Goal: Task Accomplishment & Management: Use online tool/utility

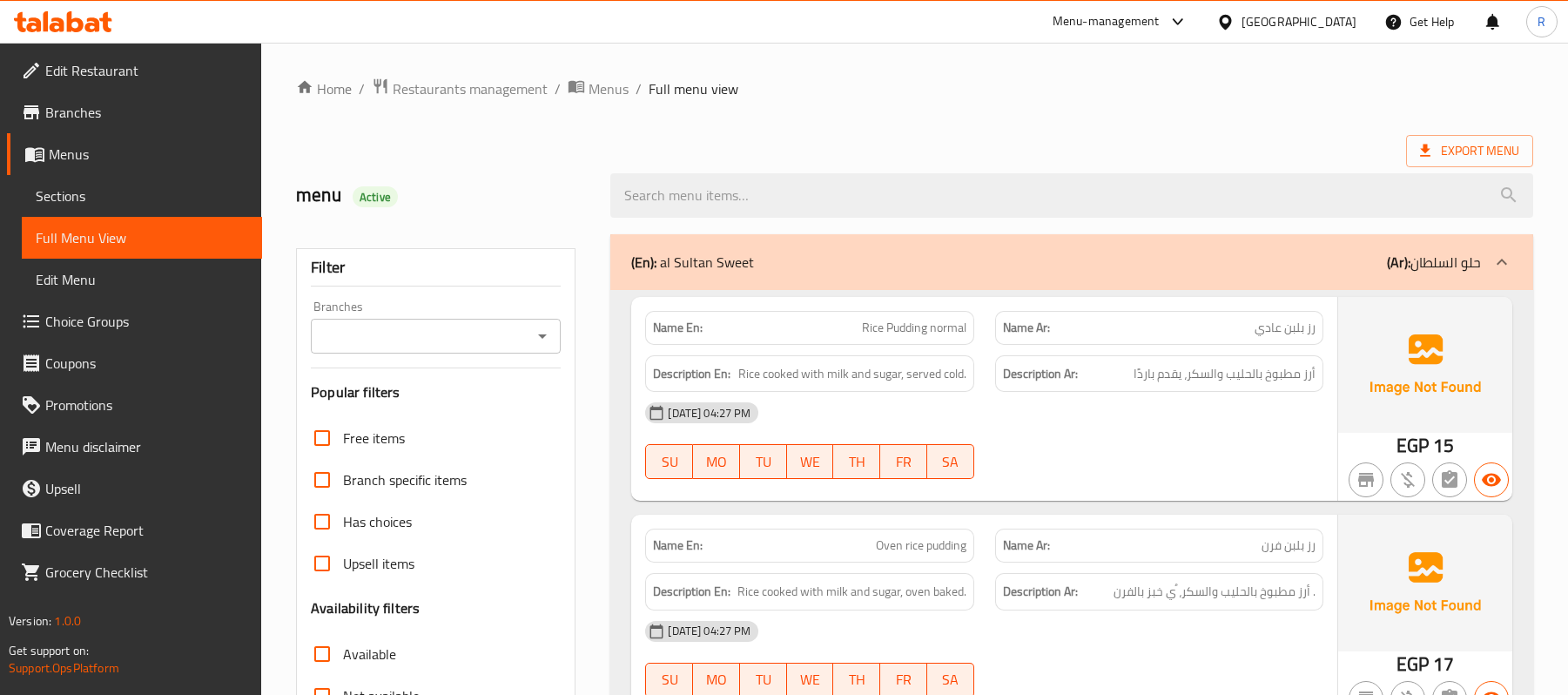
scroll to position [13055, 0]
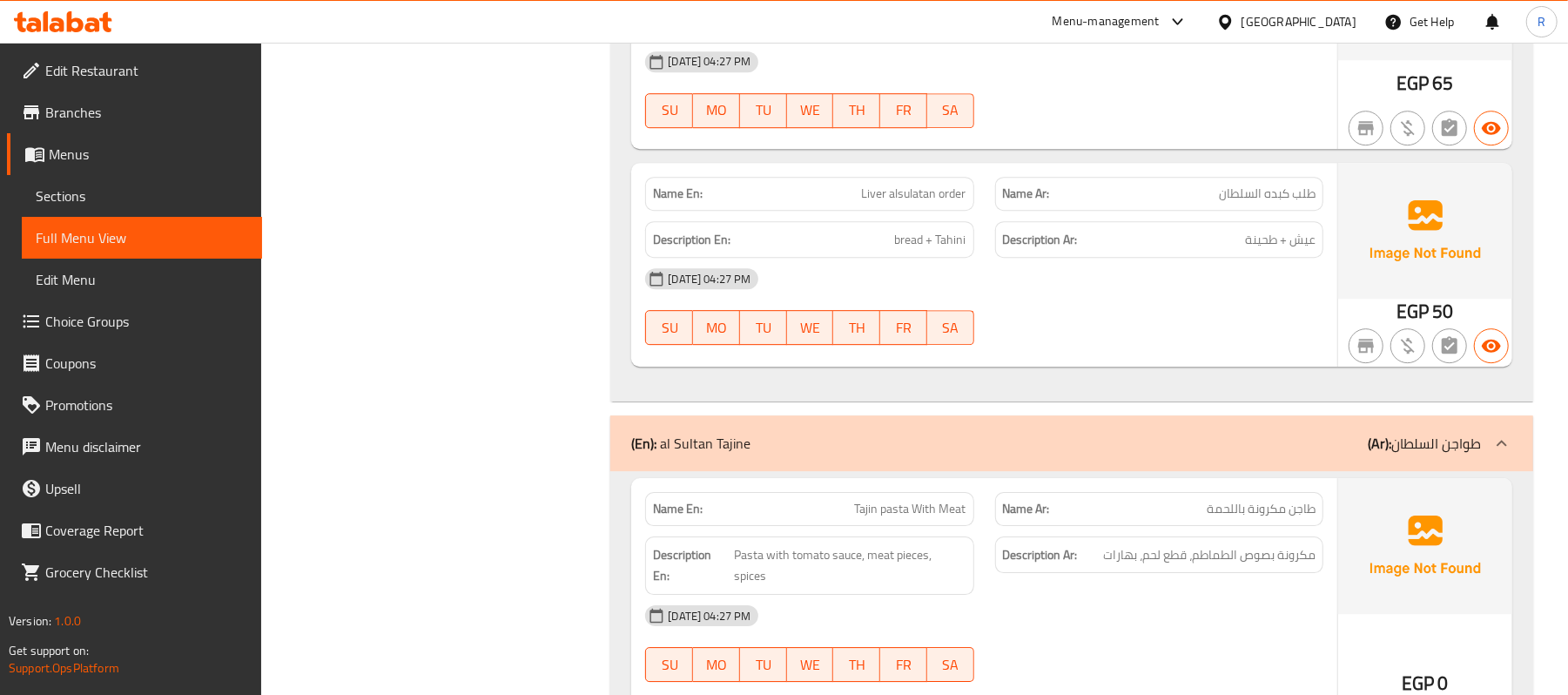
click at [1325, 23] on div "[GEOGRAPHIC_DATA]" at bounding box center [1299, 22] width 115 height 19
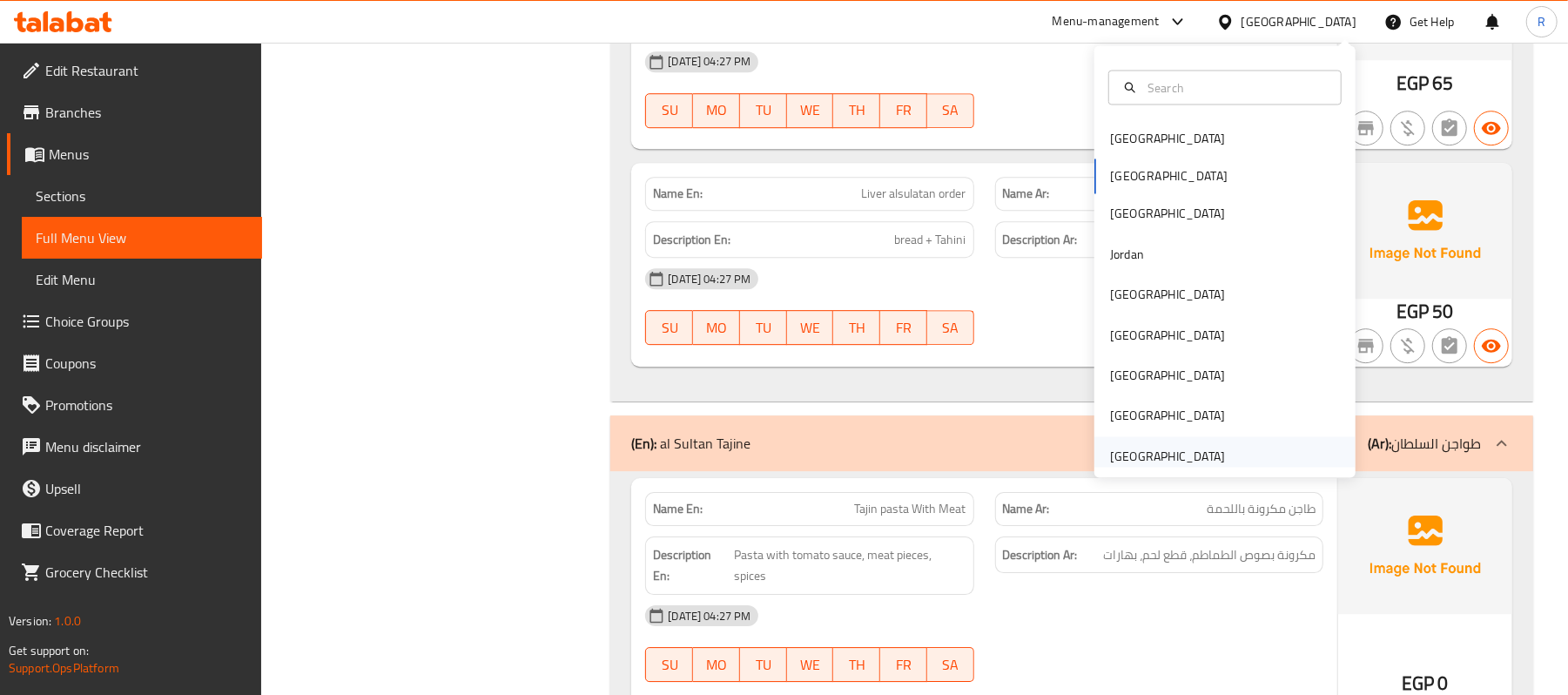
click at [1163, 451] on div "[GEOGRAPHIC_DATA]" at bounding box center [1167, 457] width 115 height 19
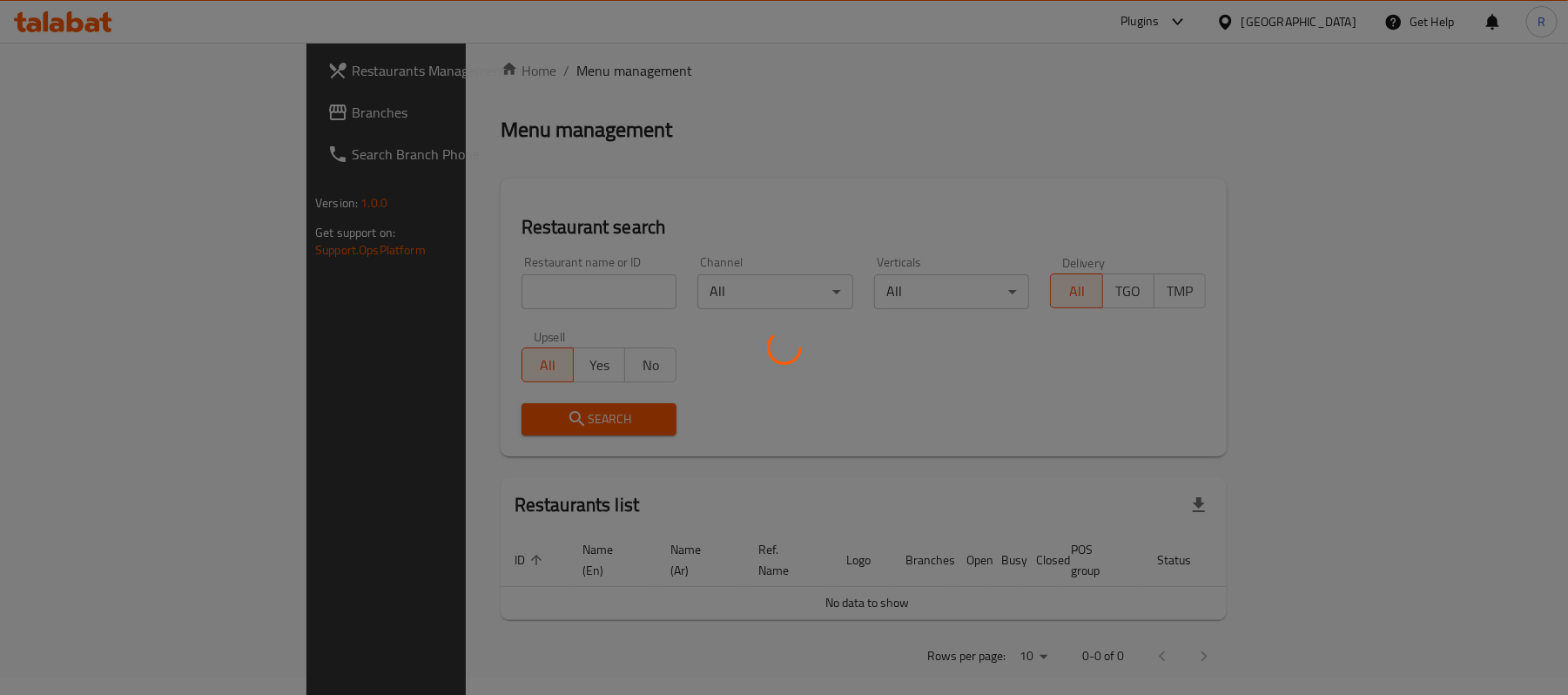
scroll to position [604, 0]
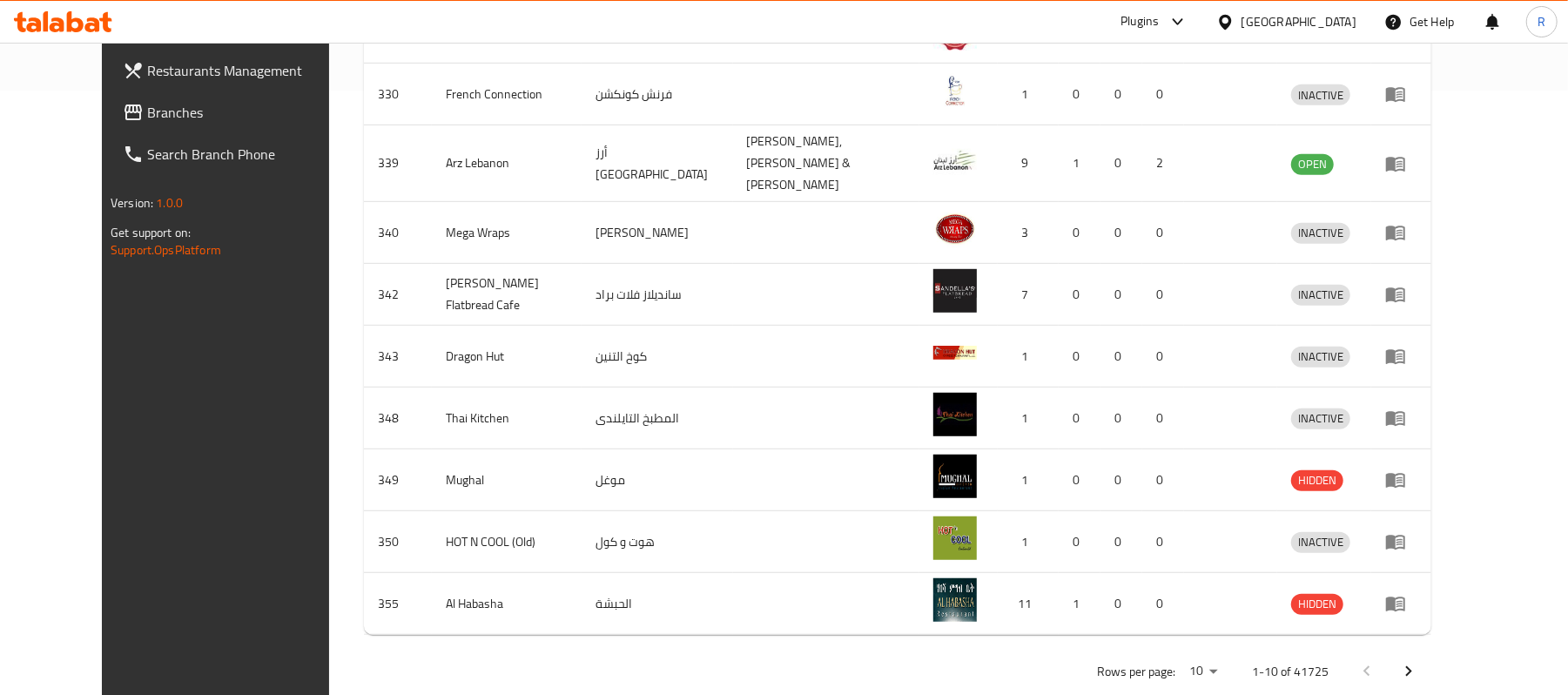
click at [795, 667] on div "Home / Menu management Menu management Restaurant search Restaurant name or ID …" at bounding box center [897, 83] width 1137 height 1291
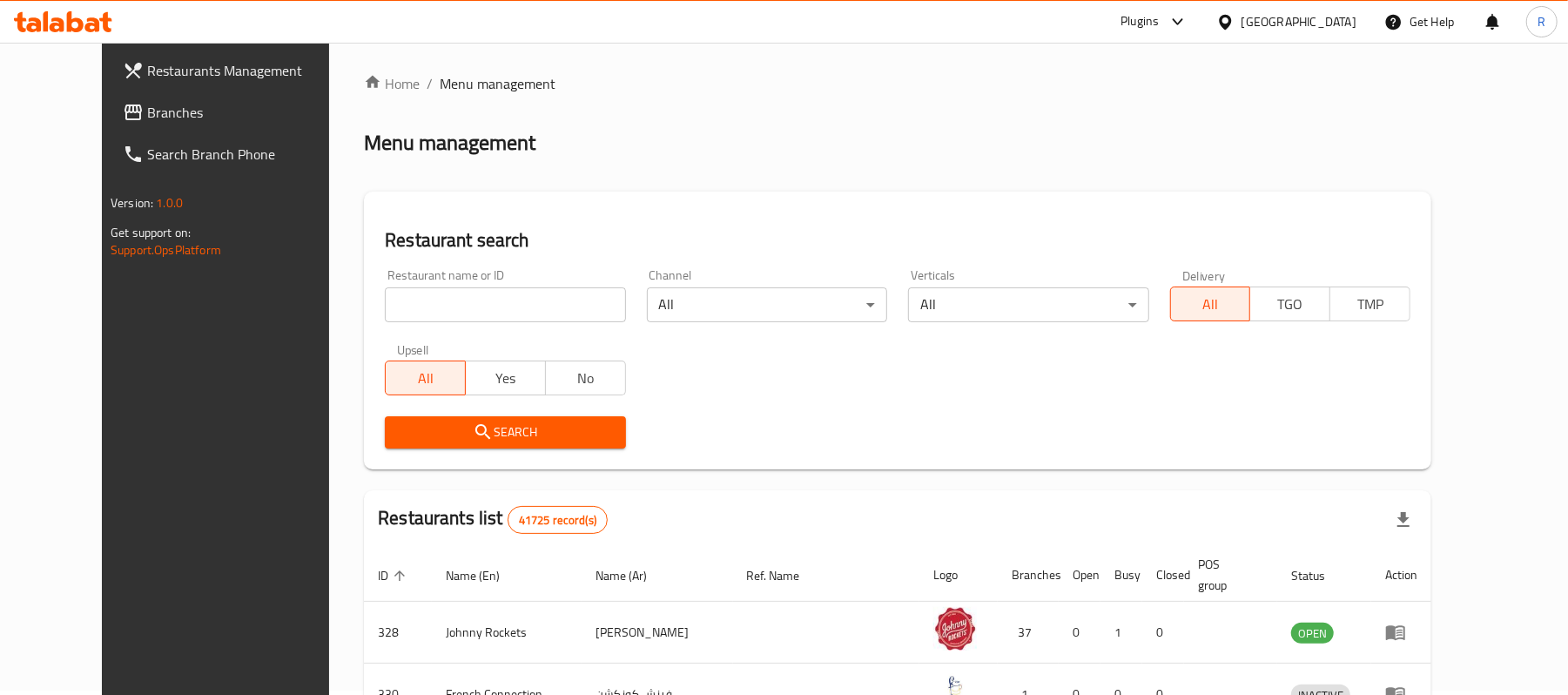
scroll to position [0, 0]
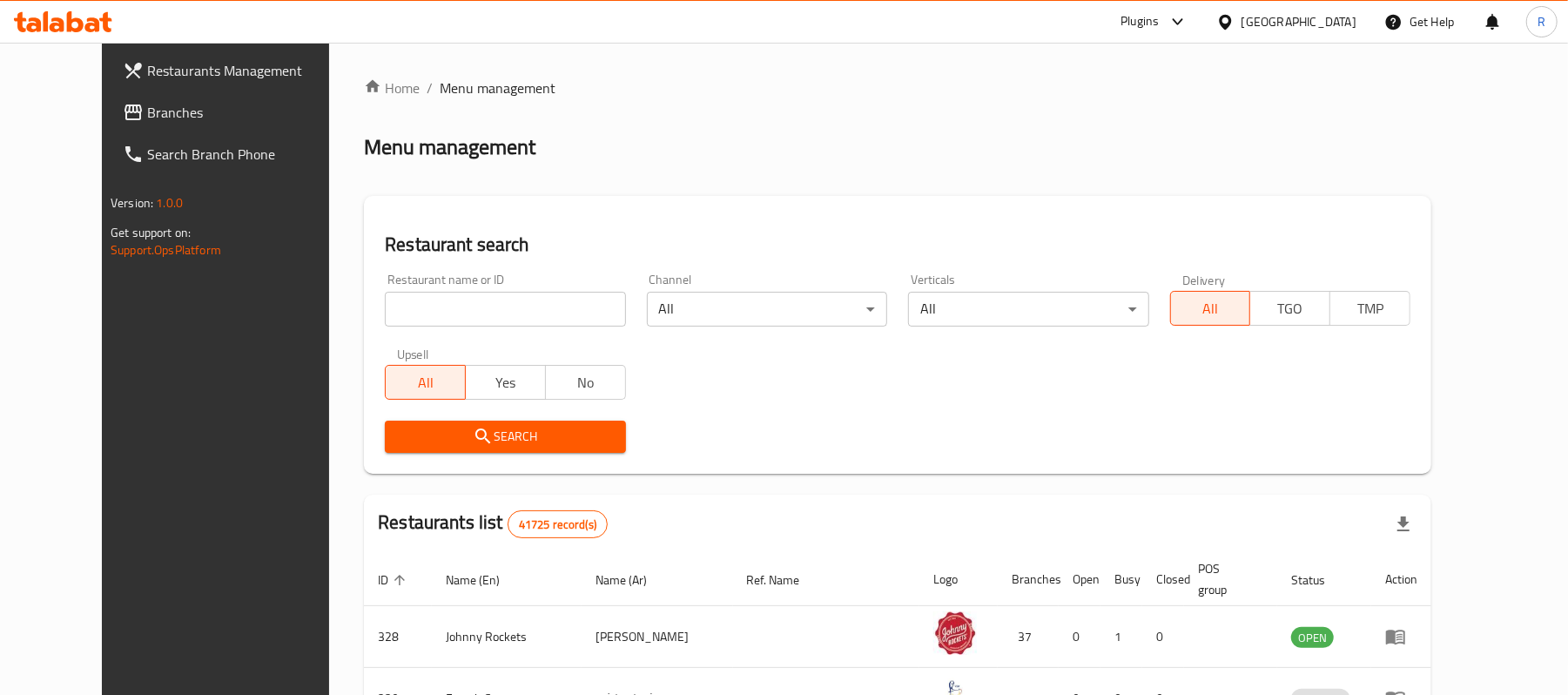
click at [169, 115] on span "Branches" at bounding box center [248, 113] width 203 height 21
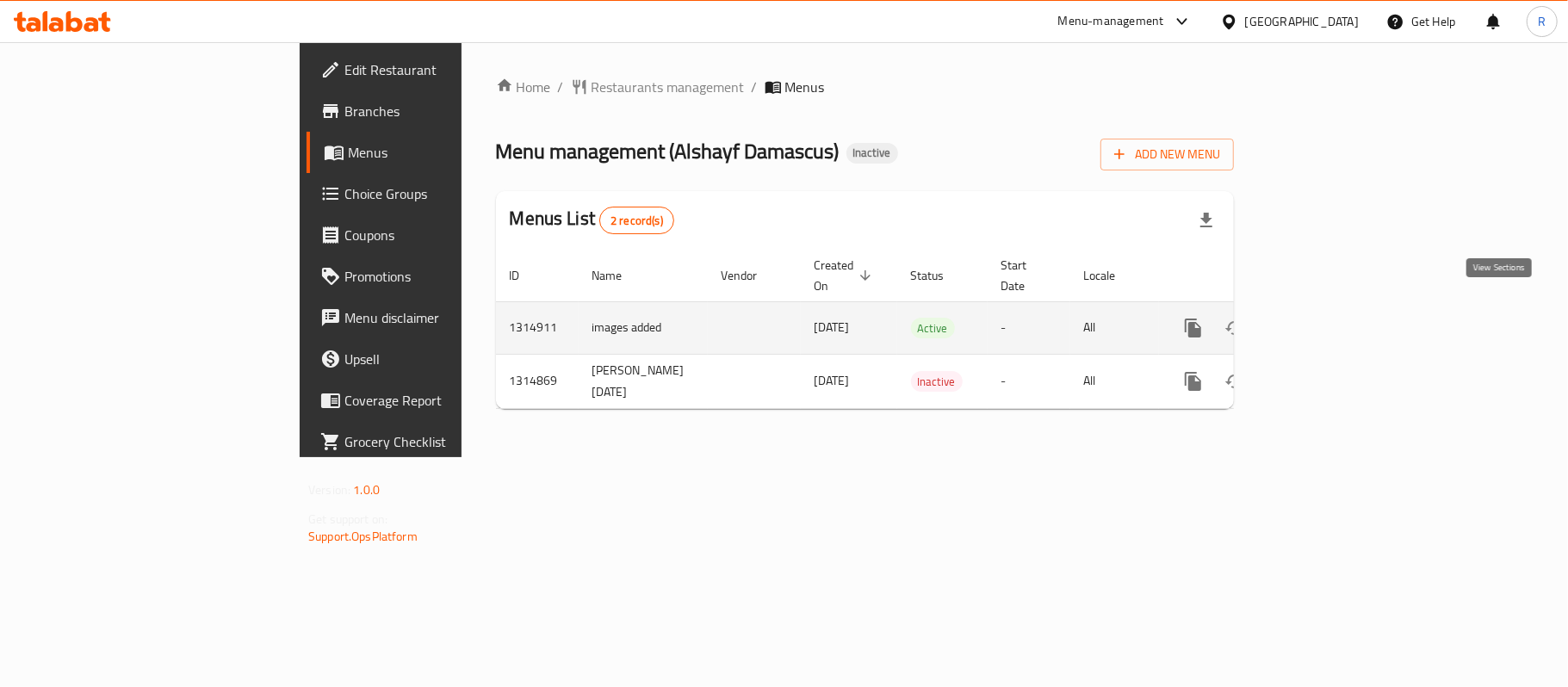
click at [1328, 317] on icon "enhanced table" at bounding box center [1318, 328] width 21 height 21
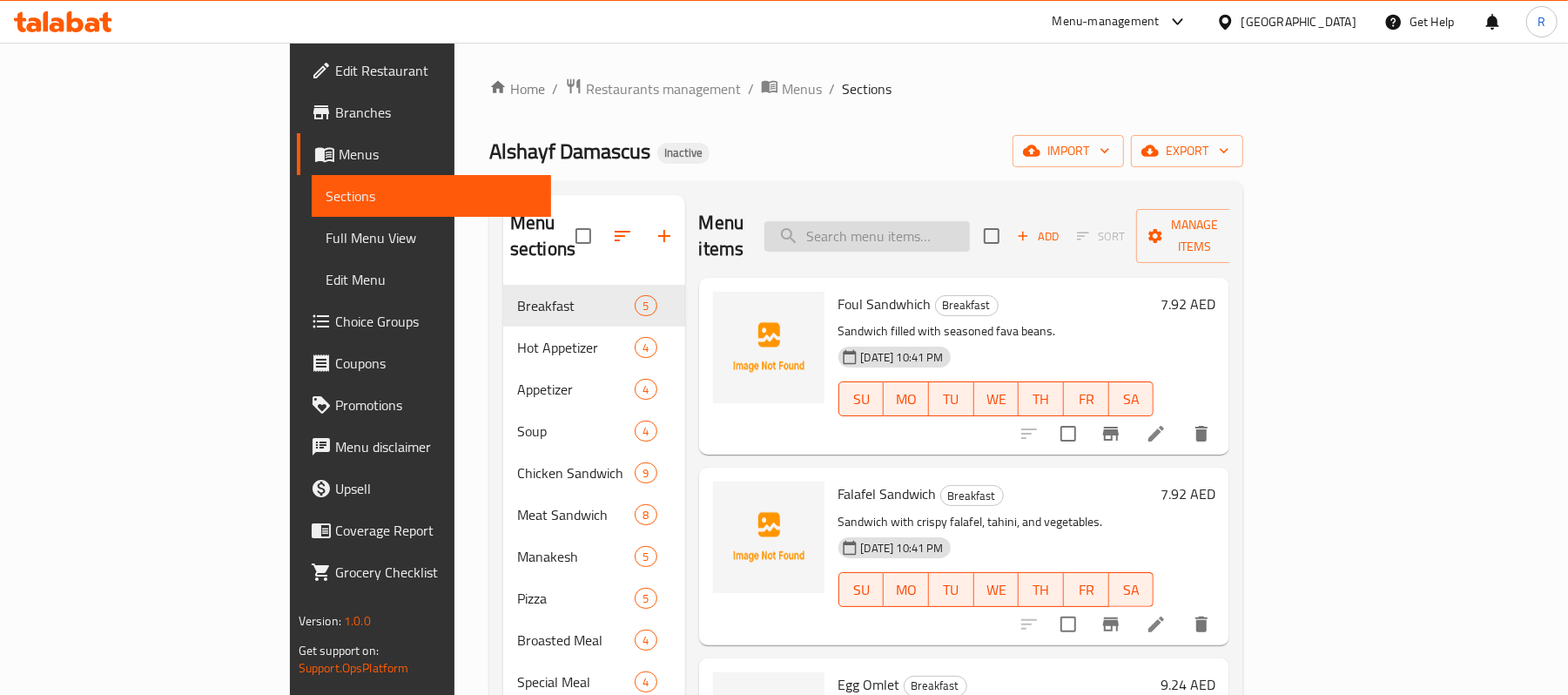
click at [970, 238] on input "search" at bounding box center [867, 236] width 206 height 31
paste input "4 CHICKEN GRILL MEAL"
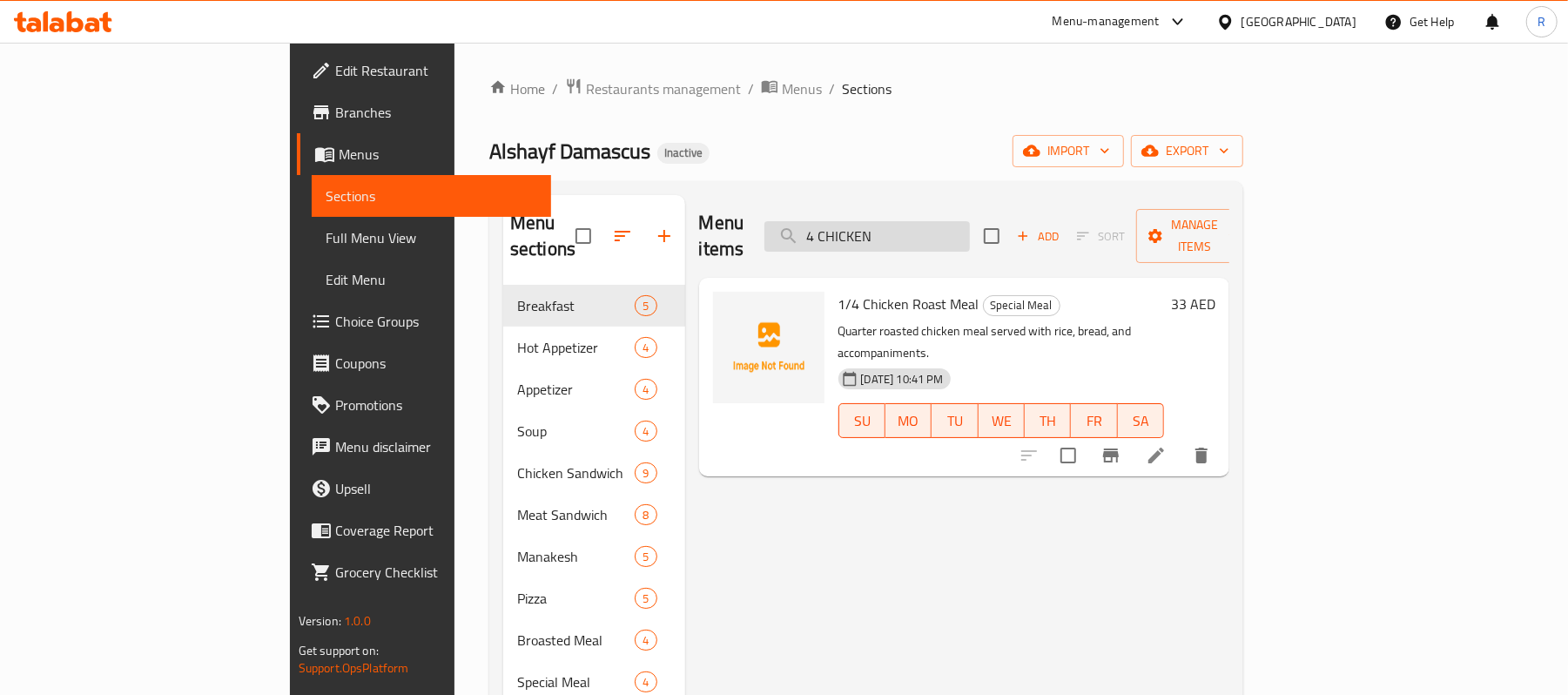
click at [970, 221] on input "4 CHICKEN" at bounding box center [867, 236] width 206 height 31
paste input "7up"
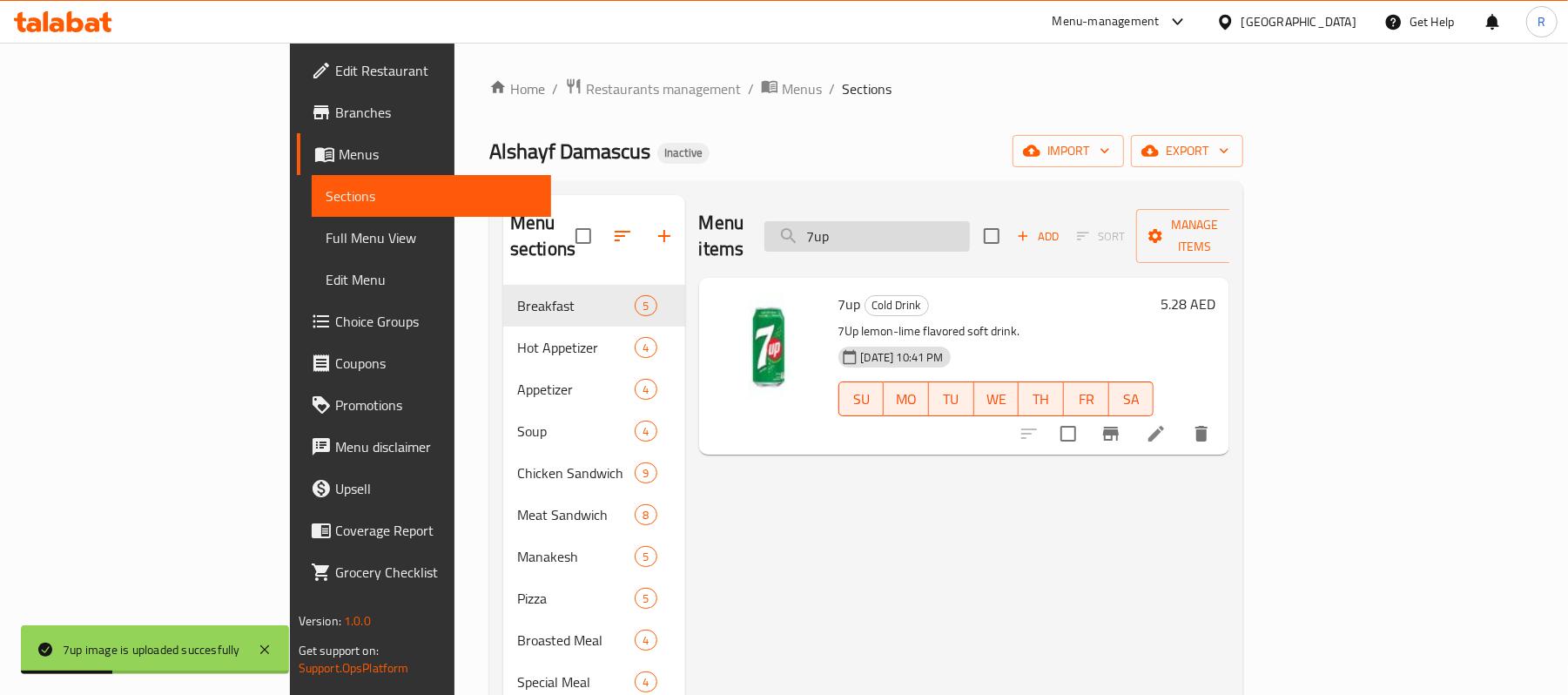
click at [970, 231] on input "7up" at bounding box center [867, 236] width 206 height 31
click at [970, 221] on input "7up" at bounding box center [867, 236] width 206 height 31
paste input "Baba Ghannoug"
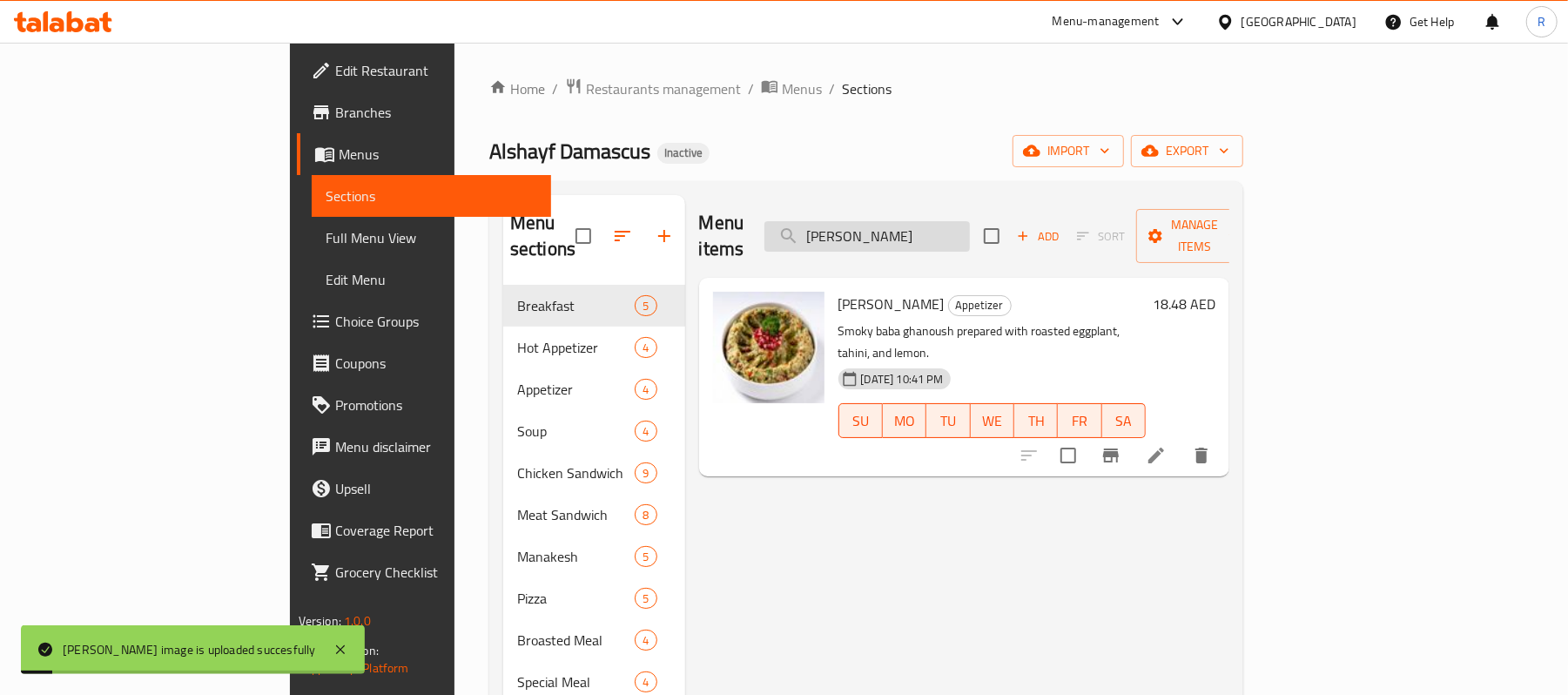
click at [970, 227] on input "Baba Ghannoug" at bounding box center [867, 236] width 206 height 31
paste input "sbousa pie"
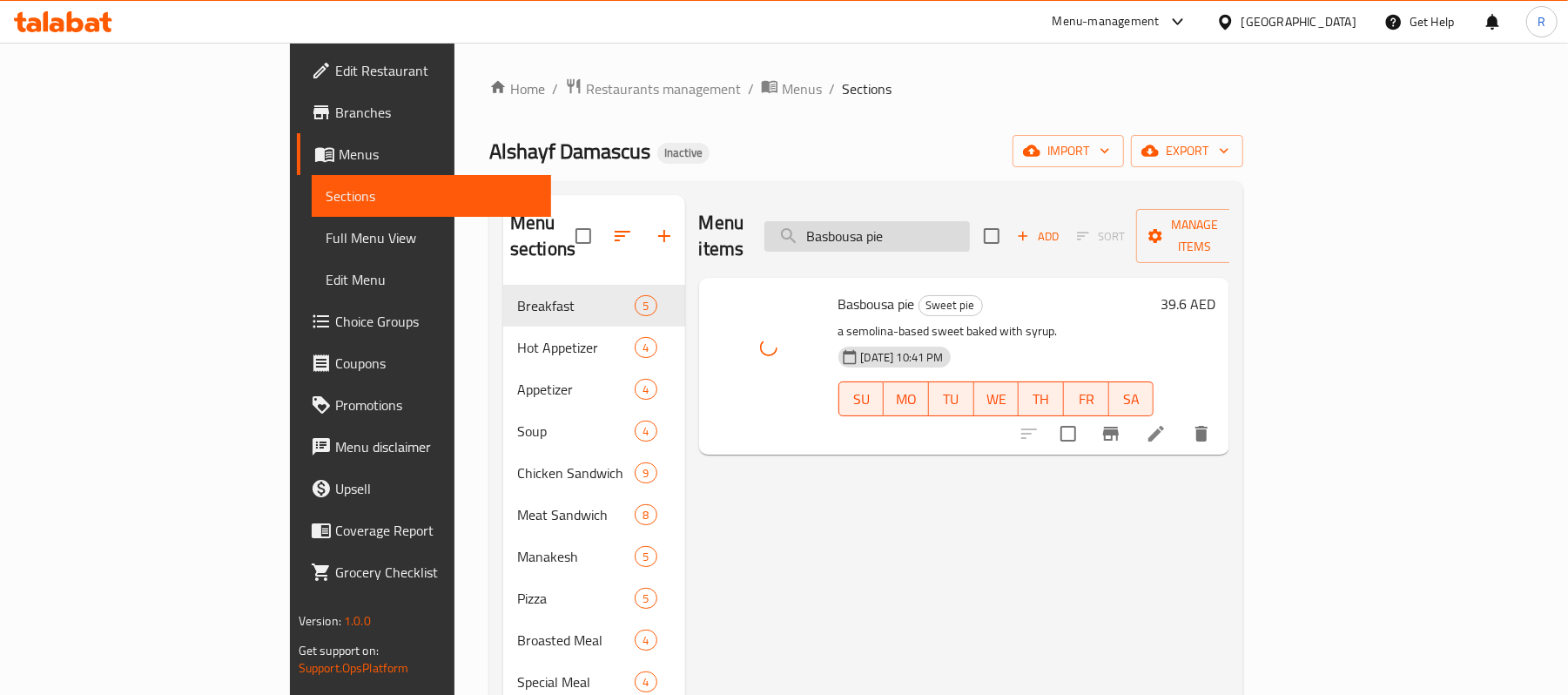
click at [970, 223] on input "Basbousa pie" at bounding box center [867, 236] width 206 height 31
paste input "eef & Chicken Fajita"
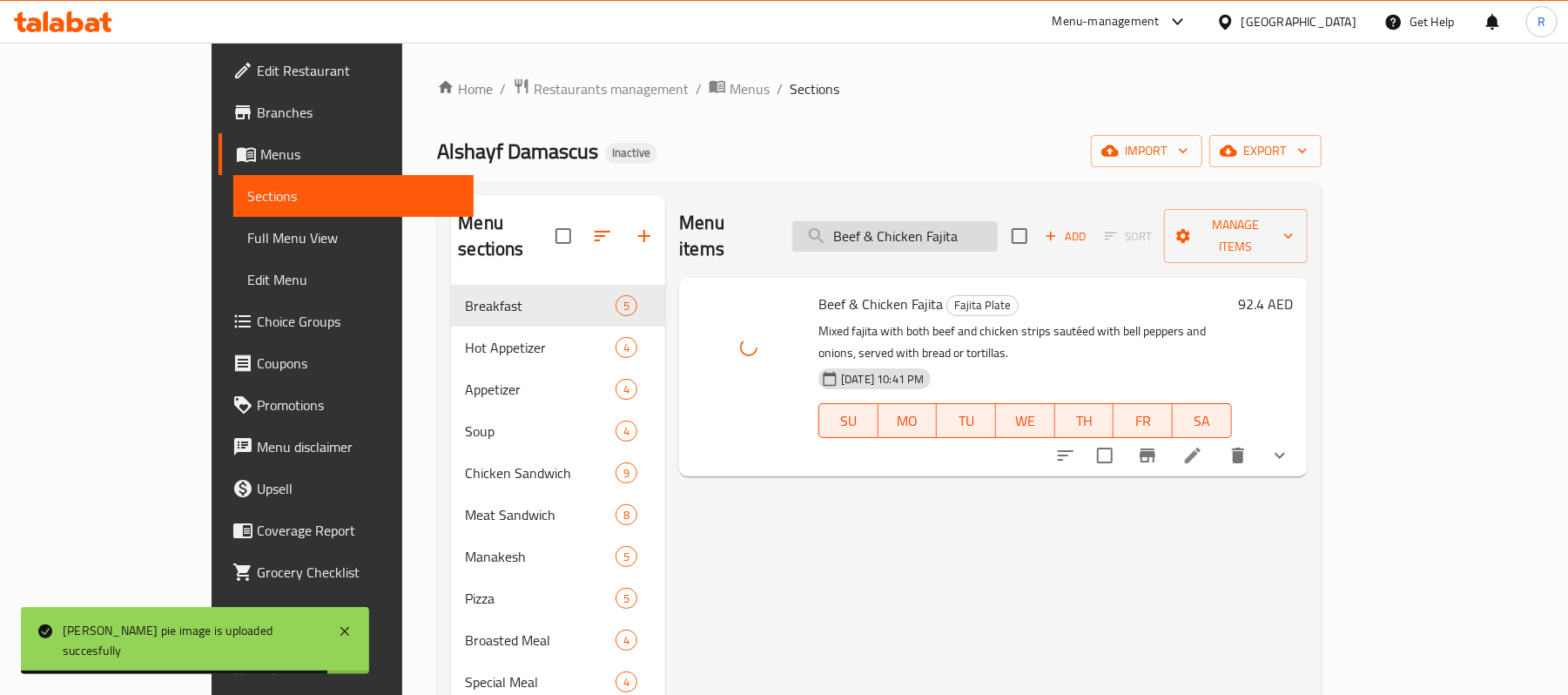
click at [998, 221] on input "Beef & Chicken Fajita" at bounding box center [895, 236] width 206 height 31
paste input "search"
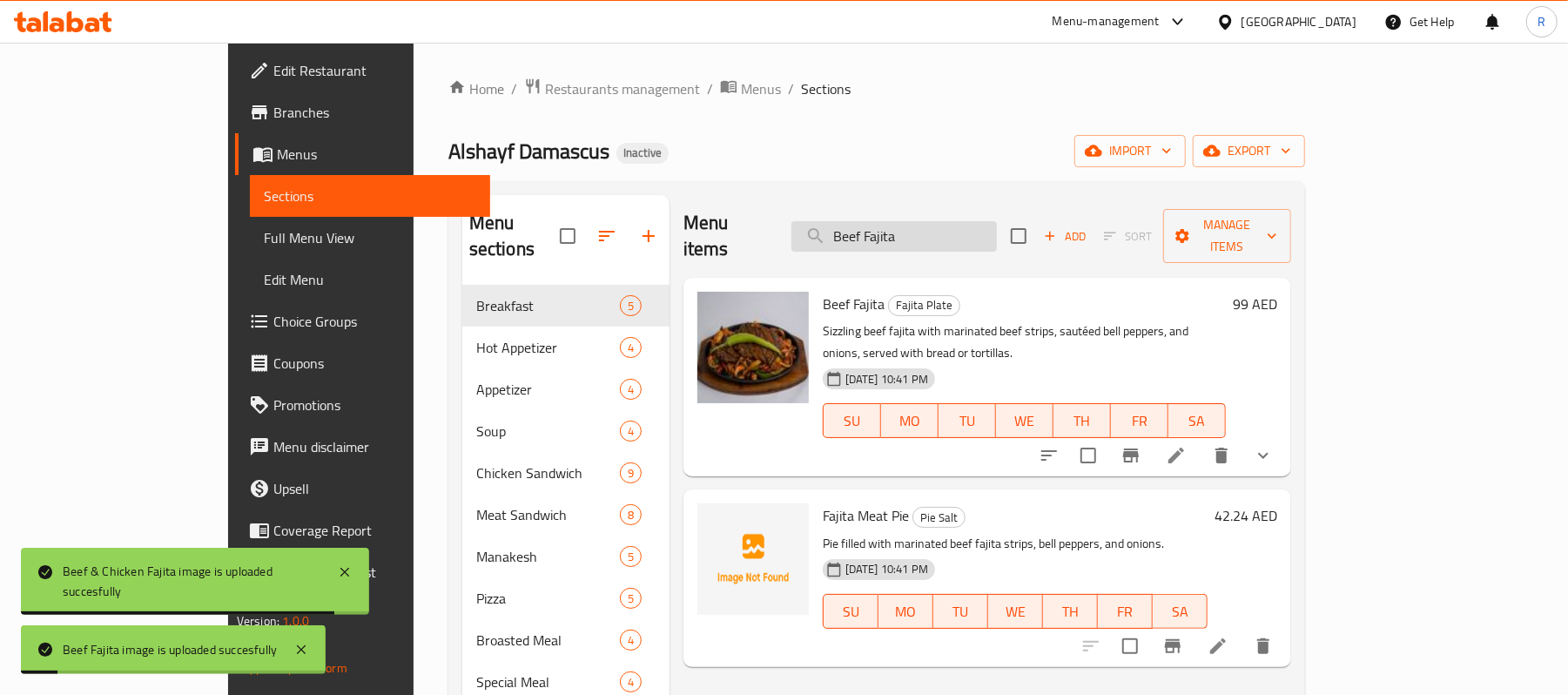
click at [997, 221] on input "Beef Fajita" at bounding box center [894, 236] width 206 height 31
paste input "Ceasar Salad"
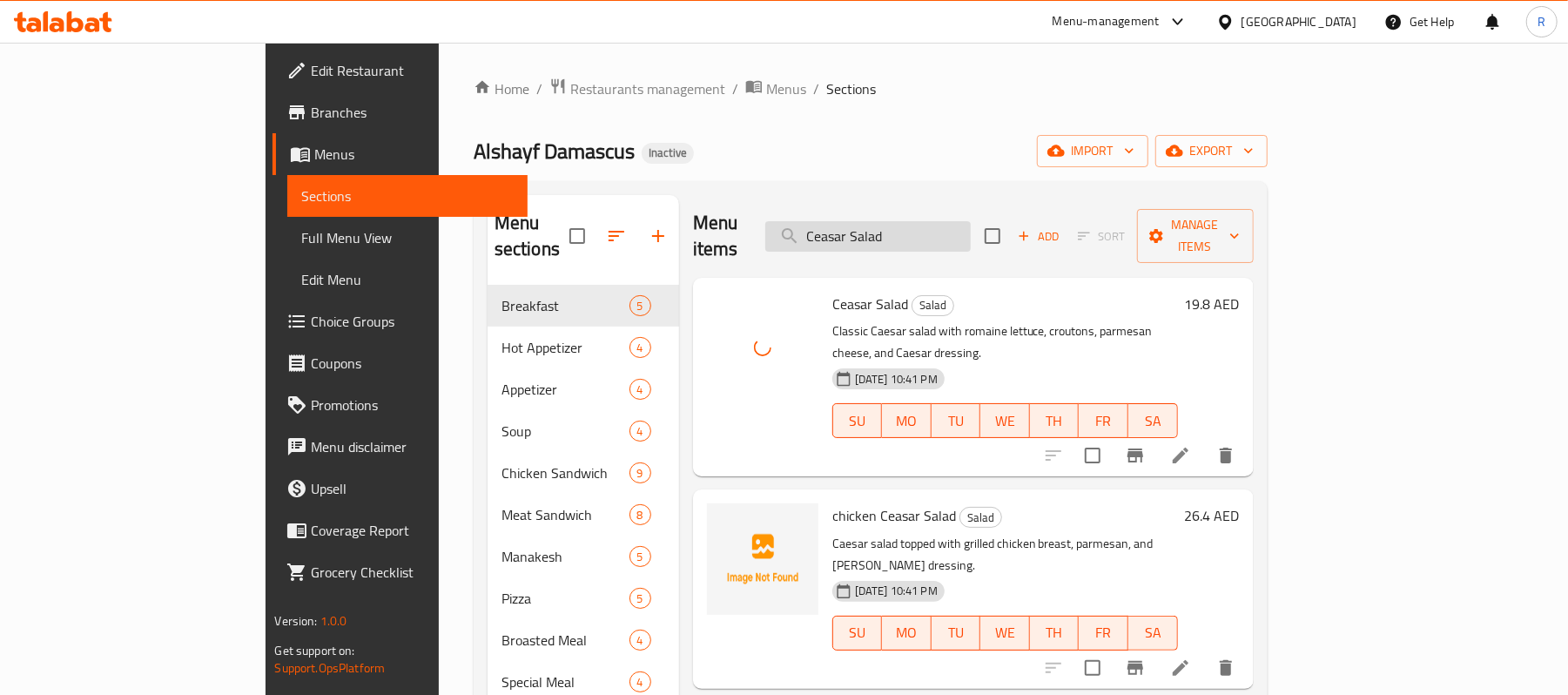
click at [969, 221] on input "Ceasar Salad" at bounding box center [868, 236] width 206 height 31
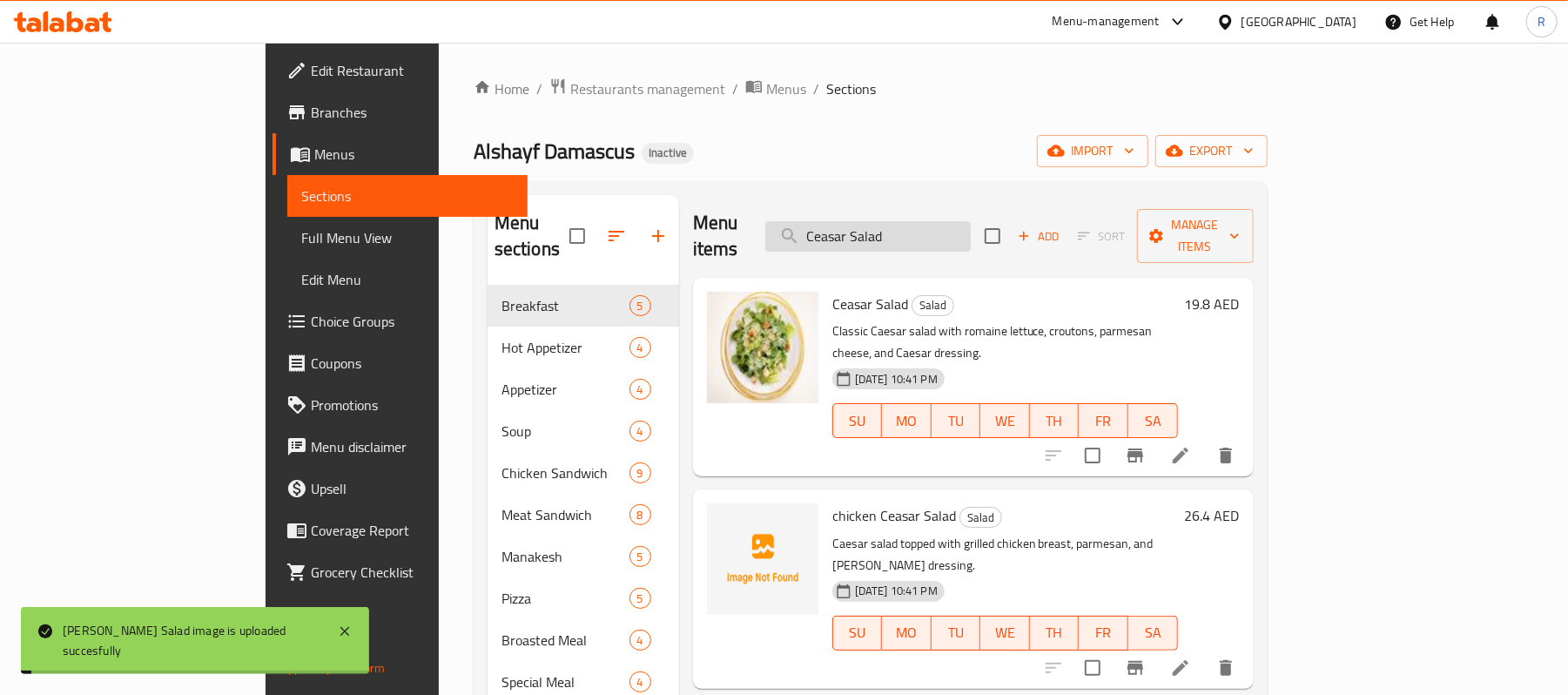
click at [969, 221] on input "Ceasar Salad" at bounding box center [868, 236] width 206 height 31
paste input "heese Cake"
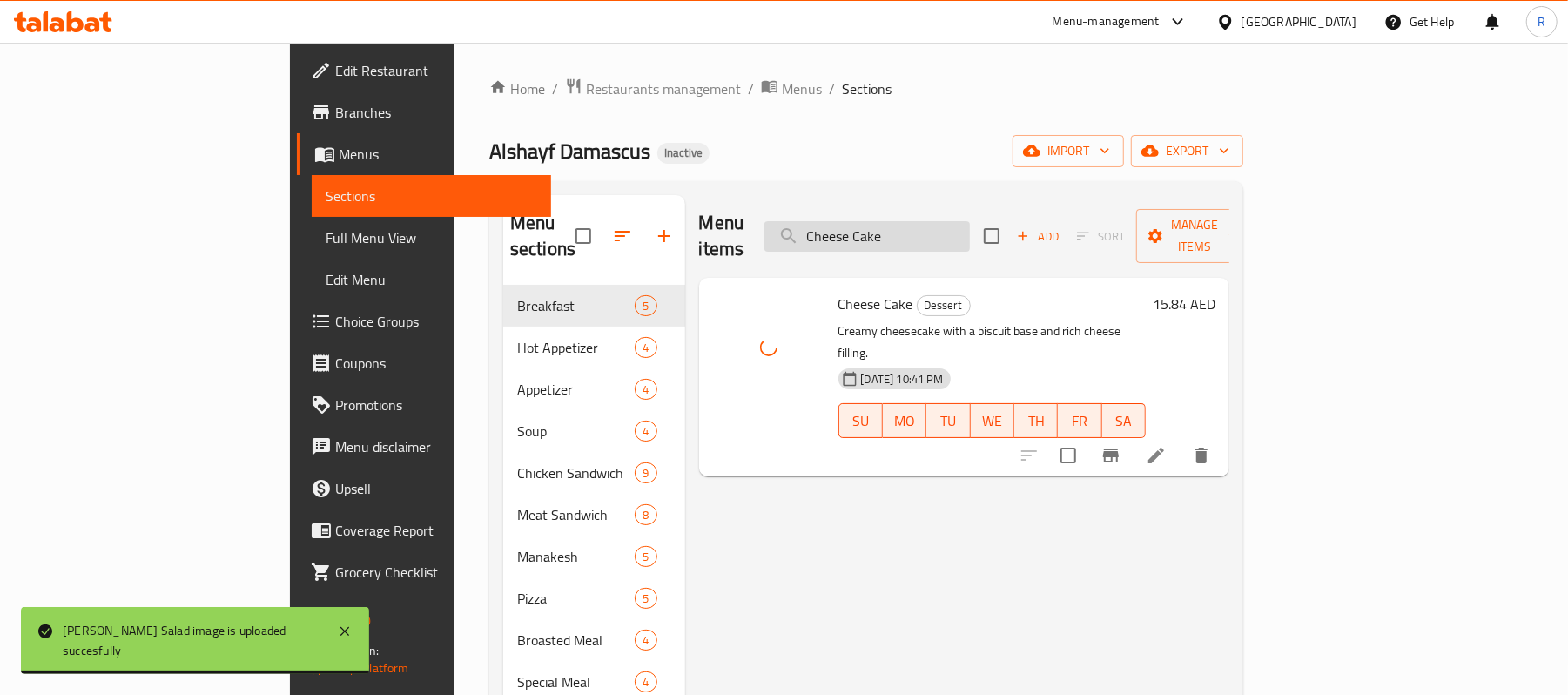
drag, startPoint x: 1086, startPoint y: 219, endPoint x: 1060, endPoint y: 219, distance: 26.0
click at [1086, 219] on div "Menu items Cheese Cake Add Sort Manage items" at bounding box center [965, 237] width 531 height 83
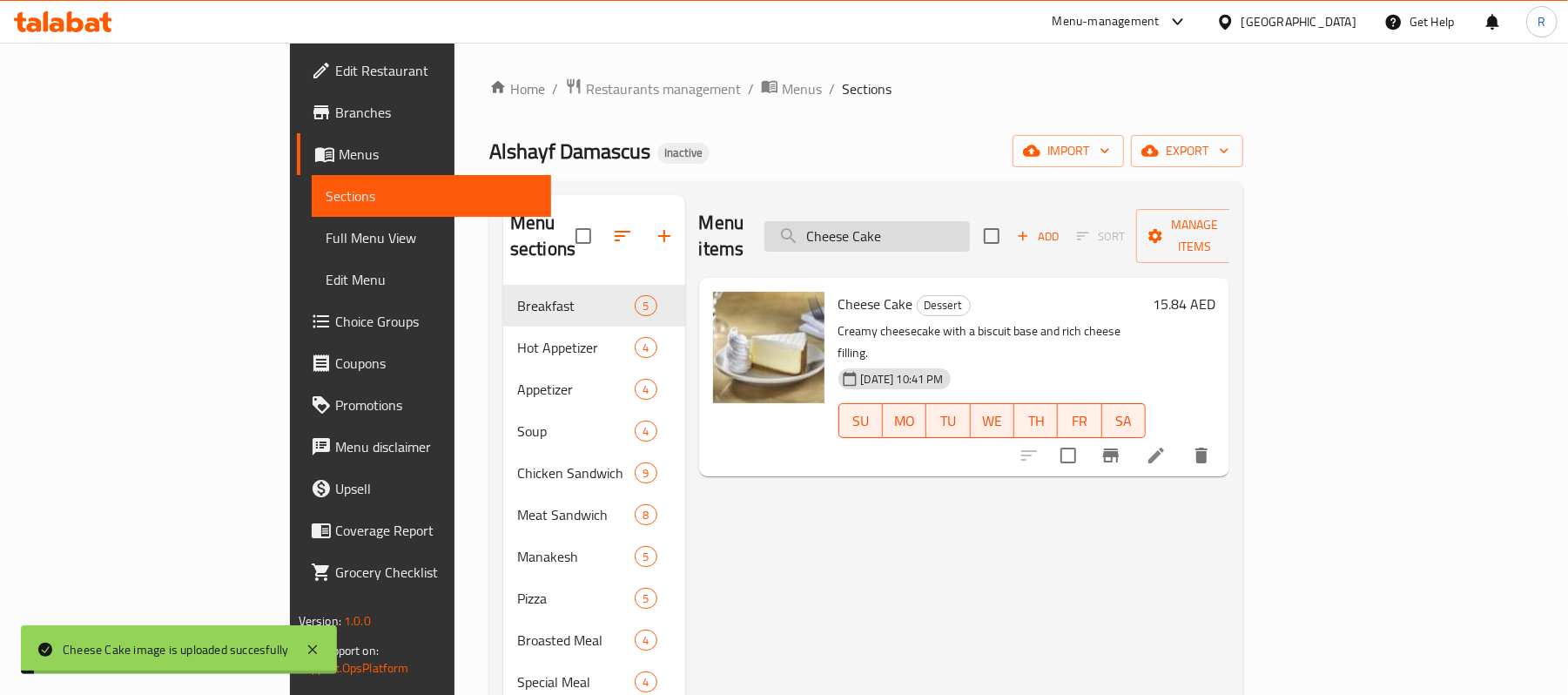
click at [970, 221] on input "Cheese Cake" at bounding box center [867, 236] width 206 height 31
paste input "With Tomato Sandwich"
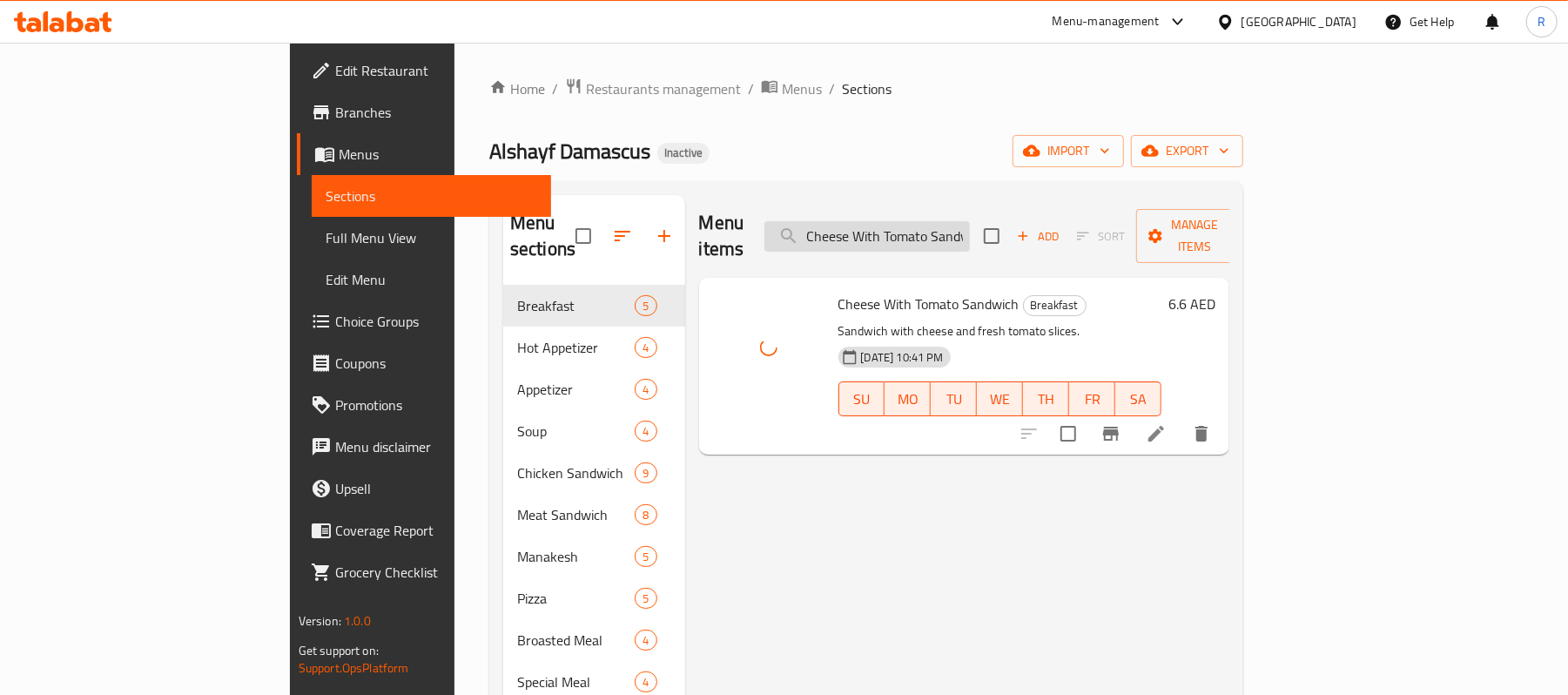
click at [970, 230] on input "Cheese With Tomato Sandwich" at bounding box center [867, 236] width 206 height 31
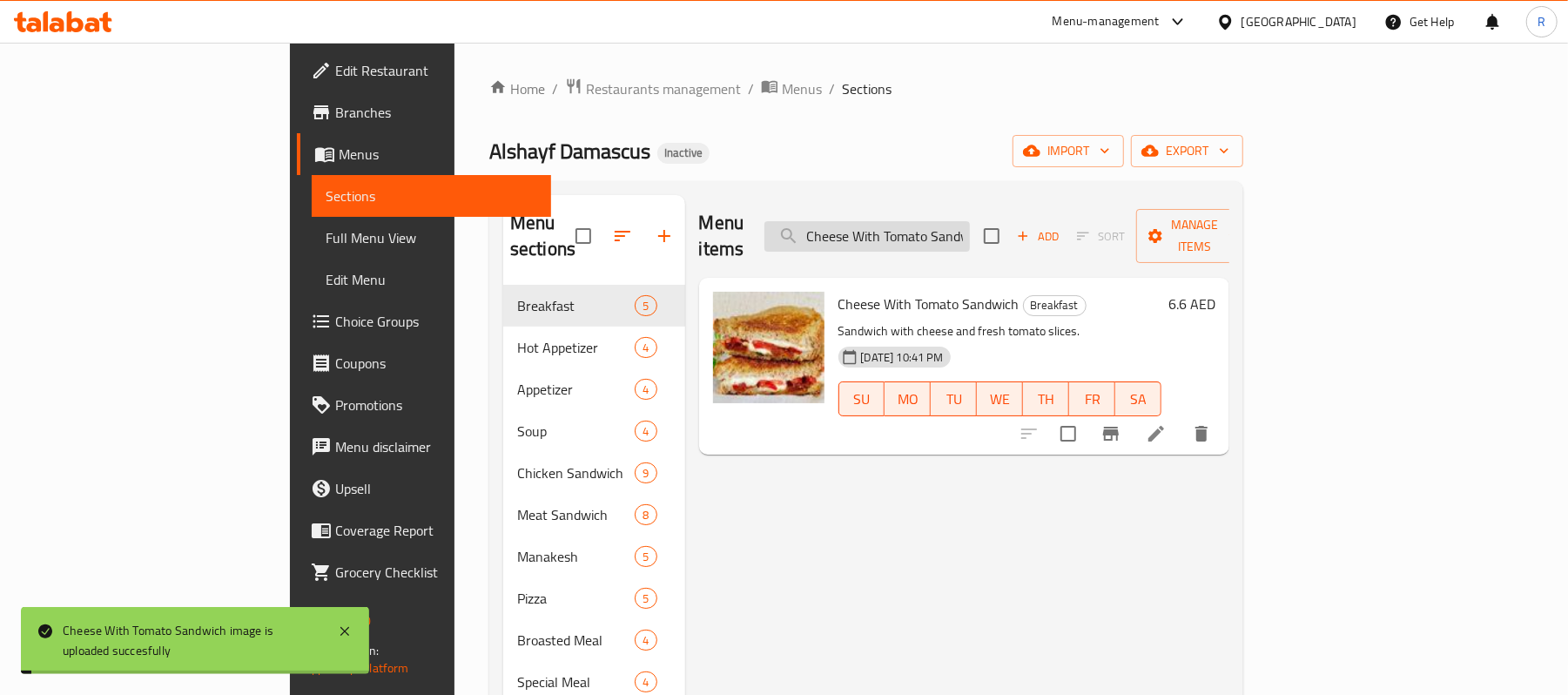
paste input "chicken Caesar Salad"
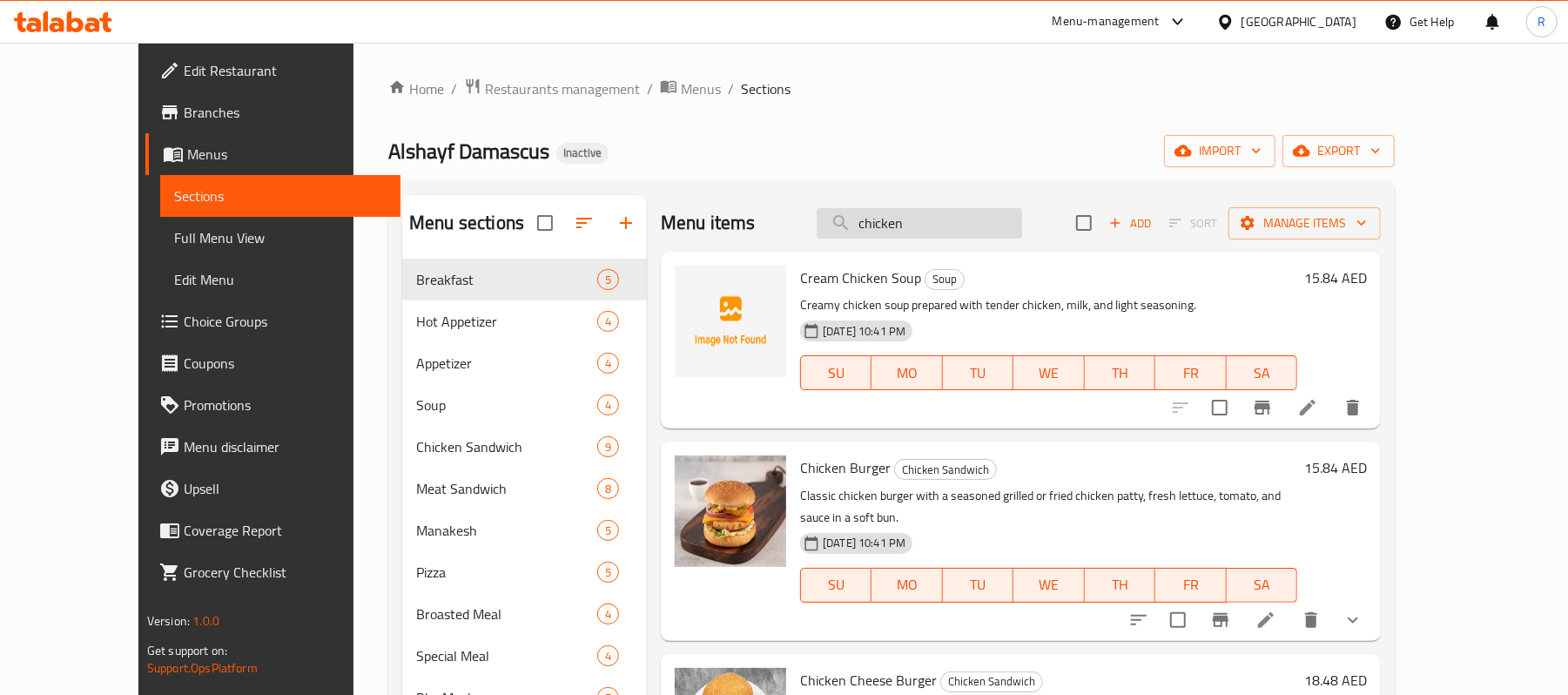
click at [944, 223] on input "chicken" at bounding box center [920, 223] width 206 height 31
paste input "Caesar Salad"
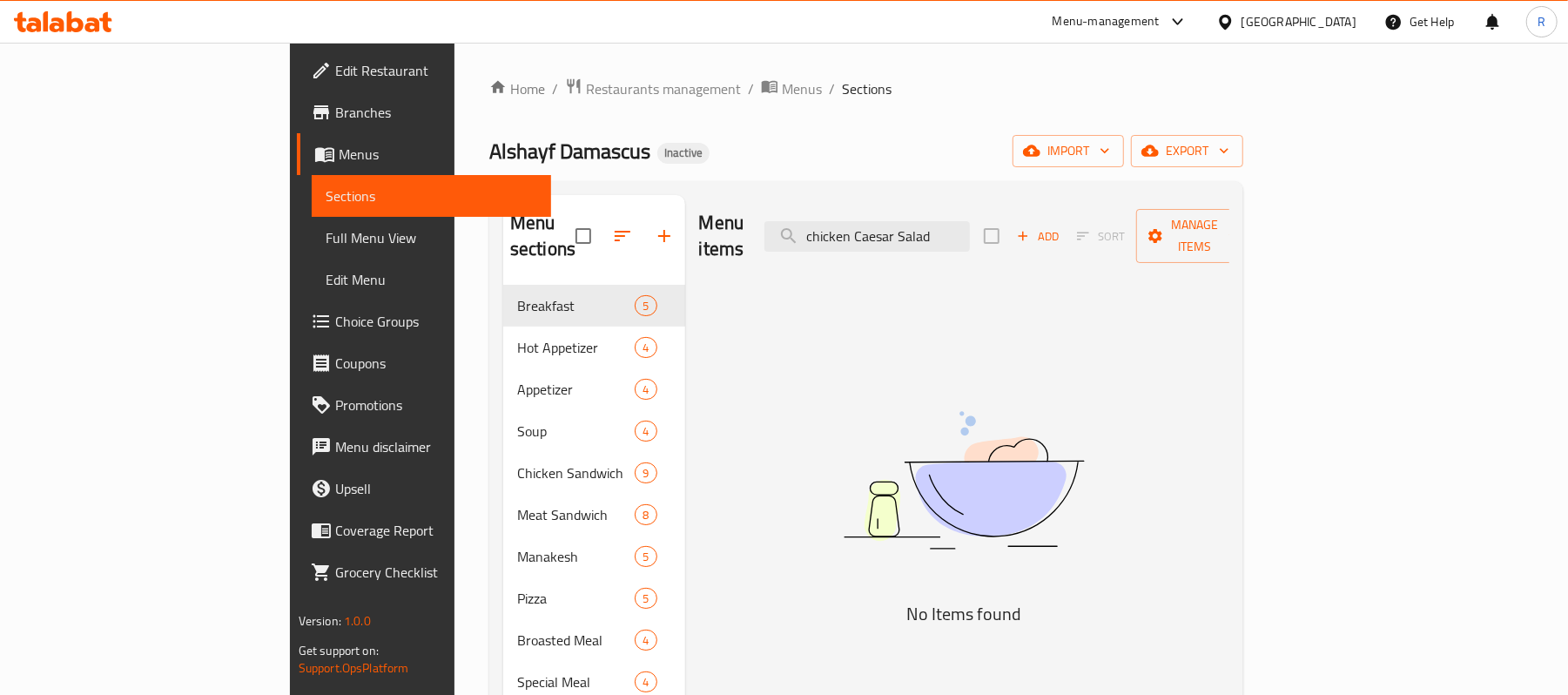
drag, startPoint x: 959, startPoint y: 228, endPoint x: 850, endPoint y: 249, distance: 111.0
click at [850, 249] on div "Menu items chicken Caesar Salad Add Sort Manage items" at bounding box center [965, 237] width 531 height 83
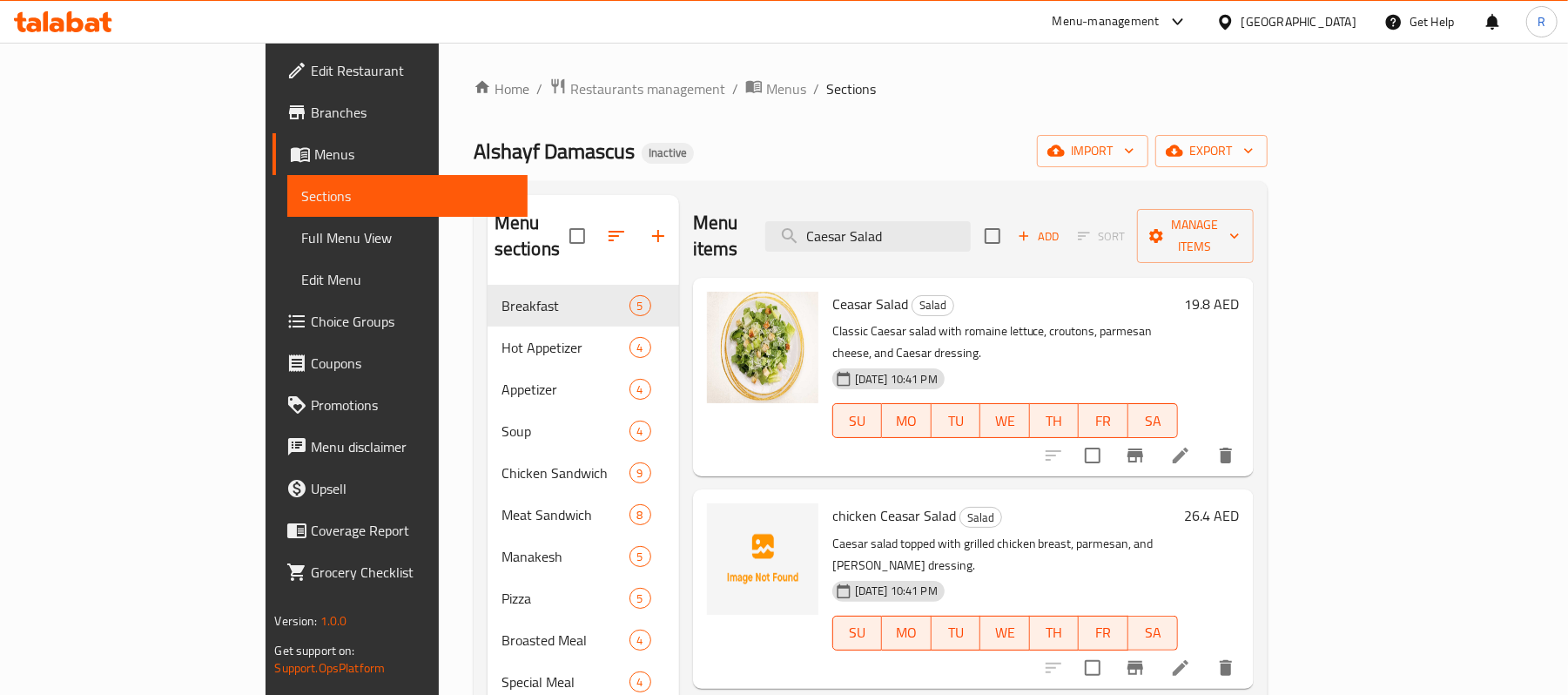
drag, startPoint x: 1027, startPoint y: 226, endPoint x: 954, endPoint y: 254, distance: 78.2
click at [971, 221] on input "Caesar Salad" at bounding box center [868, 236] width 206 height 31
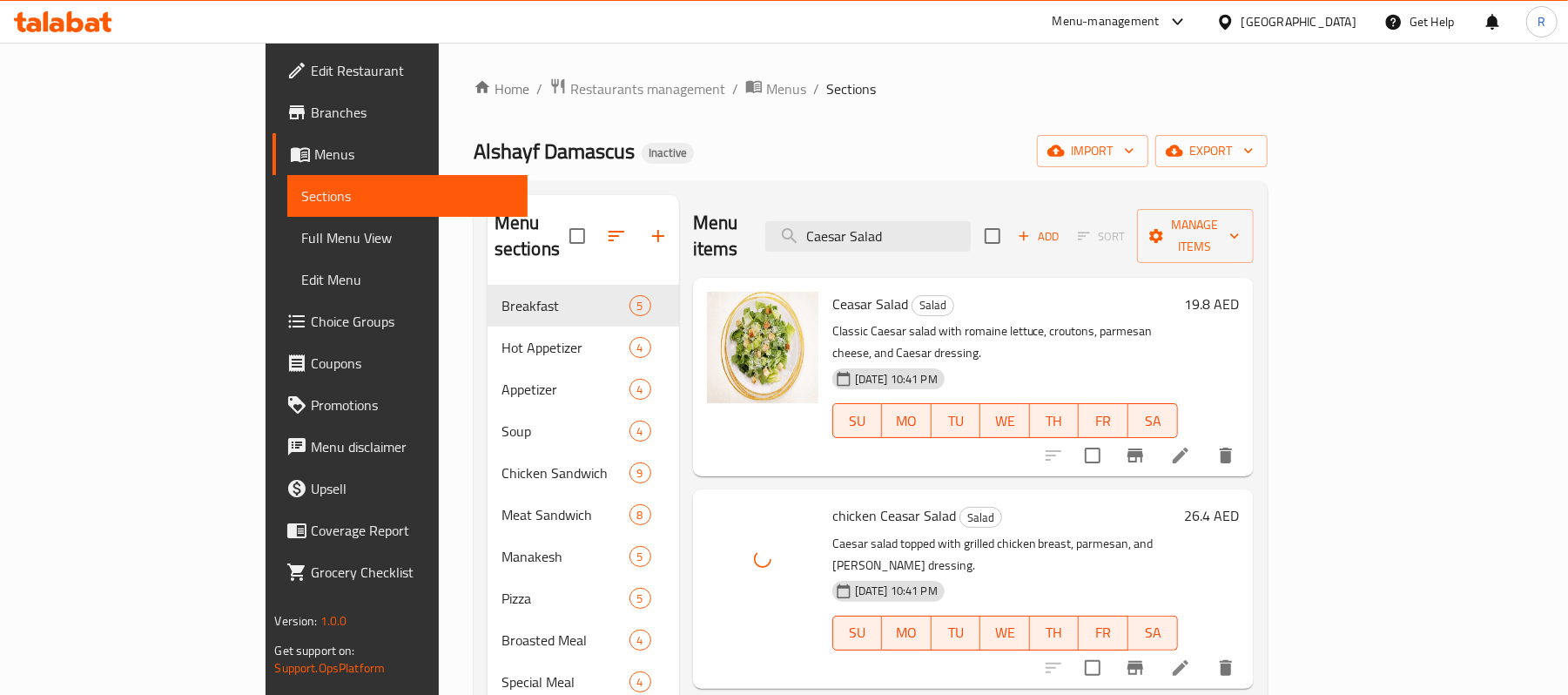
paste input "hicken Fajita Pie"
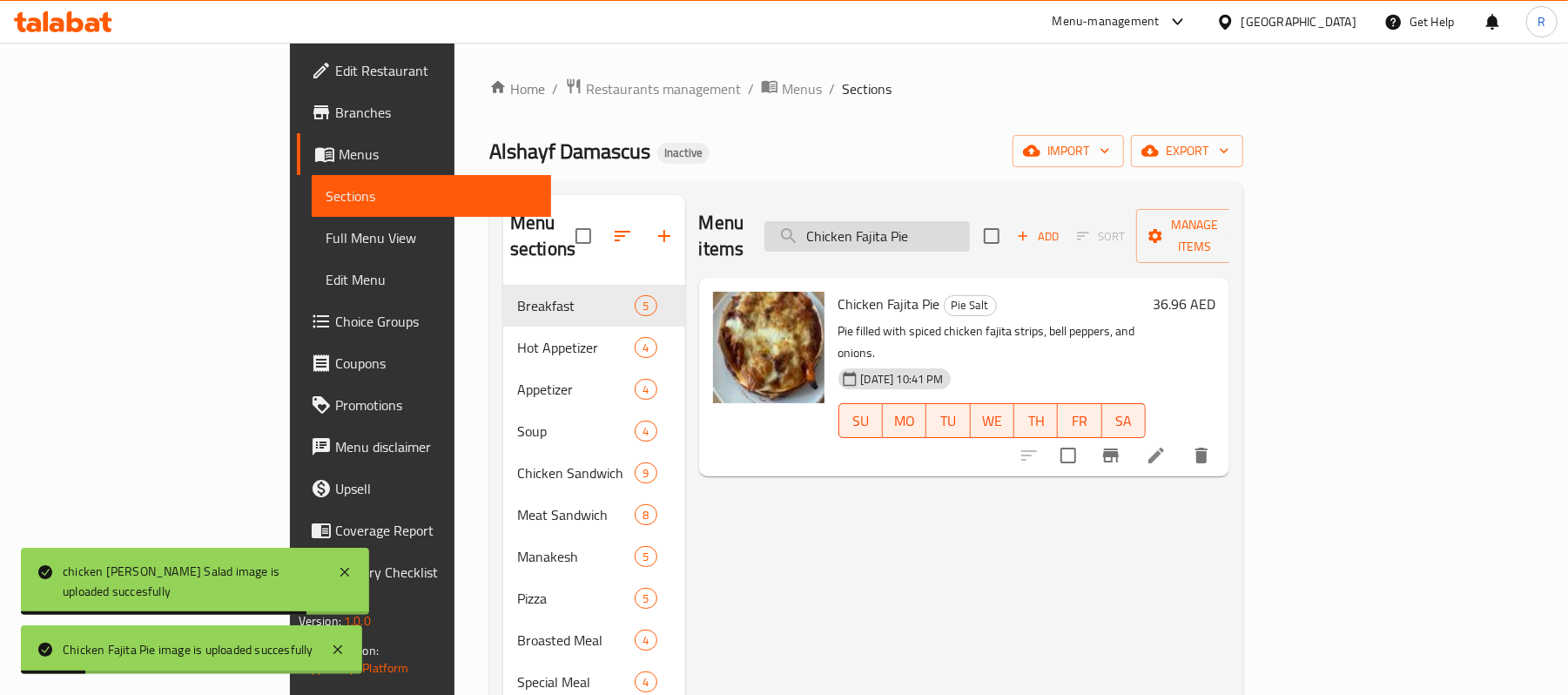
click at [951, 233] on input "Chicken Fajita Pie" at bounding box center [867, 236] width 206 height 31
paste input "search"
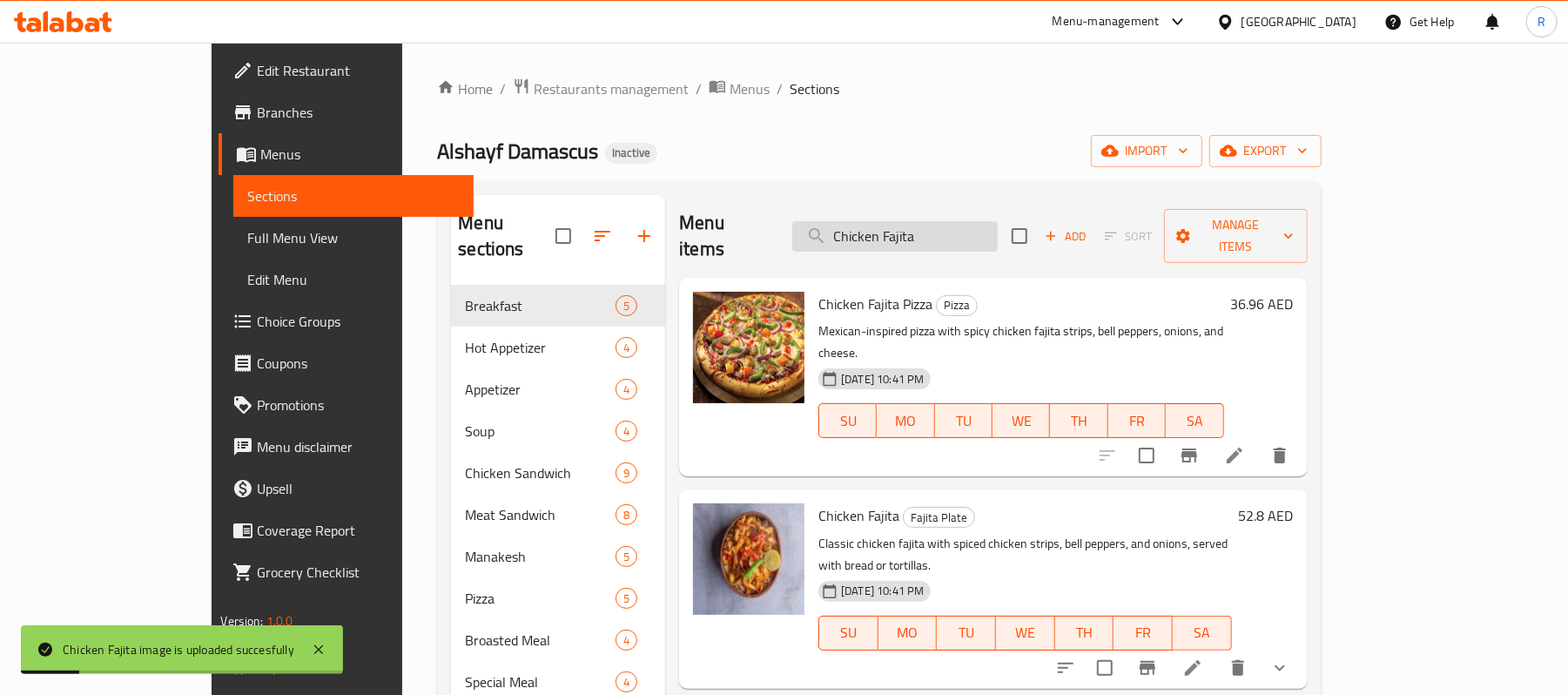
click at [998, 221] on input "Chicken Fajita" at bounding box center [895, 236] width 206 height 31
click at [998, 223] on input "Chicken Fajita" at bounding box center [895, 236] width 206 height 31
paste input "lled Laban"
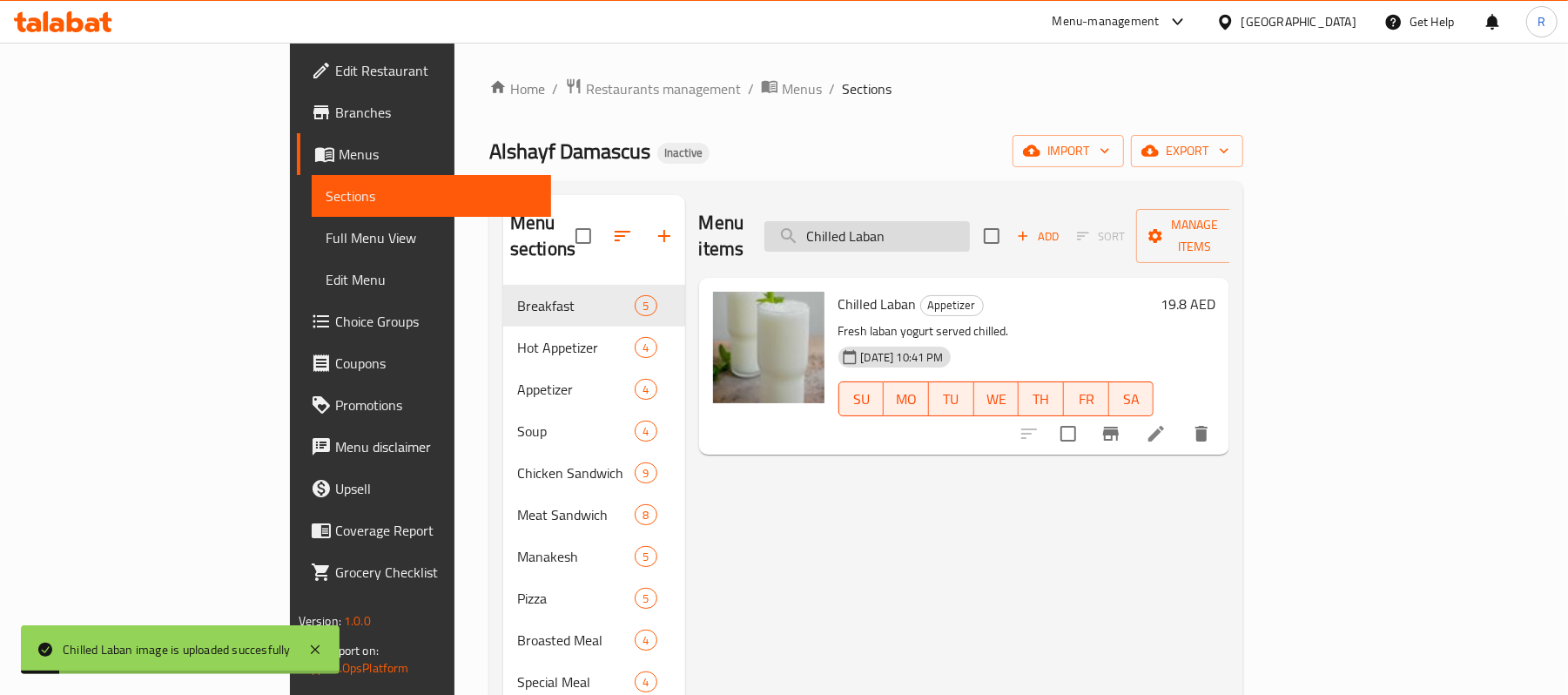
click at [970, 221] on input "Chilled Laban" at bounding box center [867, 236] width 206 height 31
paste input "ream & Honey pie"
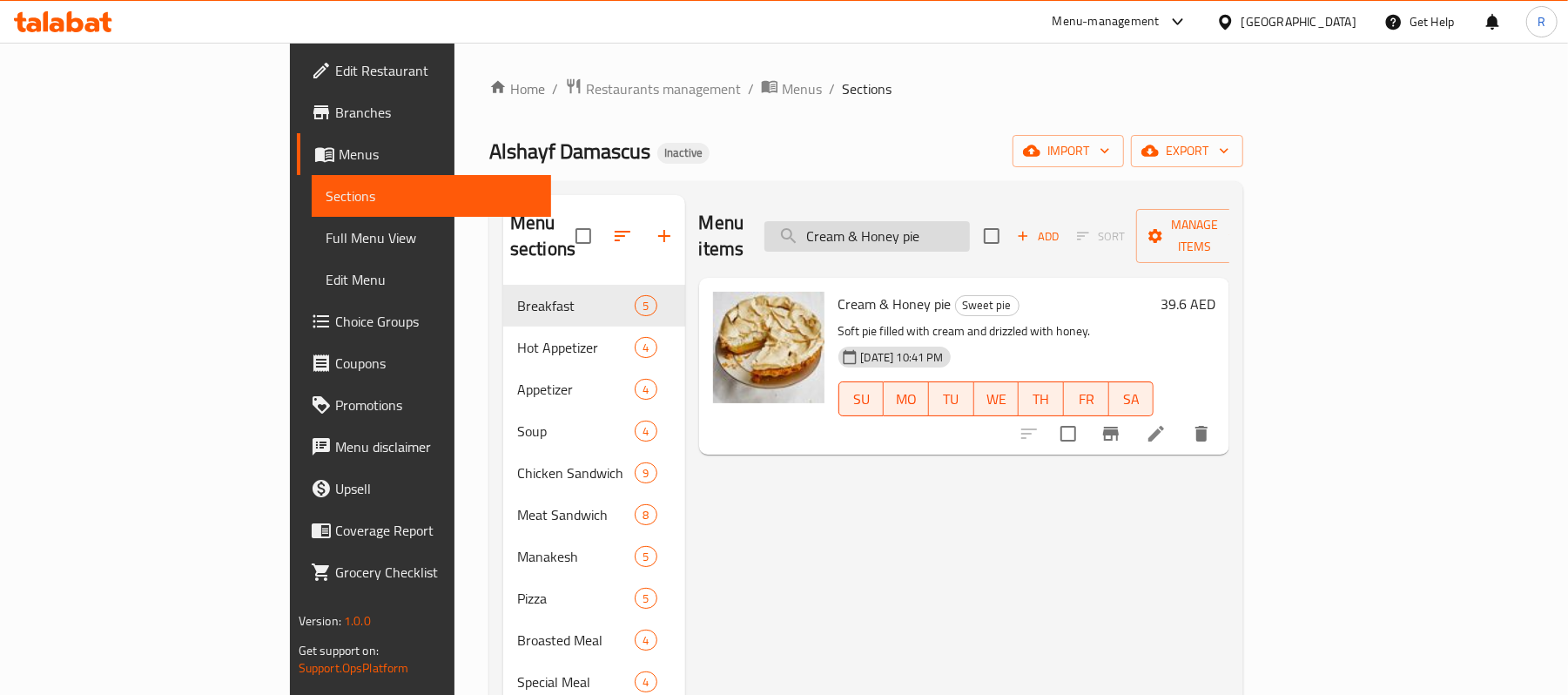
click at [970, 227] on input "Cream & Honey pie" at bounding box center [867, 236] width 206 height 31
click at [970, 221] on input "Cream & Honey pie" at bounding box center [867, 236] width 206 height 31
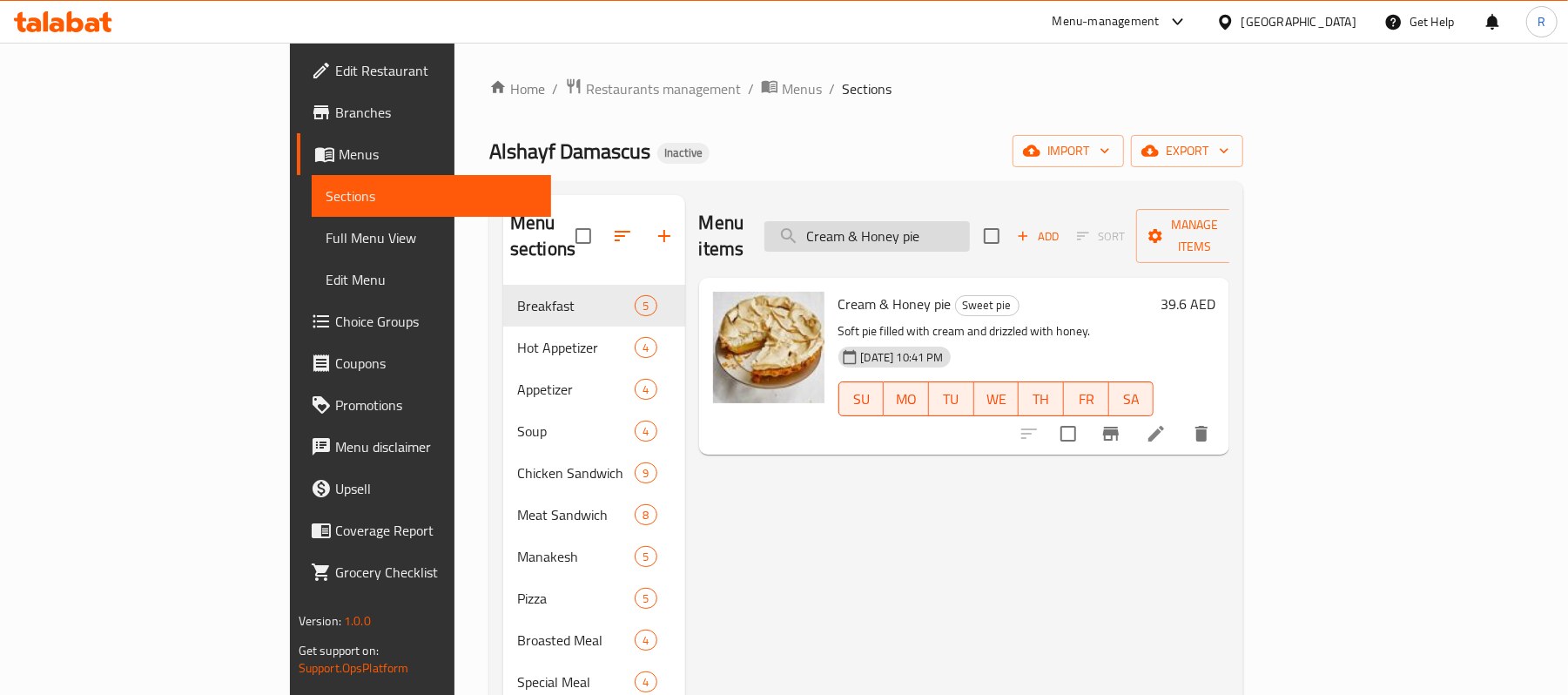
click at [970, 221] on input "Cream & Honey pie" at bounding box center [867, 236] width 206 height 31
paste input "Chicken Soup"
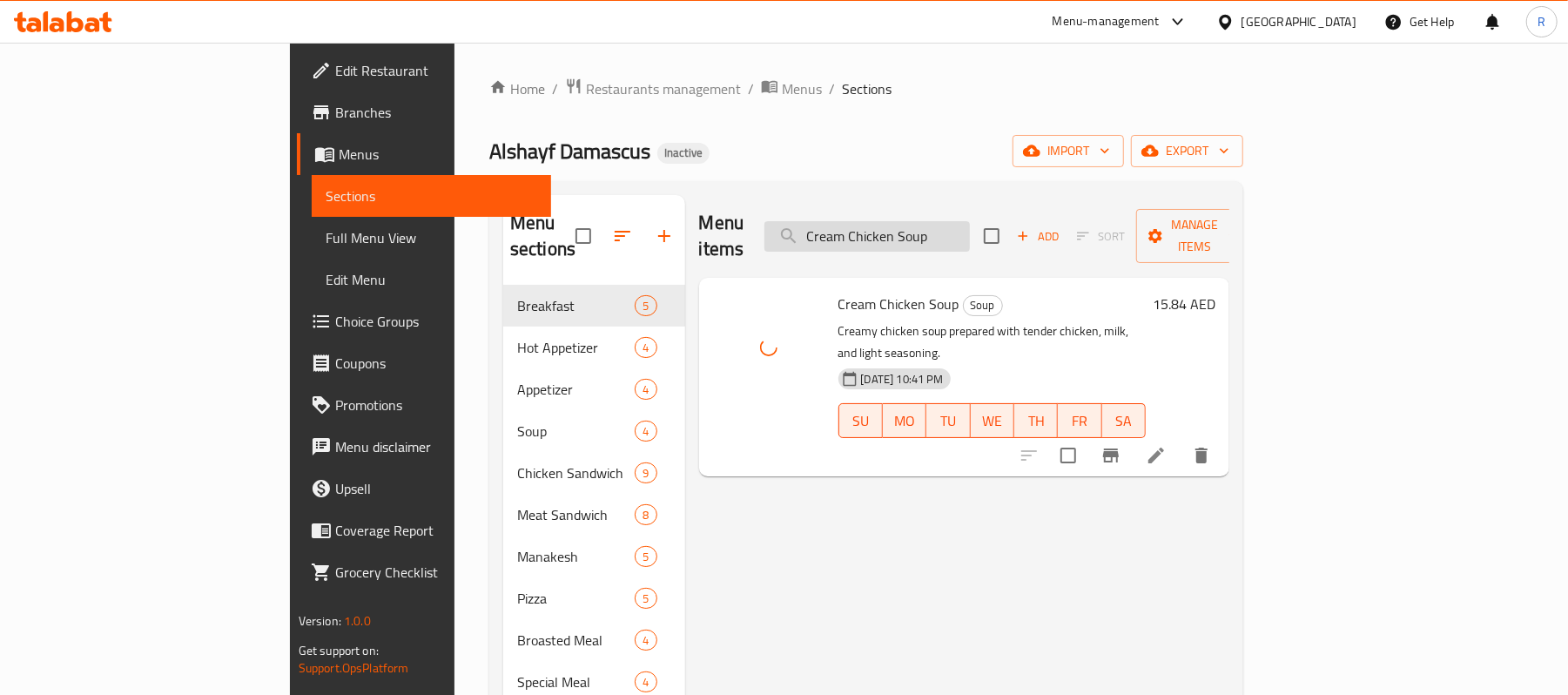
click at [941, 234] on input "Cream Chicken Soup" at bounding box center [867, 236] width 206 height 31
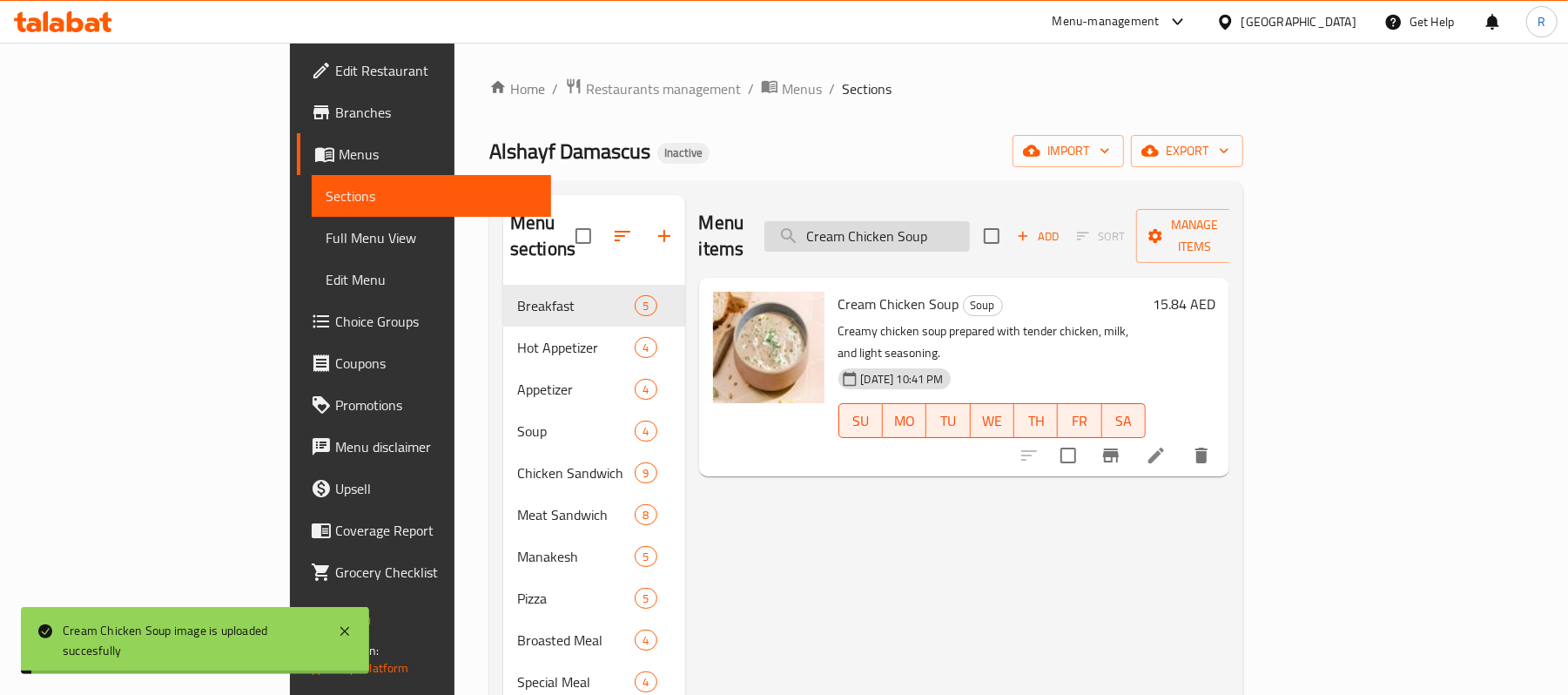
click at [941, 234] on input "Cream Chicken Soup" at bounding box center [867, 236] width 206 height 31
paste input "Egg Omlet"
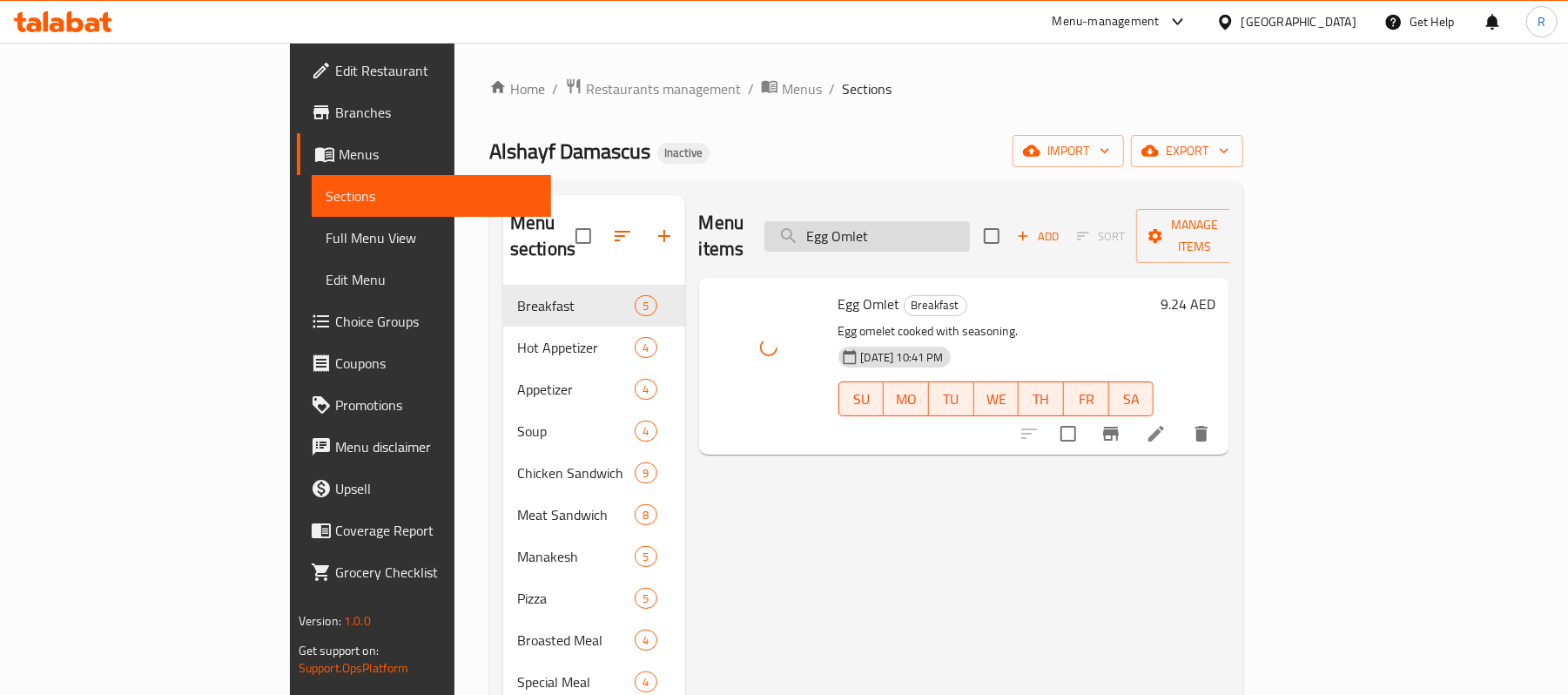
click at [970, 226] on input "Egg Omlet" at bounding box center [867, 236] width 206 height 31
paste input "Falafel Sandwich"
click at [970, 224] on input "Falafel Sandwich" at bounding box center [867, 236] width 206 height 31
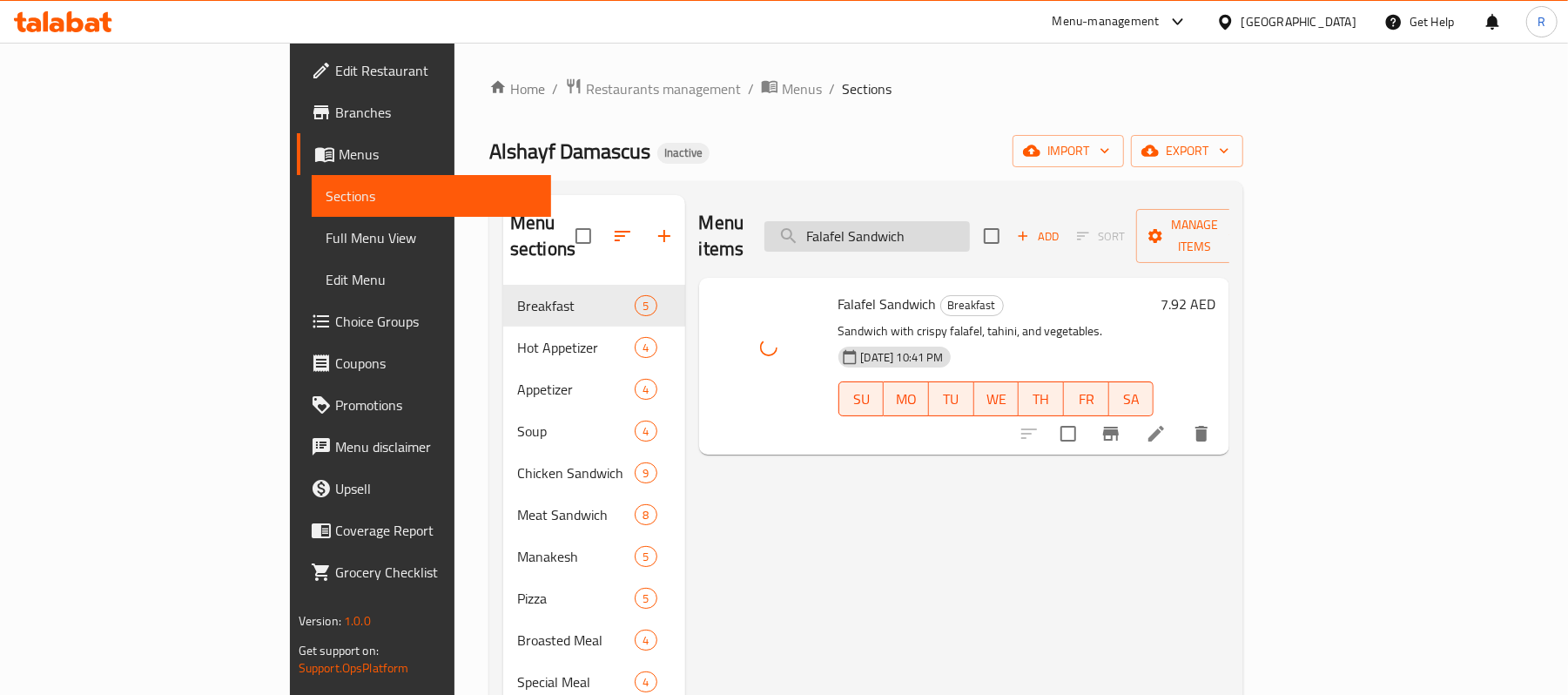
click at [970, 224] on input "Falafel Sandwich" at bounding box center [867, 236] width 206 height 31
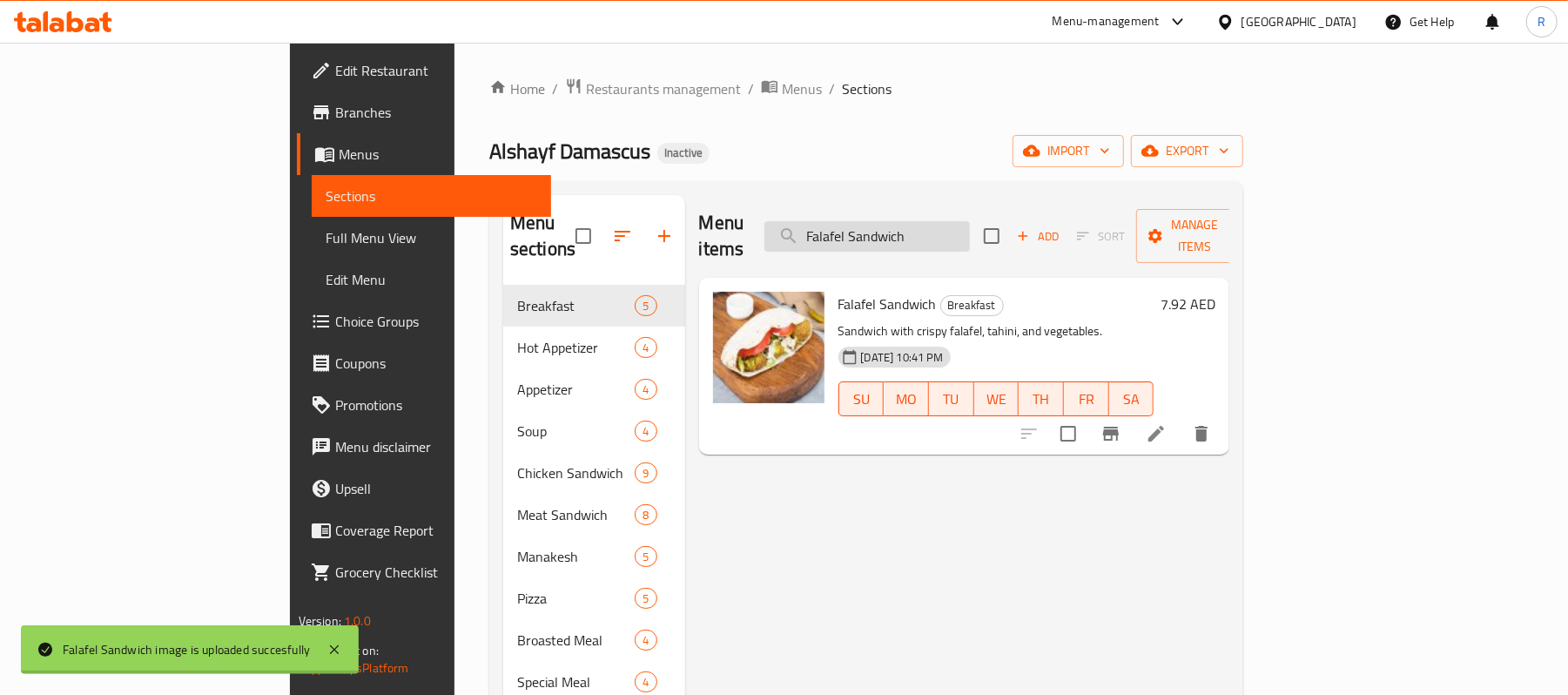
click at [970, 224] on input "Falafel Sandwich" at bounding box center [867, 236] width 206 height 31
paste input "oul Sandwh"
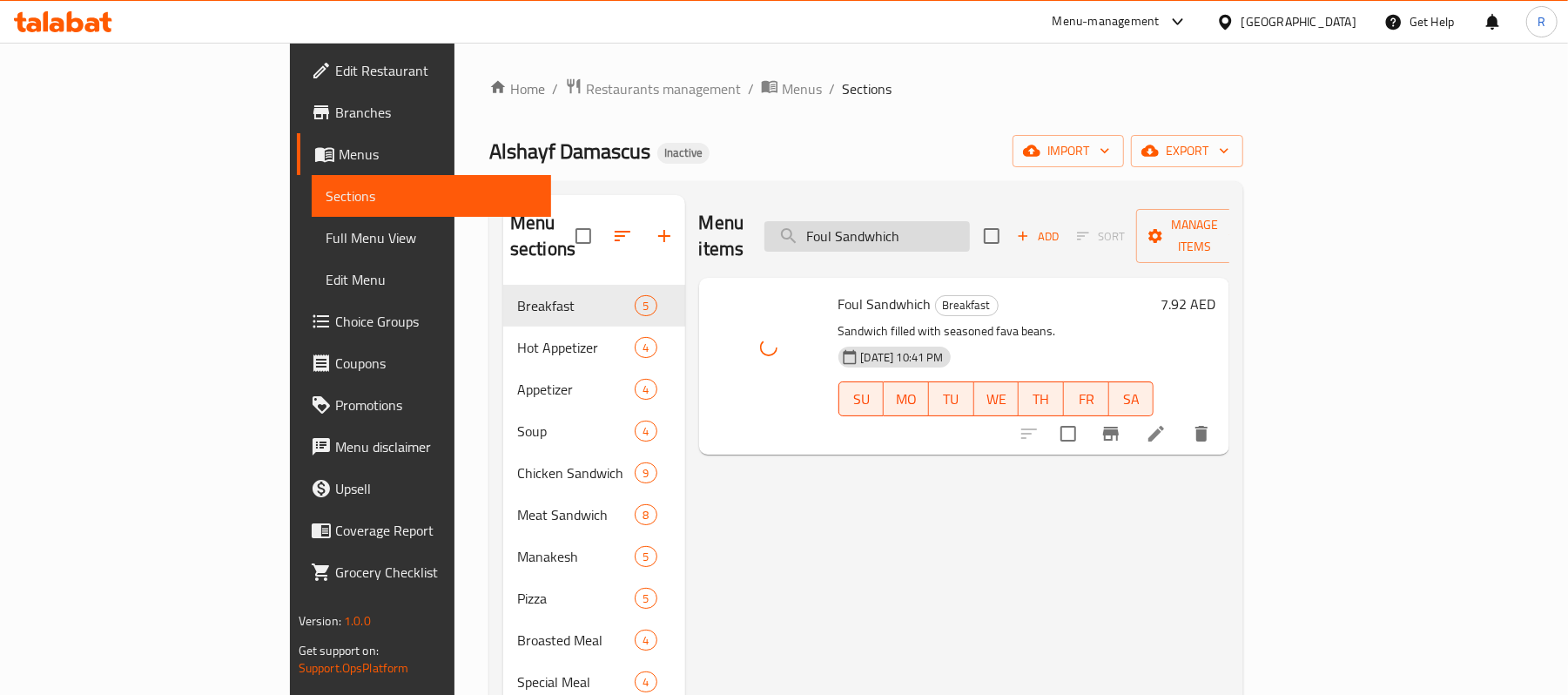
click at [970, 226] on input "Foul Sandwhich" at bounding box center [867, 236] width 206 height 31
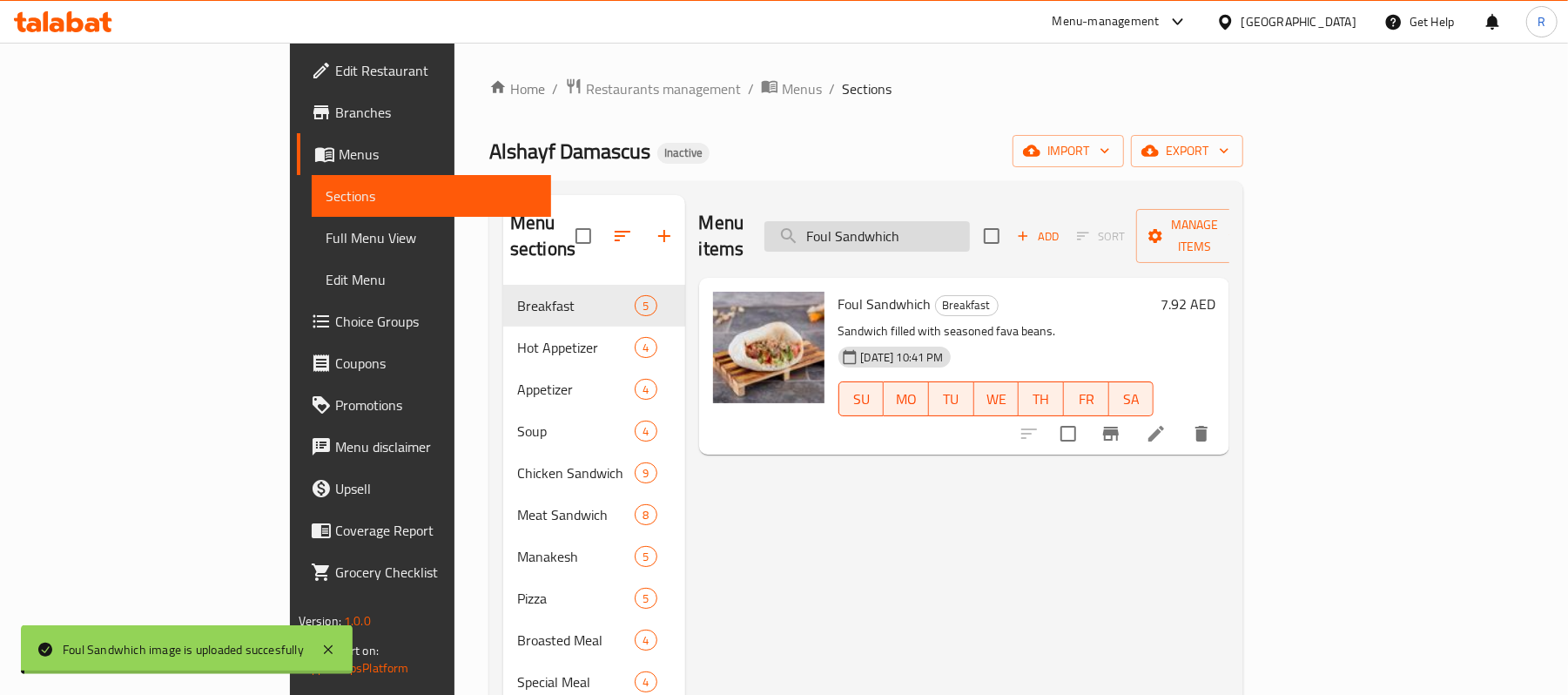
click at [970, 226] on input "Foul Sandwhich" at bounding box center [867, 236] width 206 height 31
paste input "Half Broasted Chicken (4pcs)"
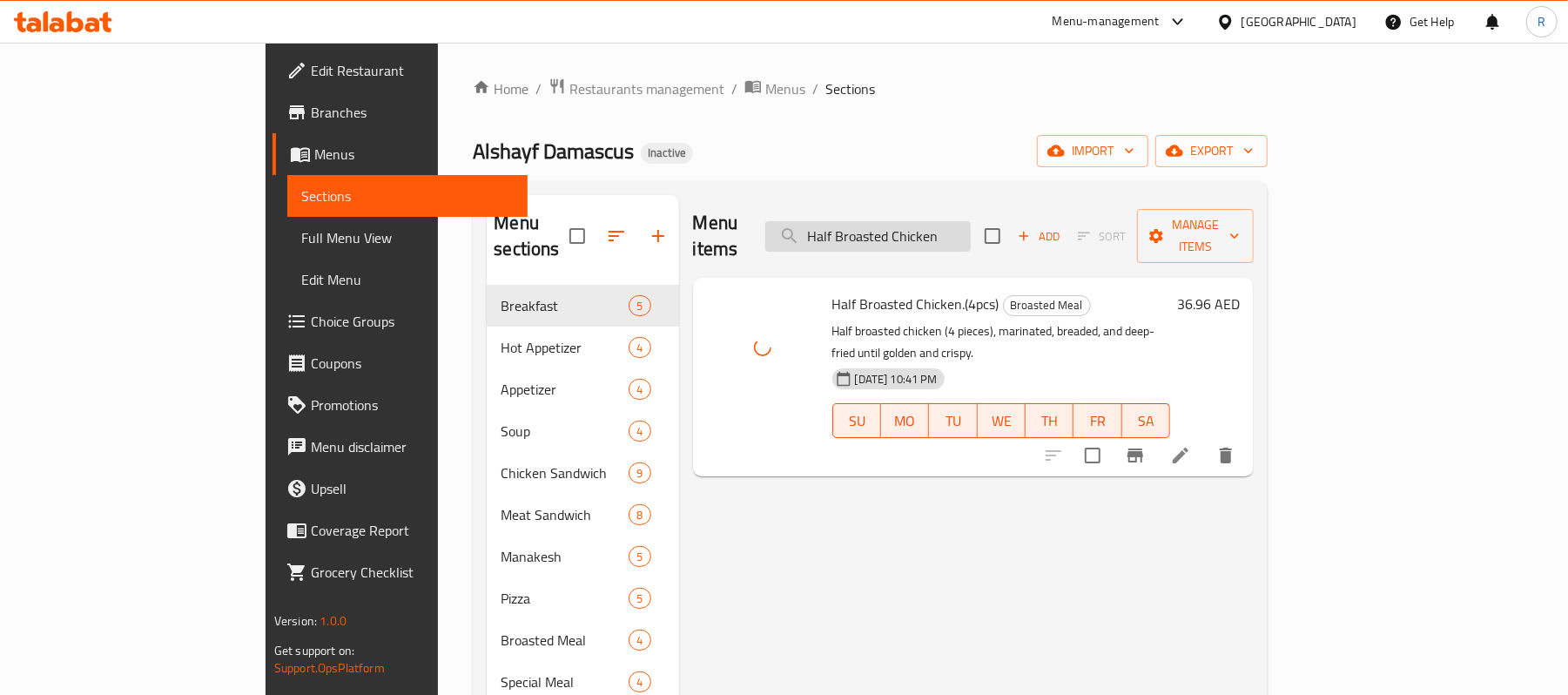
click at [971, 221] on input "Half Broasted Chicken" at bounding box center [868, 236] width 206 height 31
paste input "ommus With Meat"
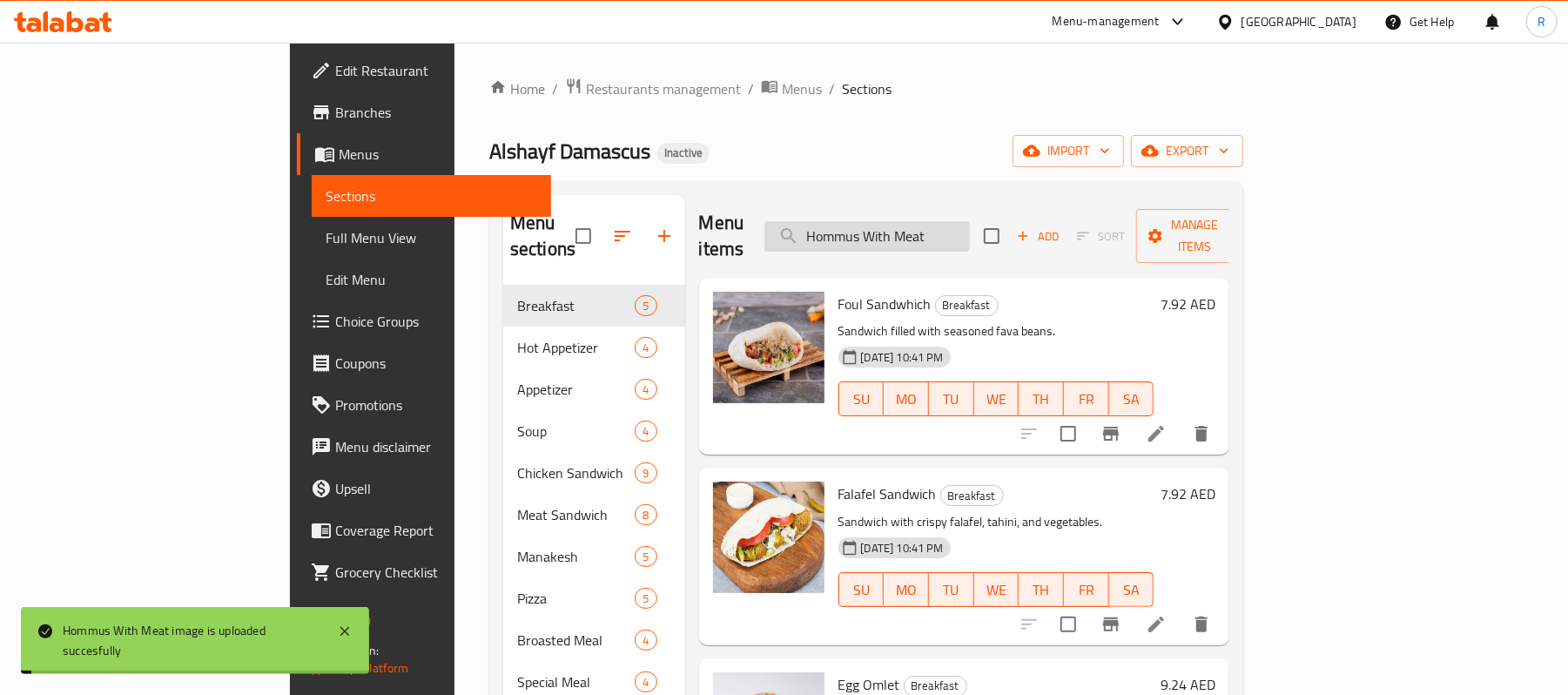
click at [970, 221] on input "Hommus With Meat" at bounding box center [867, 236] width 206 height 31
paste input "search"
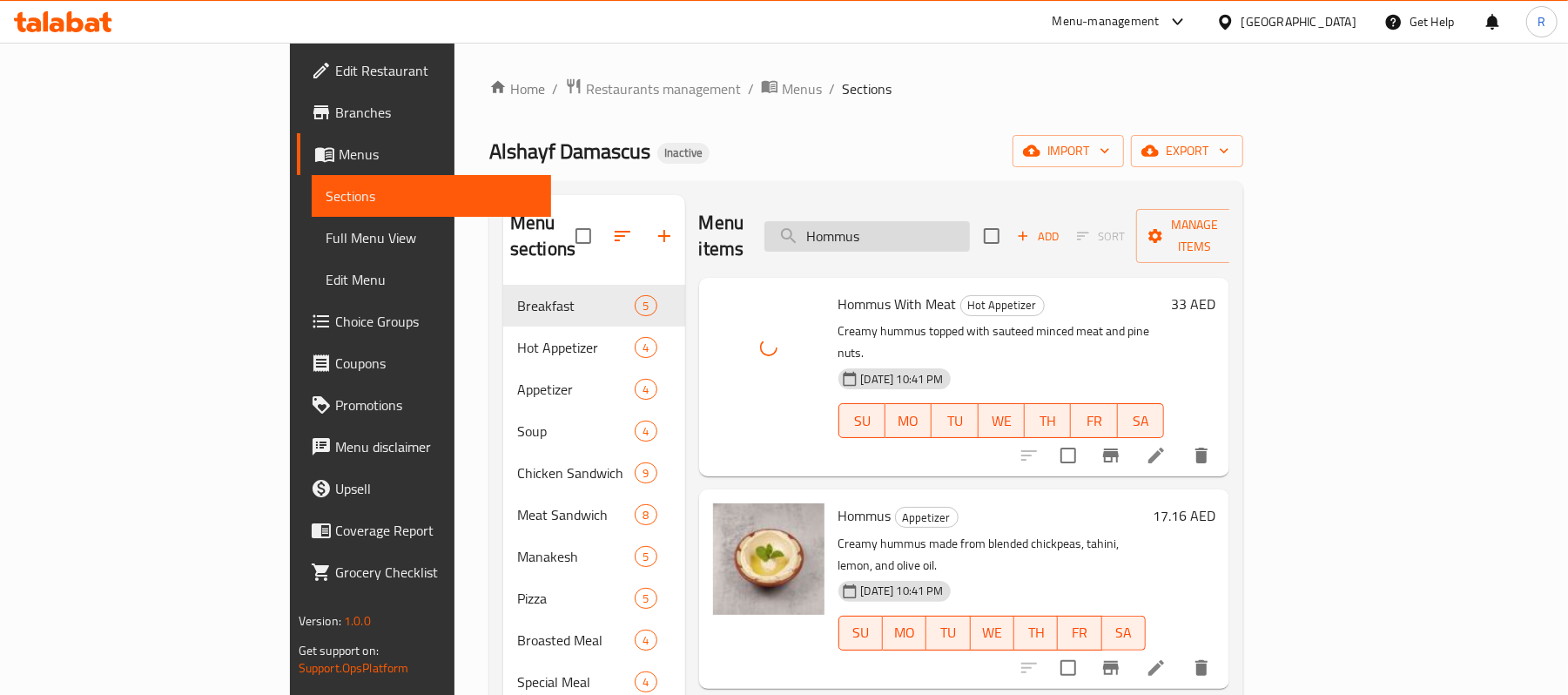
click at [970, 235] on input "Hommus" at bounding box center [867, 236] width 206 height 31
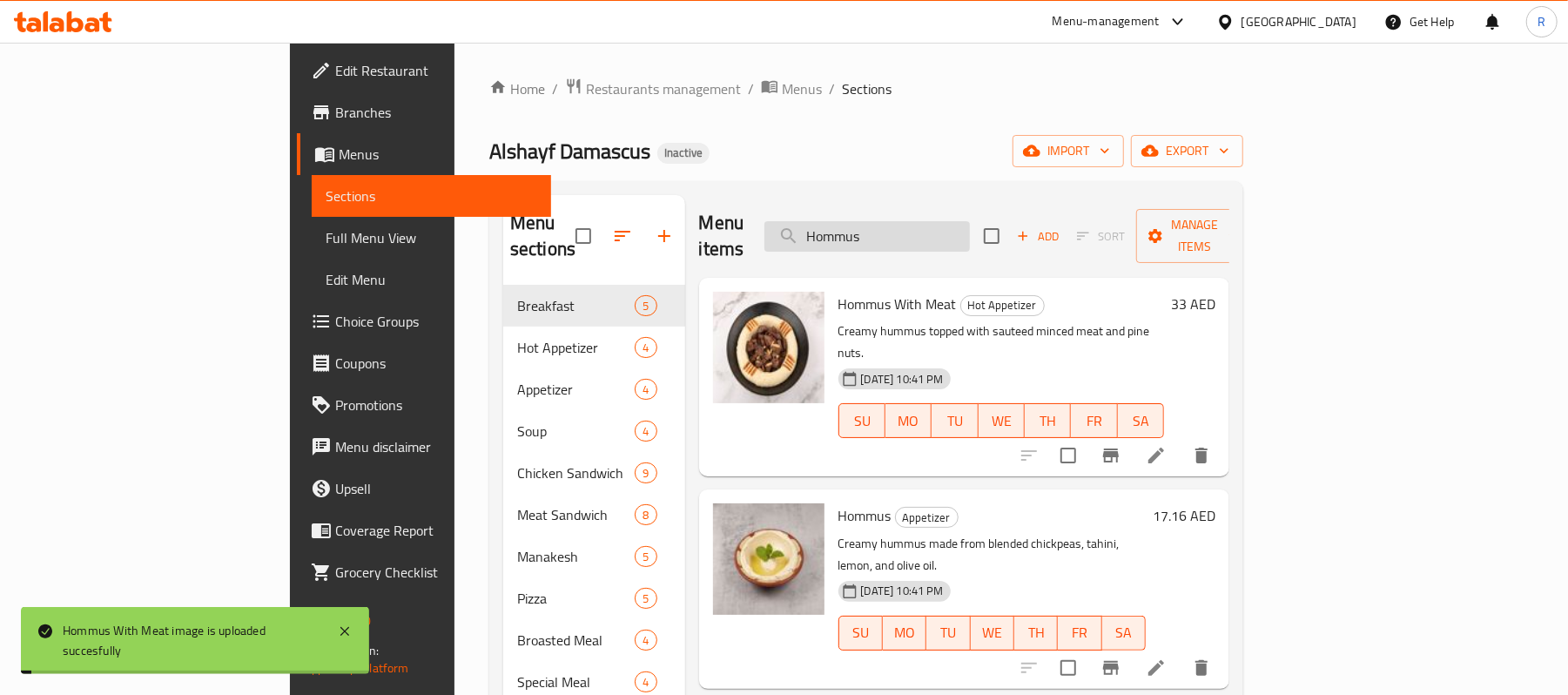
click at [970, 235] on input "Hommus" at bounding box center [867, 236] width 206 height 31
paste input "Large Chicken Shawarma"
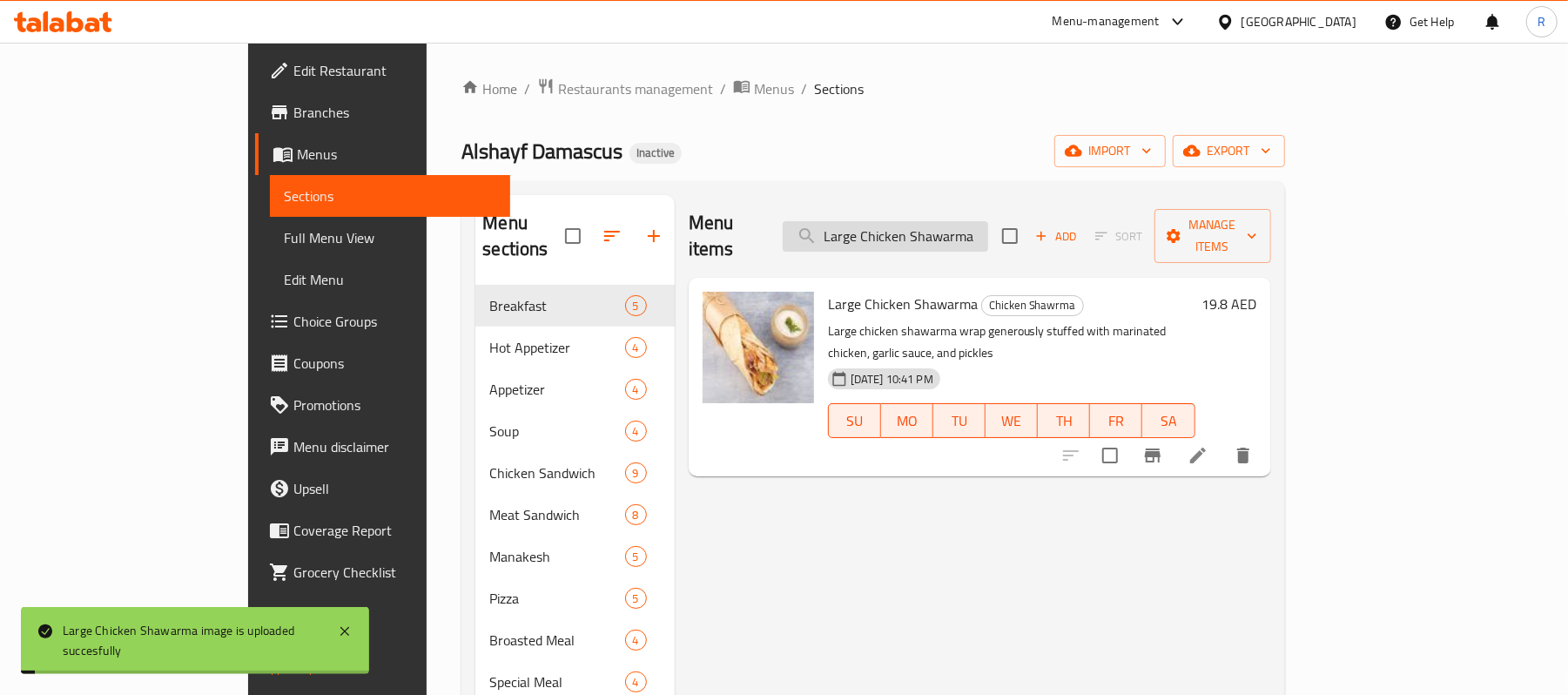
click at [988, 223] on input "Large Chicken Shawarma" at bounding box center [886, 236] width 206 height 31
paste input "entil Soup"
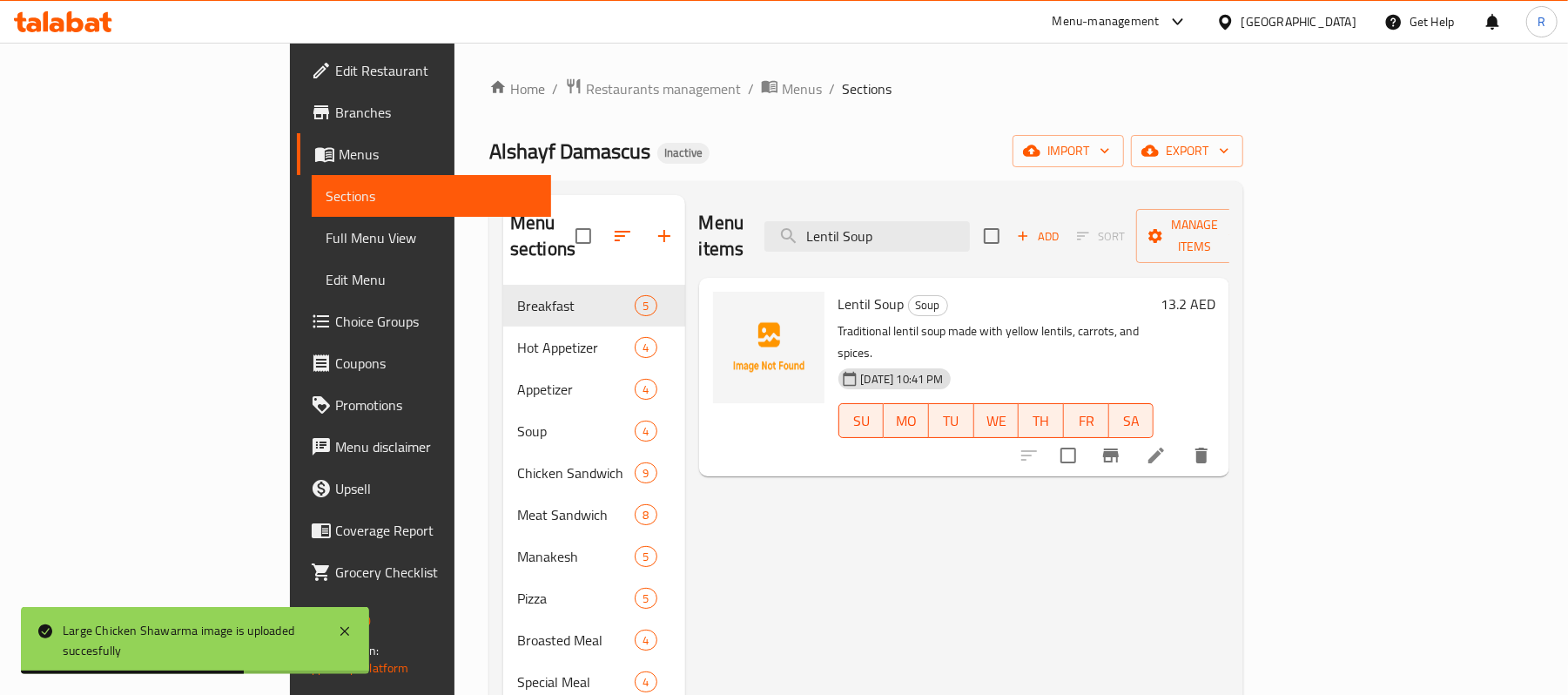
click at [715, 339] on div at bounding box center [769, 348] width 112 height 112
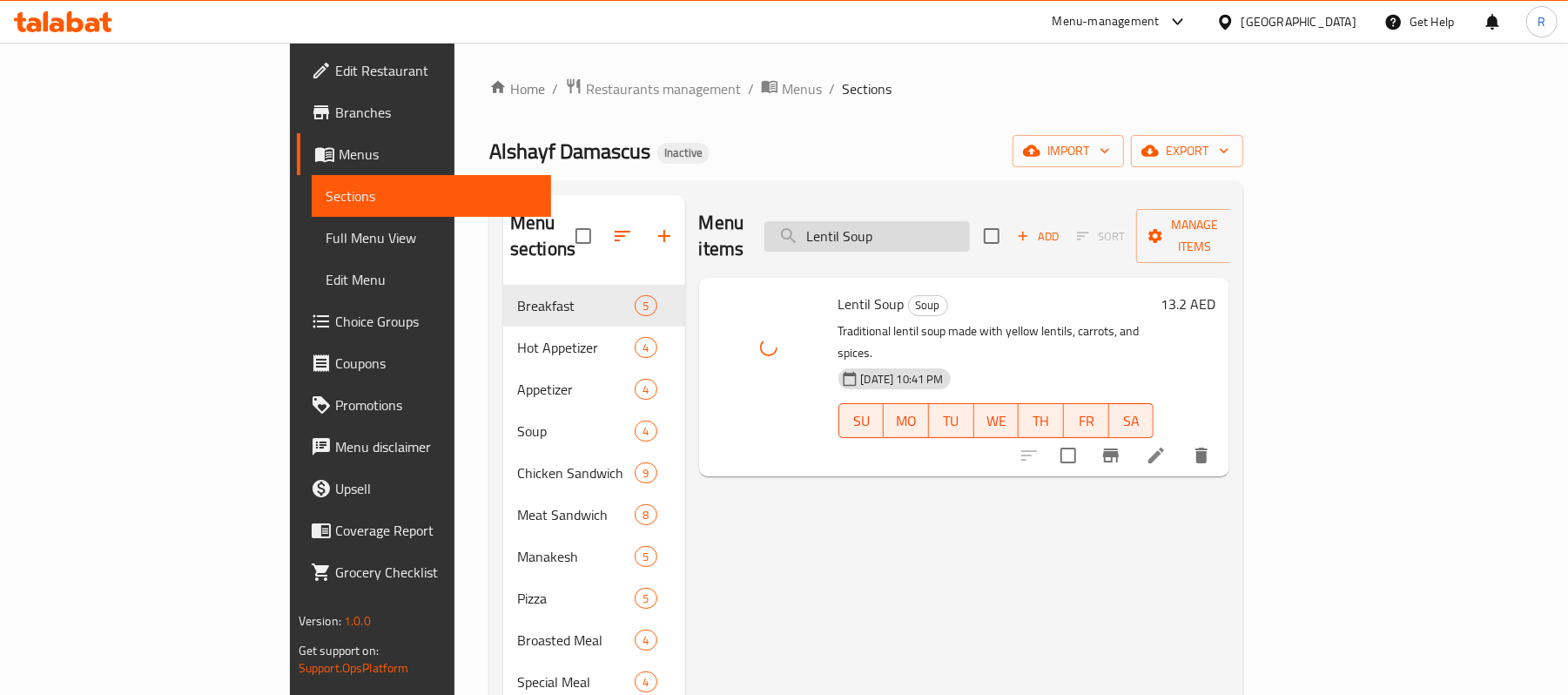
click at [970, 223] on input "Lentil Soup" at bounding box center [867, 236] width 206 height 31
paste input "Marinda"
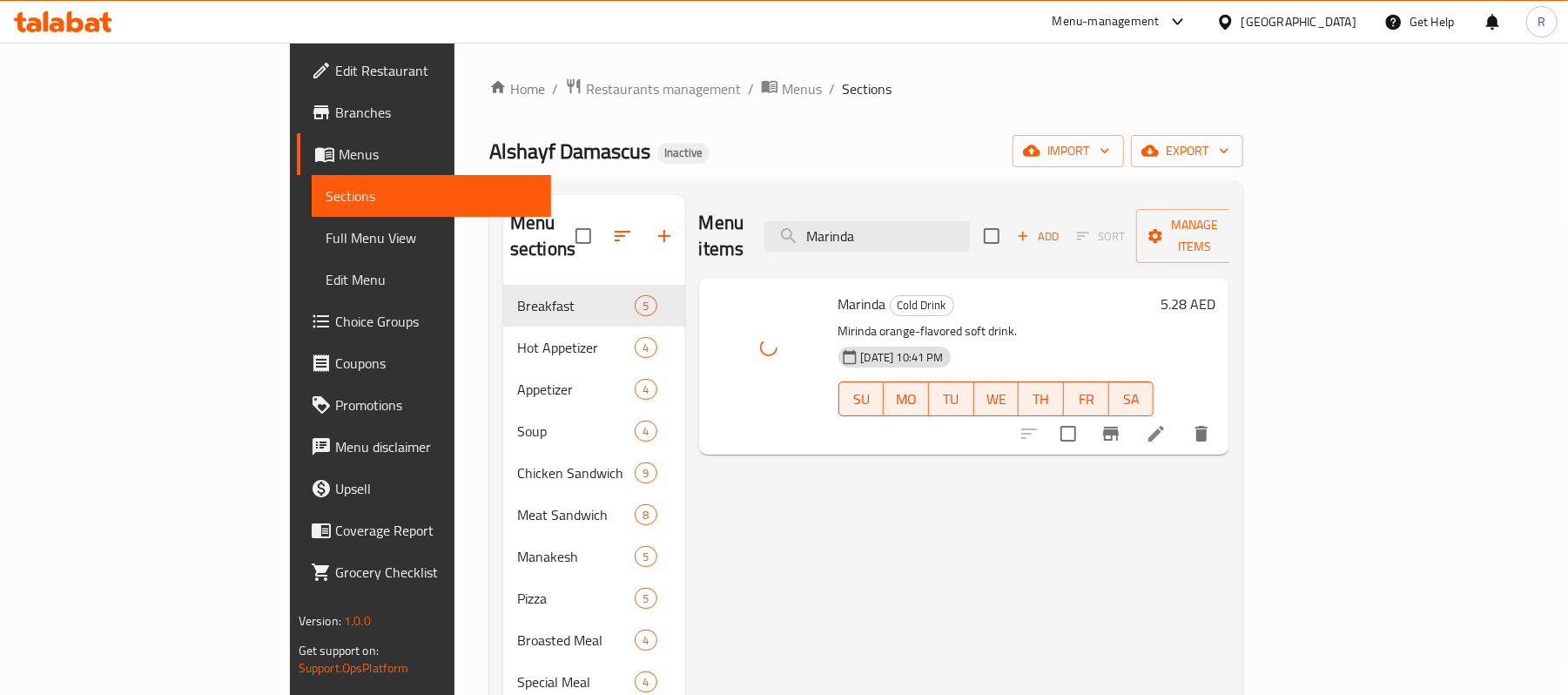
click at [1006, 201] on div "Menu items Marinda Add Sort Manage items" at bounding box center [965, 237] width 531 height 83
click at [970, 233] on input "Marinda" at bounding box center [867, 236] width 206 height 31
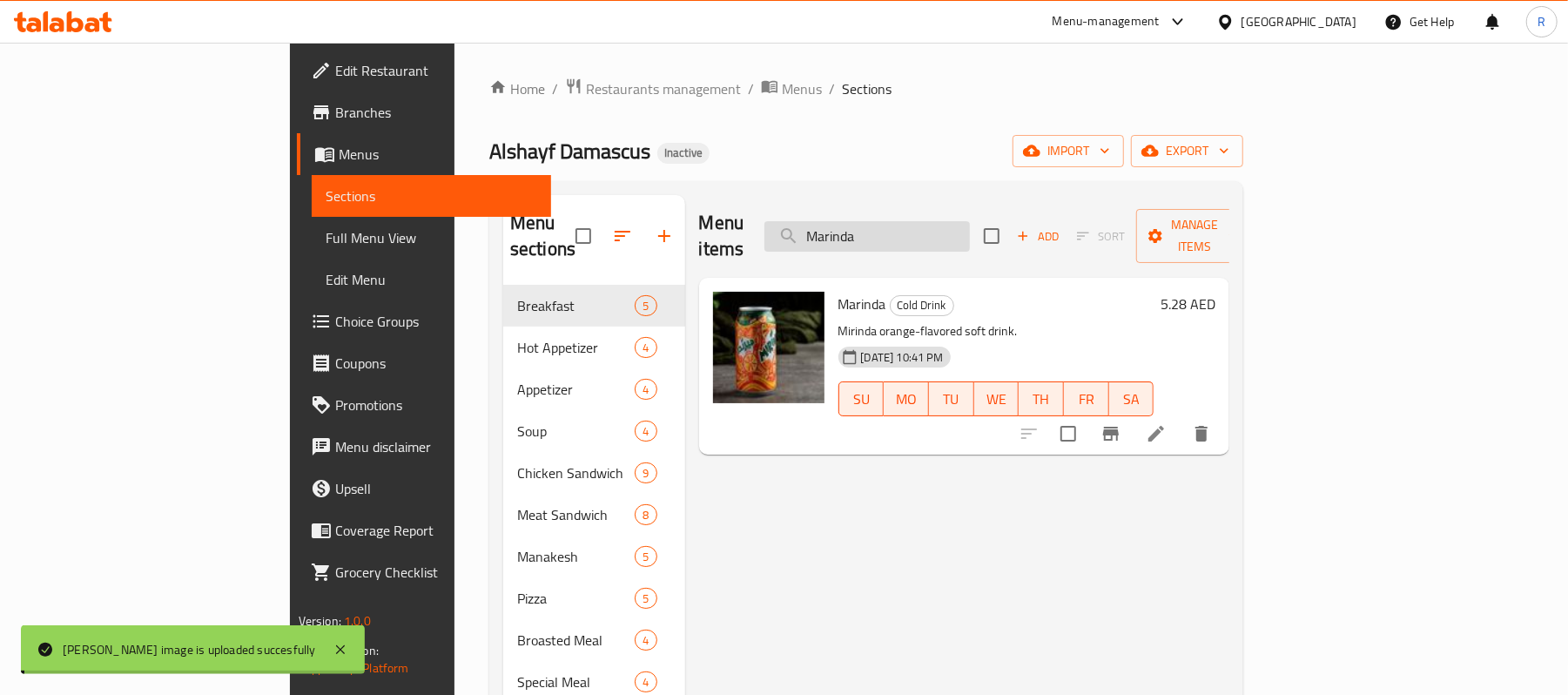
click at [970, 233] on input "Marinda" at bounding box center [867, 236] width 206 height 31
paste input "edallion Tunderlion Steak"
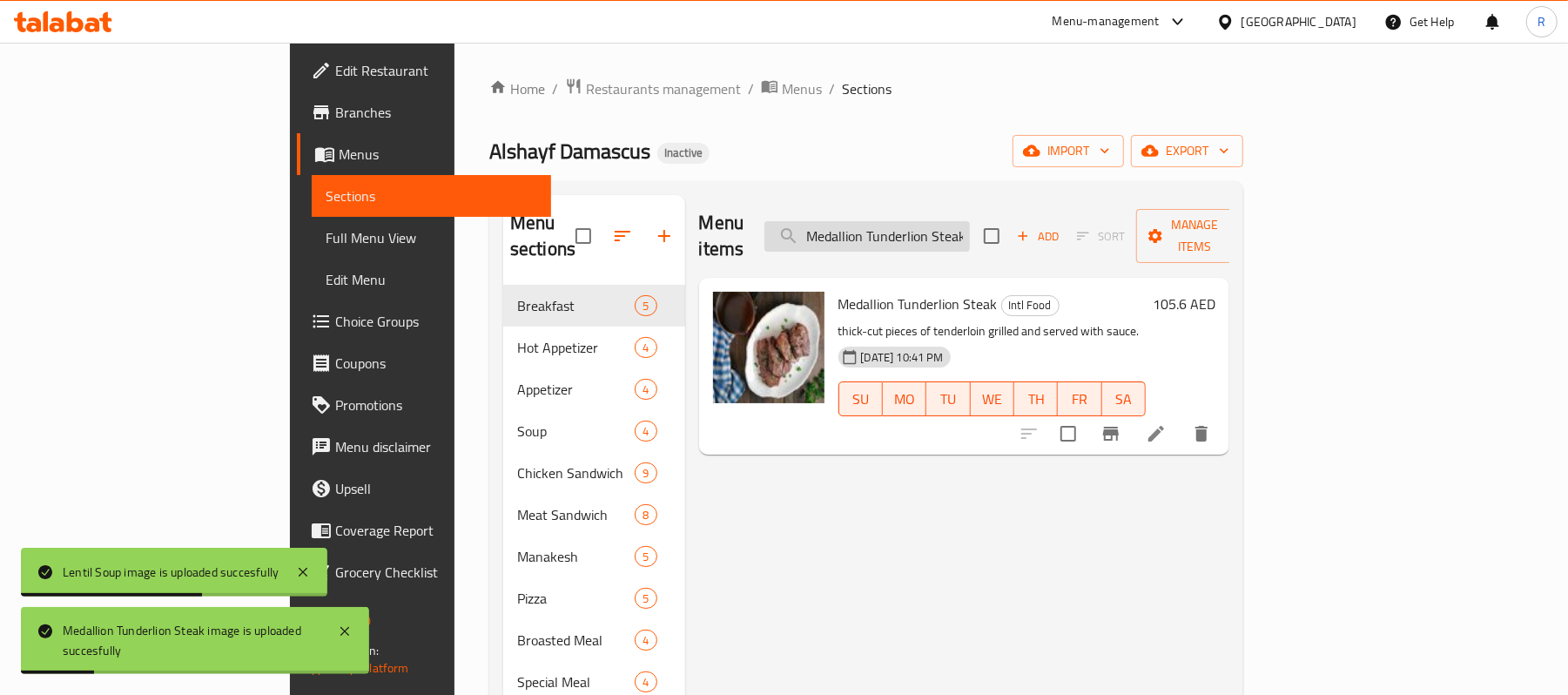
click at [970, 221] on input "Medallion Tunderlion Steak" at bounding box center [867, 236] width 206 height 31
paste input "olokhia"
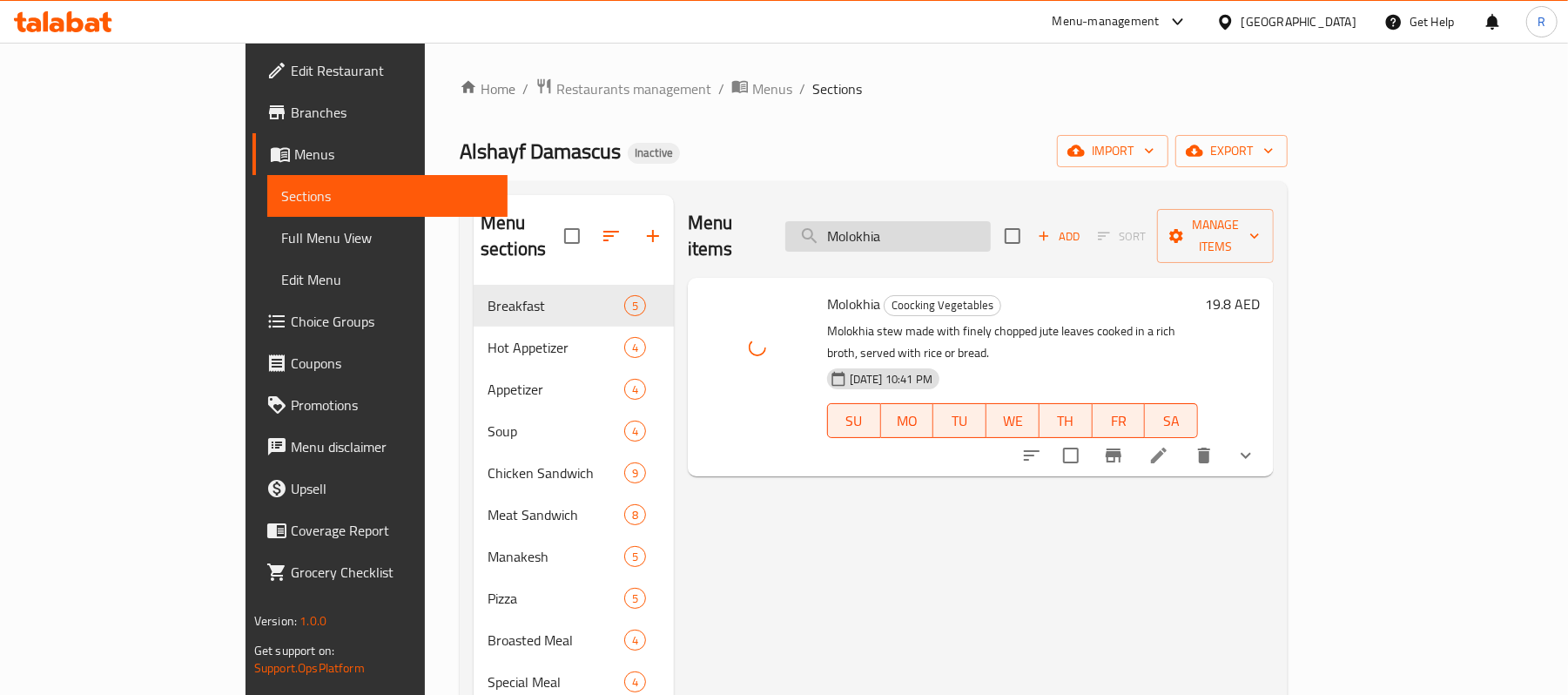
click at [975, 234] on input "Molokhia" at bounding box center [888, 236] width 206 height 31
paste input "Okr"
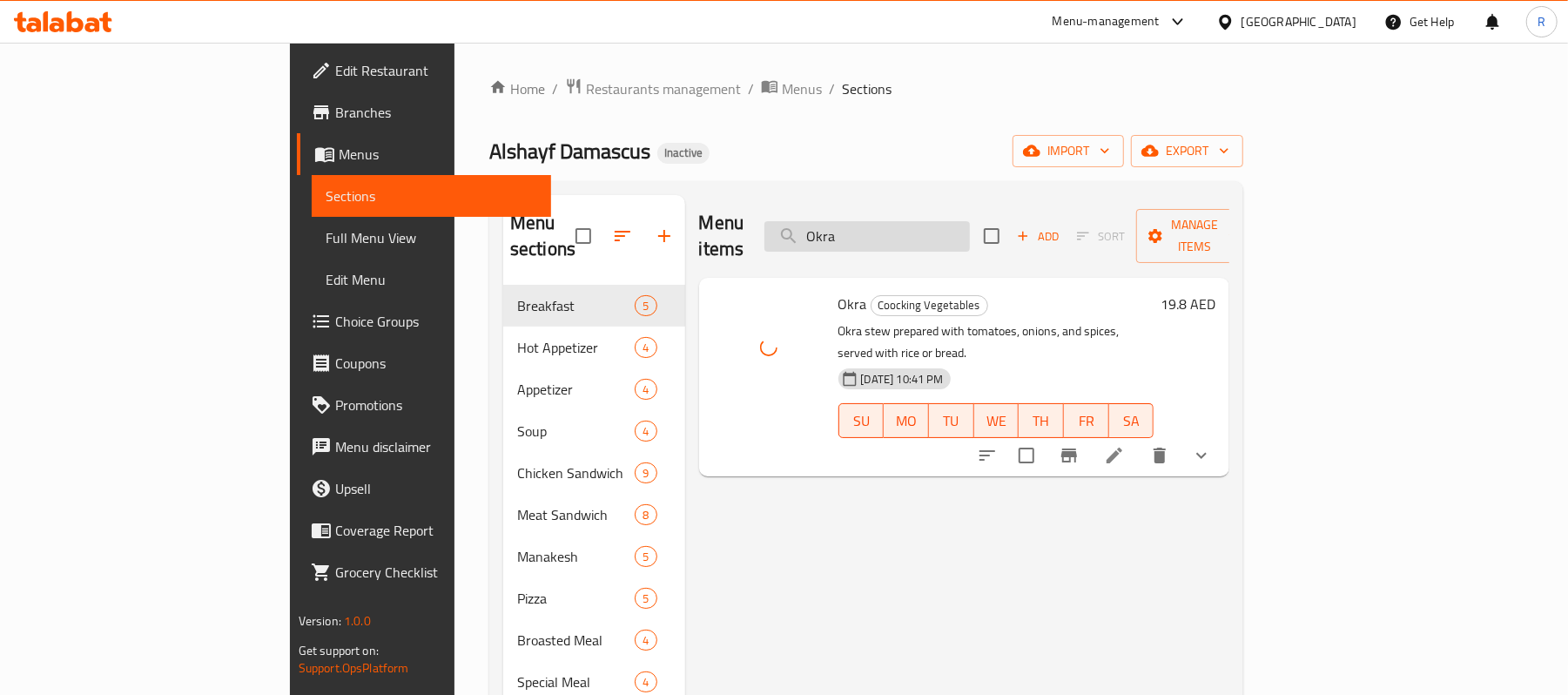
click at [970, 221] on input "Okra" at bounding box center [867, 236] width 206 height 31
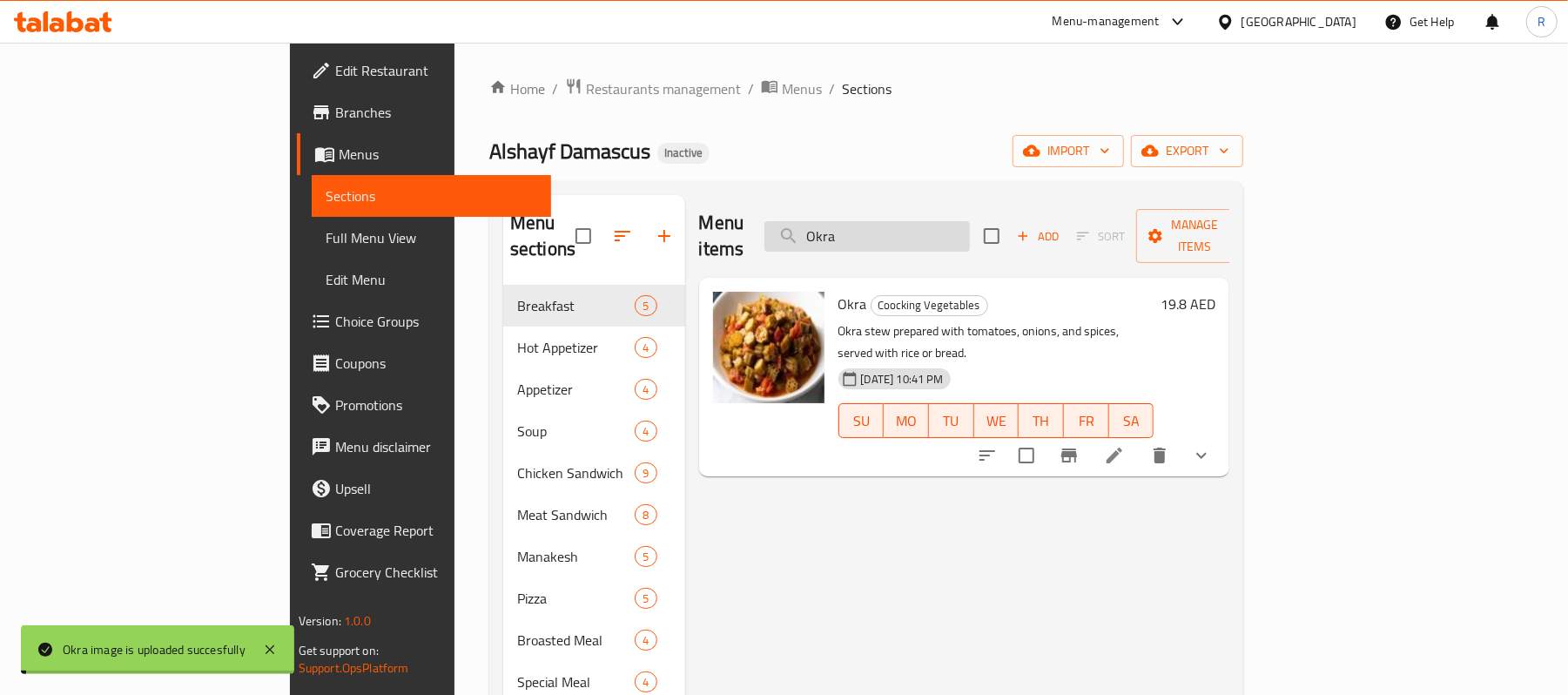
click at [970, 221] on input "Okra" at bounding box center [867, 236] width 206 height 31
paste input "riental Salad"
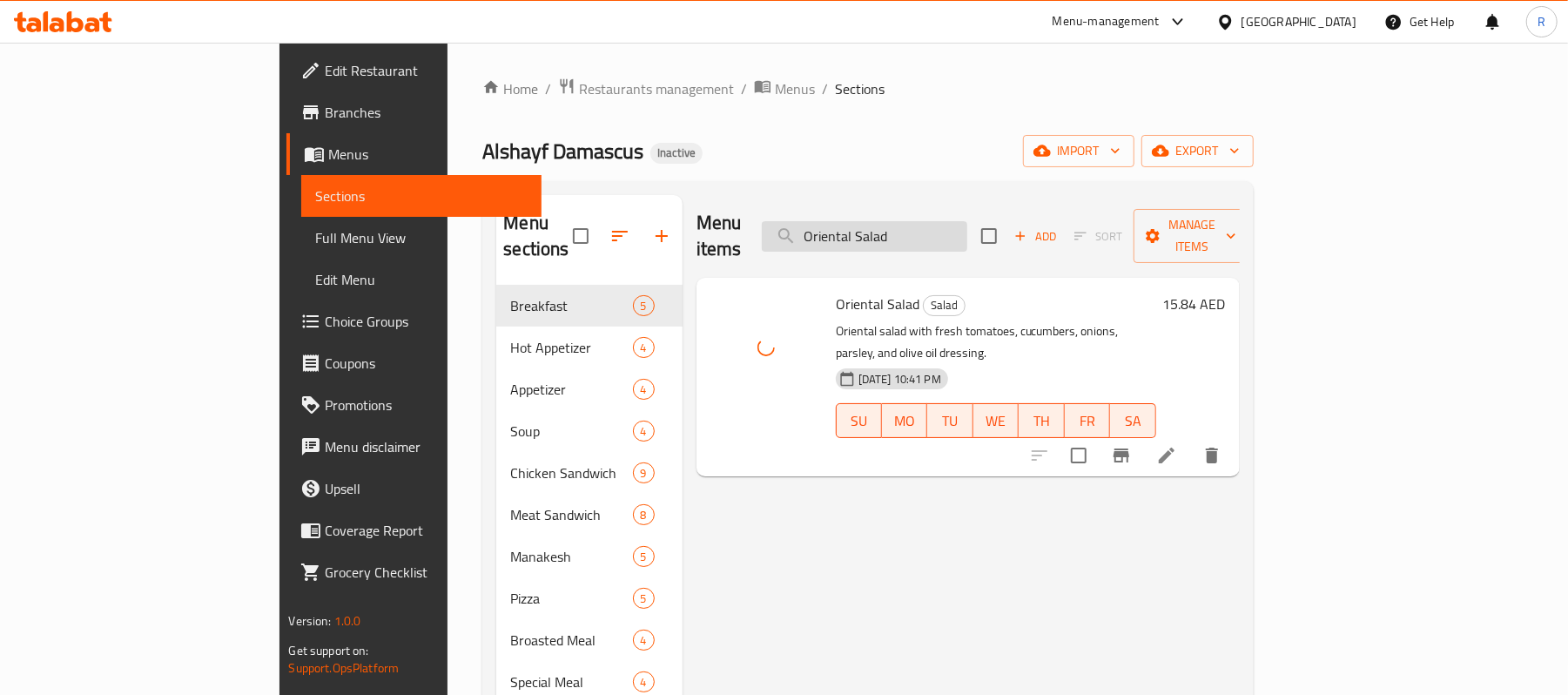
click at [967, 231] on input "Oriental Salad" at bounding box center [864, 236] width 206 height 31
paste input "zo Soup"
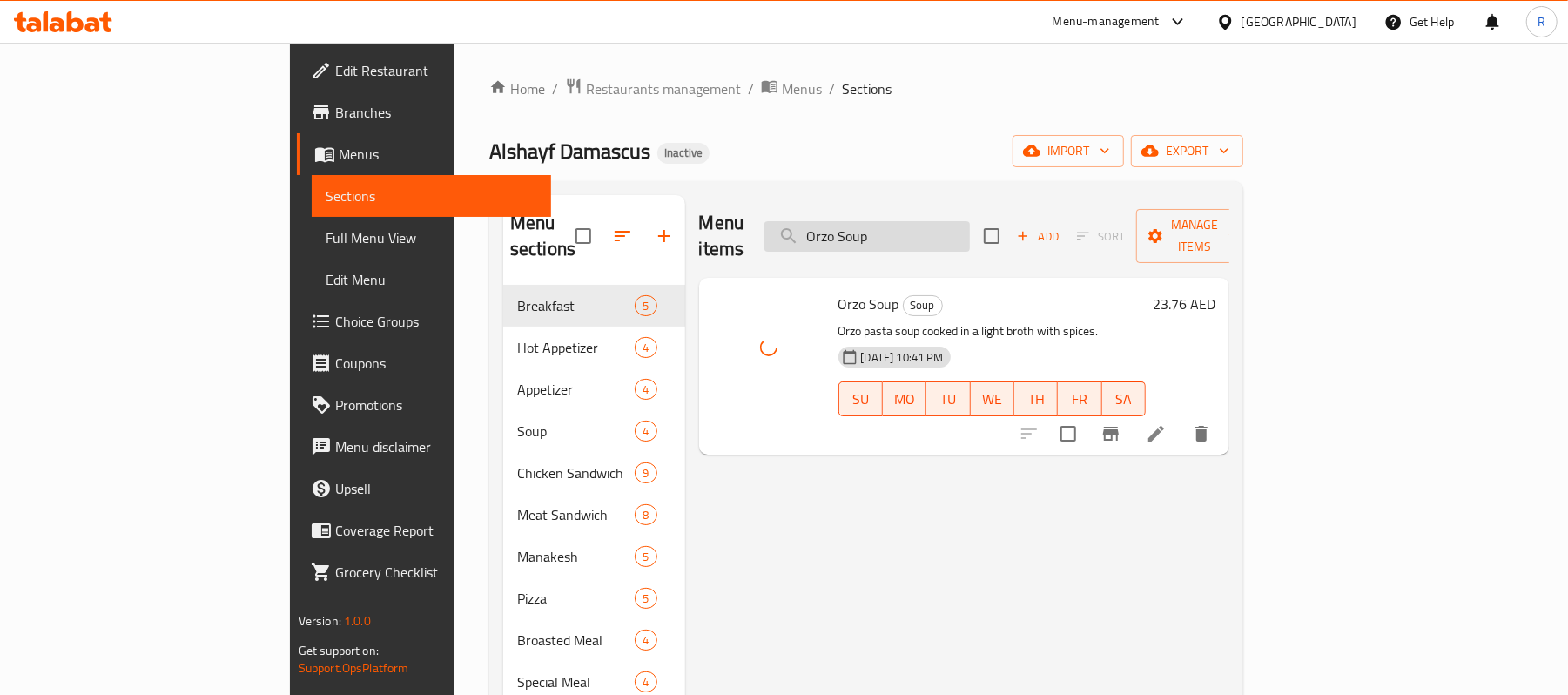
click at [970, 226] on input "Orzo Soup" at bounding box center [867, 236] width 206 height 31
paste input "Pepperoni Pizza"
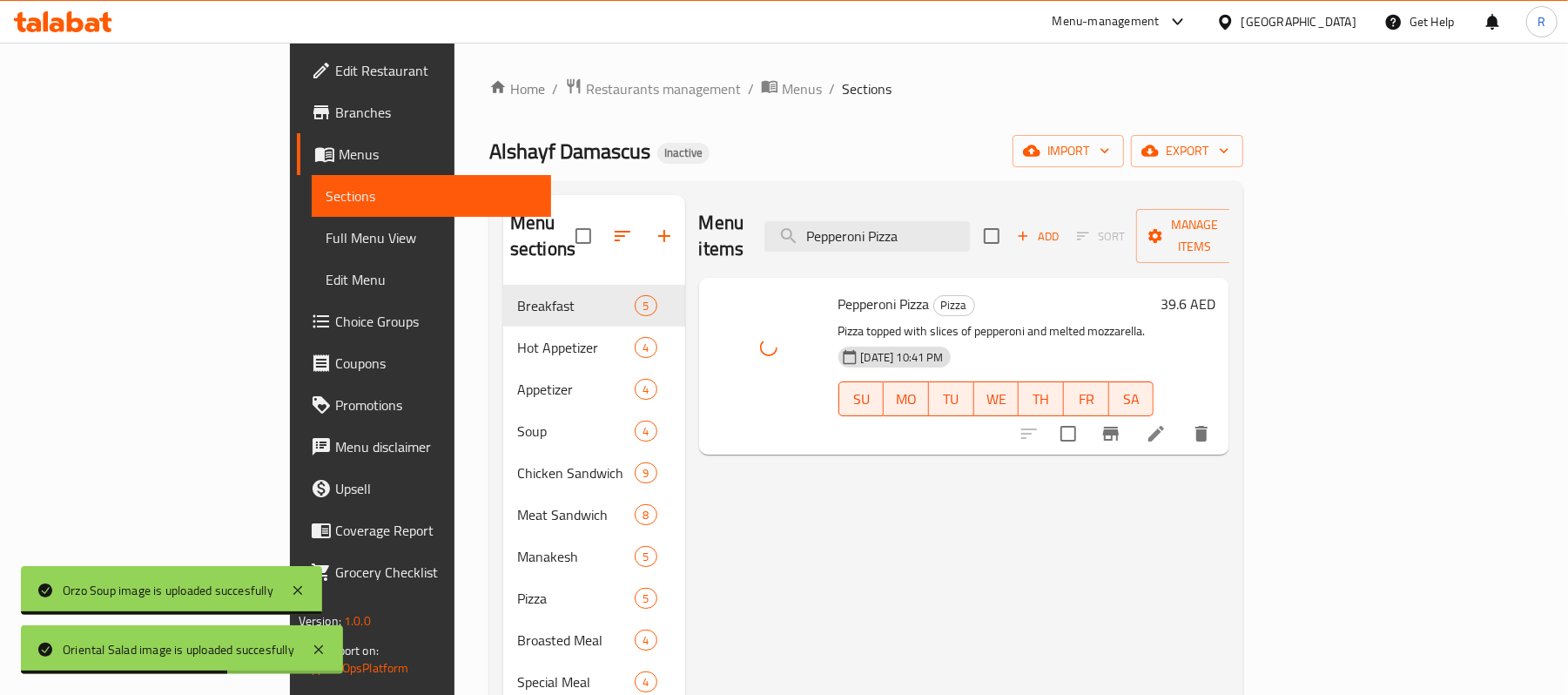
click at [1004, 207] on div "Menu items Pepperoni Pizza Add Sort Manage items" at bounding box center [965, 237] width 531 height 83
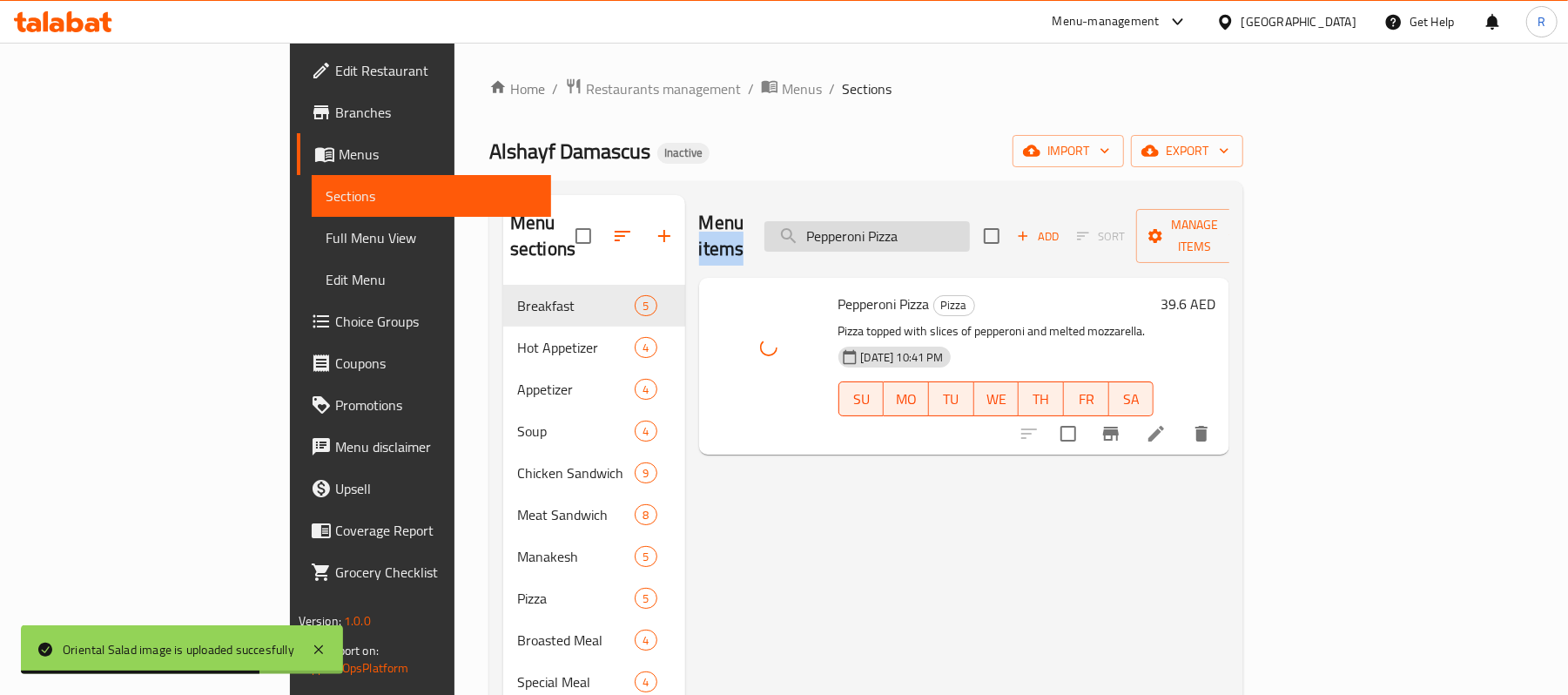
click at [970, 221] on input "Pepperoni Pizza" at bounding box center [867, 236] width 206 height 31
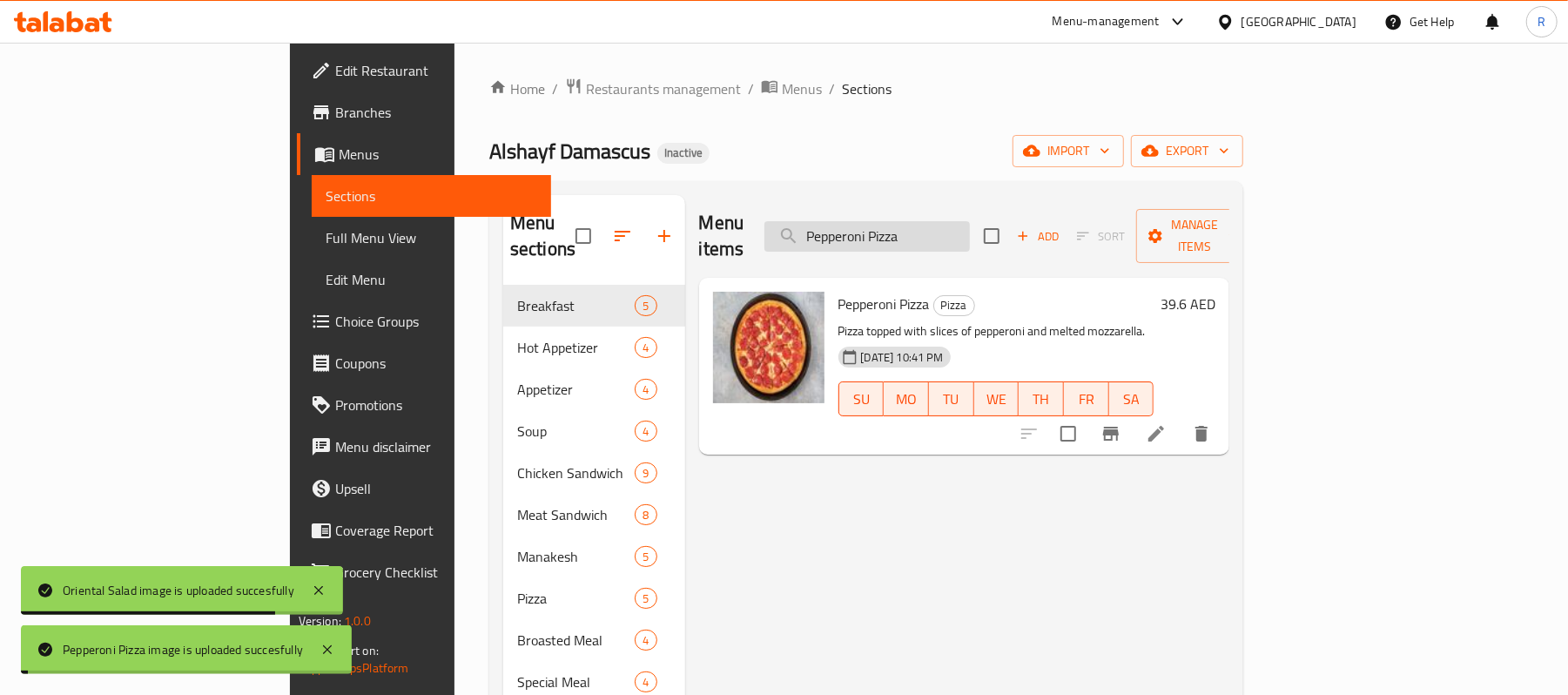
click at [970, 221] on input "Pepperoni Pizza" at bounding box center [867, 236] width 206 height 31
paste input "si"
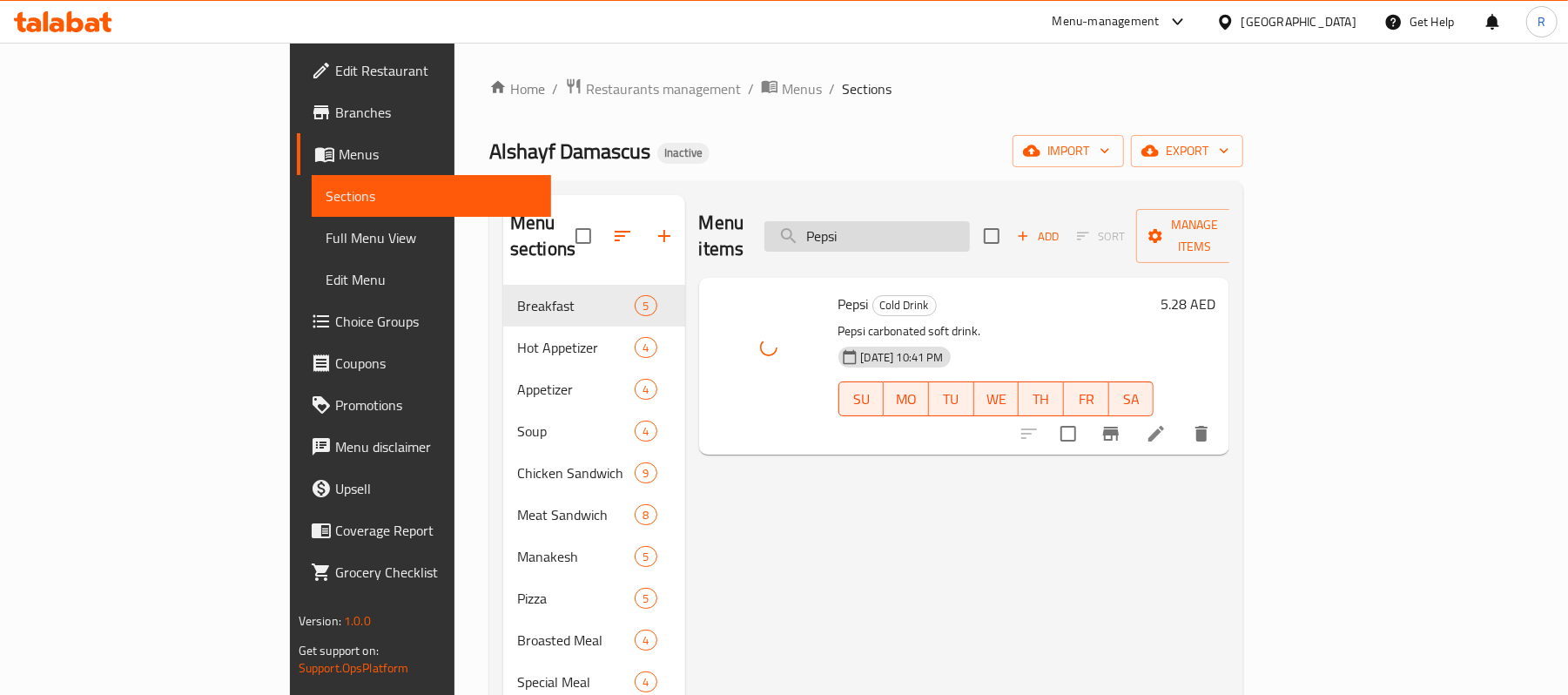
click at [958, 223] on input "Pepsi" at bounding box center [867, 236] width 206 height 31
paste input "otato"
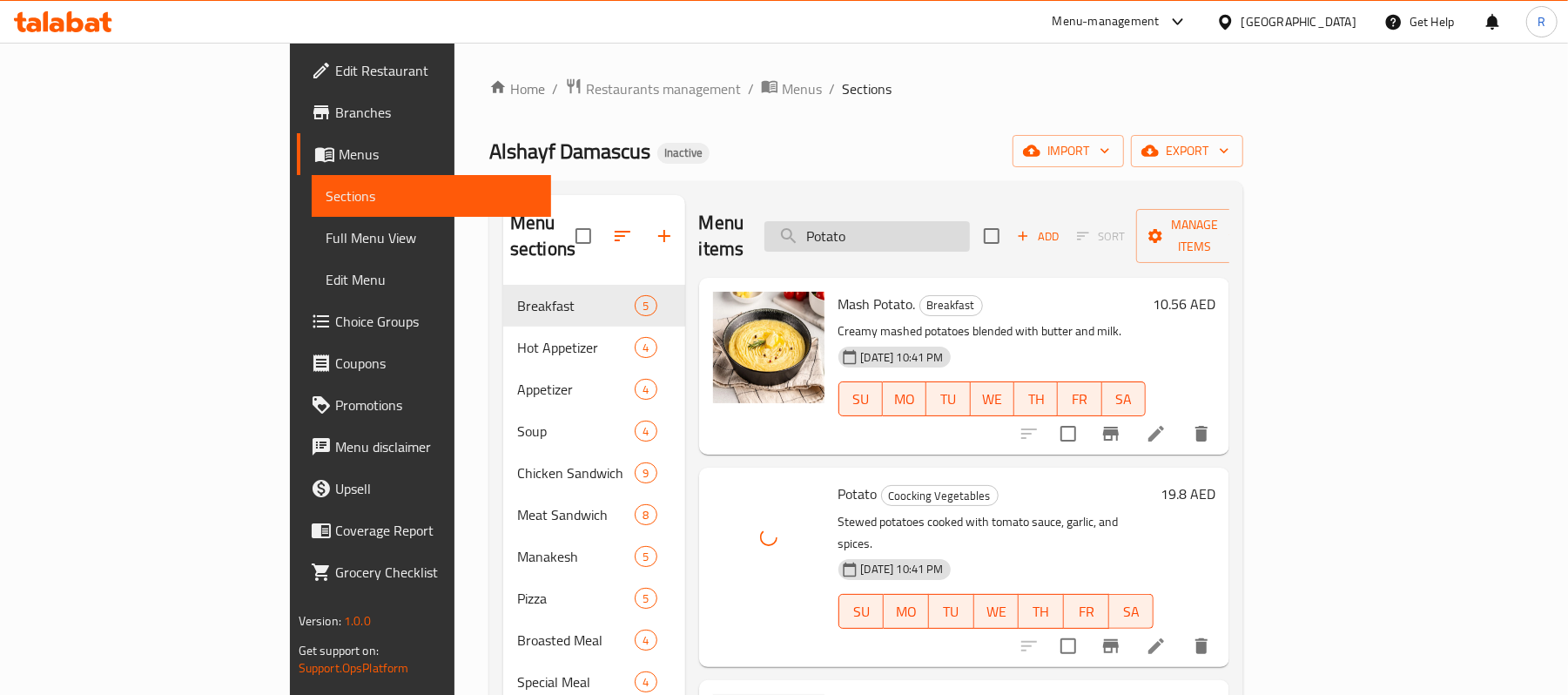
click at [970, 223] on input "Potato" at bounding box center [867, 236] width 206 height 31
paste input "Ribeya Steak"
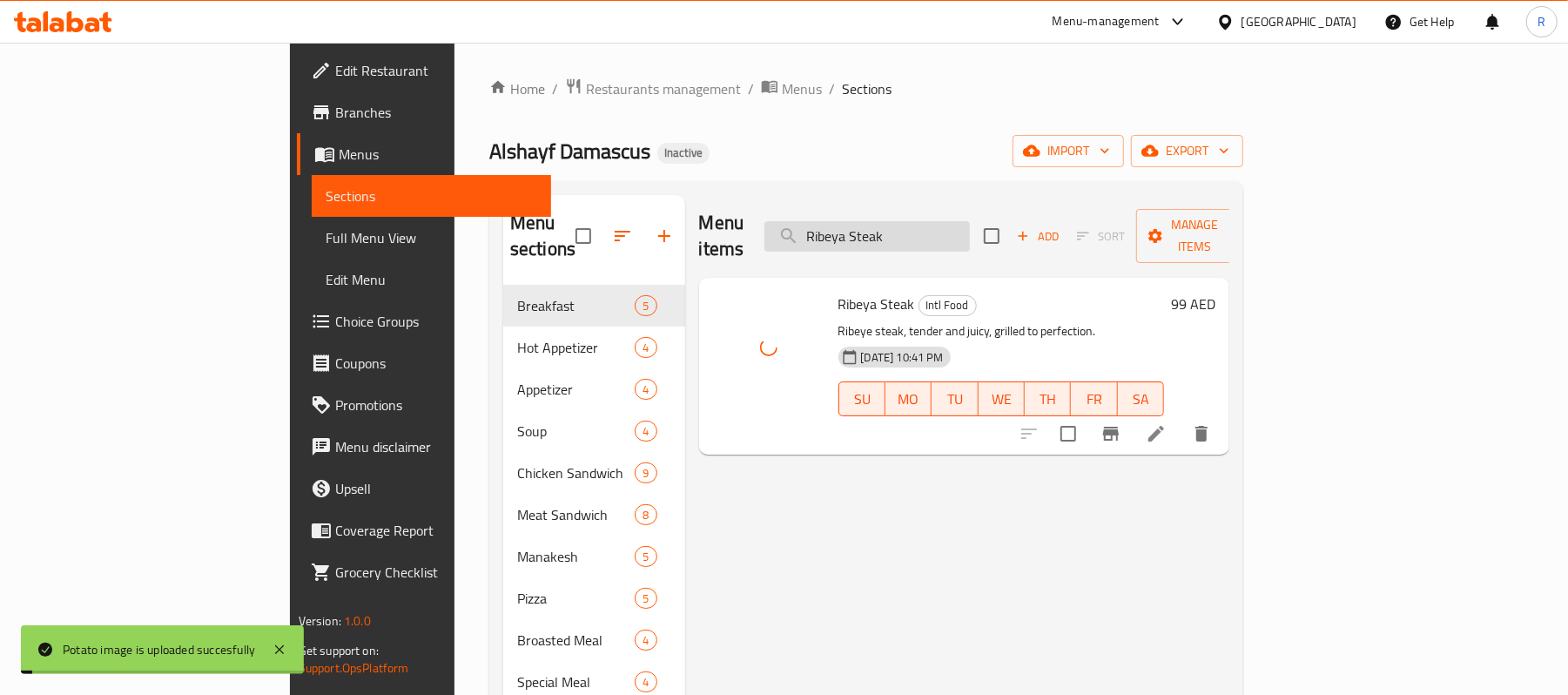
click at [965, 227] on input "Ribeya Steak" at bounding box center [867, 236] width 206 height 31
paste input "ce Pudding"
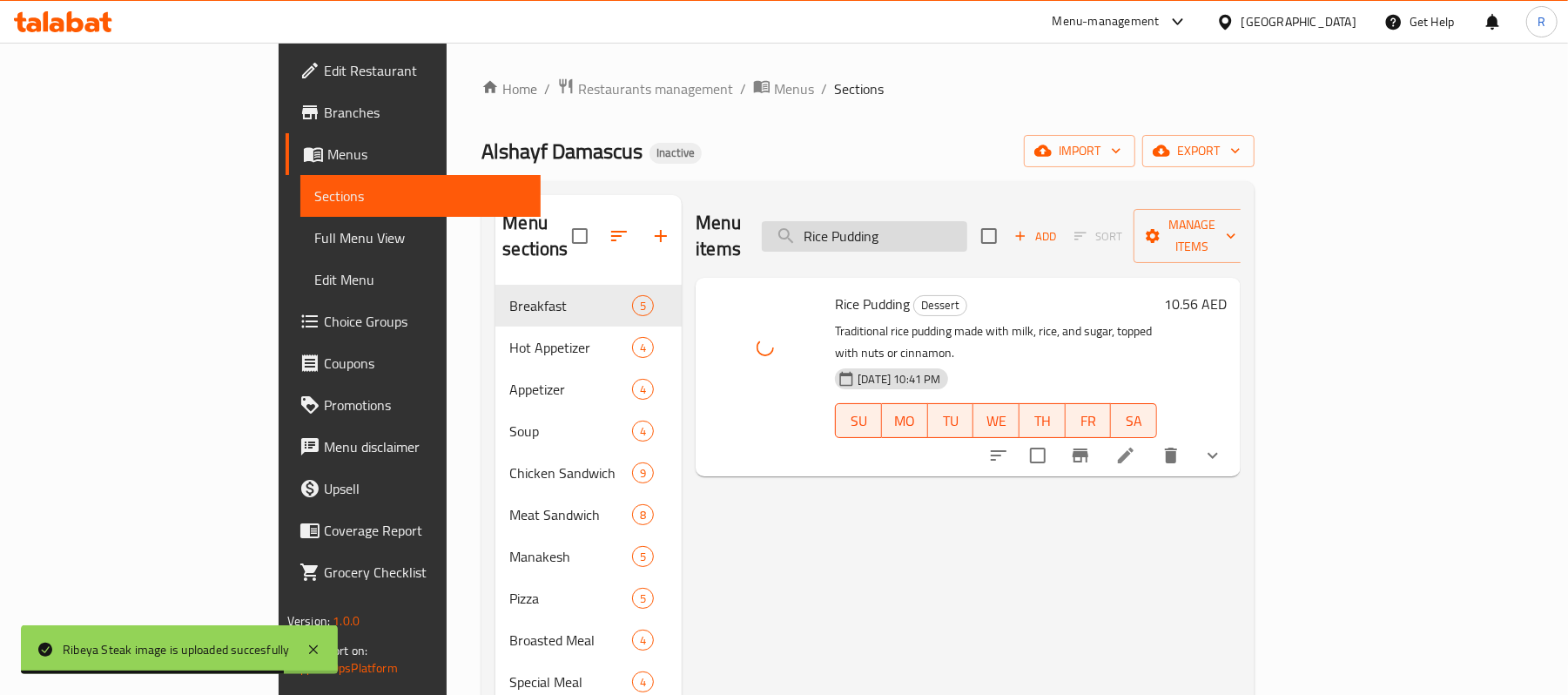
click at [967, 228] on input "Rice Pudding" at bounding box center [864, 236] width 206 height 31
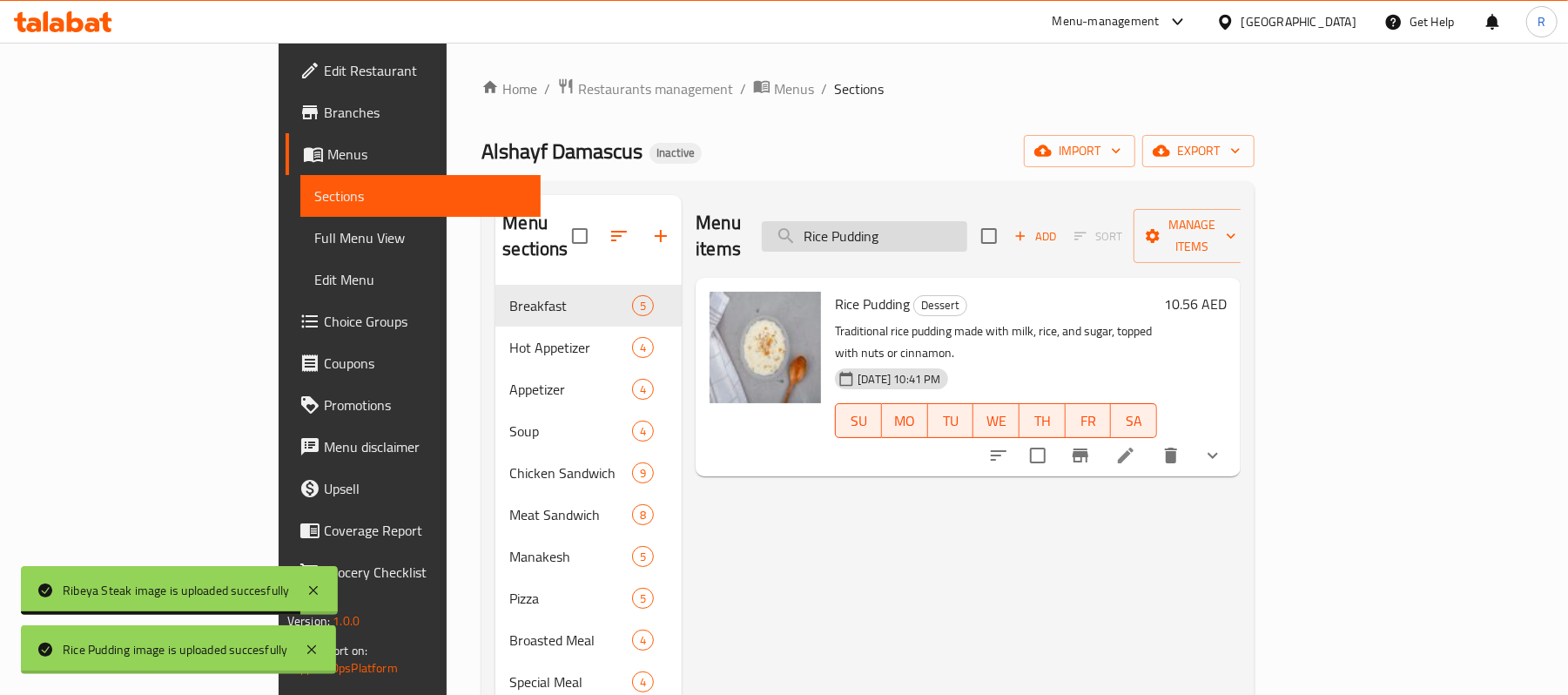
click at [967, 228] on input "Rice Pudding" at bounding box center [864, 236] width 206 height 31
paste input "okkah Salad"
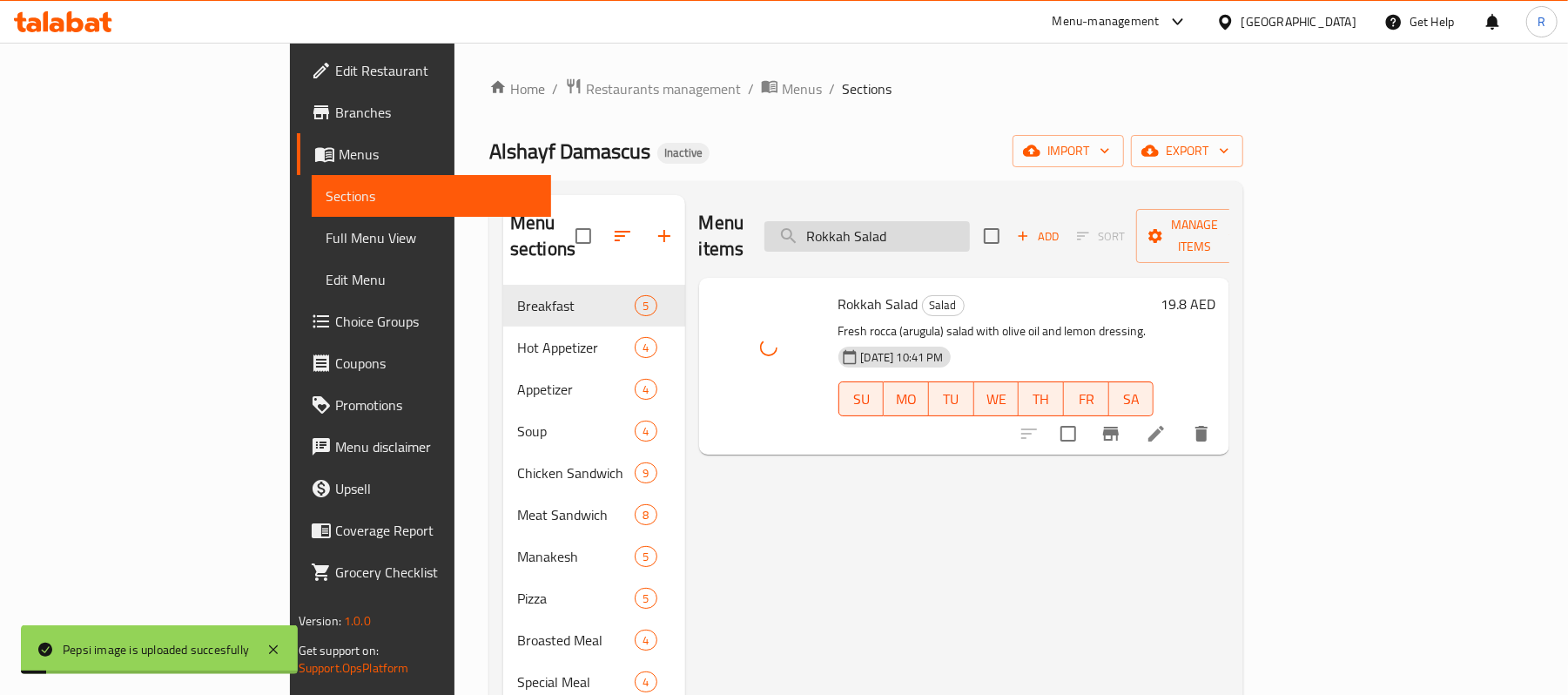
click at [970, 230] on input "Rokkah Salad" at bounding box center [867, 236] width 206 height 31
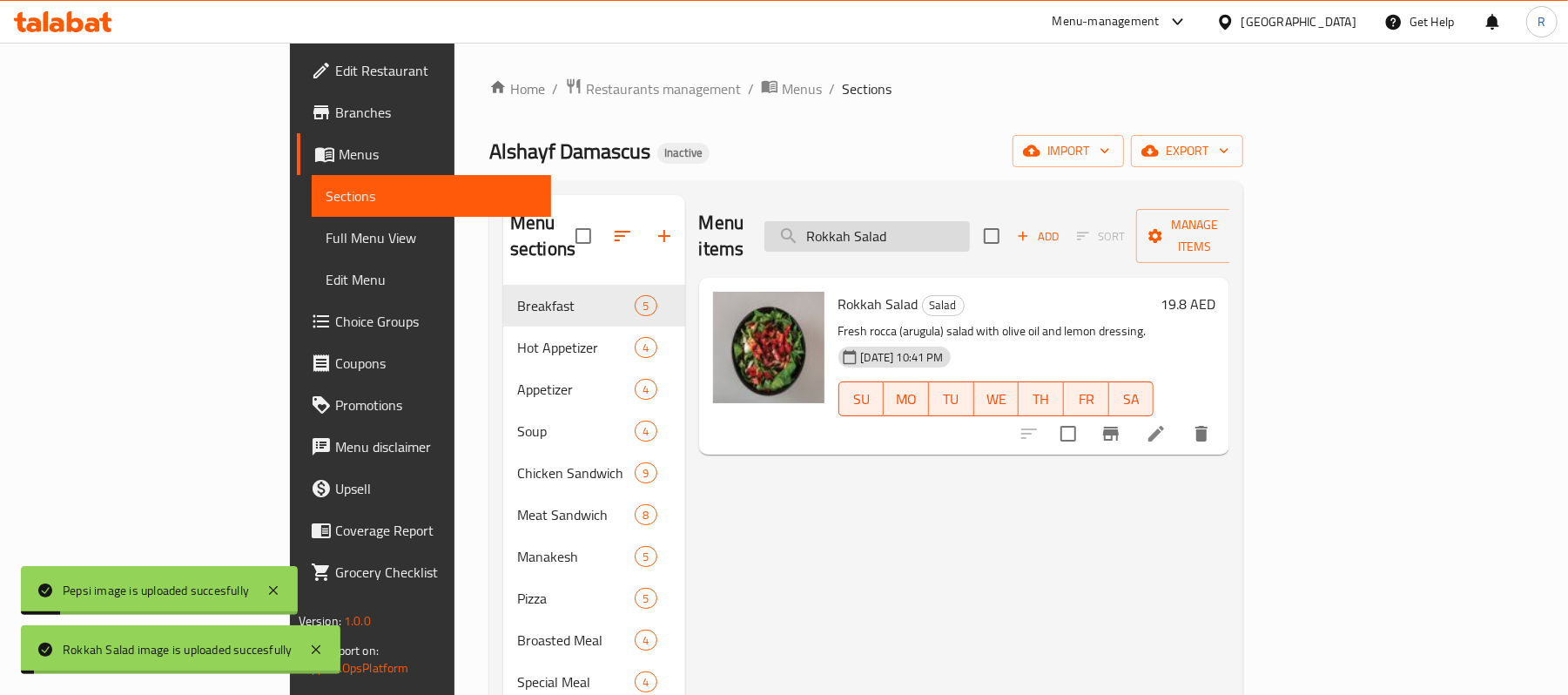
click at [970, 230] on input "Rokkah Salad" at bounding box center [867, 236] width 206 height 31
paste input "Small Chicken Shawarma"
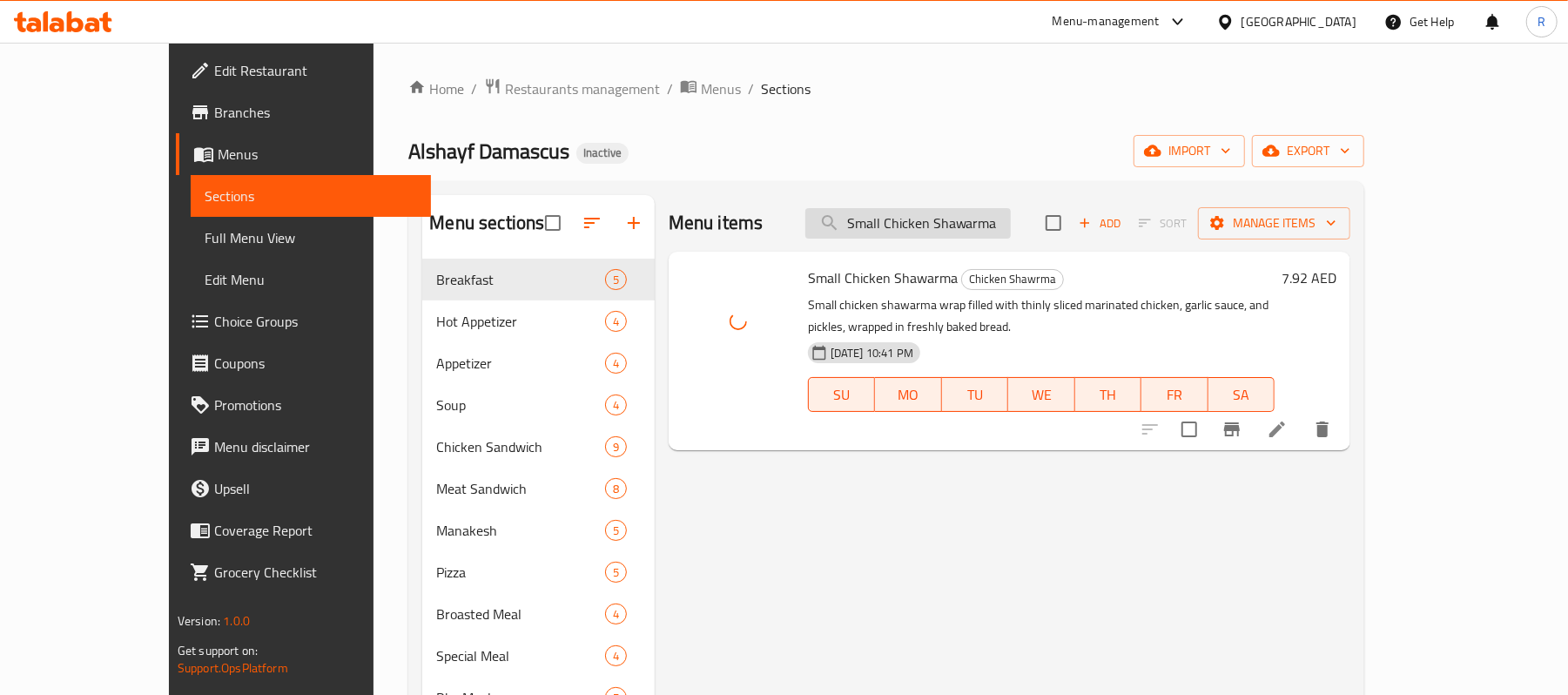
click at [997, 216] on input "Small Chicken Shawarma" at bounding box center [908, 223] width 206 height 31
paste input "pring Roll Cheese"
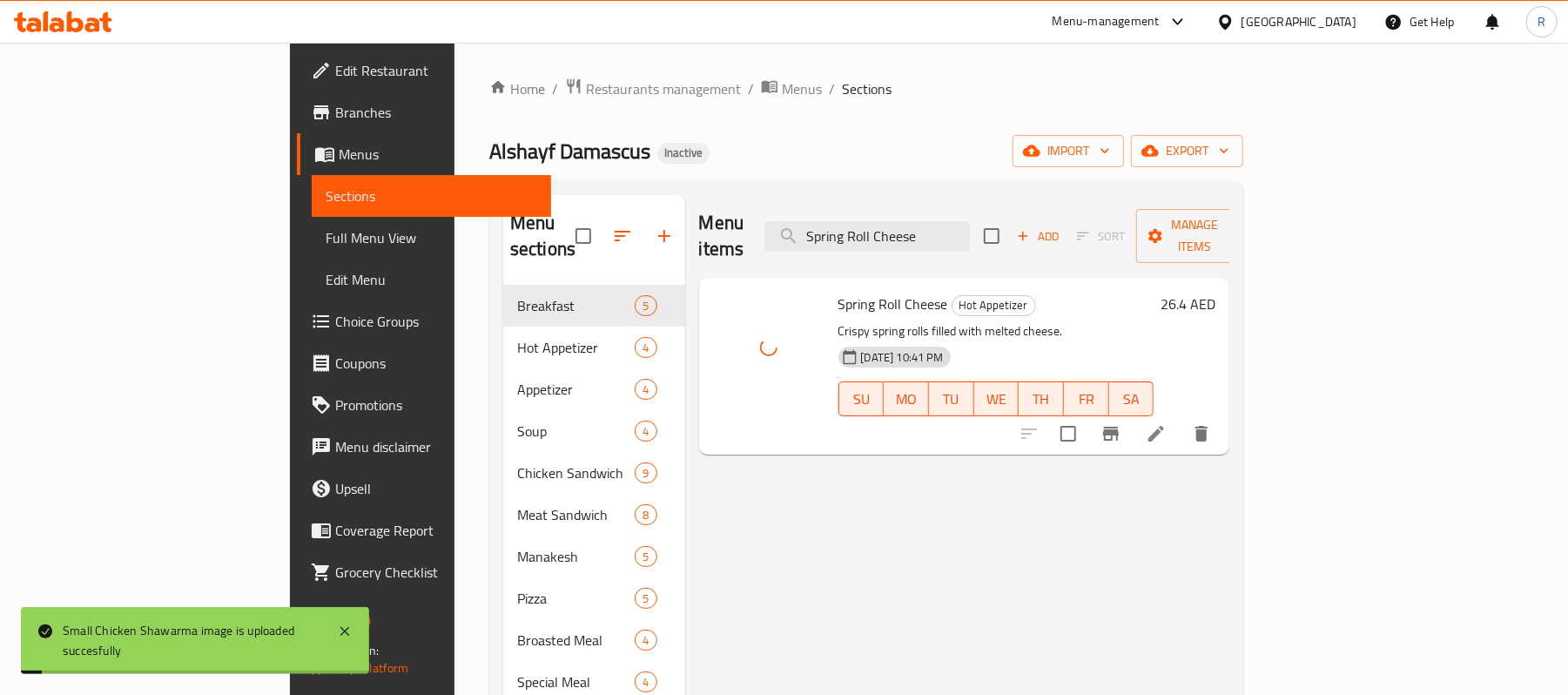
click at [1039, 206] on div "Menu items Spring Roll Cheese Add Sort Manage items" at bounding box center [965, 237] width 531 height 83
click at [970, 228] on input "Spring Roll Cheese" at bounding box center [867, 236] width 206 height 31
paste input "Meat"
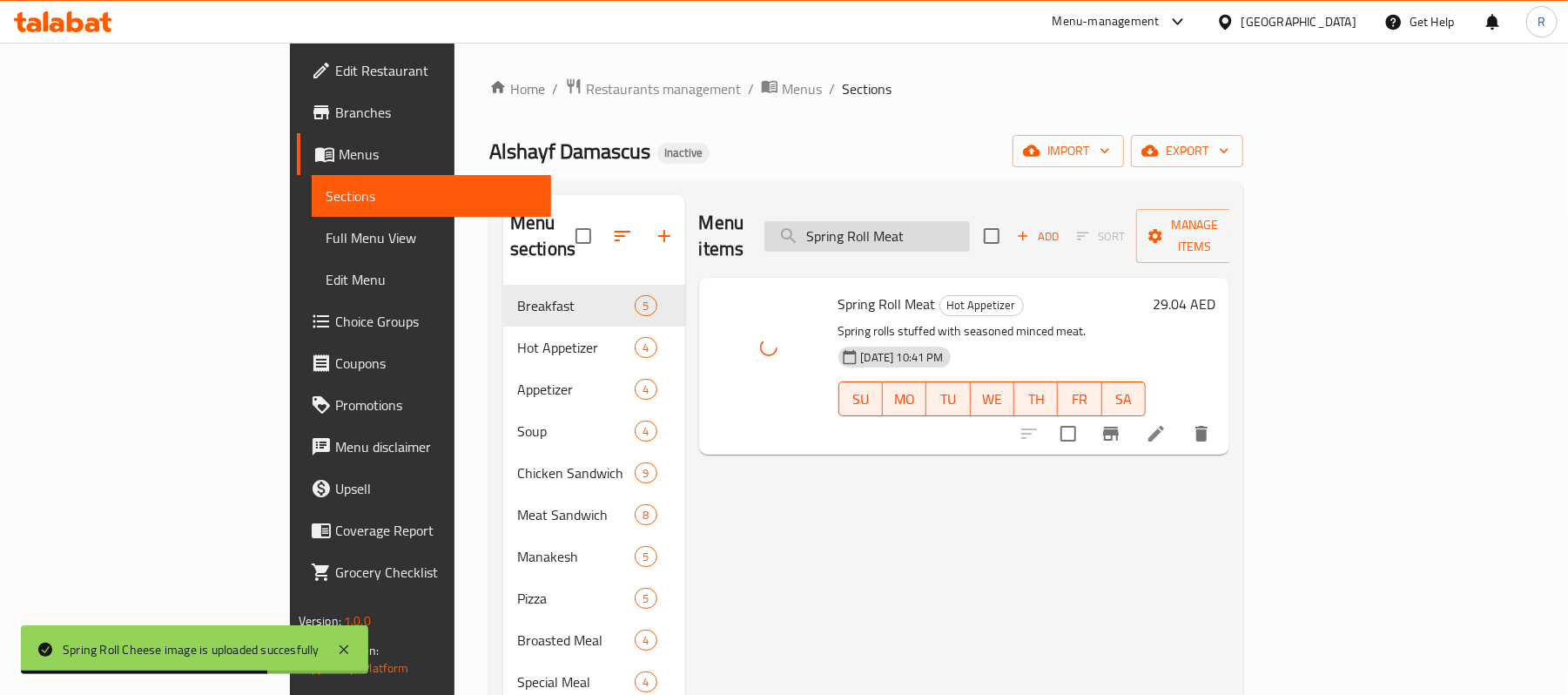
click at [970, 221] on input "Spring Roll Meat" at bounding box center [867, 236] width 206 height 31
paste input "Veg"
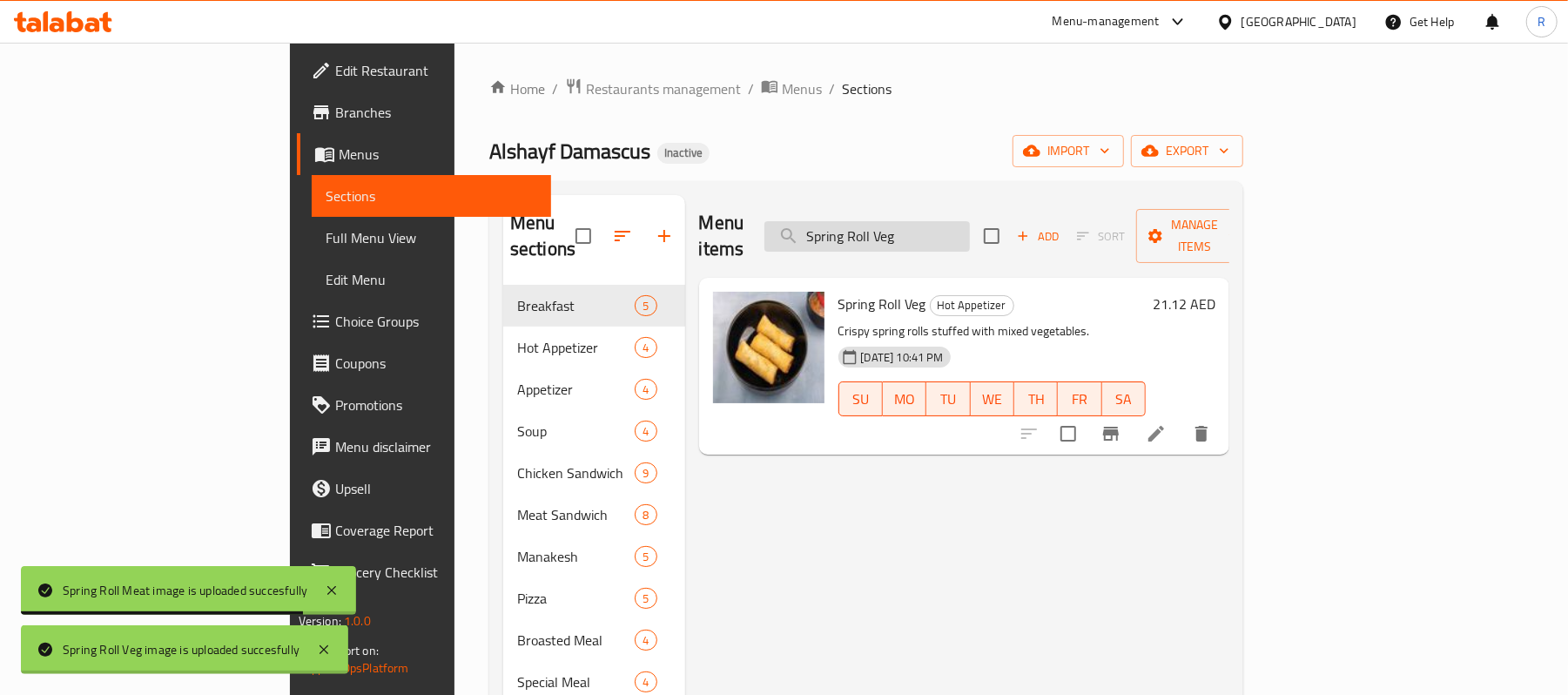
click at [954, 224] on input "Spring Roll Veg" at bounding box center [867, 236] width 206 height 31
drag, startPoint x: 954, startPoint y: 226, endPoint x: 961, endPoint y: 284, distance: 58.4
click at [954, 227] on input "Spring Roll Veg" at bounding box center [867, 236] width 206 height 31
paste input "till Water Large"
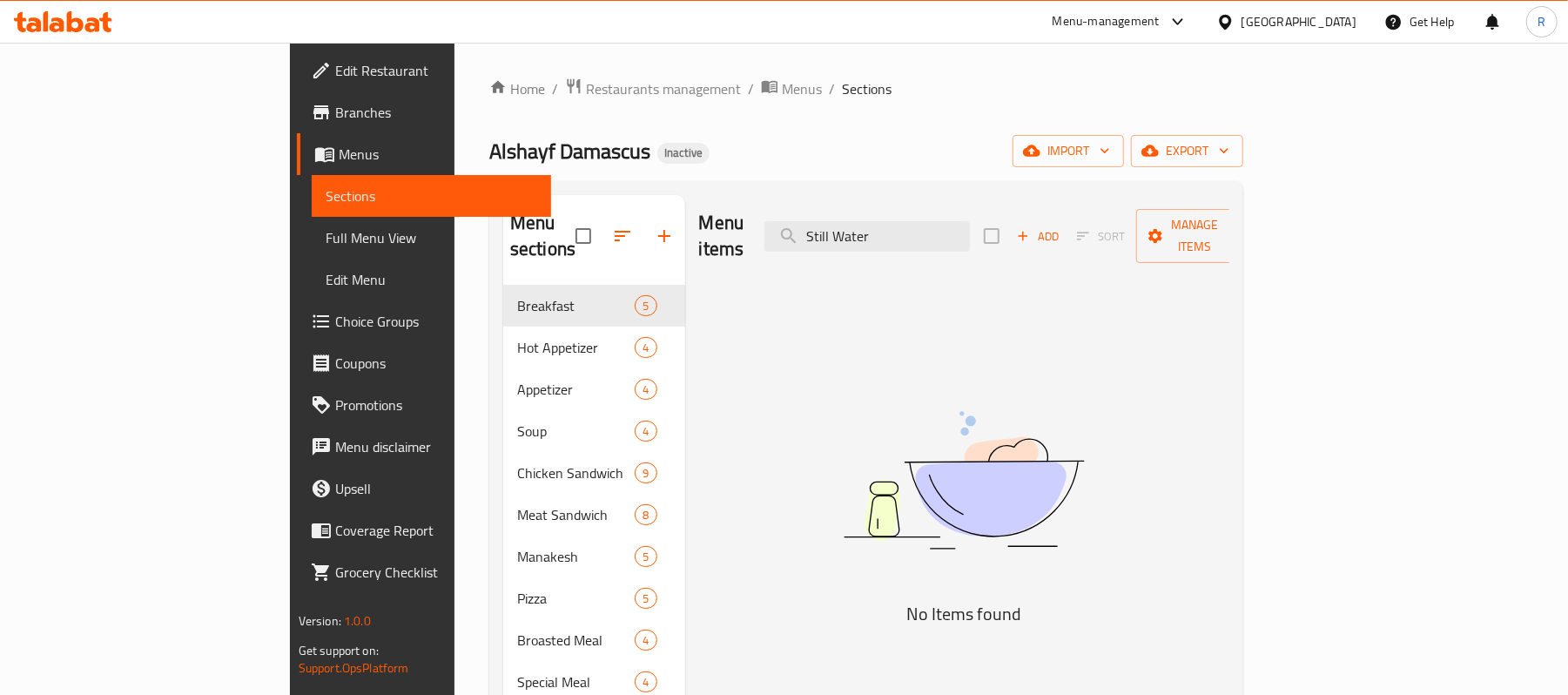
drag, startPoint x: 937, startPoint y: 228, endPoint x: 885, endPoint y: 245, distance: 54.7
click at [886, 245] on div "Menu items Still Water Add Sort Manage items" at bounding box center [965, 237] width 531 height 83
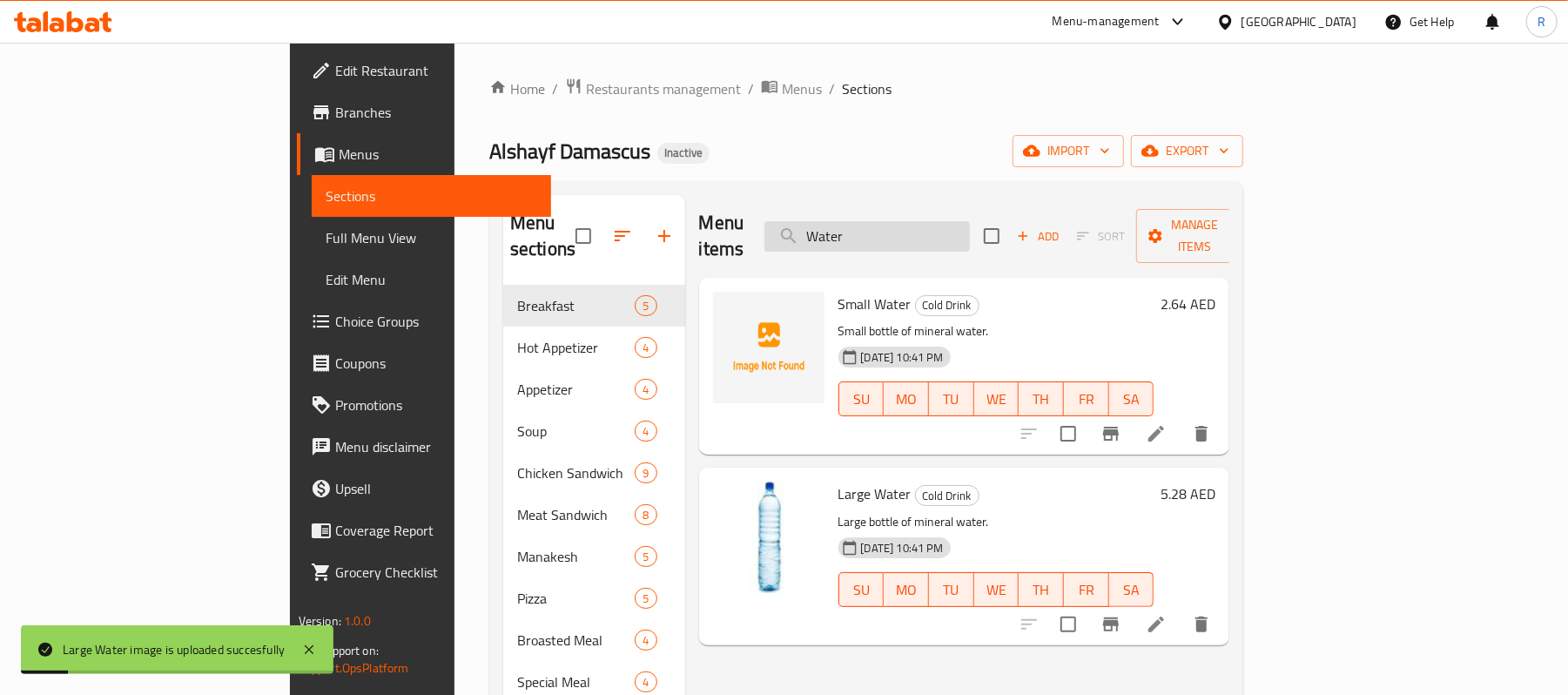
click at [970, 221] on input "Water" at bounding box center [867, 236] width 206 height 31
paste input "Tahini"
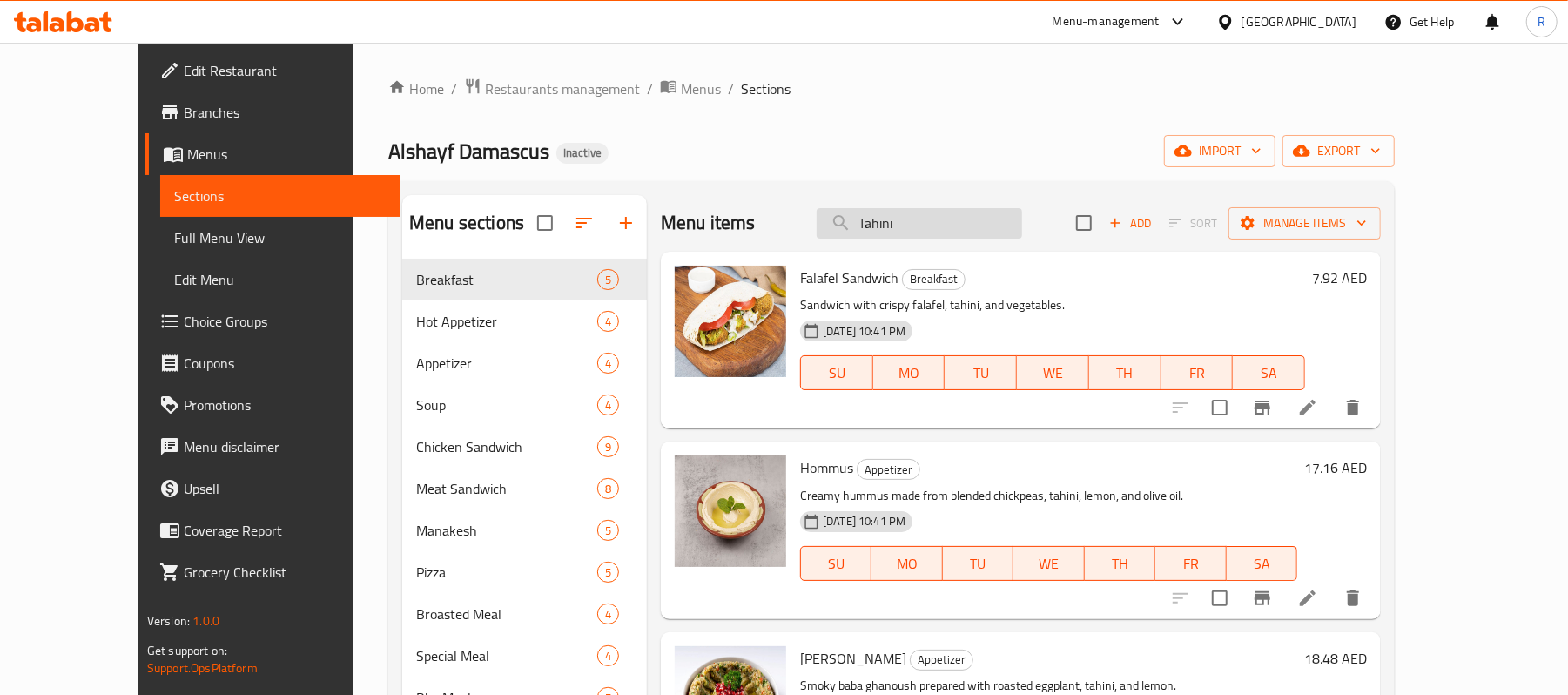
click at [945, 223] on input "Tahini" at bounding box center [920, 223] width 206 height 31
paste input "orely"
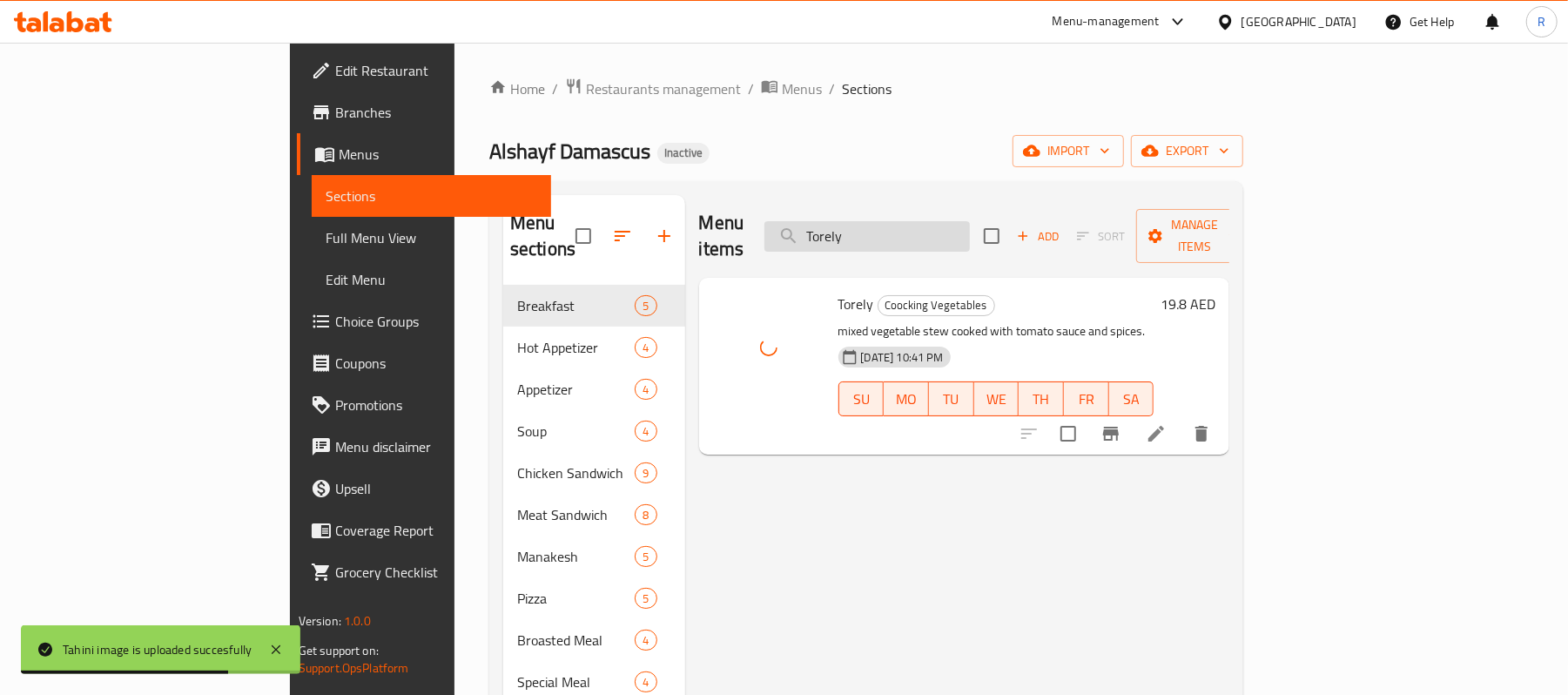
click at [970, 221] on input "Torely" at bounding box center [867, 236] width 206 height 31
paste input "Umm Ali"
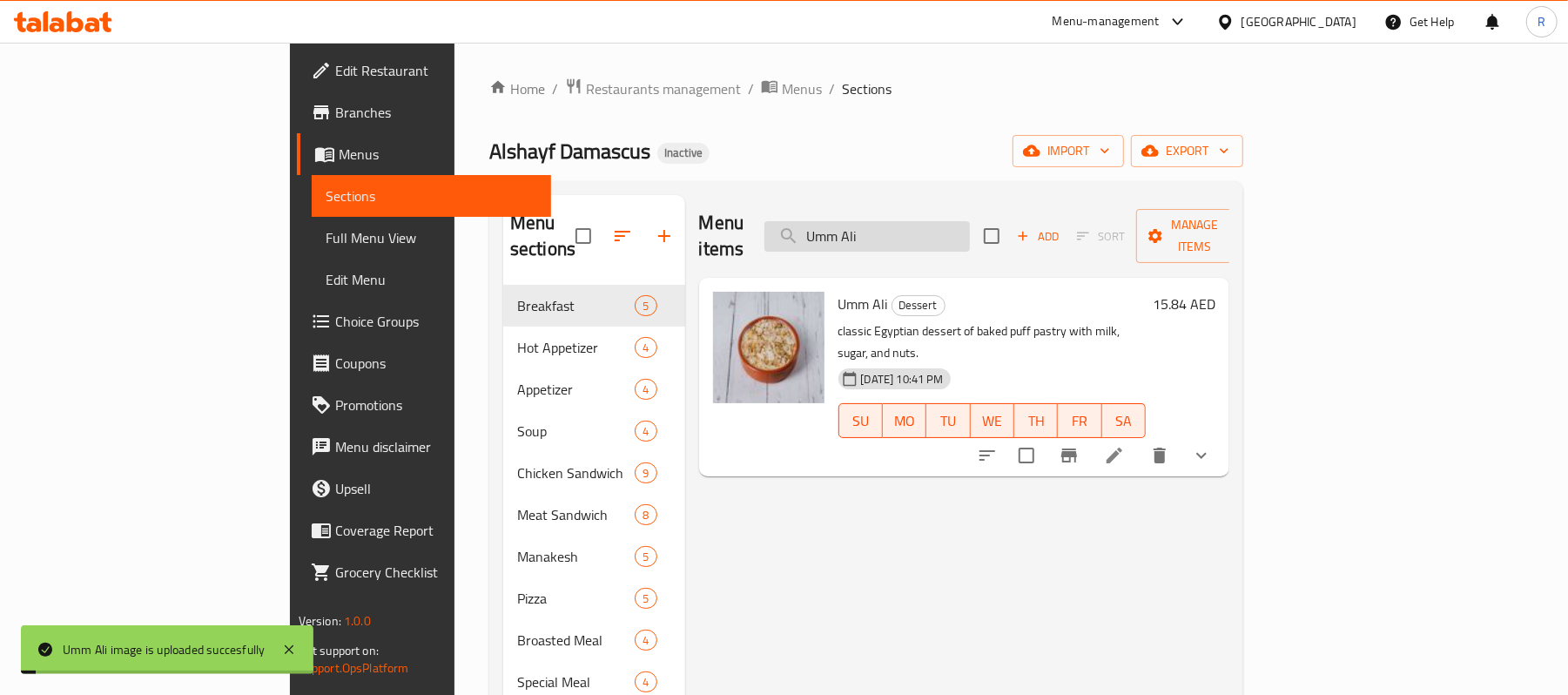
click at [970, 223] on input "Umm Ali" at bounding box center [867, 236] width 206 height 31
paste input "water small"
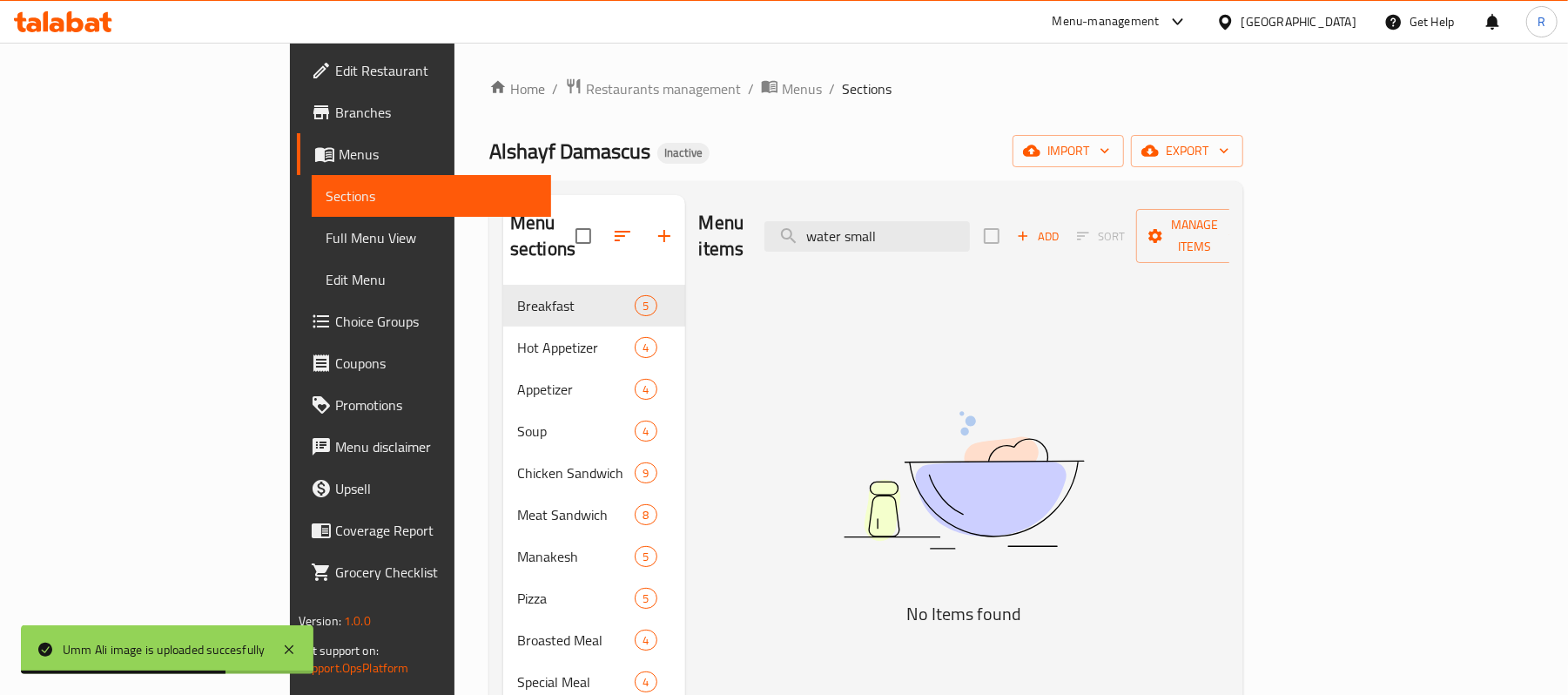
drag, startPoint x: 989, startPoint y: 230, endPoint x: 944, endPoint y: 249, distance: 48.8
click at [942, 248] on div "Menu items water small Add Sort Manage items" at bounding box center [965, 237] width 531 height 83
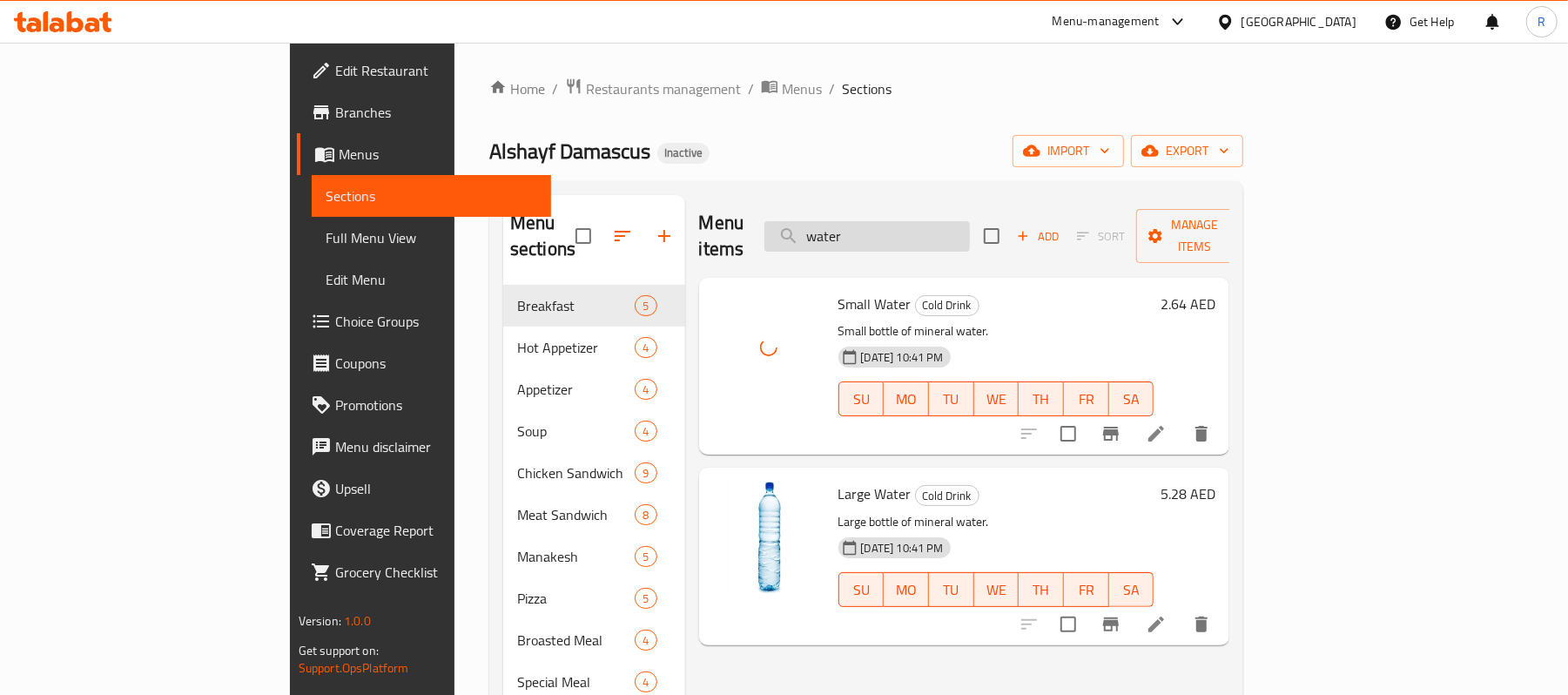
click at [970, 237] on input "water" at bounding box center [867, 236] width 206 height 31
paste input "small"
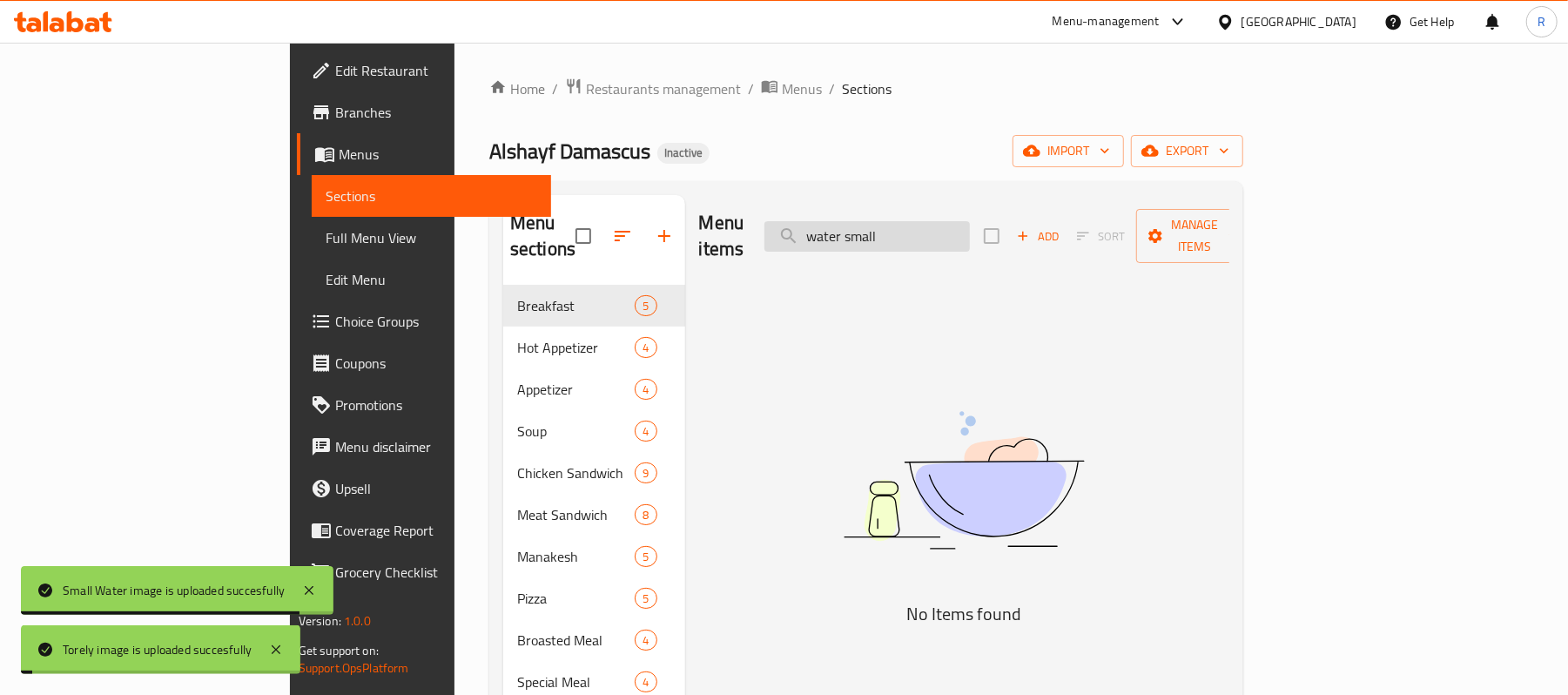
click at [970, 223] on input "water small" at bounding box center [867, 236] width 206 height 31
paste input "Yogurt Salad With Cucumber"
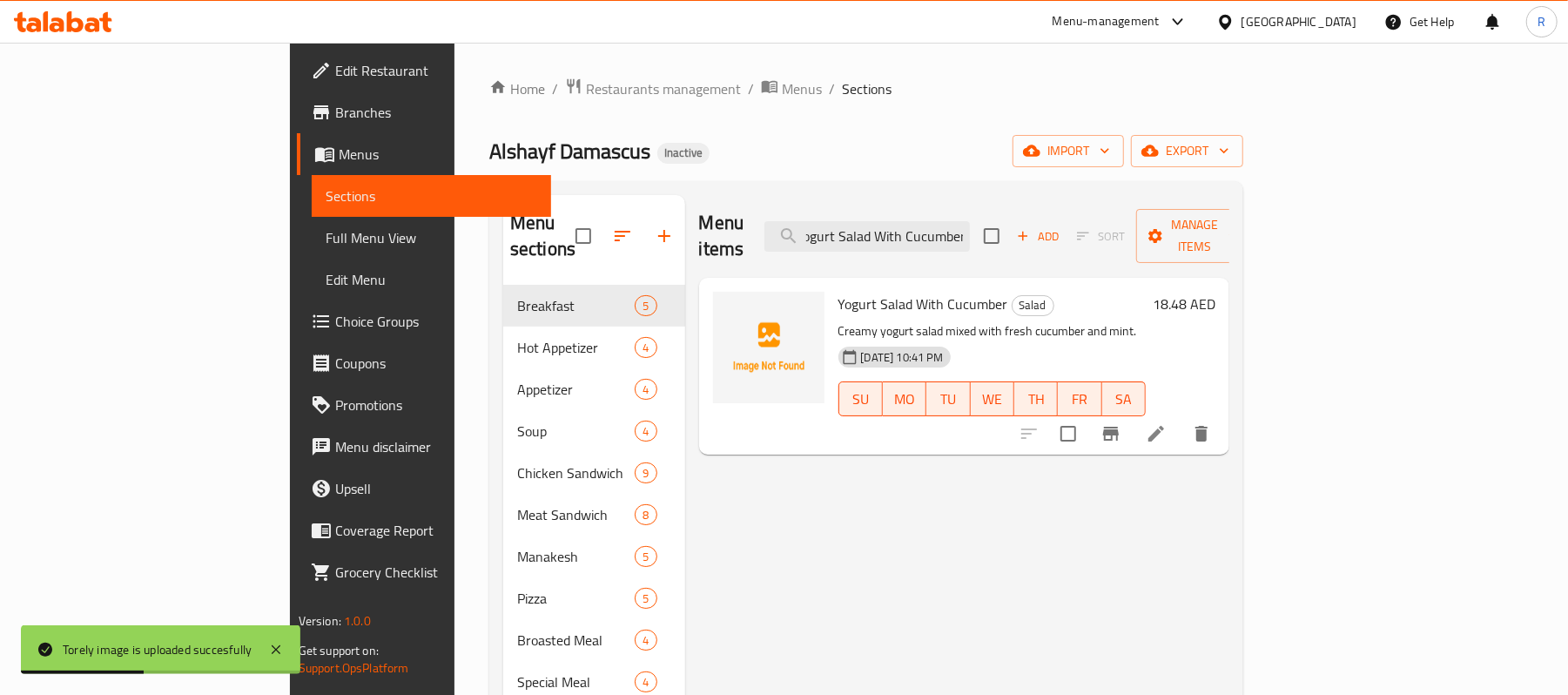
type input "Yogurt Salad With Cucumber"
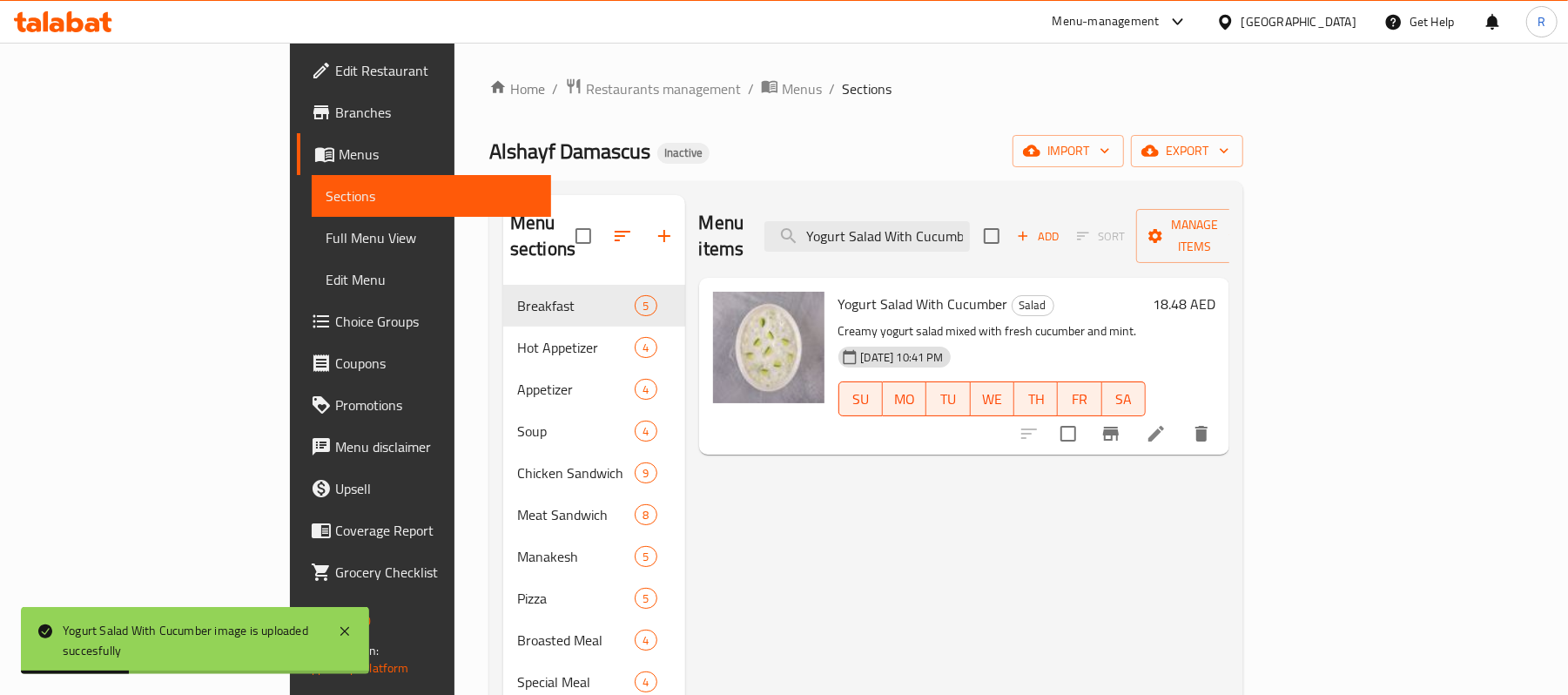
click at [325, 230] on span "Full Menu View" at bounding box center [432, 238] width 213 height 21
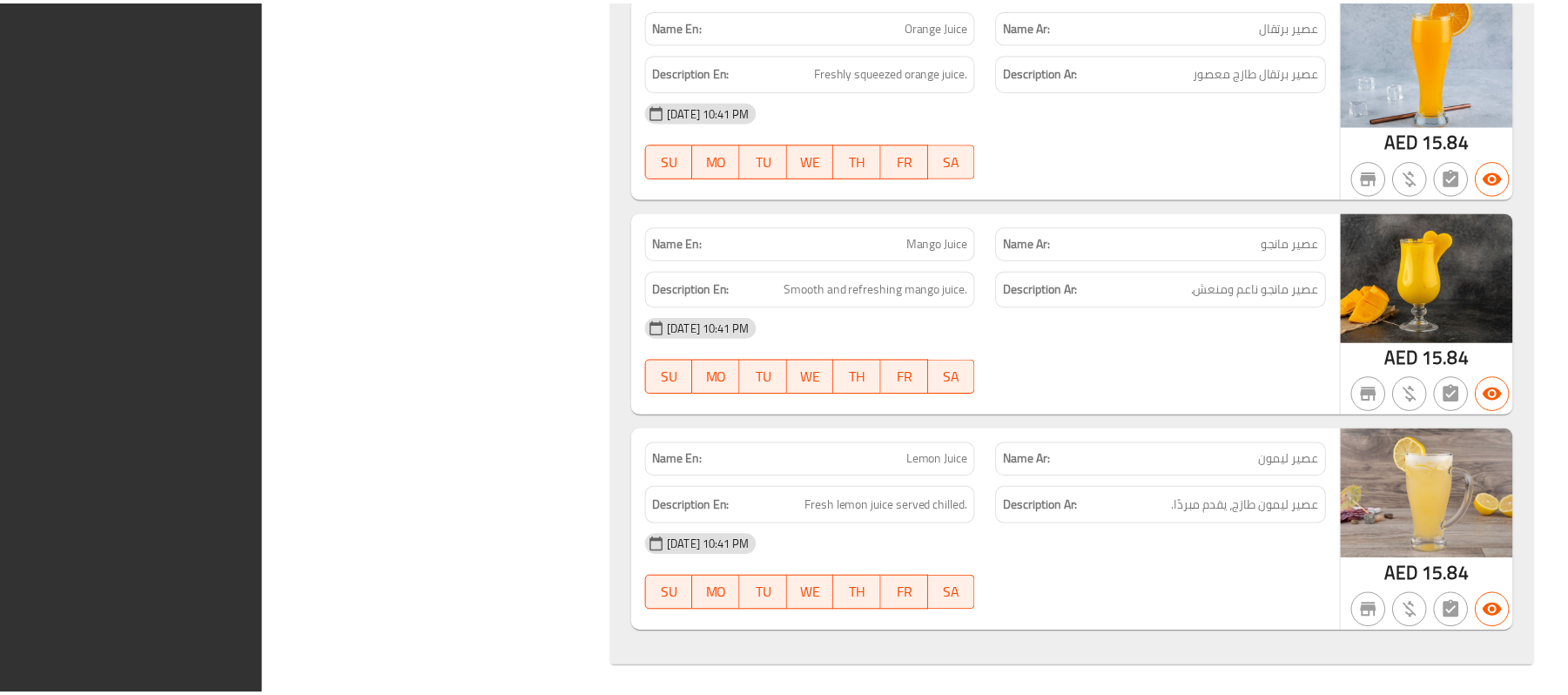
scroll to position [31830, 0]
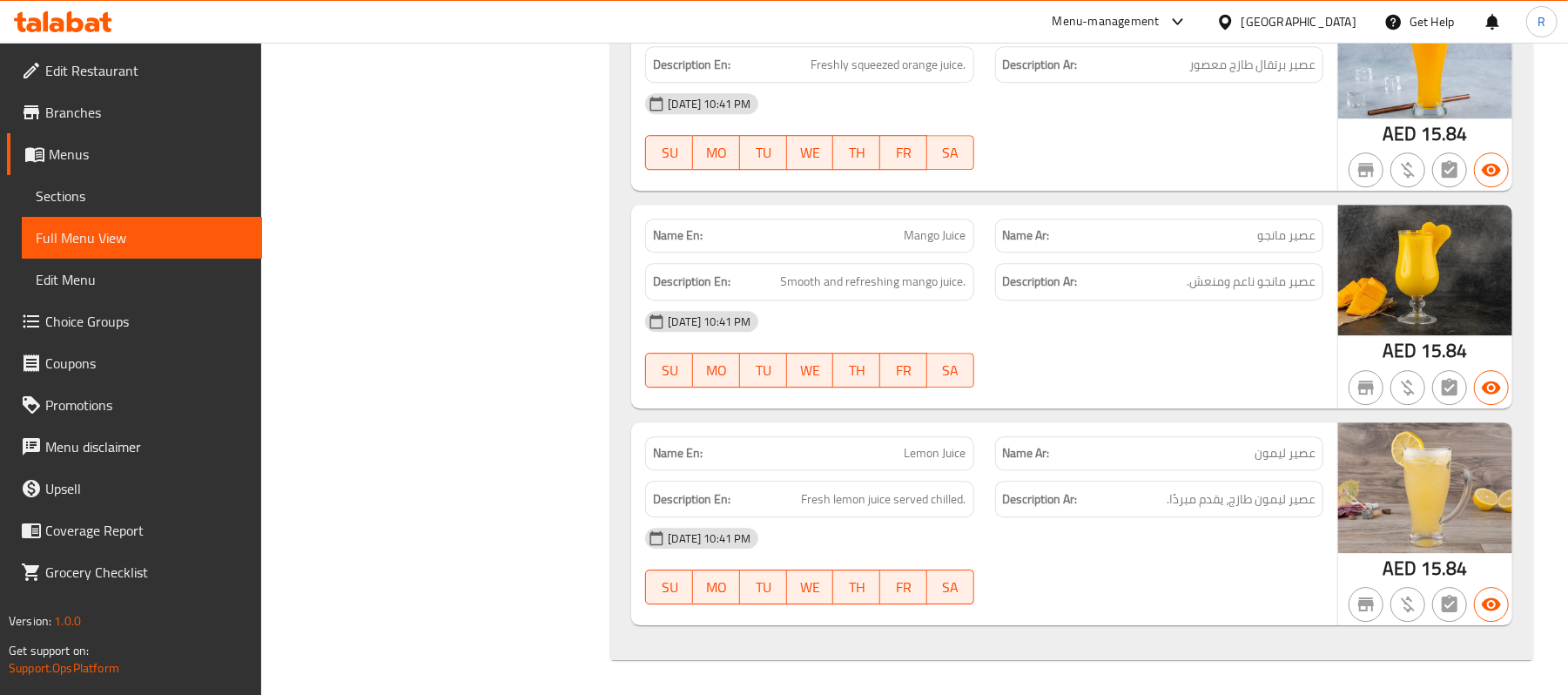
click at [1294, 16] on div "[GEOGRAPHIC_DATA]" at bounding box center [1299, 22] width 115 height 19
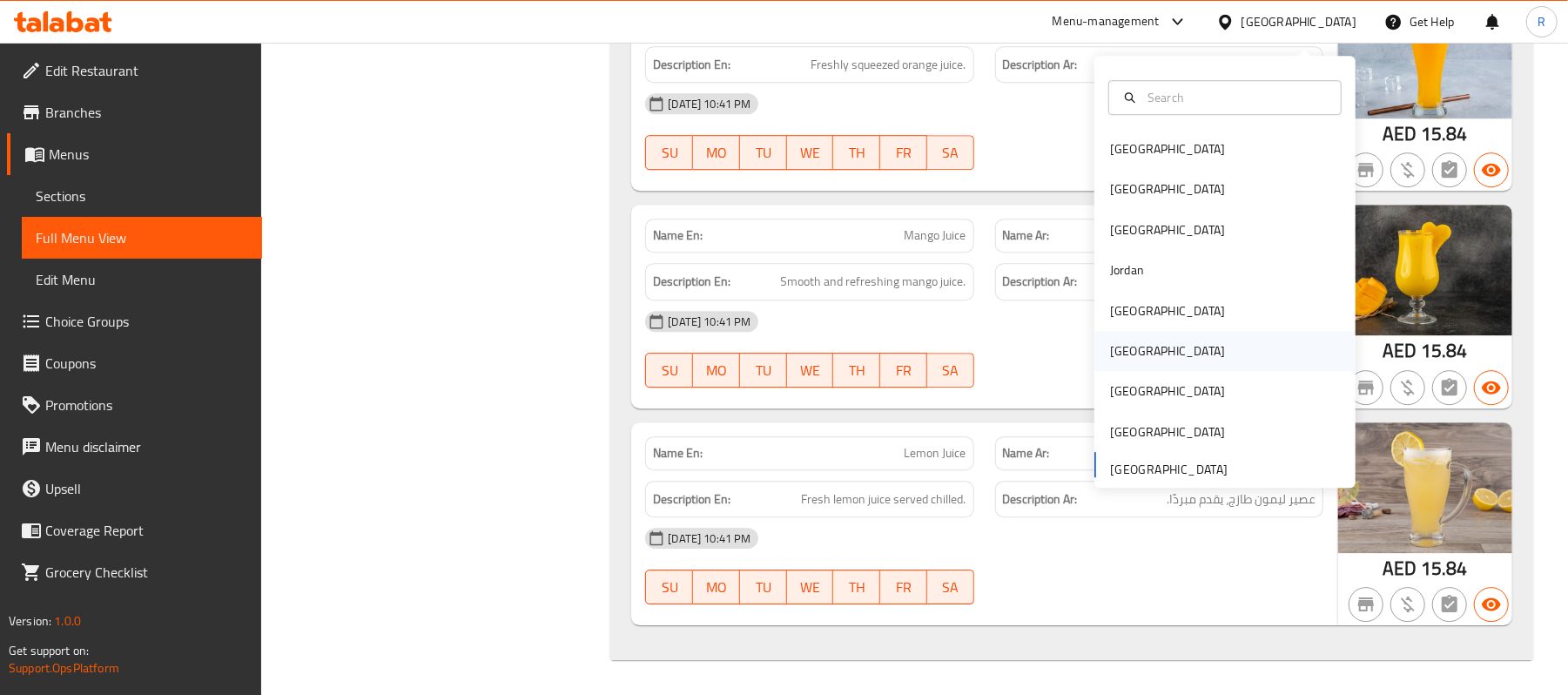
click at [1135, 338] on div "[GEOGRAPHIC_DATA]" at bounding box center [1167, 351] width 142 height 40
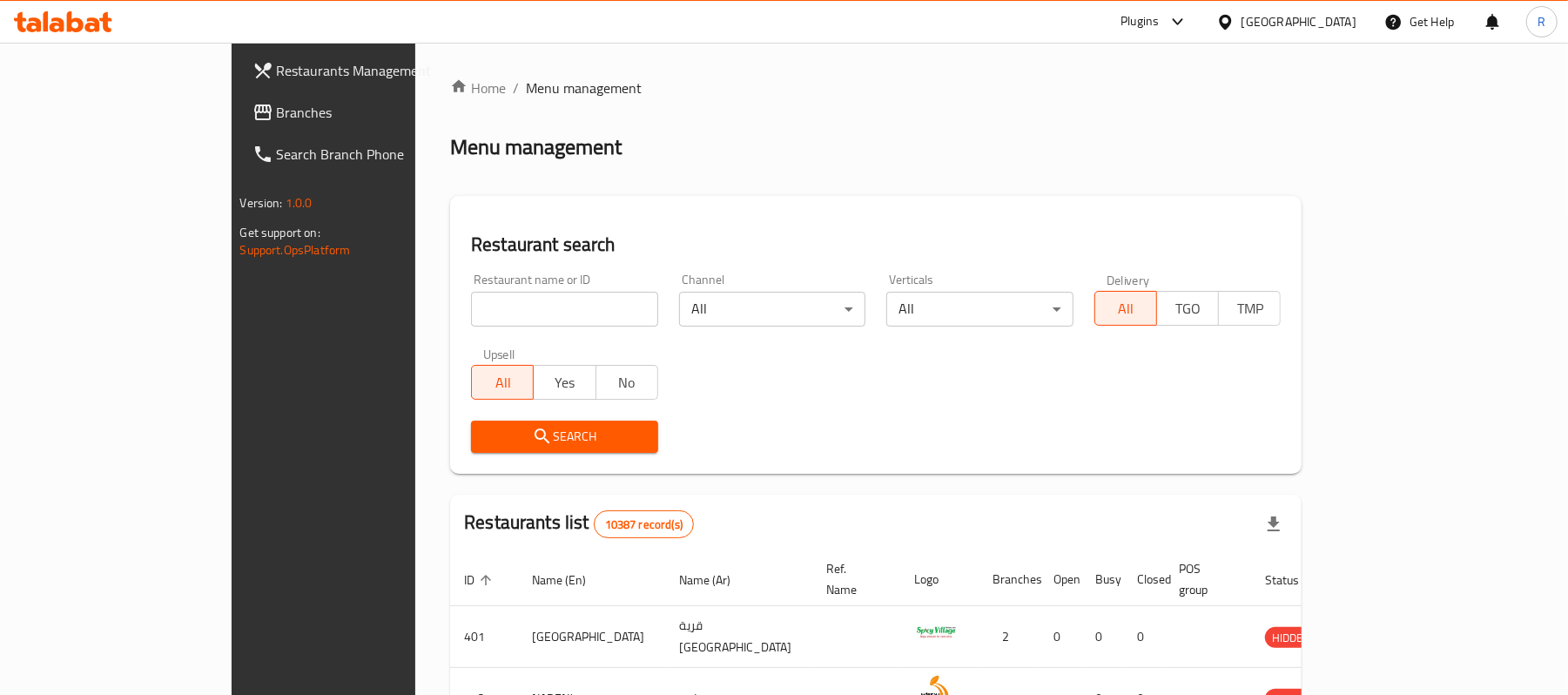
click at [277, 109] on span "Branches" at bounding box center [378, 113] width 203 height 21
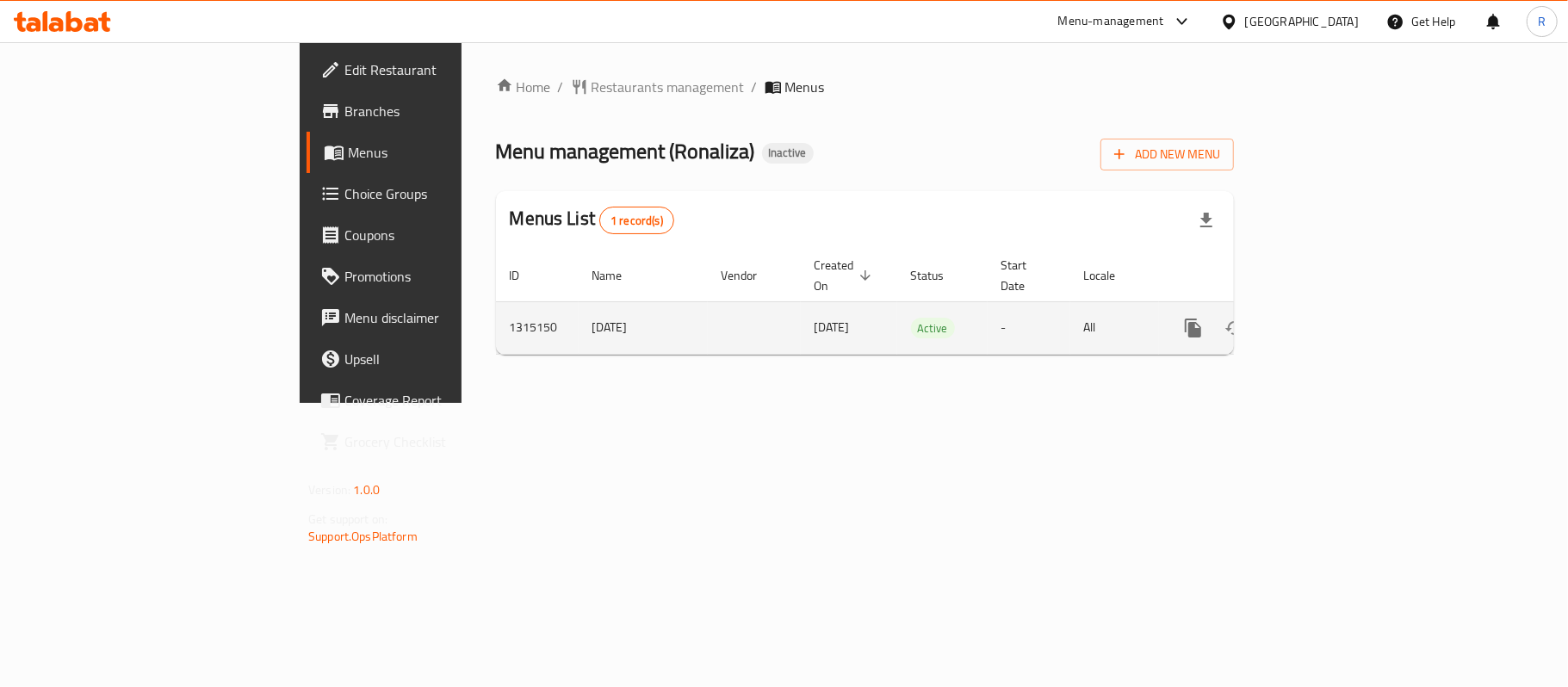
click at [1328, 317] on icon "enhanced table" at bounding box center [1318, 328] width 21 height 21
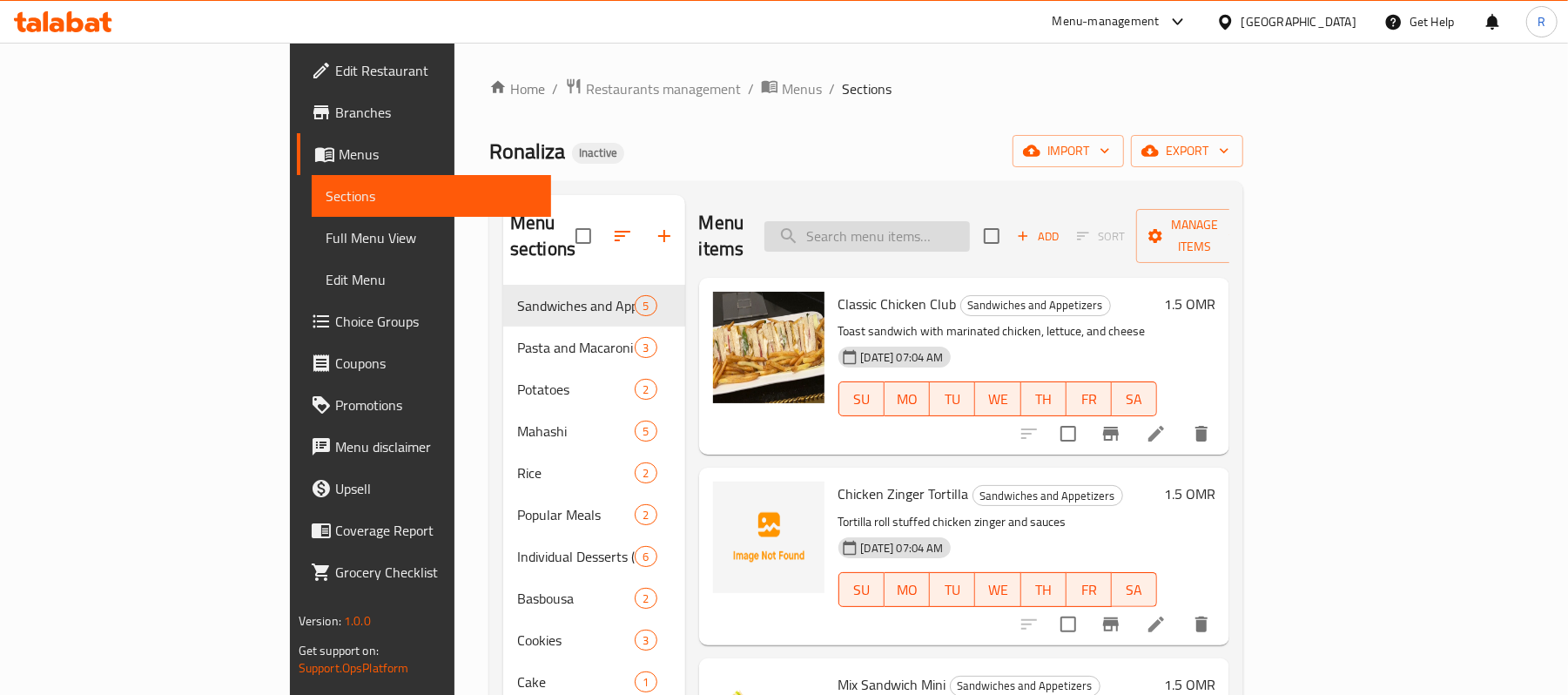
click at [951, 223] on input "search" at bounding box center [867, 236] width 206 height 31
paste input "Al Taybeen Pasta"
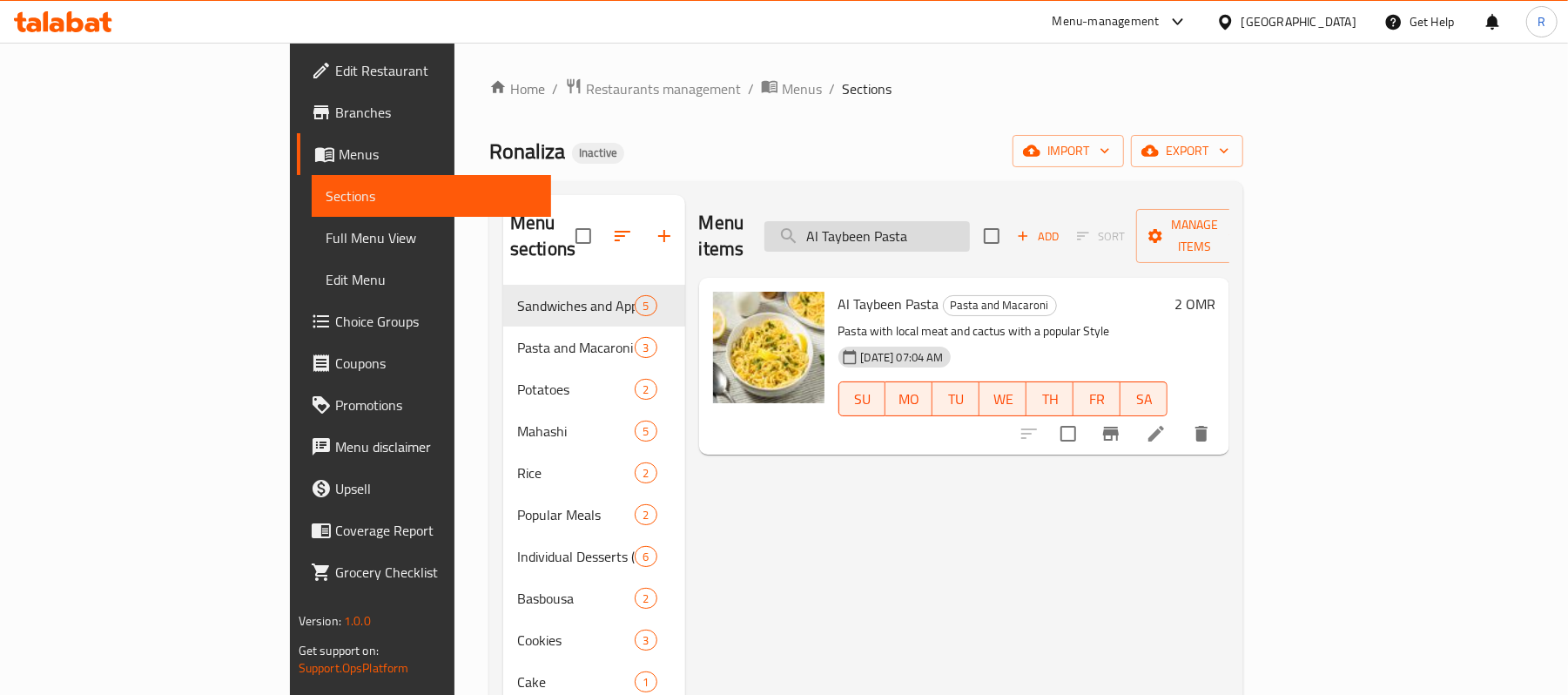
click at [970, 221] on input "Al Taybeen Pasta" at bounding box center [867, 236] width 206 height 31
paste input "Cabbage Mahshi"
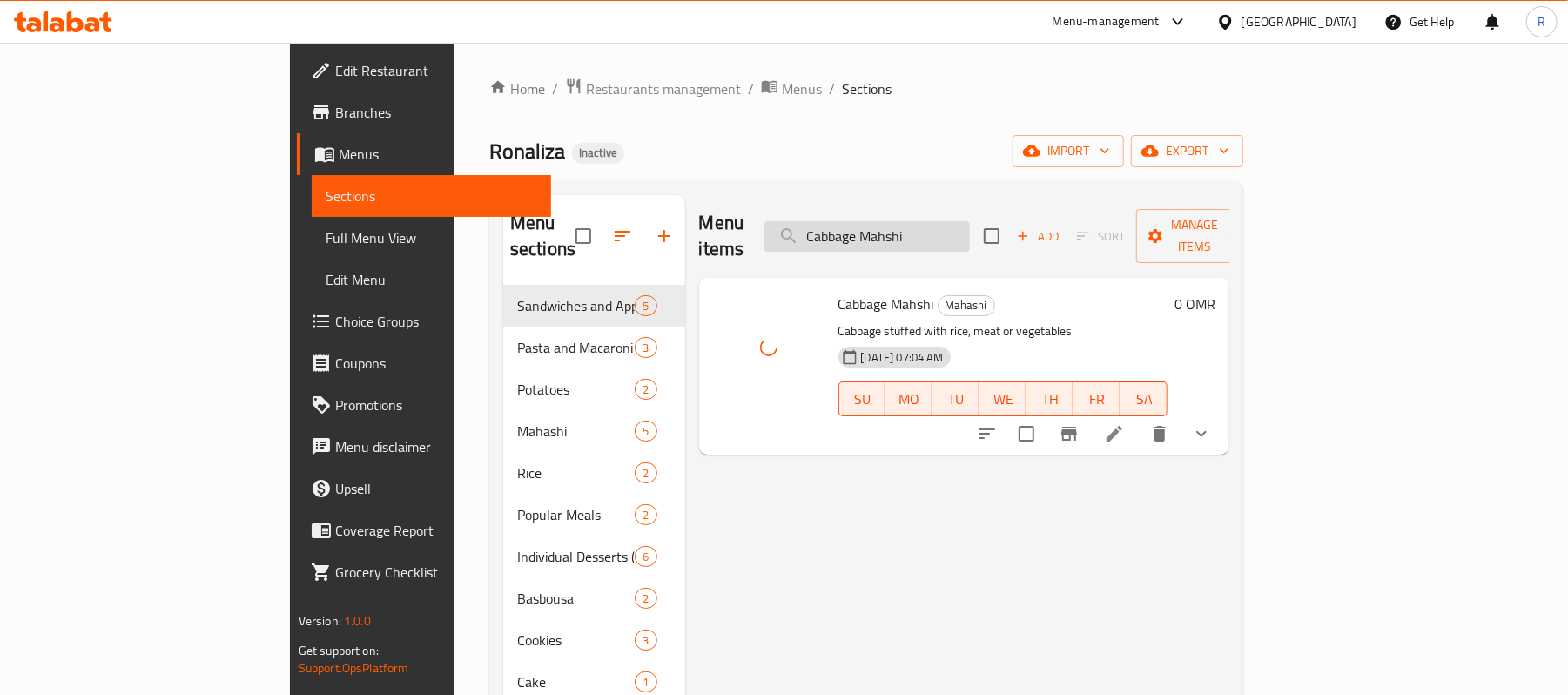
click at [970, 221] on input "Cabbage Mahshi" at bounding box center [867, 236] width 206 height 31
paste input "hicken Zinger Tortilla"
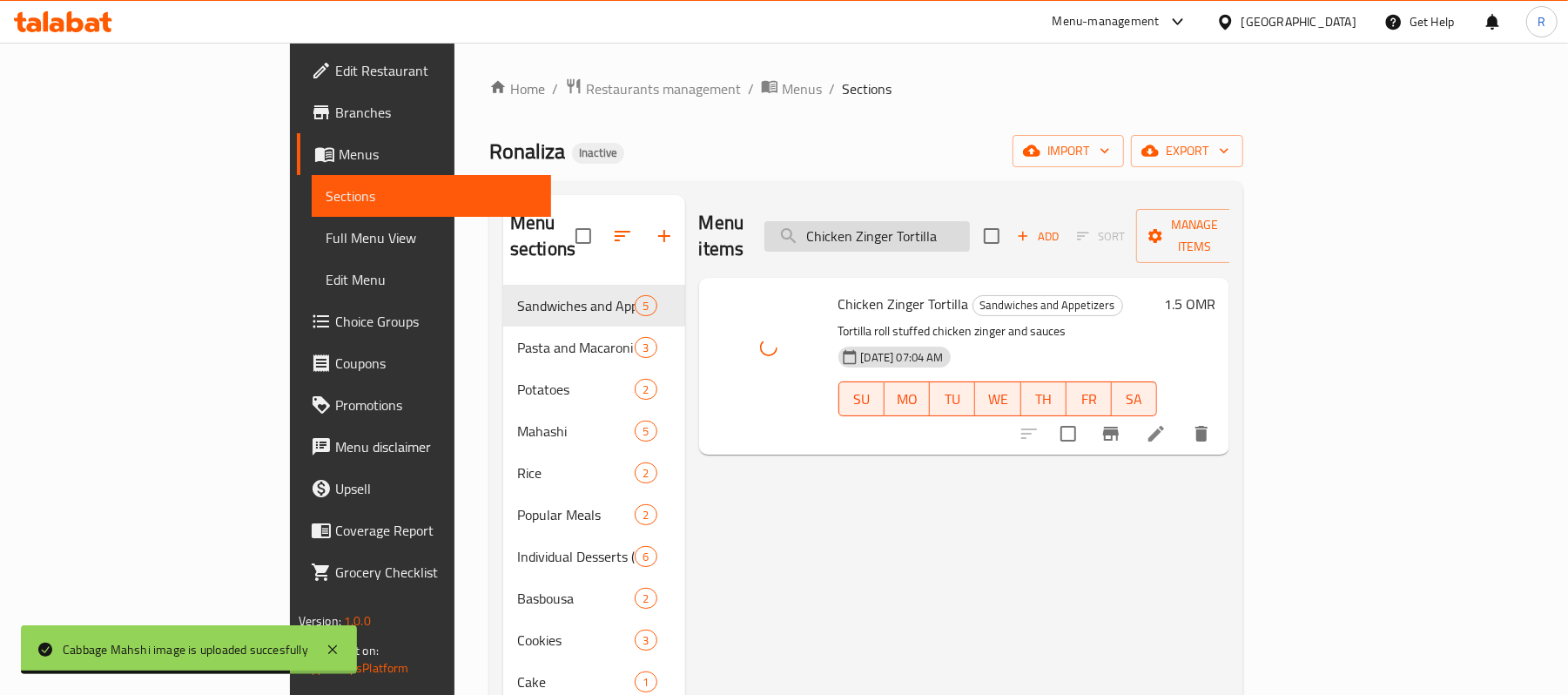
click at [954, 231] on input "Chicken Zinger Tortilla" at bounding box center [867, 236] width 206 height 31
paste input "ocolate and Kinder Cookies Cake"
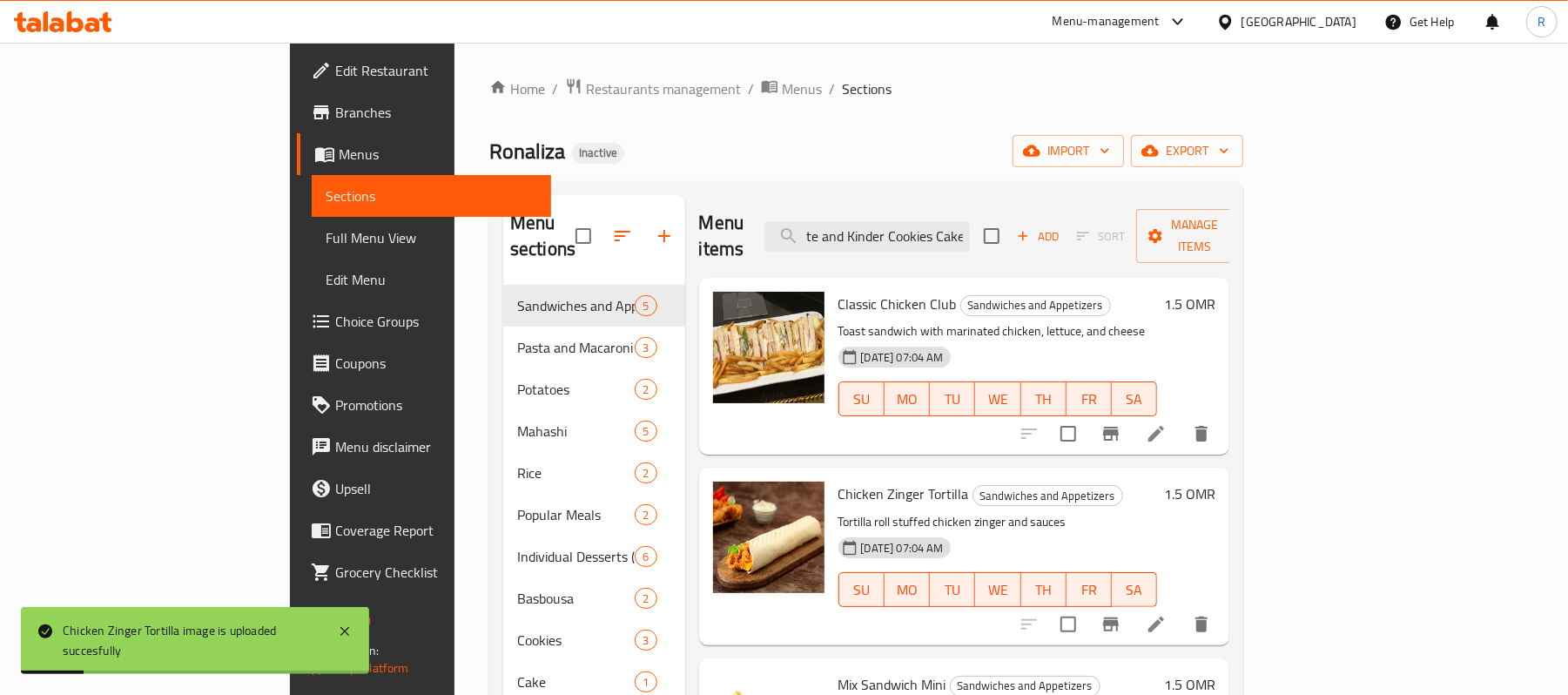
type input "Chocolate and Kinder Cookies Cake"
click at [934, 230] on input "Chocolate and Kinder Cookies Cake" at bounding box center [867, 236] width 206 height 31
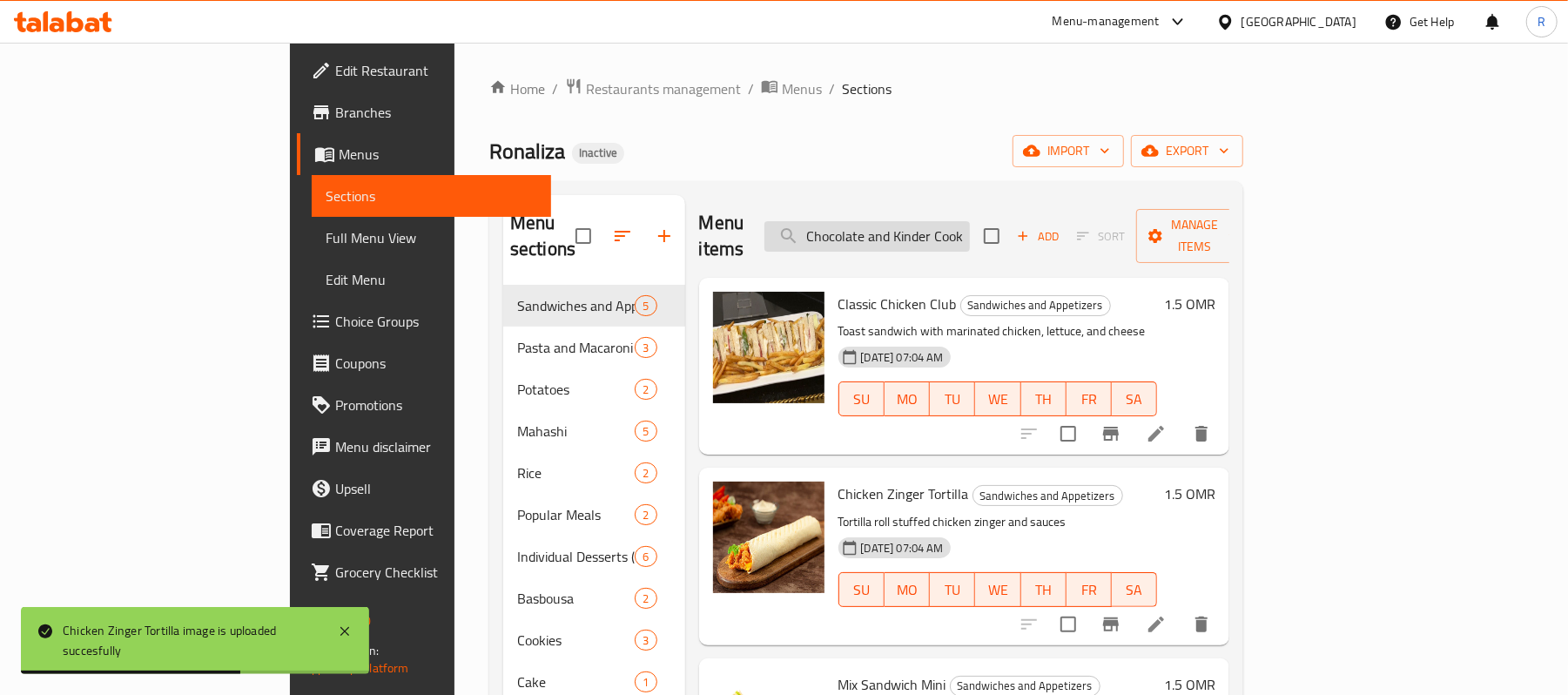
click at [934, 230] on input "Chocolate and Kinder Cookies Cake" at bounding box center [867, 236] width 206 height 31
paste input "Chocolate and Kinder Cookies Cake"
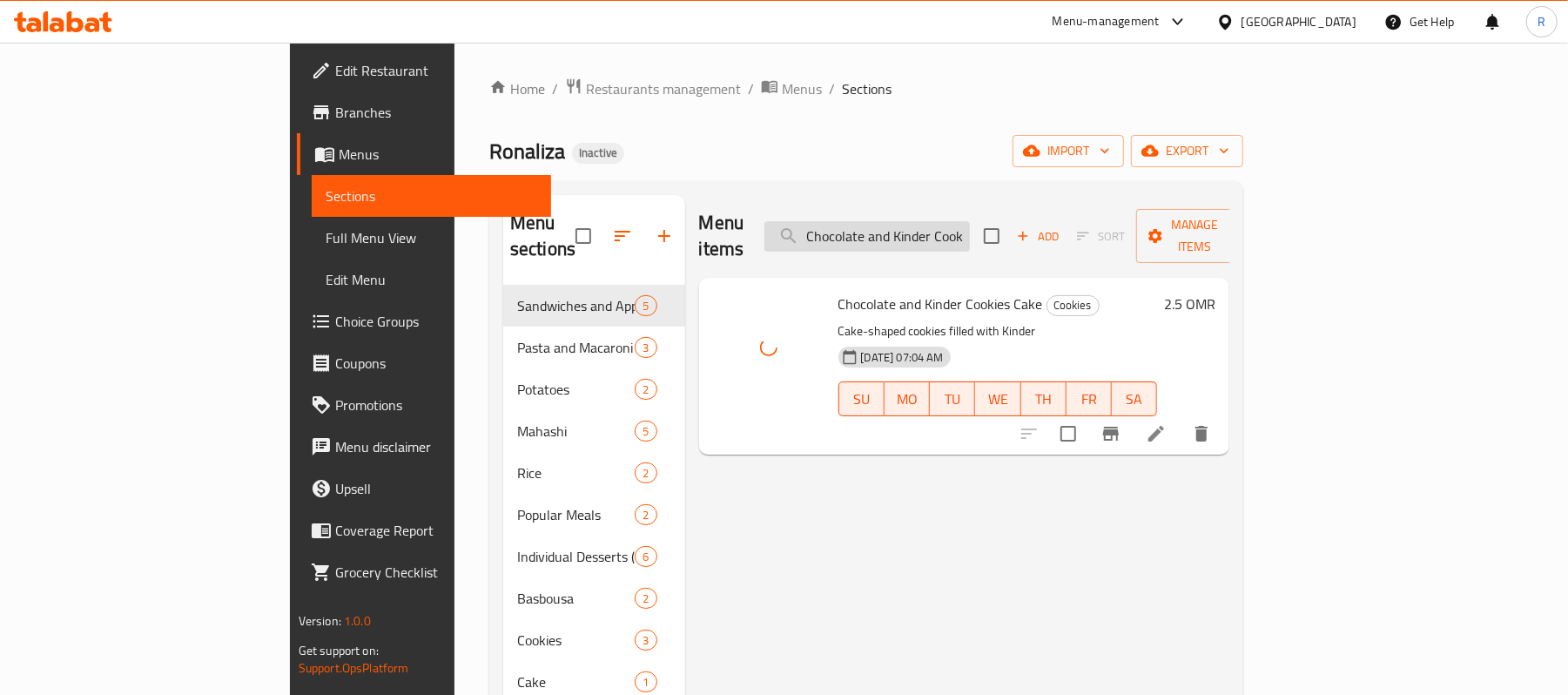
click at [970, 221] on input "Chocolate and Kinder Cookies Cake" at bounding box center [867, 236] width 206 height 31
paste input "Basbousa"
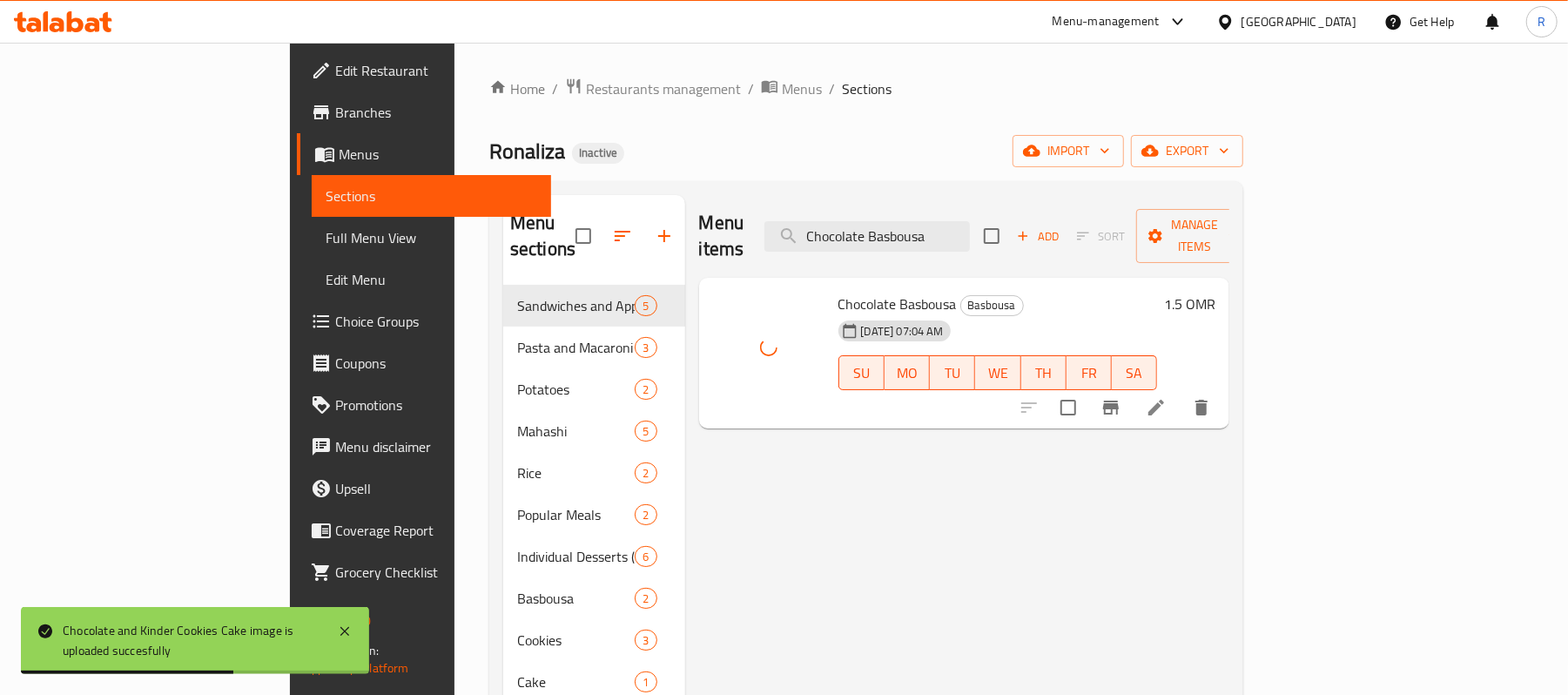
click at [928, 241] on div "Menu items Chocolate Basbousa Add Sort Manage items" at bounding box center [965, 237] width 531 height 83
click at [928, 223] on input "Chocolate Basbousa" at bounding box center [867, 236] width 206 height 31
paste input "Pudding Cas"
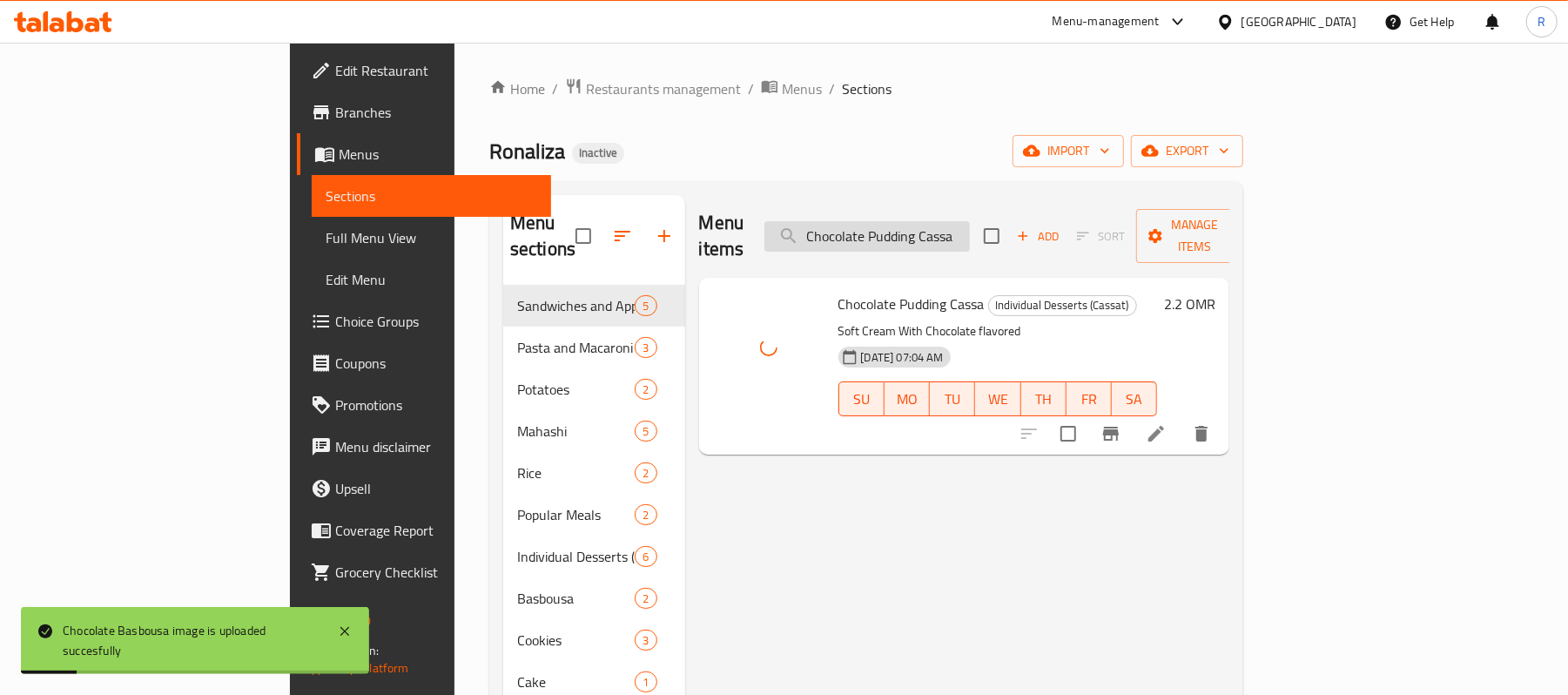
click at [970, 227] on input "Chocolate Pudding Cassa" at bounding box center [867, 236] width 206 height 31
paste input "innabon with Cream Cheese and Caramel"
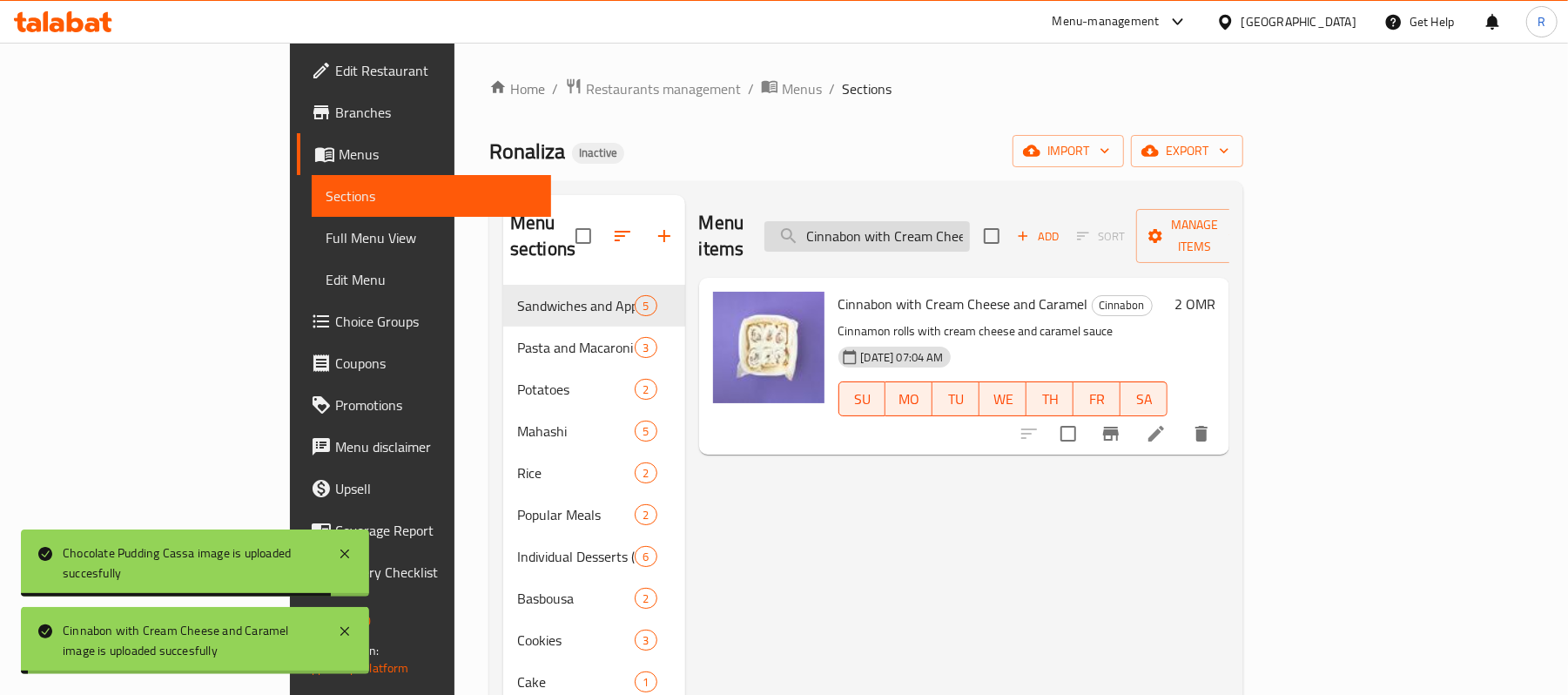
click at [970, 223] on input "Cinnabon with Cream Cheese and Caramel" at bounding box center [867, 236] width 206 height 31
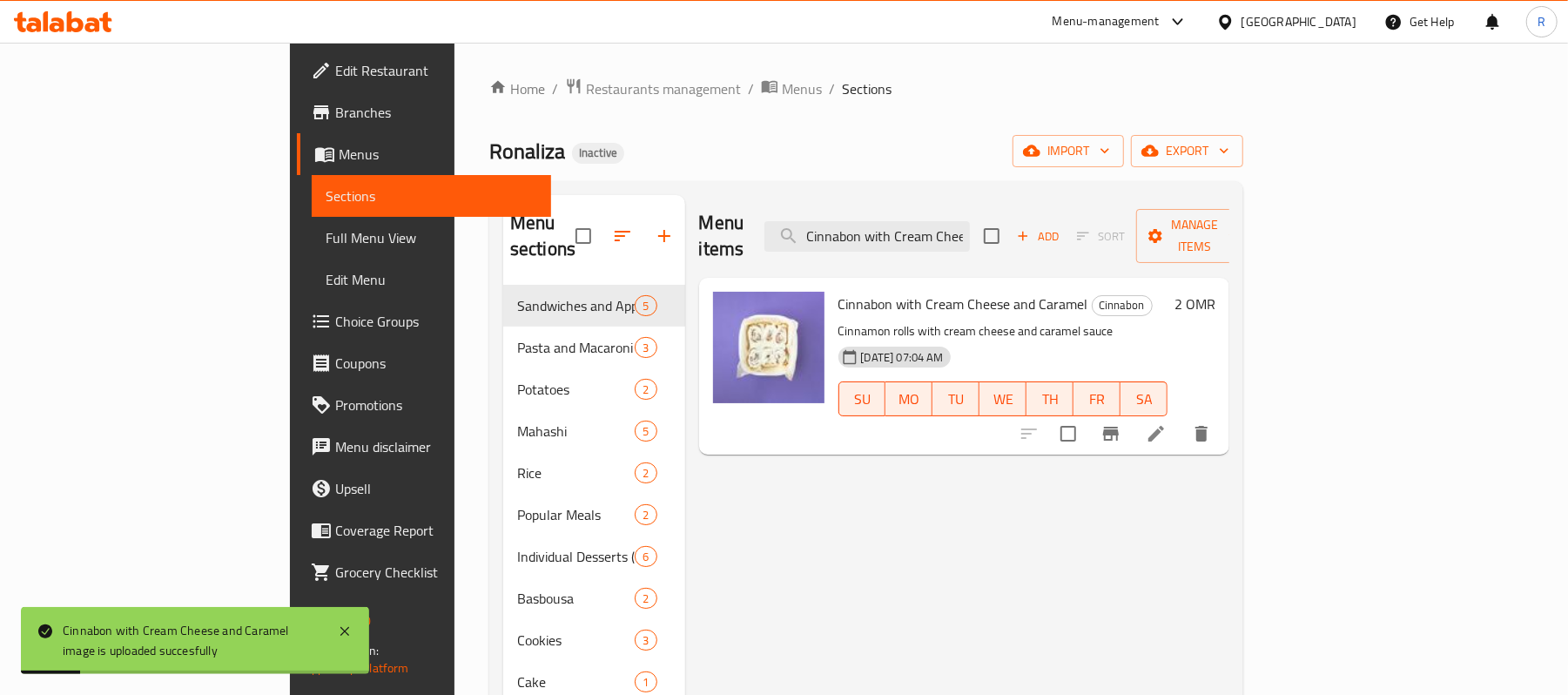
paste input "lassic Belgian Cookies"
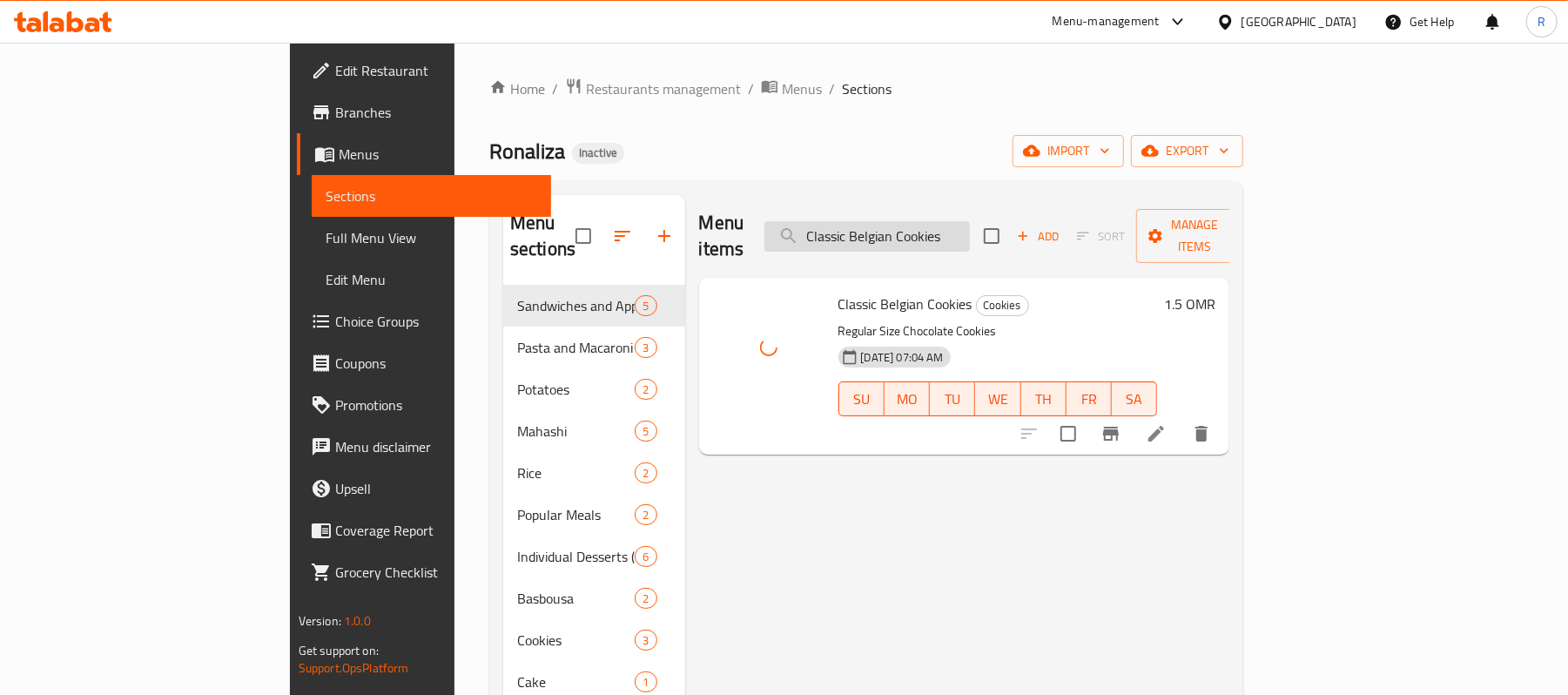
click at [968, 231] on input "Classic Belgian Cookies" at bounding box center [867, 236] width 206 height 31
paste input "ream Basbousa"
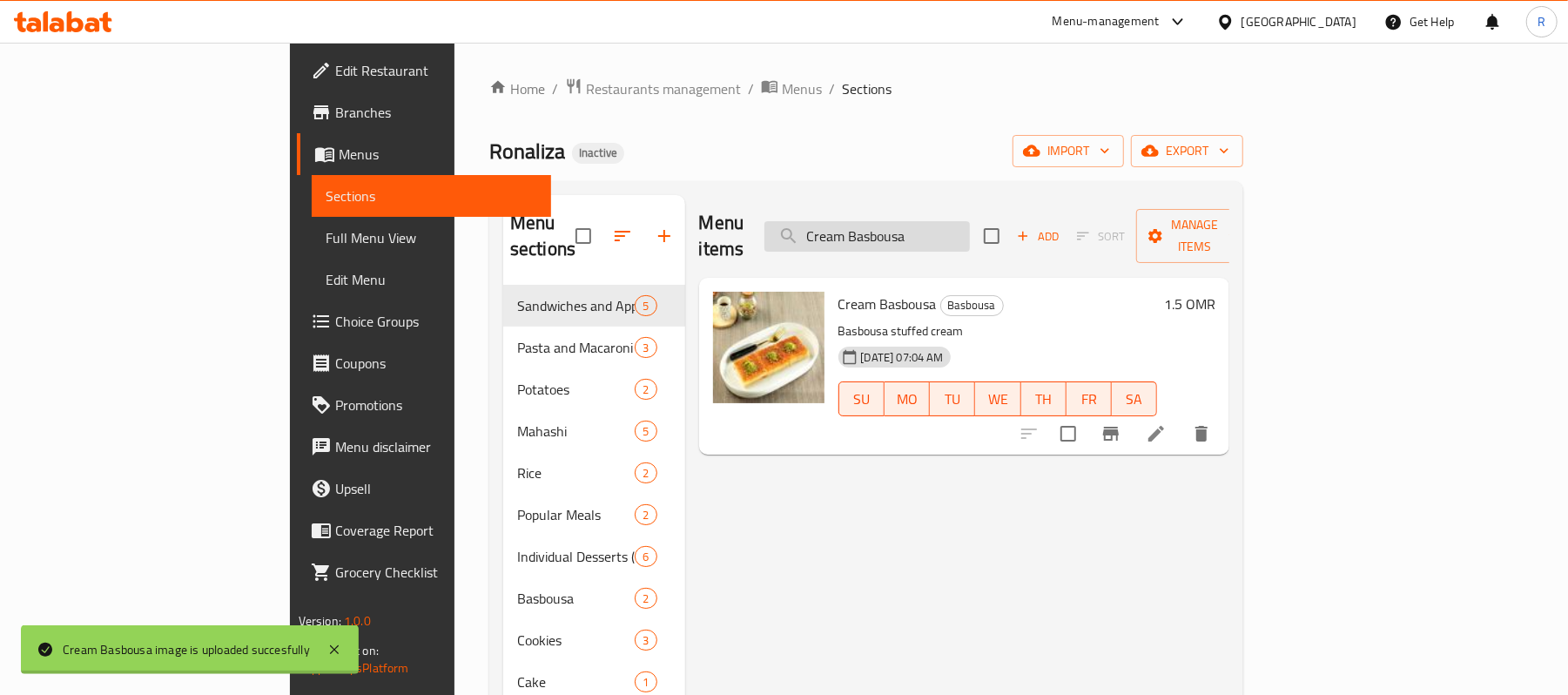
click at [970, 221] on input "Cream Basbousa" at bounding box center [867, 236] width 206 height 31
paste input "Double Belgian Chocolate Cookies Sakhan"
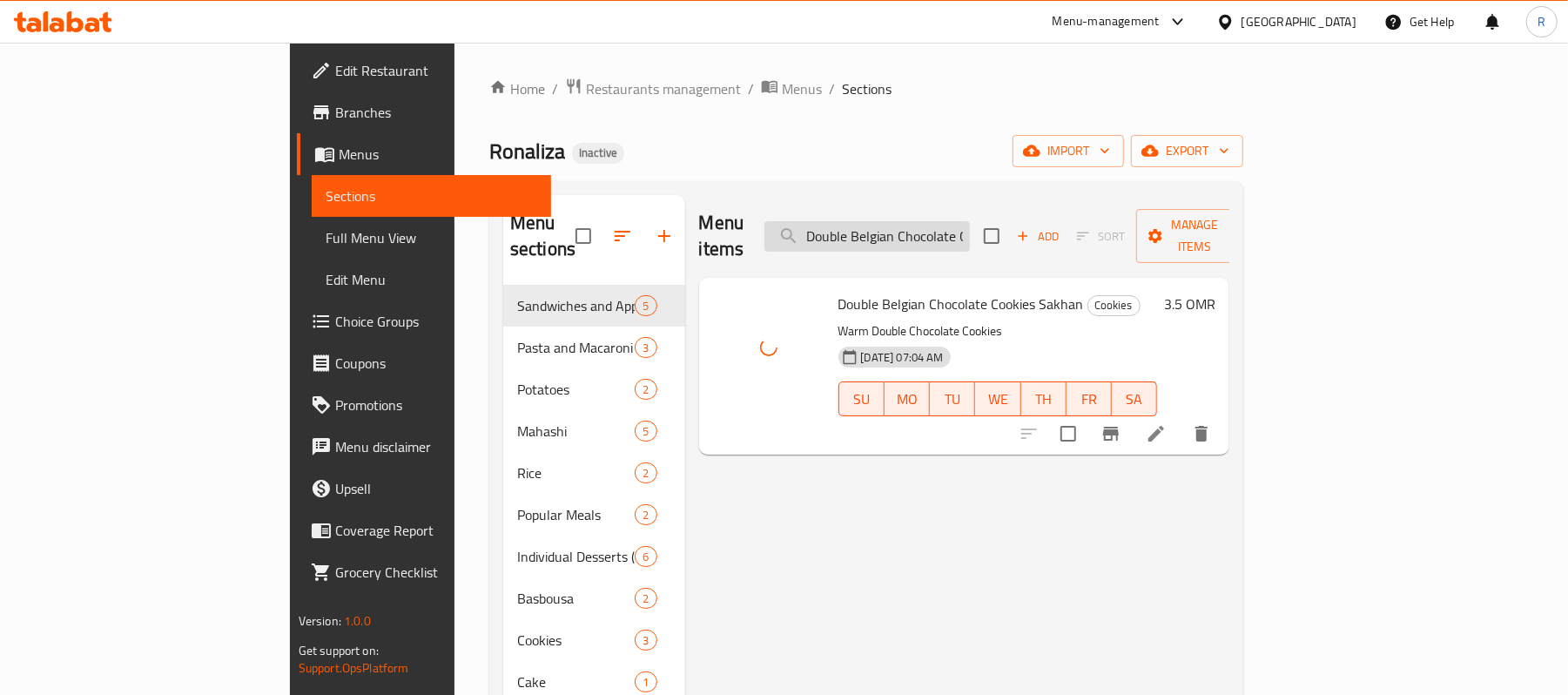
click at [970, 230] on input "Double Belgian Chocolate Cookies Sakhan" at bounding box center [867, 236] width 206 height 31
paste input "Grilled Chicken Risotto"
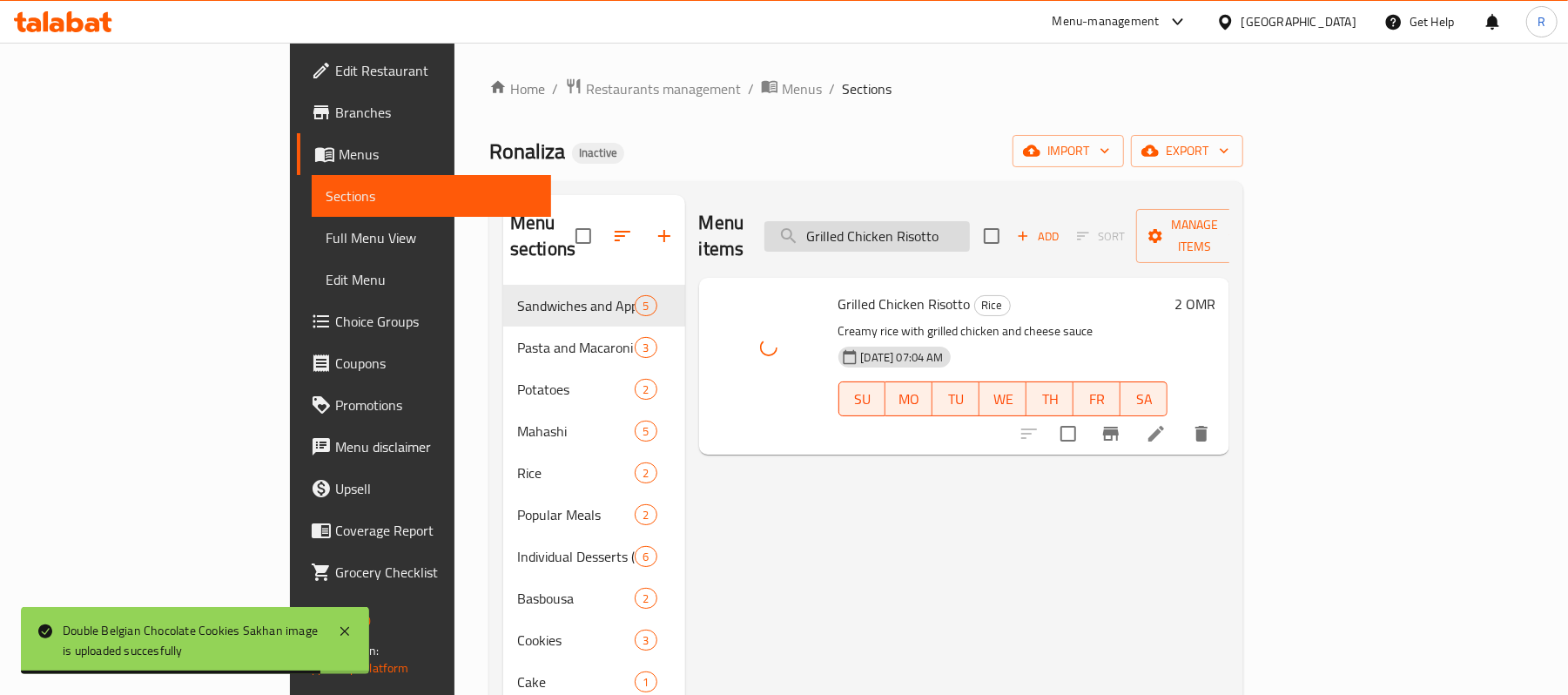
click at [970, 223] on input "Grilled Chicken Risotto" at bounding box center [867, 236] width 206 height 31
paste input "Harees with Meat and Ghee"
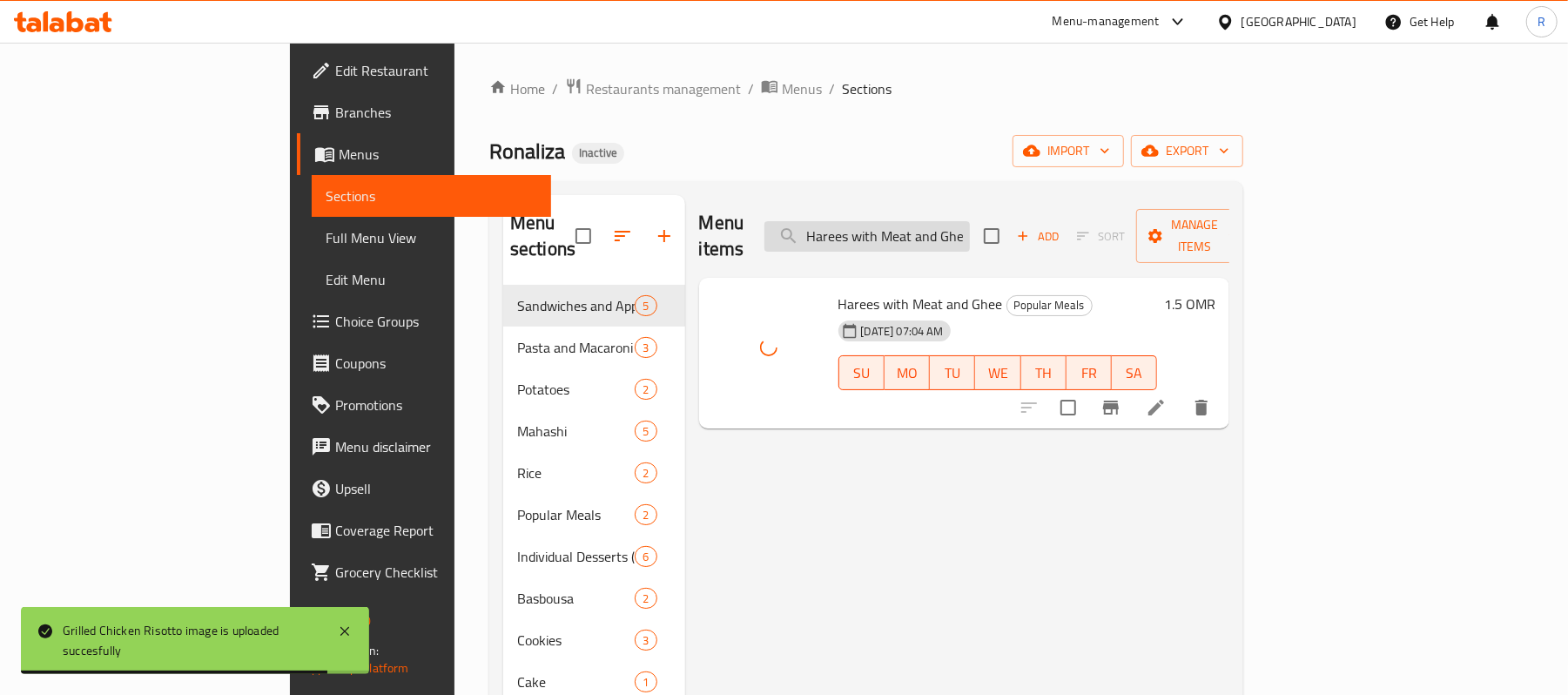
click at [970, 221] on input "Harees with Meat and Ghee" at bounding box center [867, 236] width 206 height 31
paste input "Large Mixed Citrus Box"
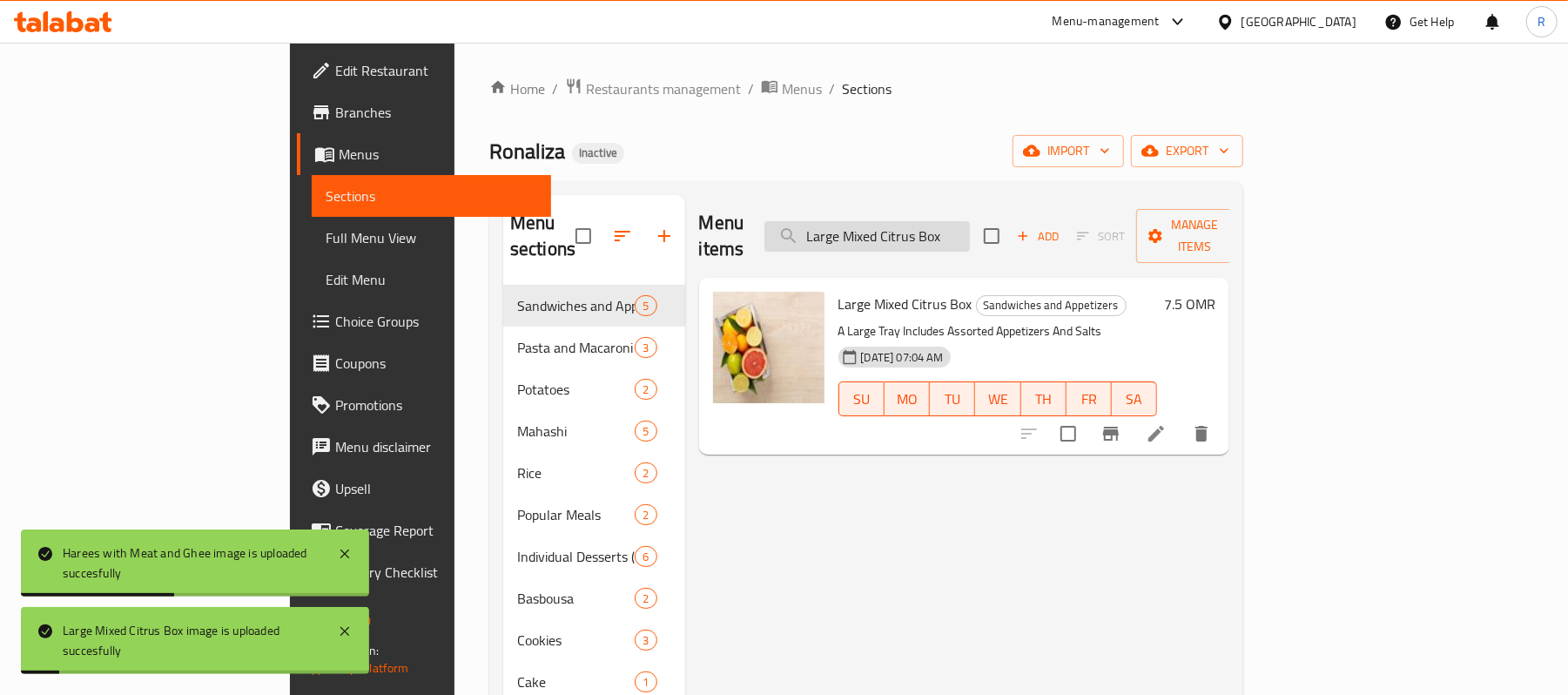
click at [970, 223] on input "Large Mixed Citrus Box" at bounding box center [867, 236] width 206 height 31
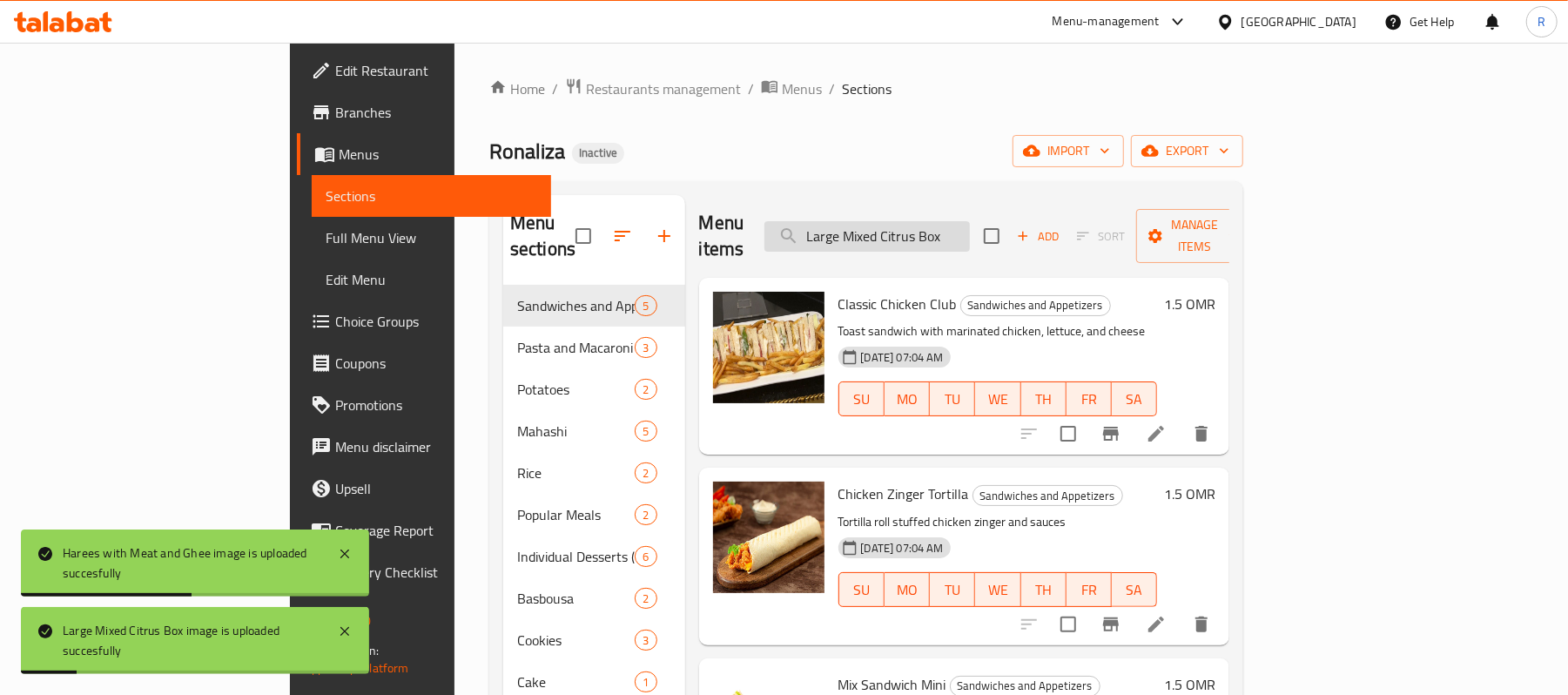
click at [970, 223] on input "Large Mixed Citrus Box" at bounding box center [867, 236] width 206 height 31
paste input "Mango Truffle Cassa"
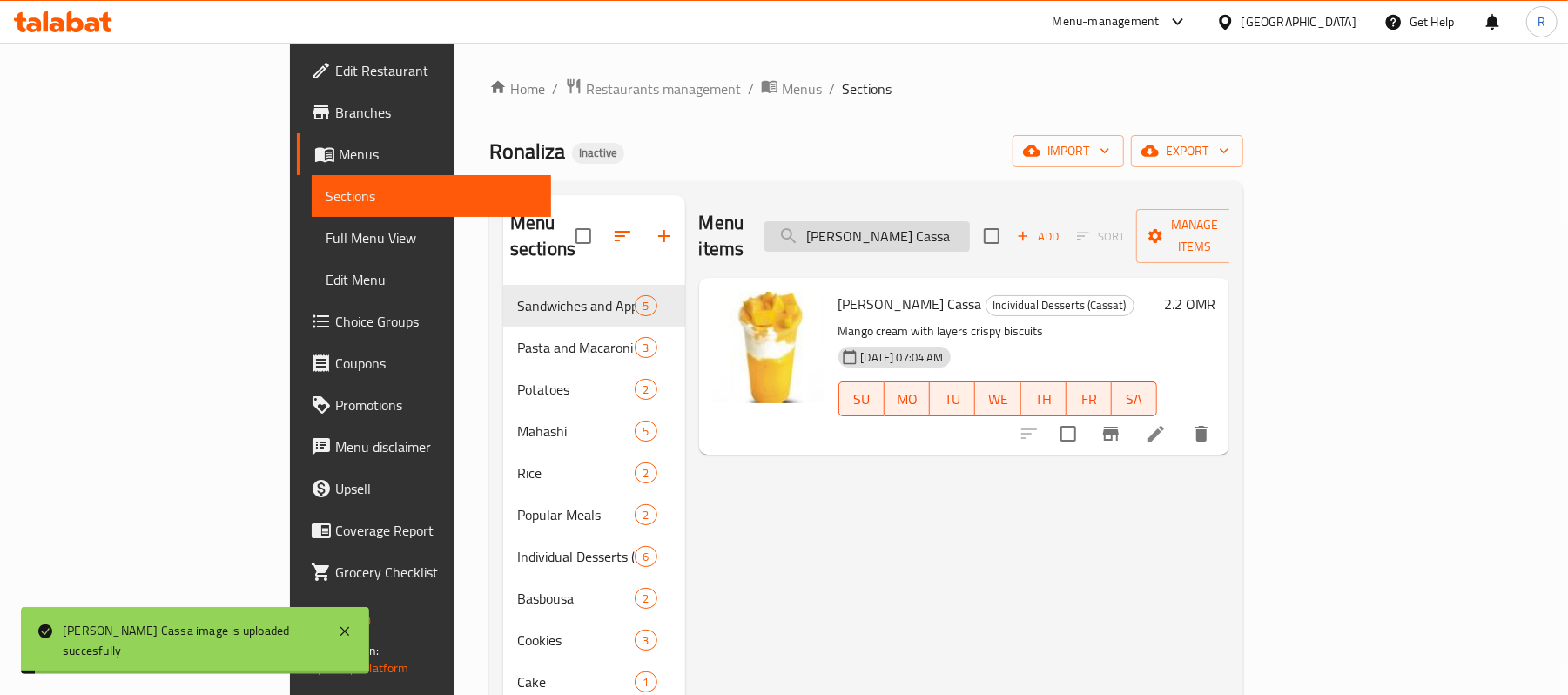
click at [940, 230] on input "Mango Truffle Cassa" at bounding box center [867, 236] width 206 height 31
paste input "Onion Mahshi"
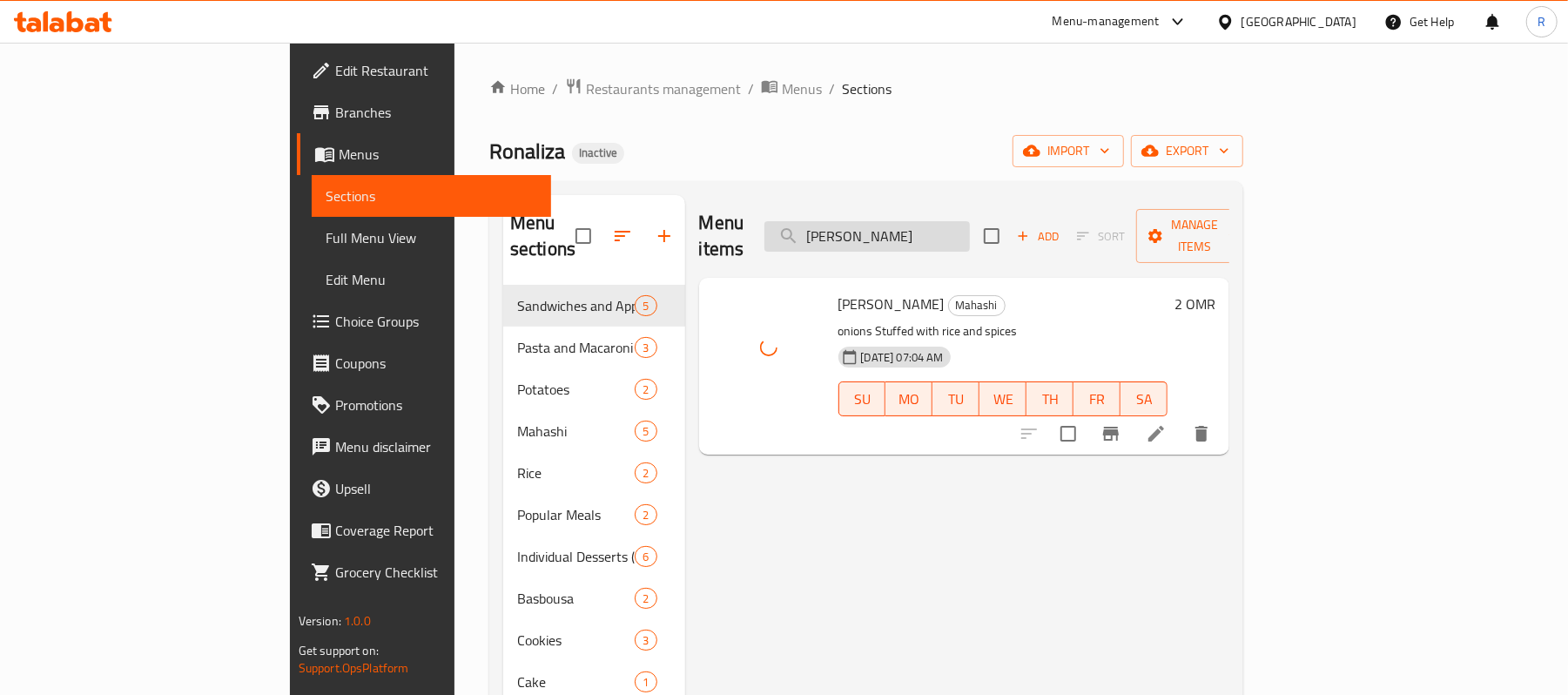
click at [934, 227] on input "Onion Mahshi" at bounding box center [867, 236] width 206 height 31
paste input "Qodret Qadir Cassa"
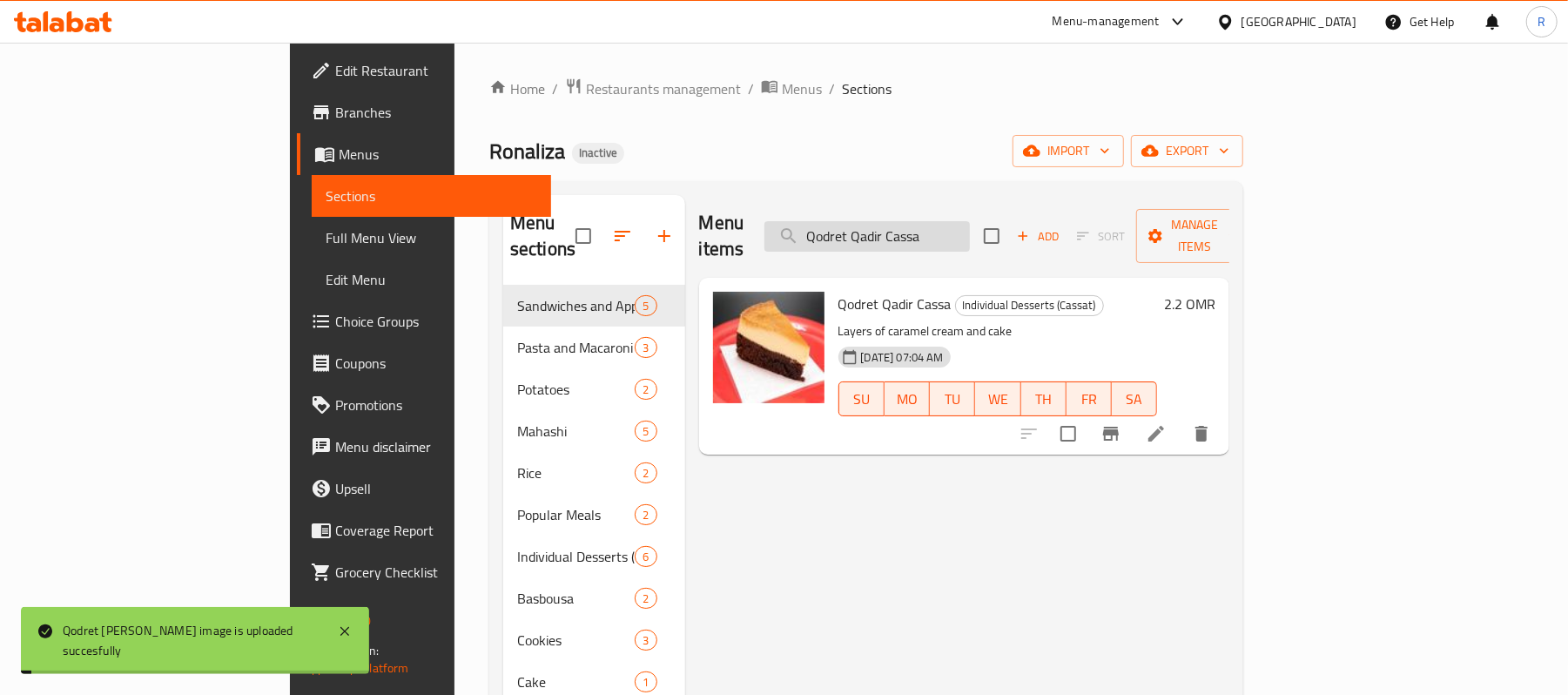
click at [970, 221] on input "Qodret Qadir Cassa" at bounding box center [867, 236] width 206 height 31
paste input "Rocky Road Chips Oman"
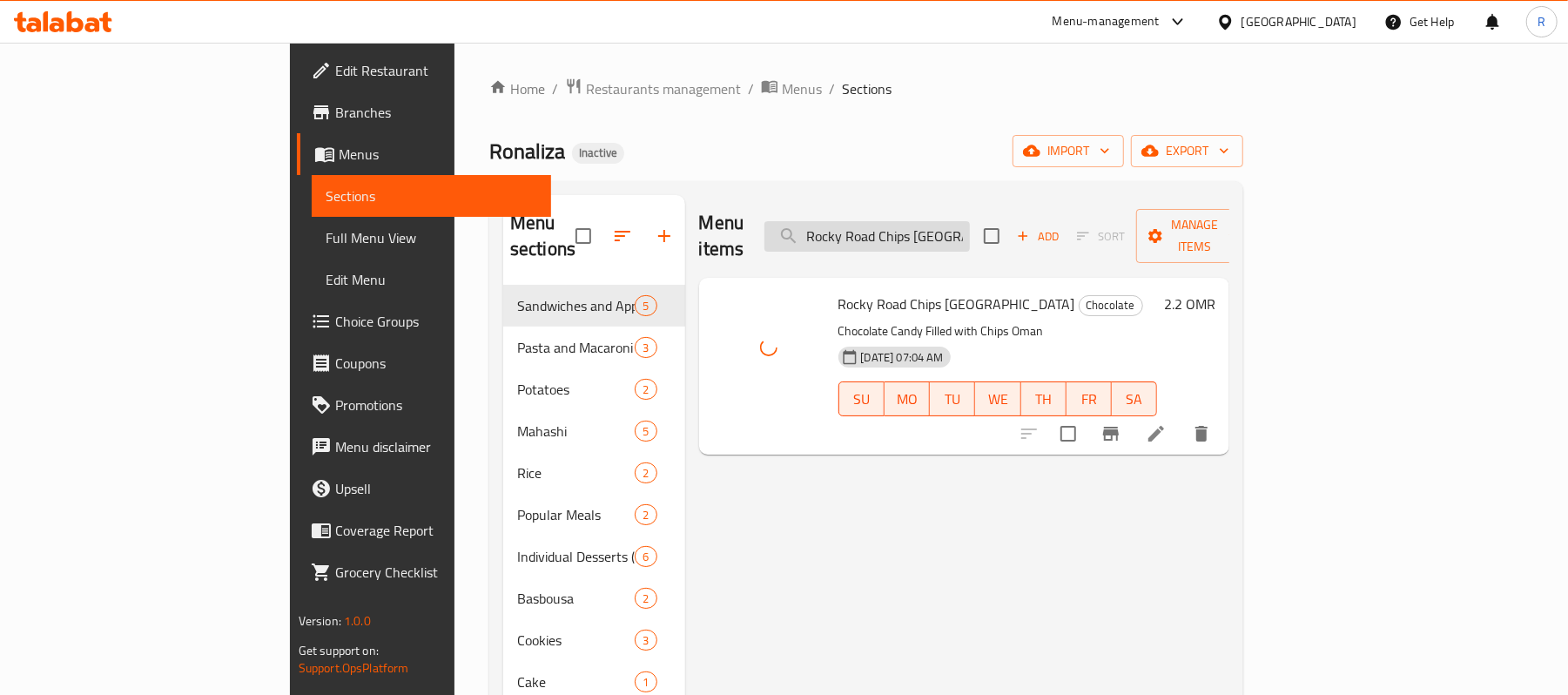
click at [970, 221] on input "Rocky Road Chips Oman" at bounding box center [867, 236] width 206 height 31
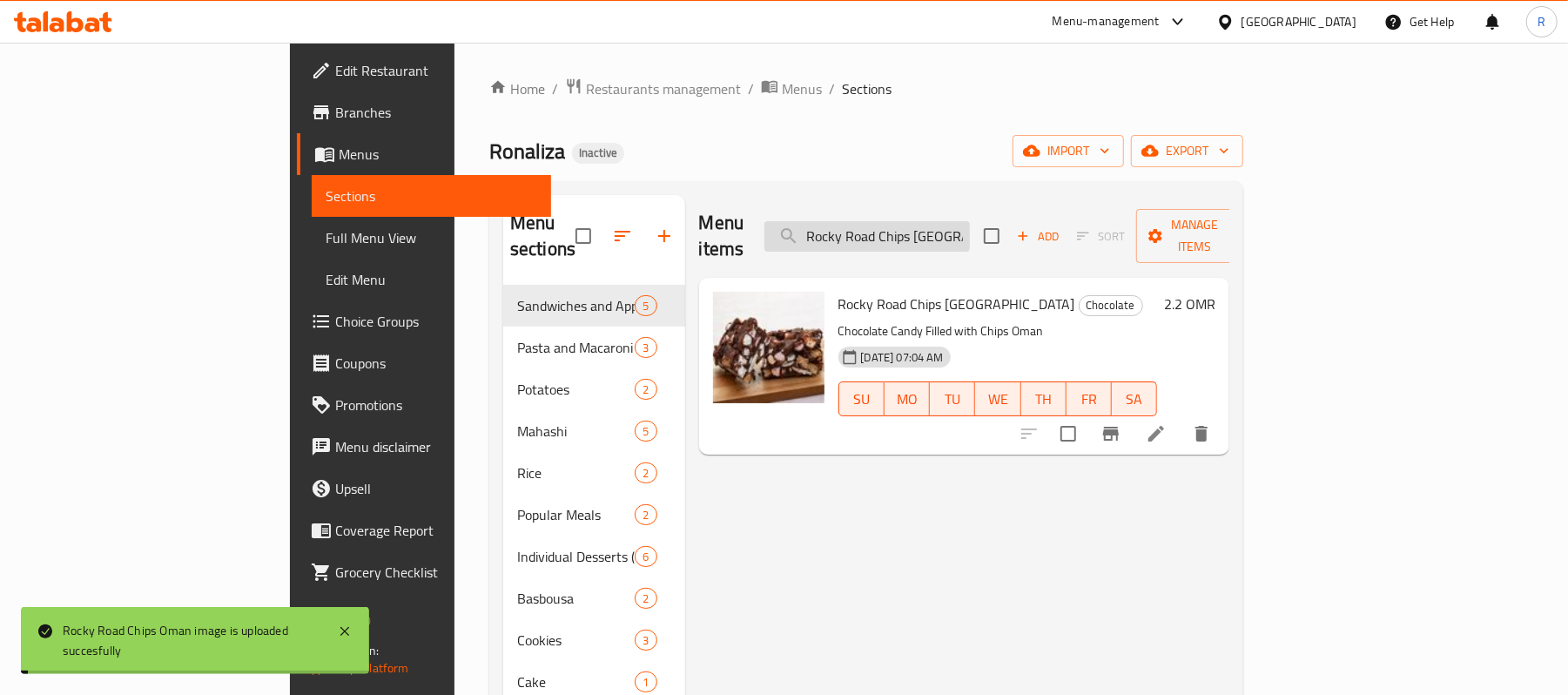
click at [970, 221] on input "Rocky Road Chips Oman" at bounding box center [867, 236] width 206 height 31
paste input "Vine Leaves Mahshi"
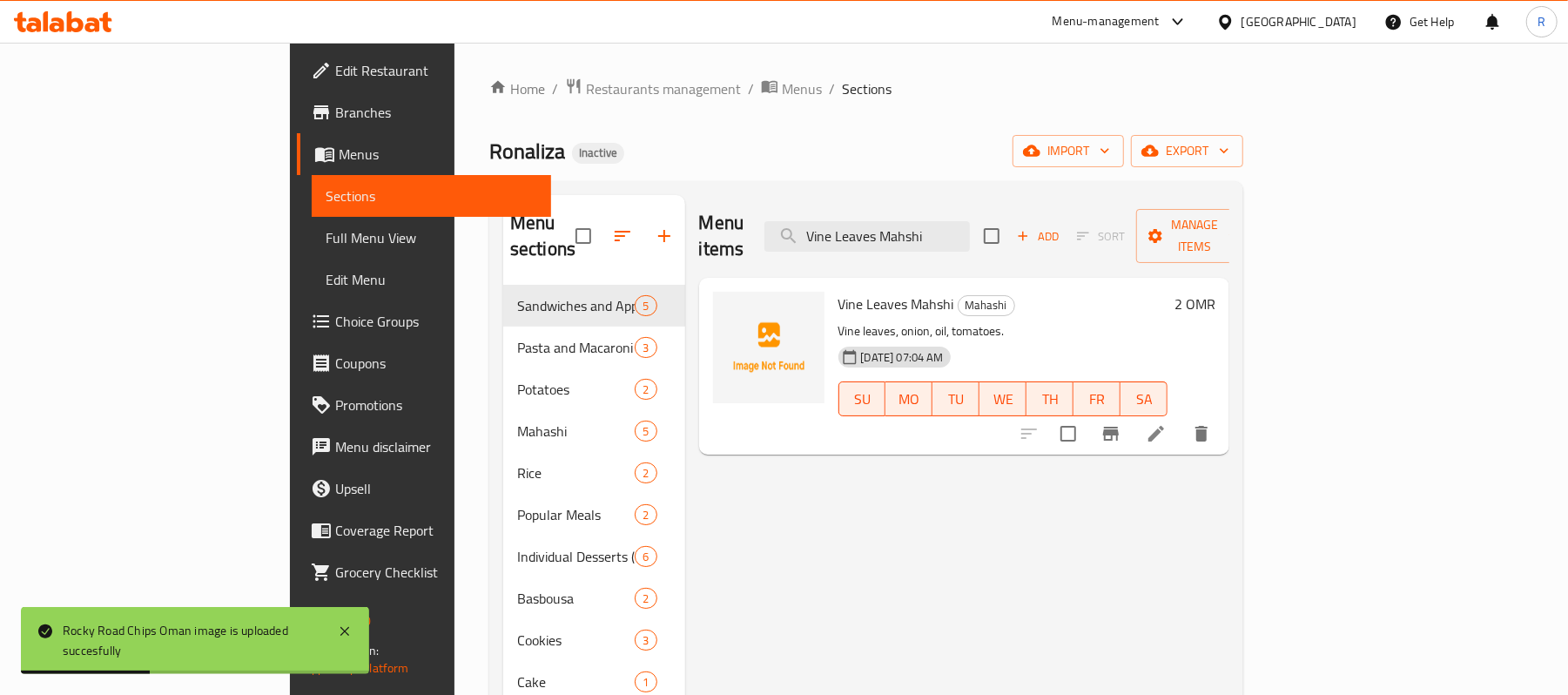
type input "Vine Leaves Mahshi"
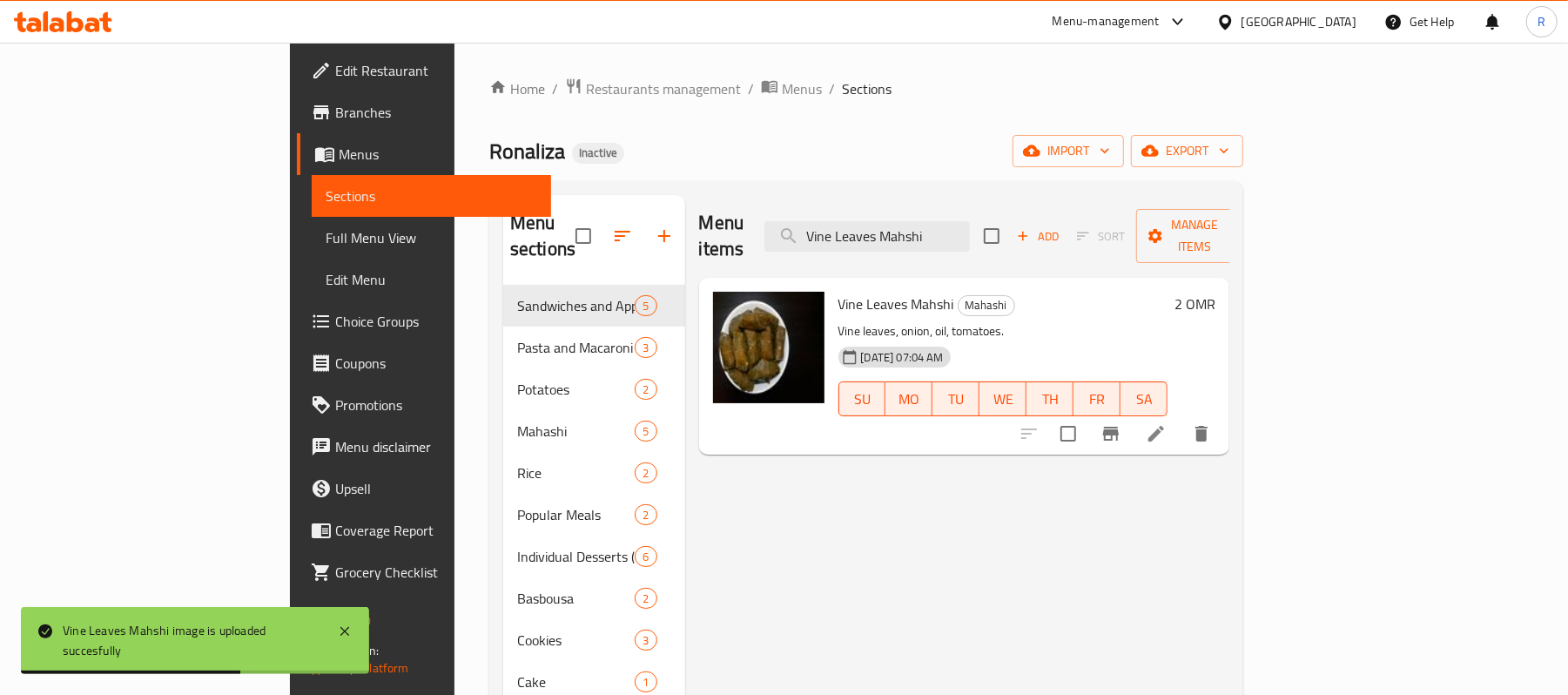
click at [325, 245] on span "Full Menu View" at bounding box center [432, 238] width 213 height 21
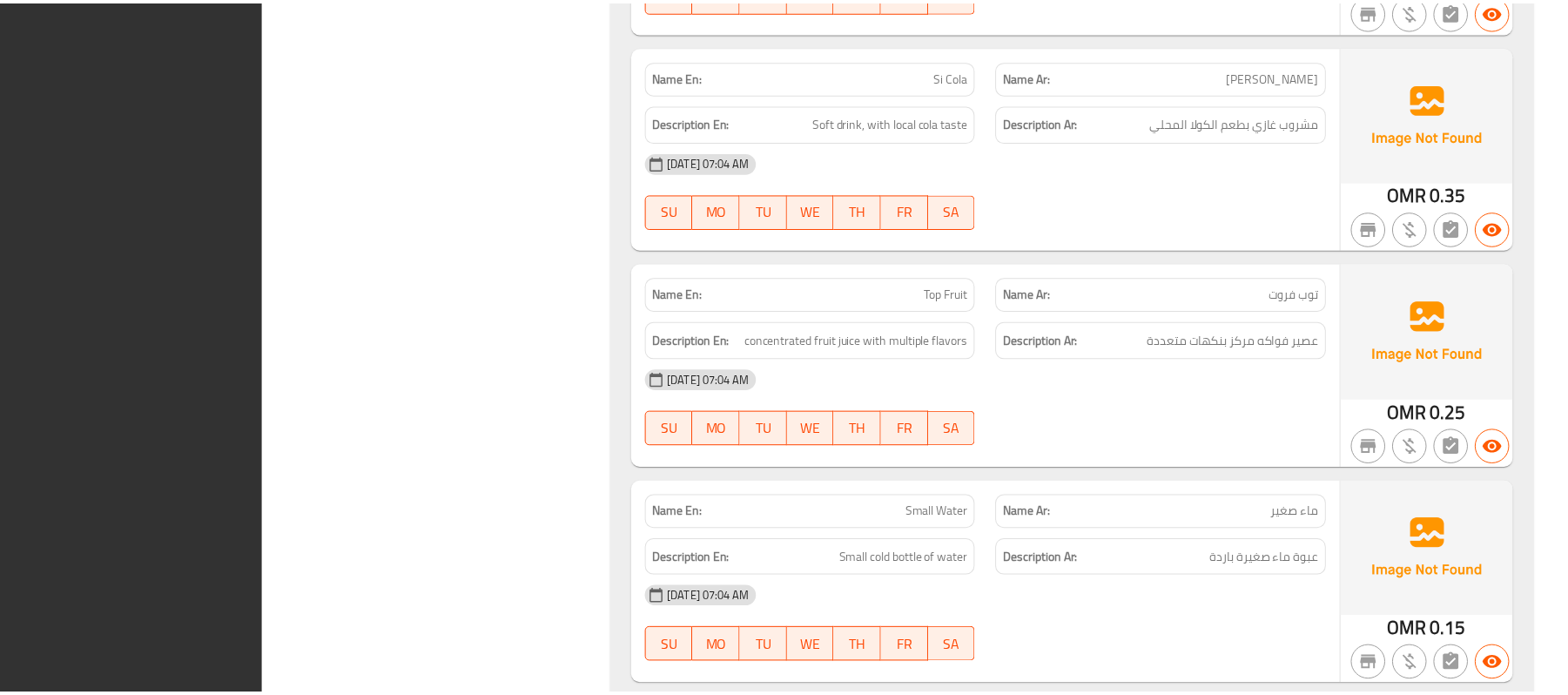
scroll to position [10443, 0]
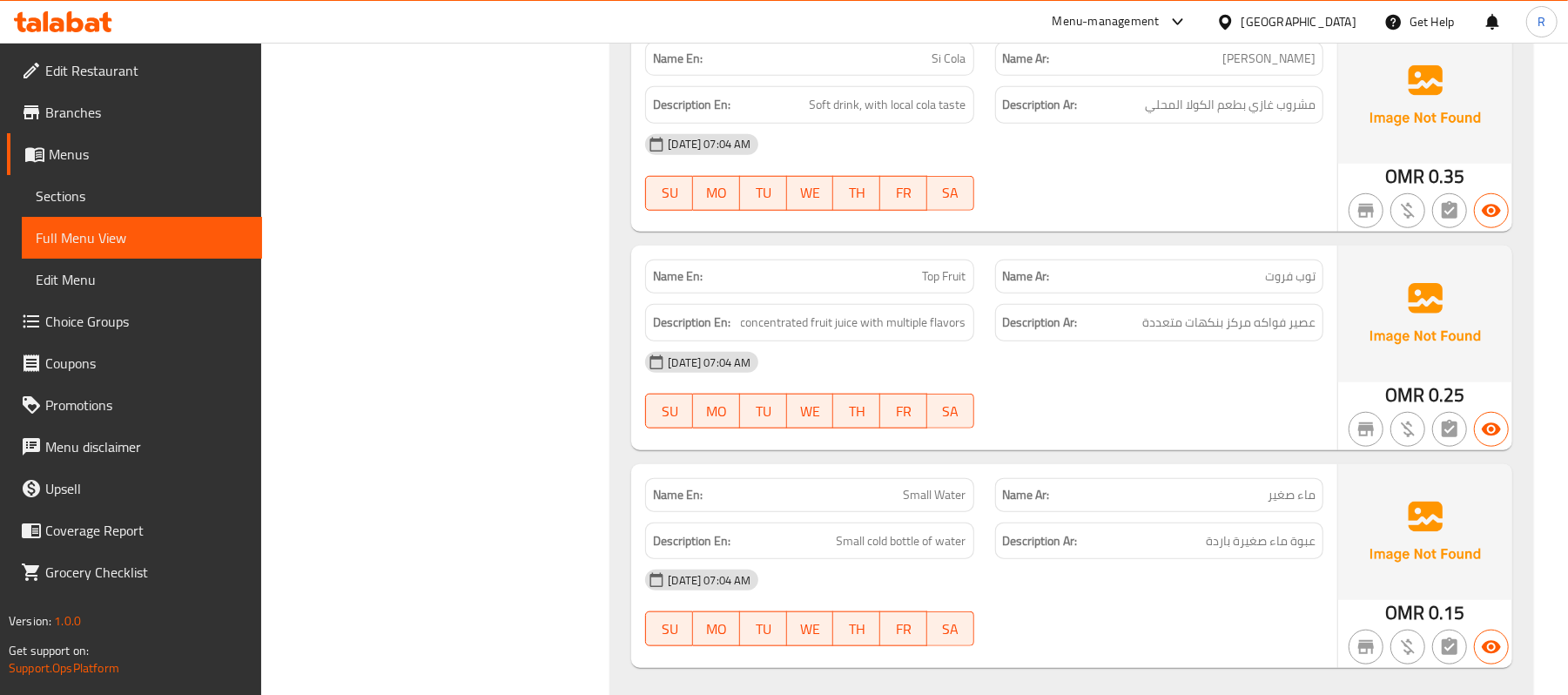
click at [1329, 25] on div "[GEOGRAPHIC_DATA]" at bounding box center [1299, 22] width 115 height 19
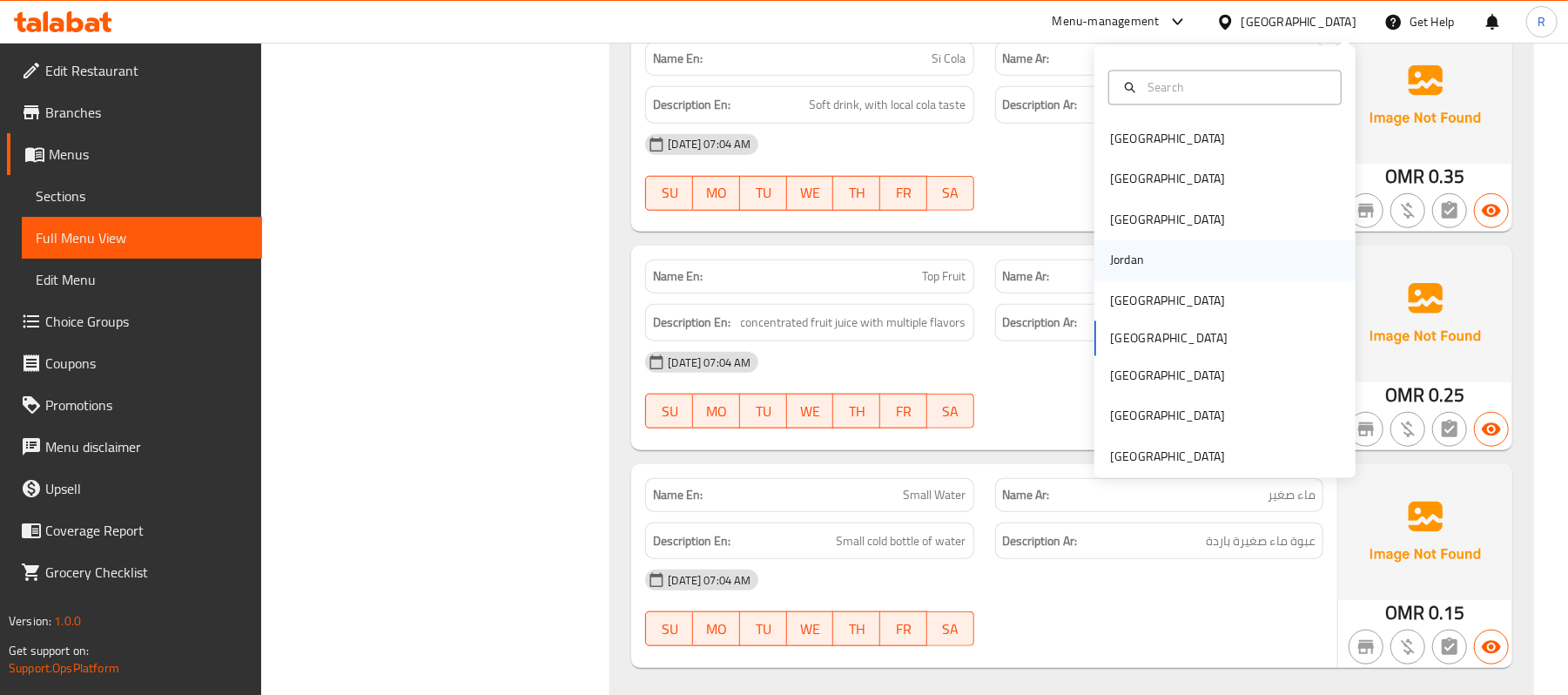
click at [1142, 255] on div "Jordan" at bounding box center [1224, 260] width 261 height 40
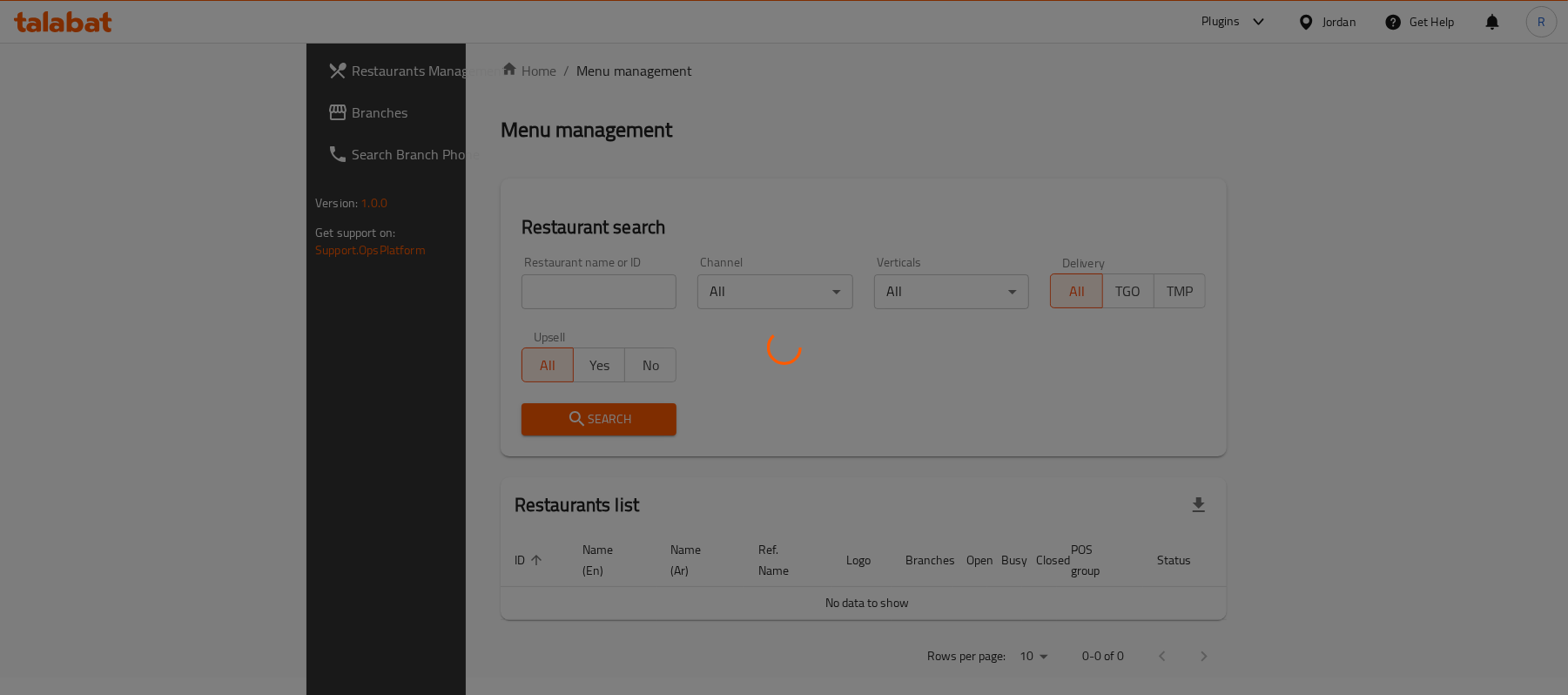
scroll to position [624, 0]
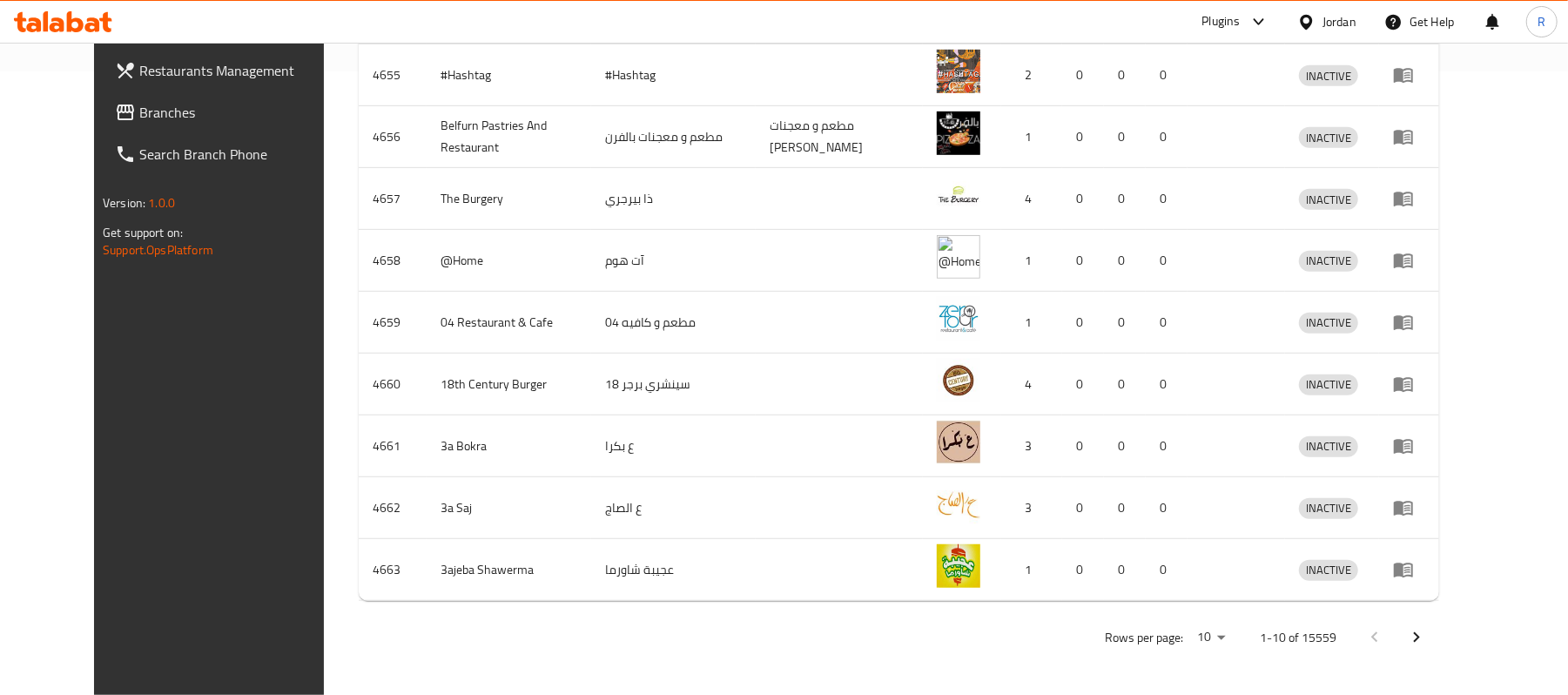
click at [139, 106] on span "Branches" at bounding box center [240, 113] width 203 height 21
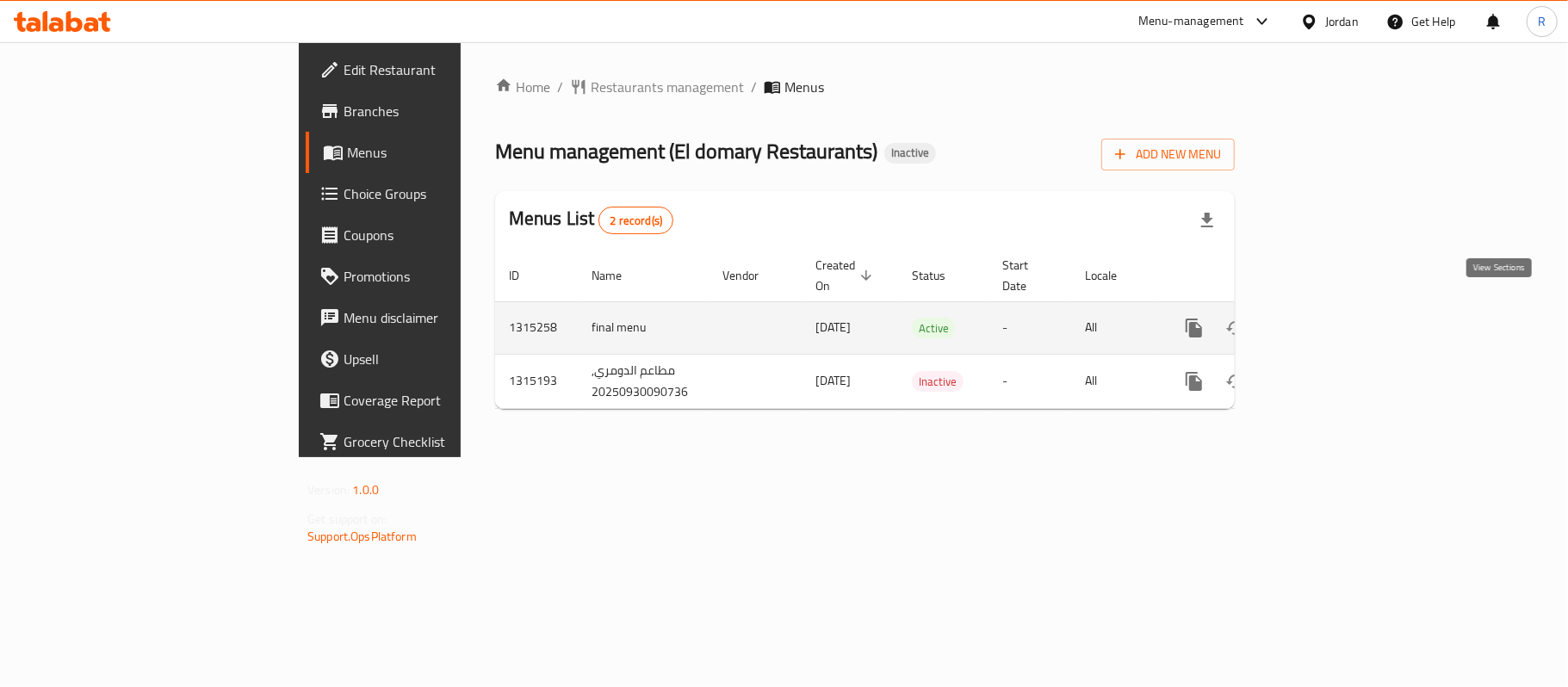
click at [1329, 317] on icon "enhanced table" at bounding box center [1318, 328] width 21 height 21
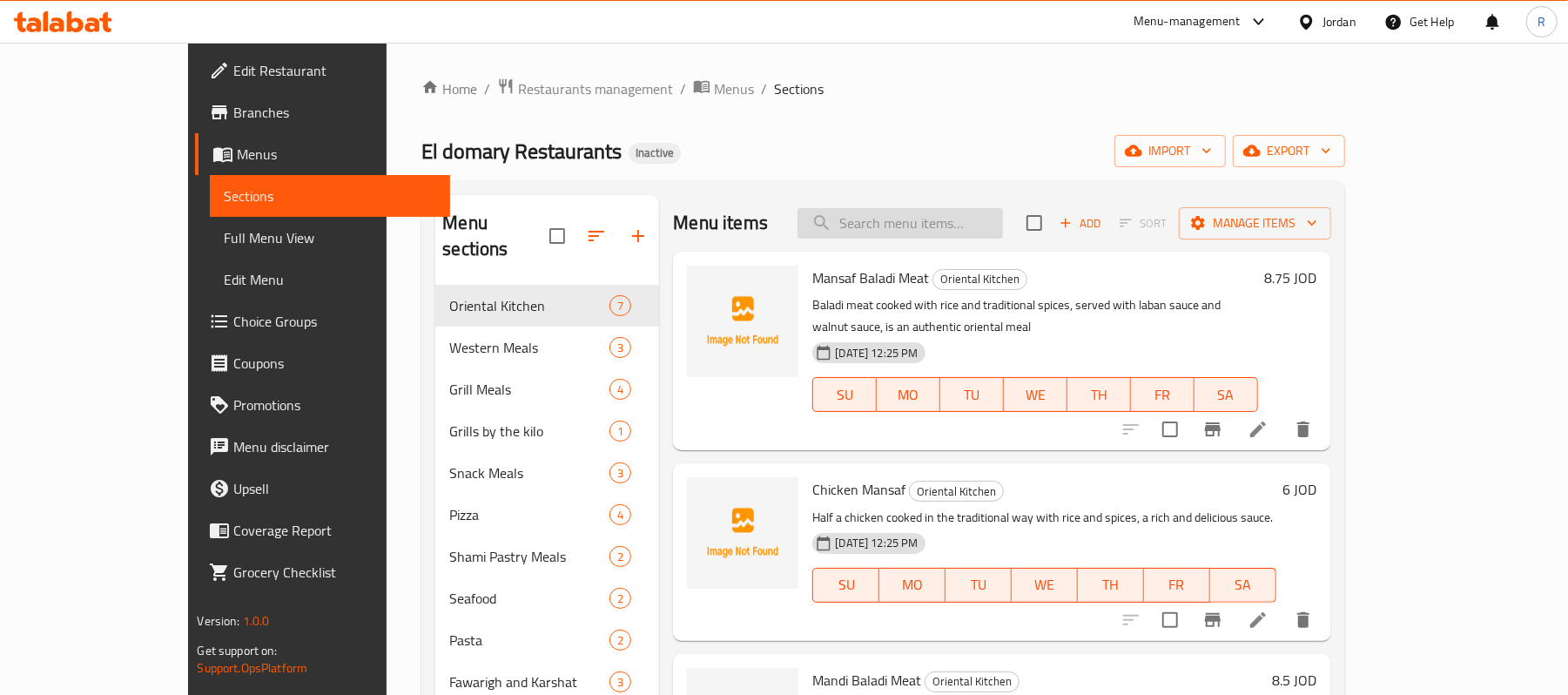
click at [963, 217] on input "search" at bounding box center [901, 223] width 206 height 31
paste input "بابا غنوج"
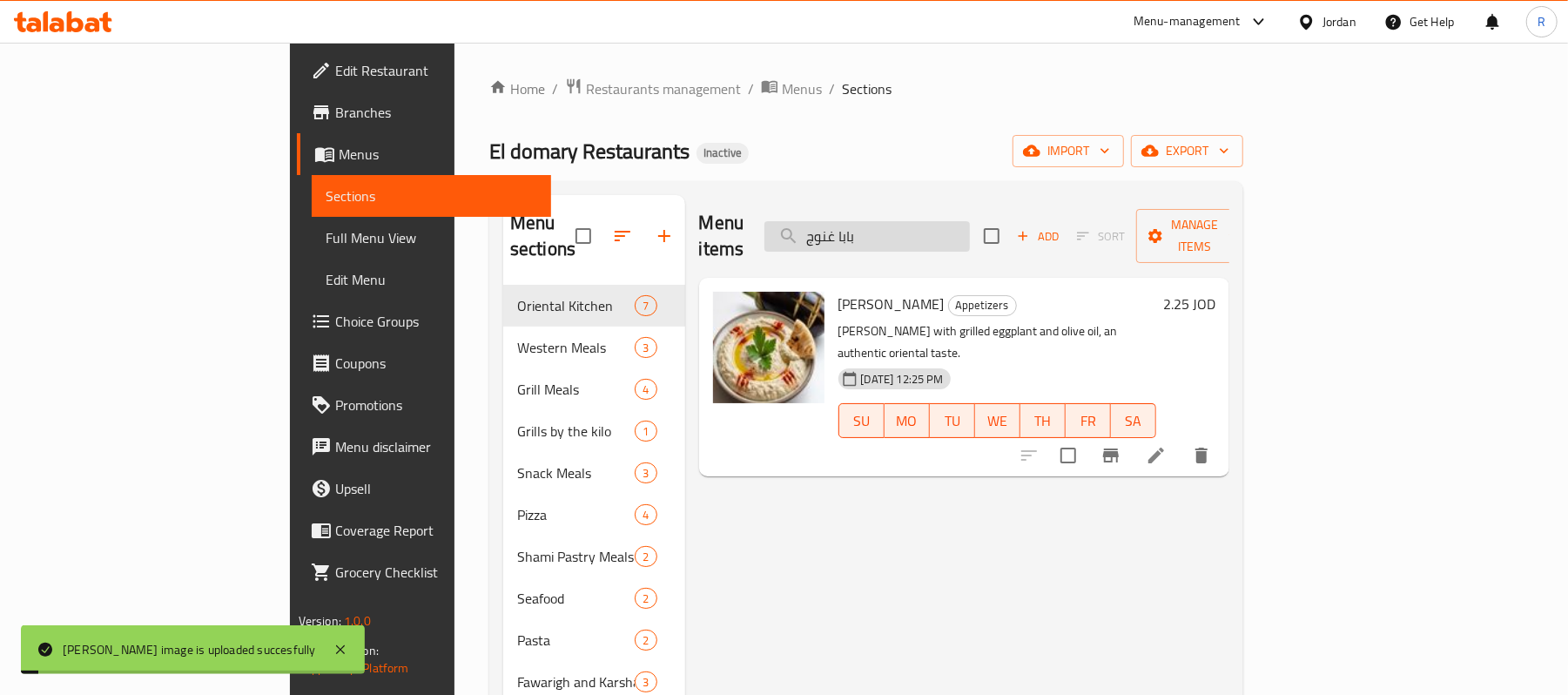
click at [970, 224] on input "بابا غنوج" at bounding box center [867, 236] width 206 height 31
paste input "فلو وينجز"
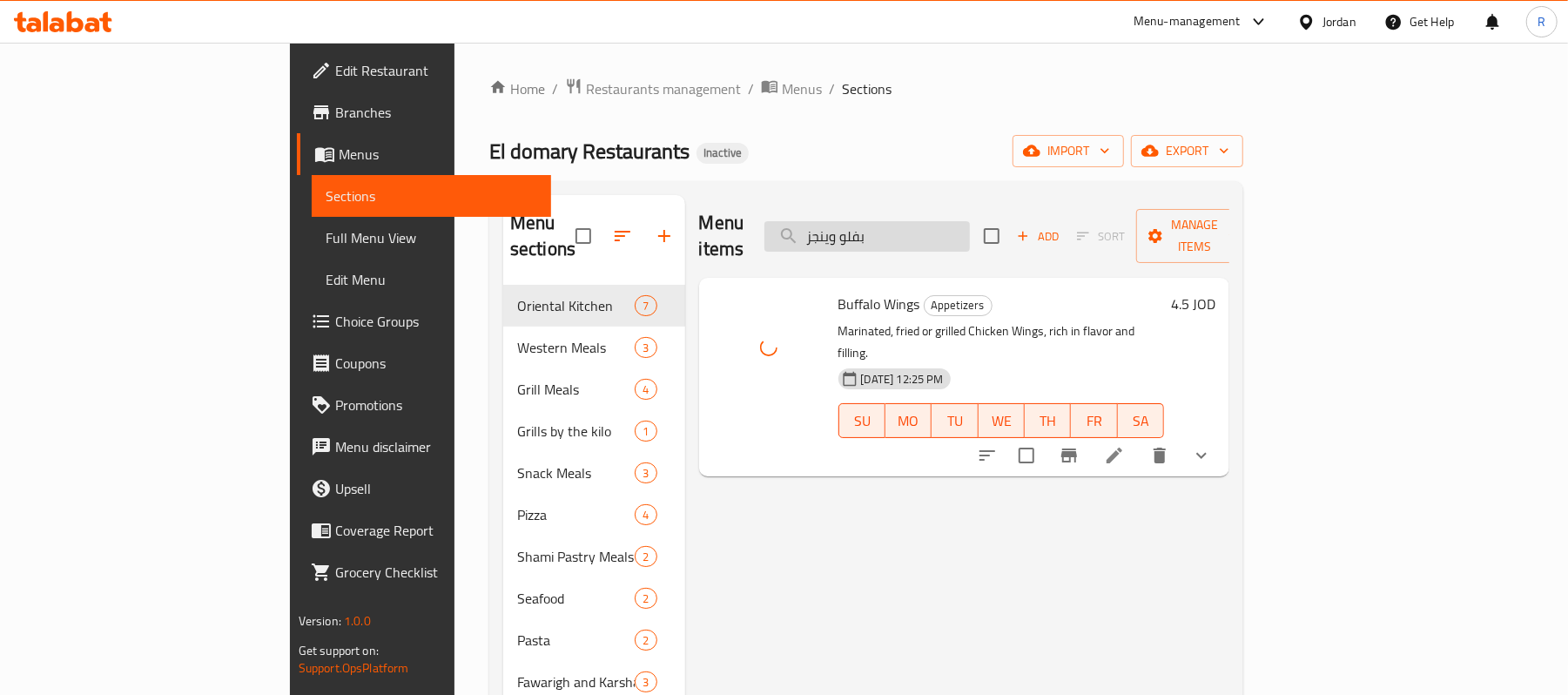
click at [956, 223] on input "بفلو وينجز" at bounding box center [867, 236] width 206 height 31
paste input "تزا خضار"
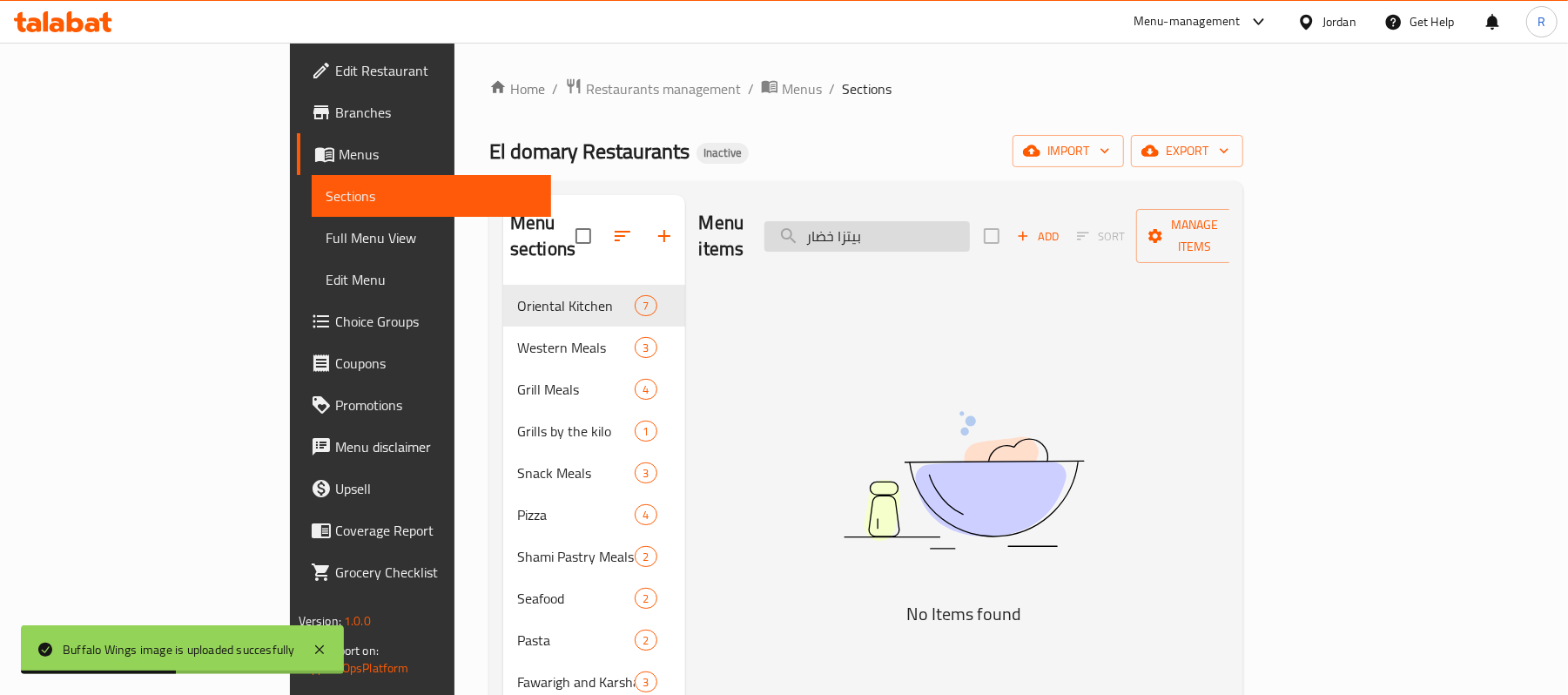
click at [947, 228] on input "بيتزا خضار" at bounding box center [867, 236] width 206 height 31
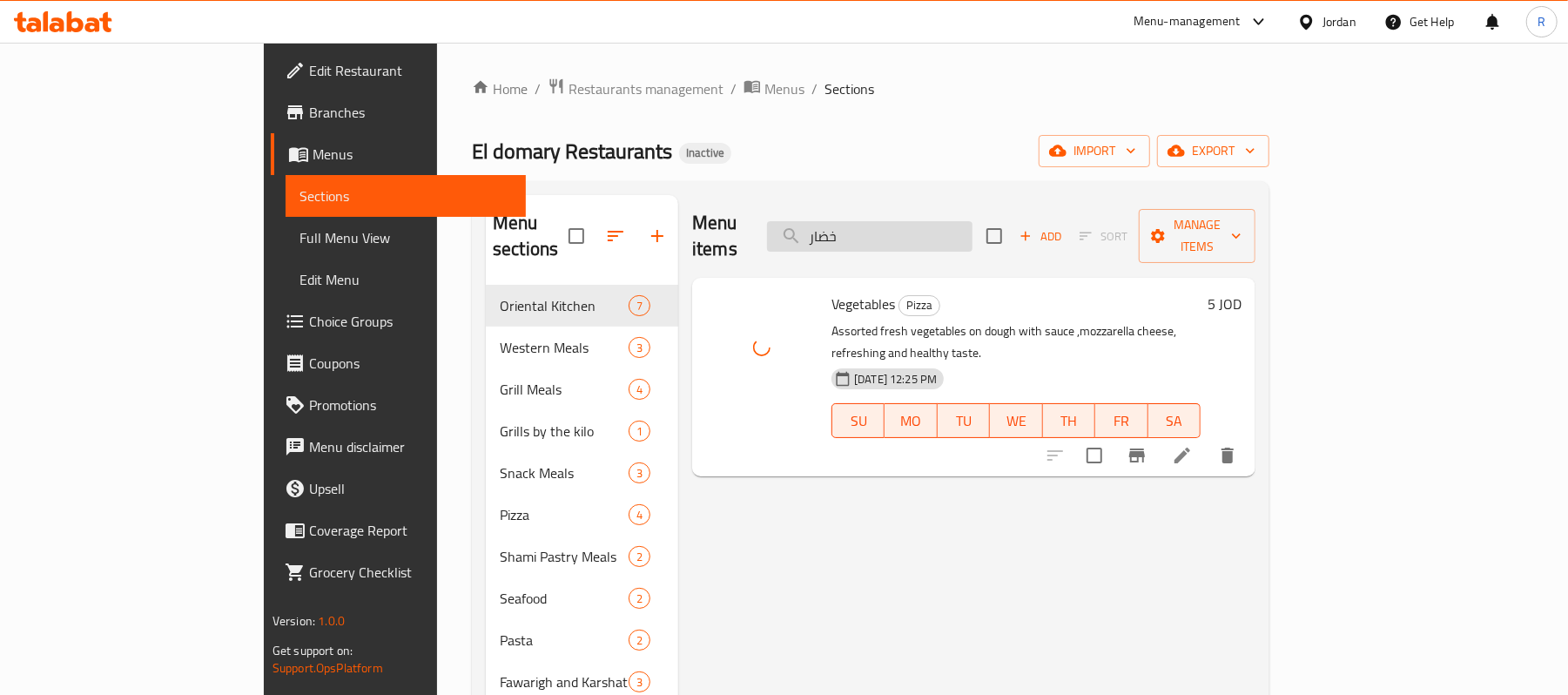
click at [973, 230] on input "خضار" at bounding box center [870, 236] width 206 height 31
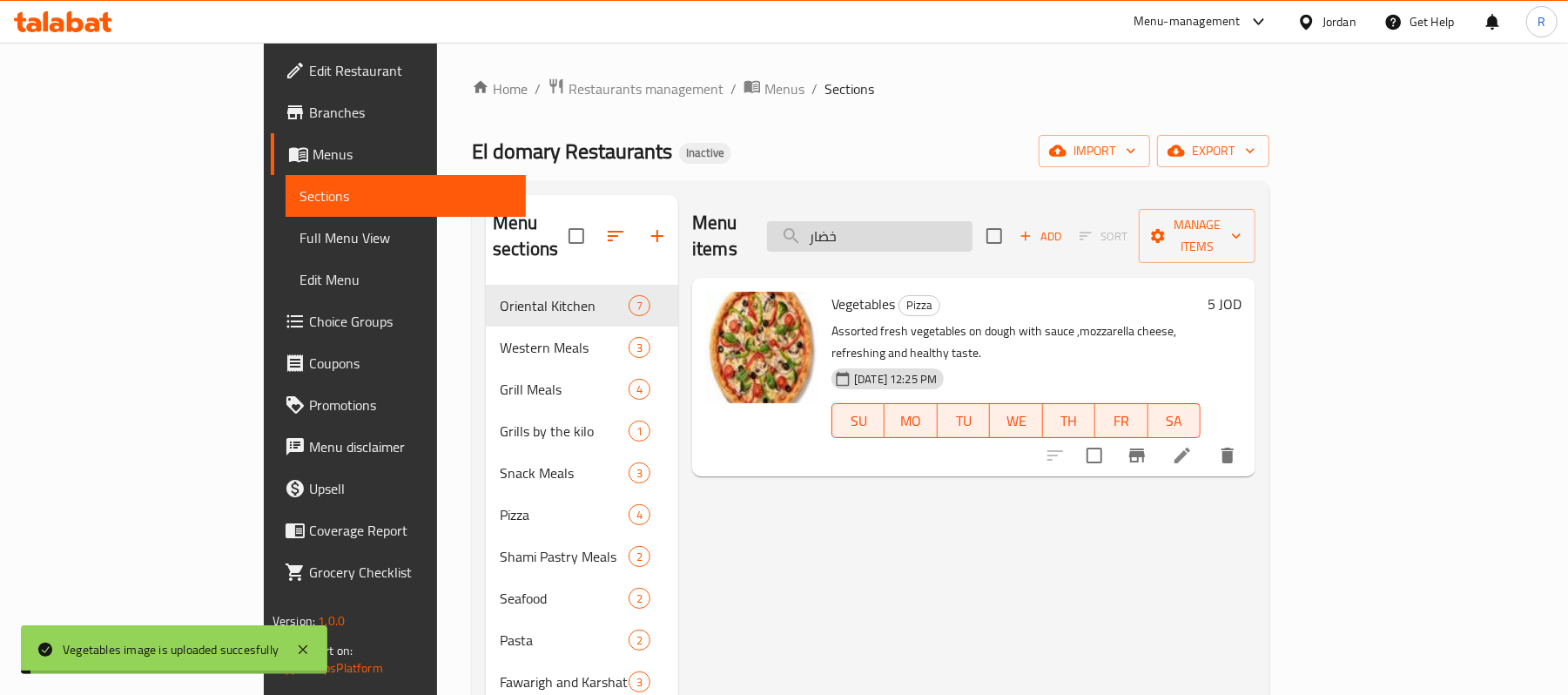
paste input "يتزا مكس اجبان"
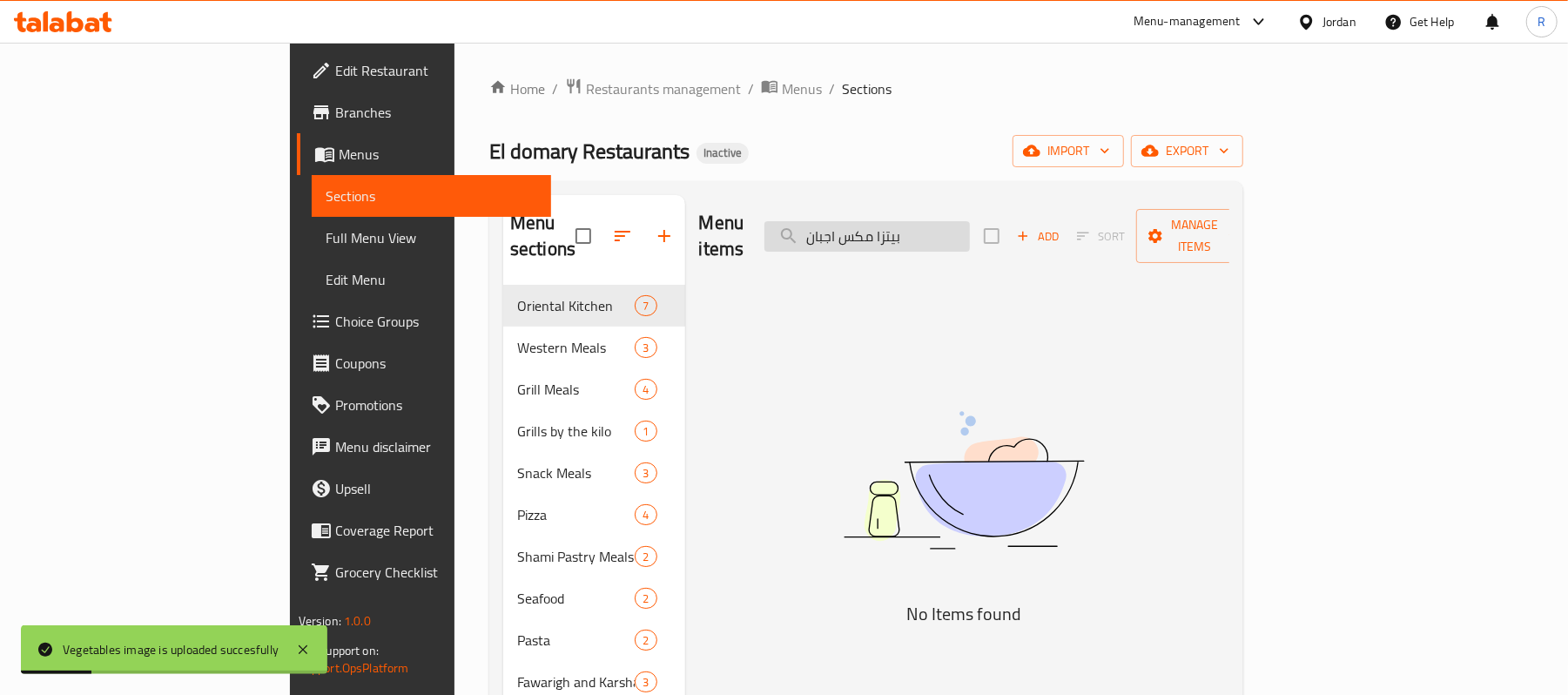
click at [970, 223] on input "بيتزا مكس اجبان" at bounding box center [867, 236] width 206 height 31
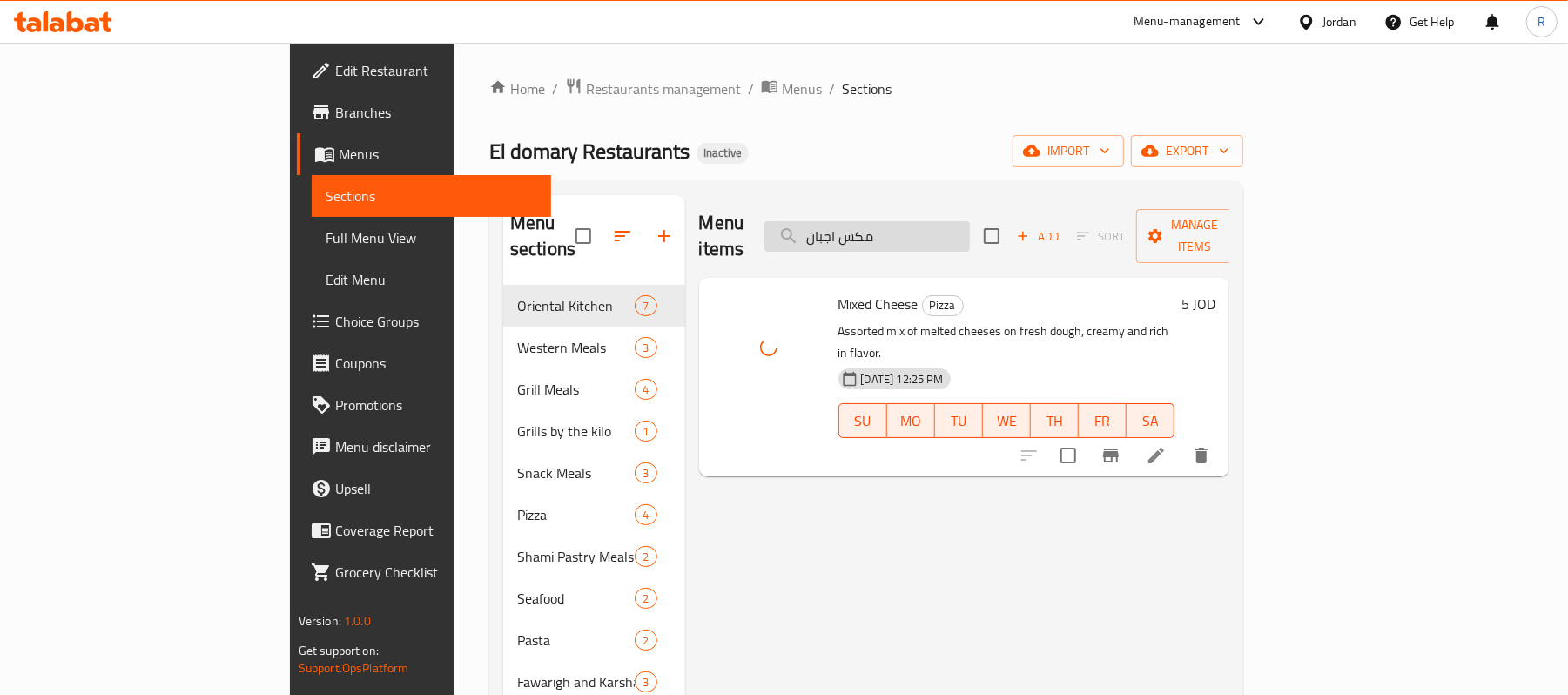
click at [970, 221] on input "مكس اجبان" at bounding box center [867, 236] width 206 height 31
paste input "تبولة"
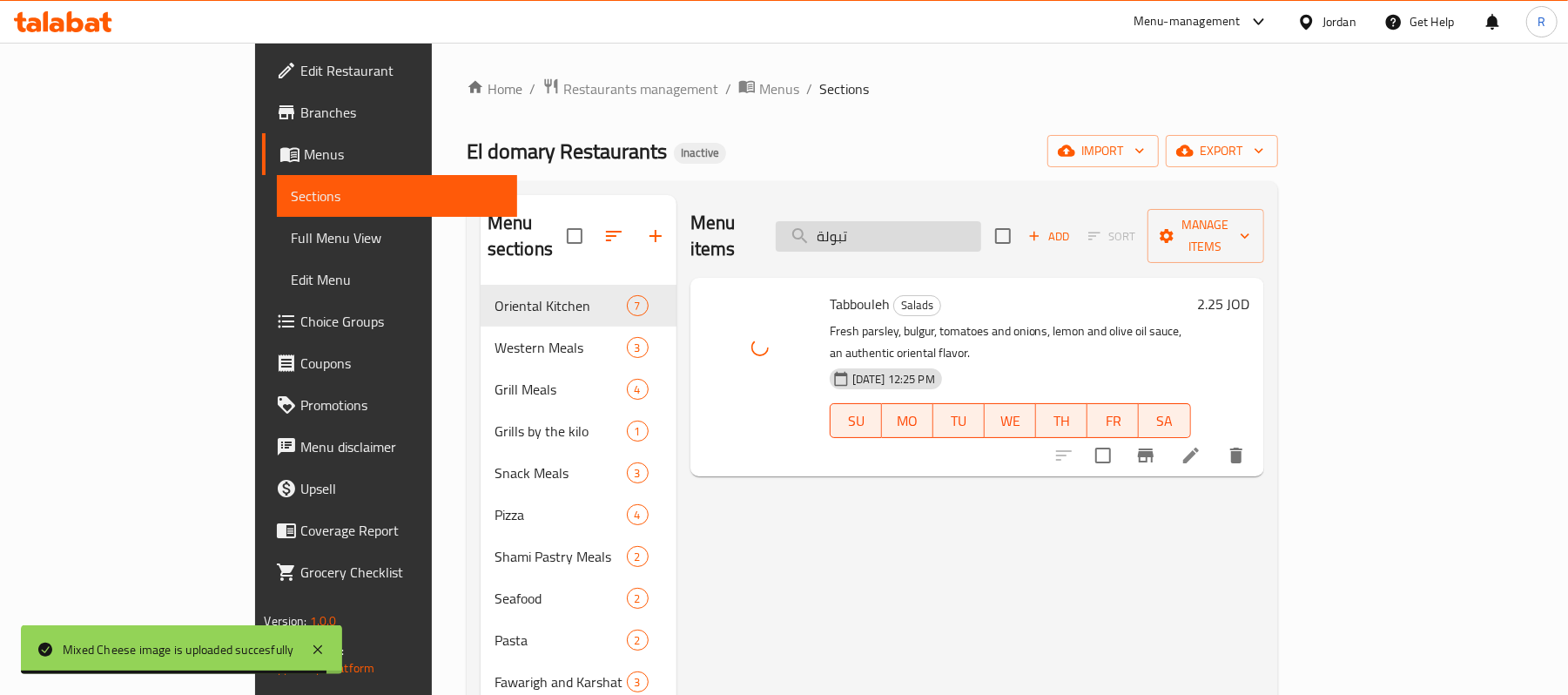
click at [961, 230] on input "تبولة" at bounding box center [879, 236] width 206 height 31
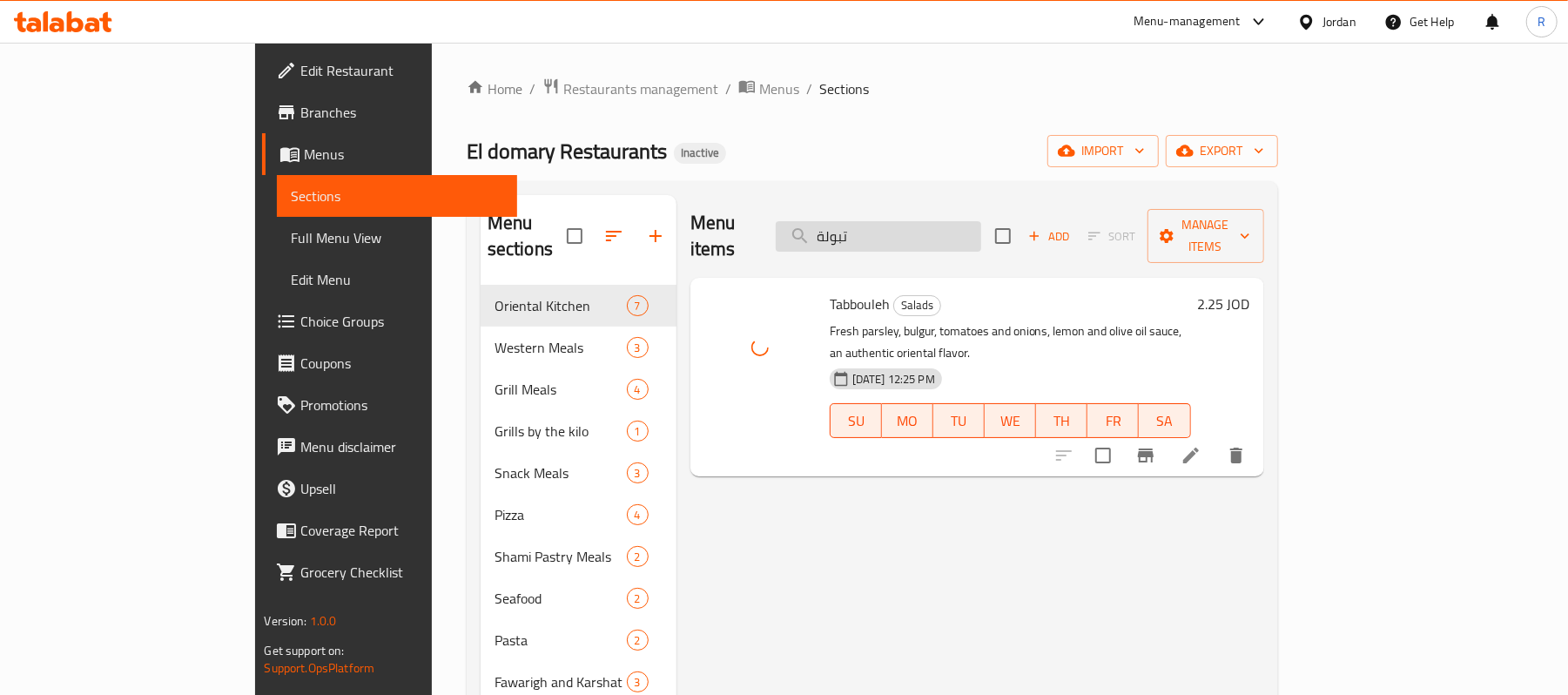
paste input "مص"
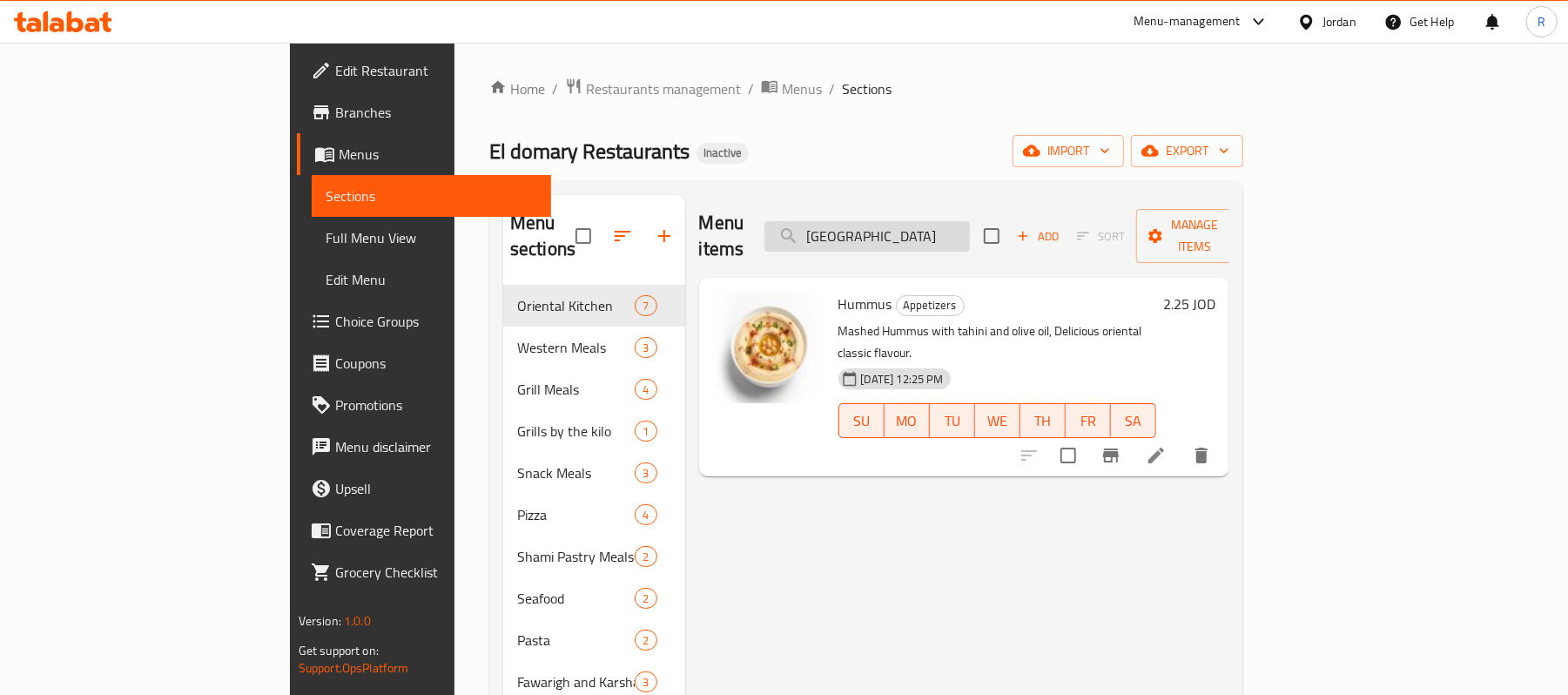
click at [970, 228] on input "حمص" at bounding box center [867, 236] width 206 height 31
paste input "اندويش فاهيتا"
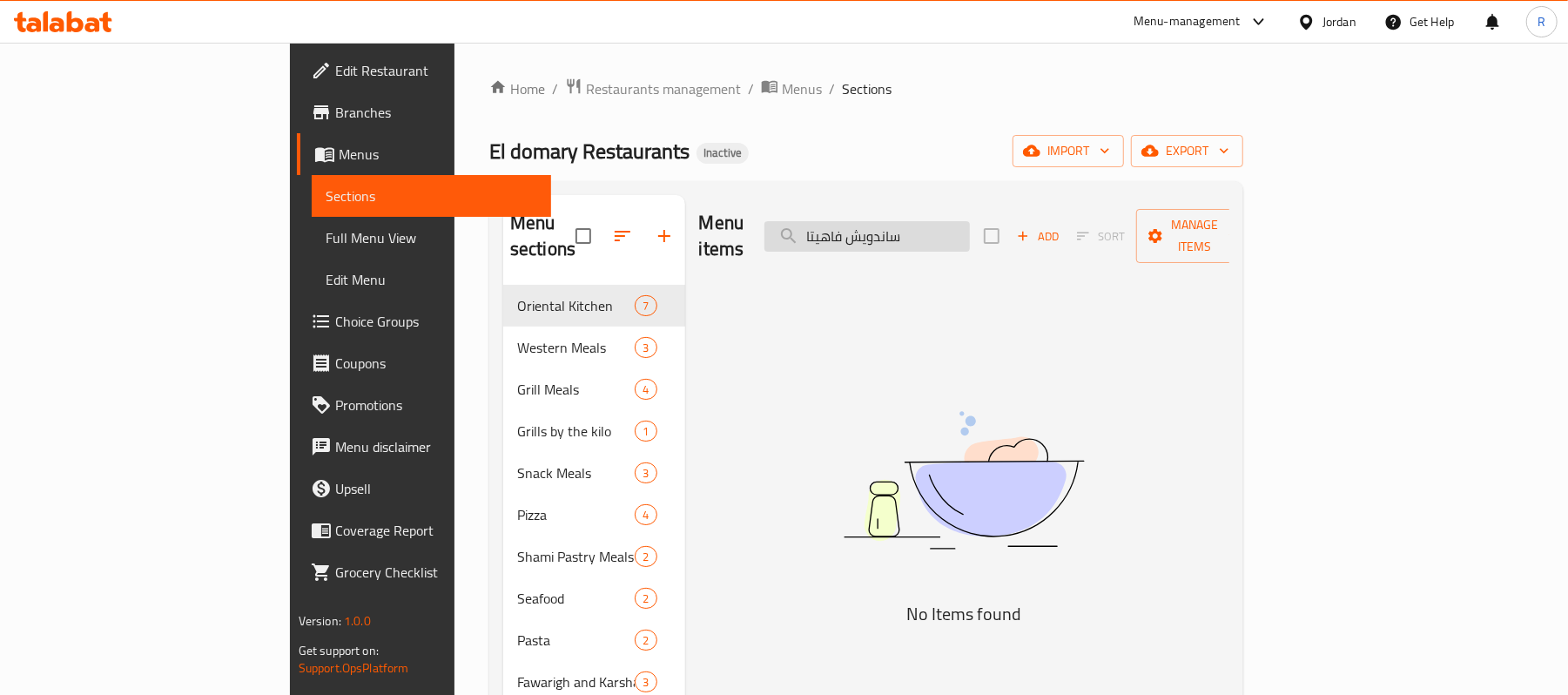
click at [970, 221] on input "ساندويش فاهيتا" at bounding box center [867, 236] width 206 height 31
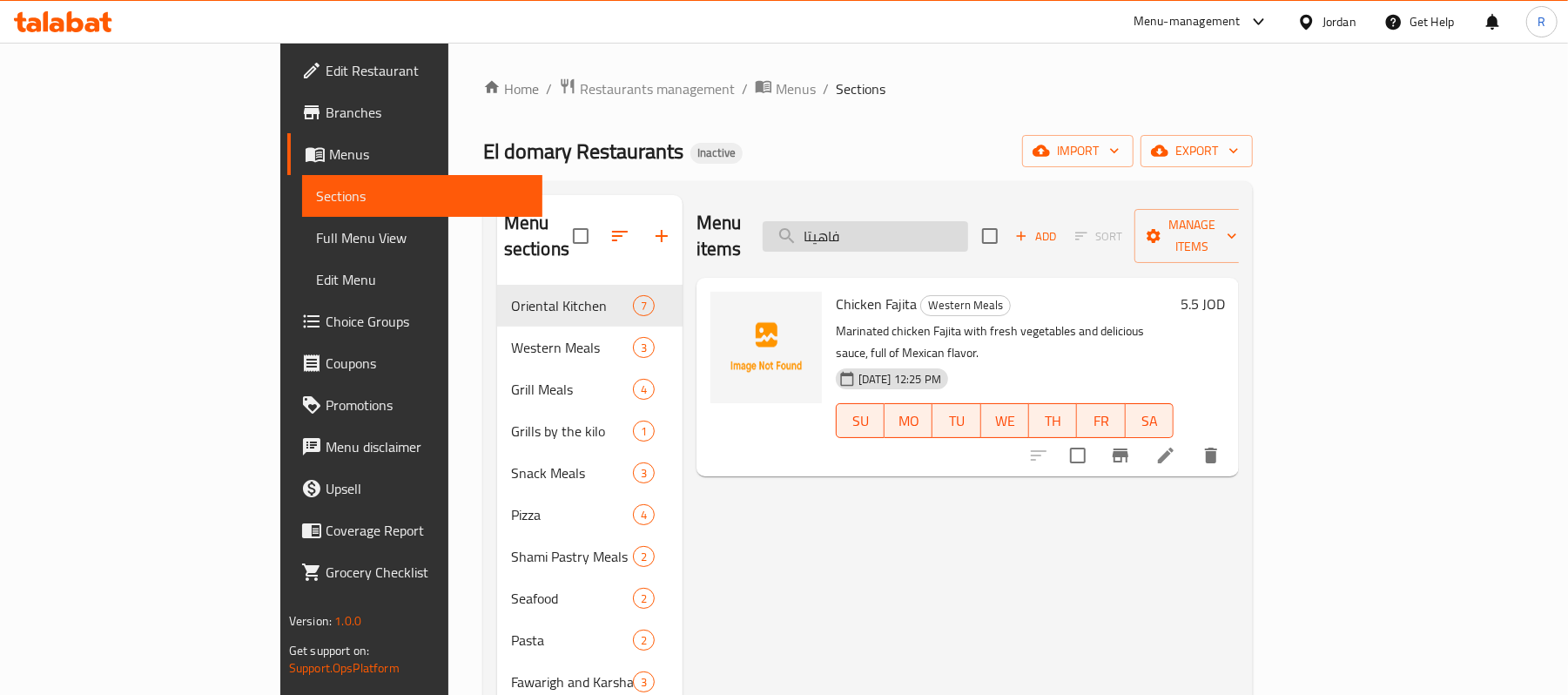
click at [968, 221] on input "فاهيتا" at bounding box center [865, 236] width 206 height 31
paste input "ستيك لحمة مشروم"
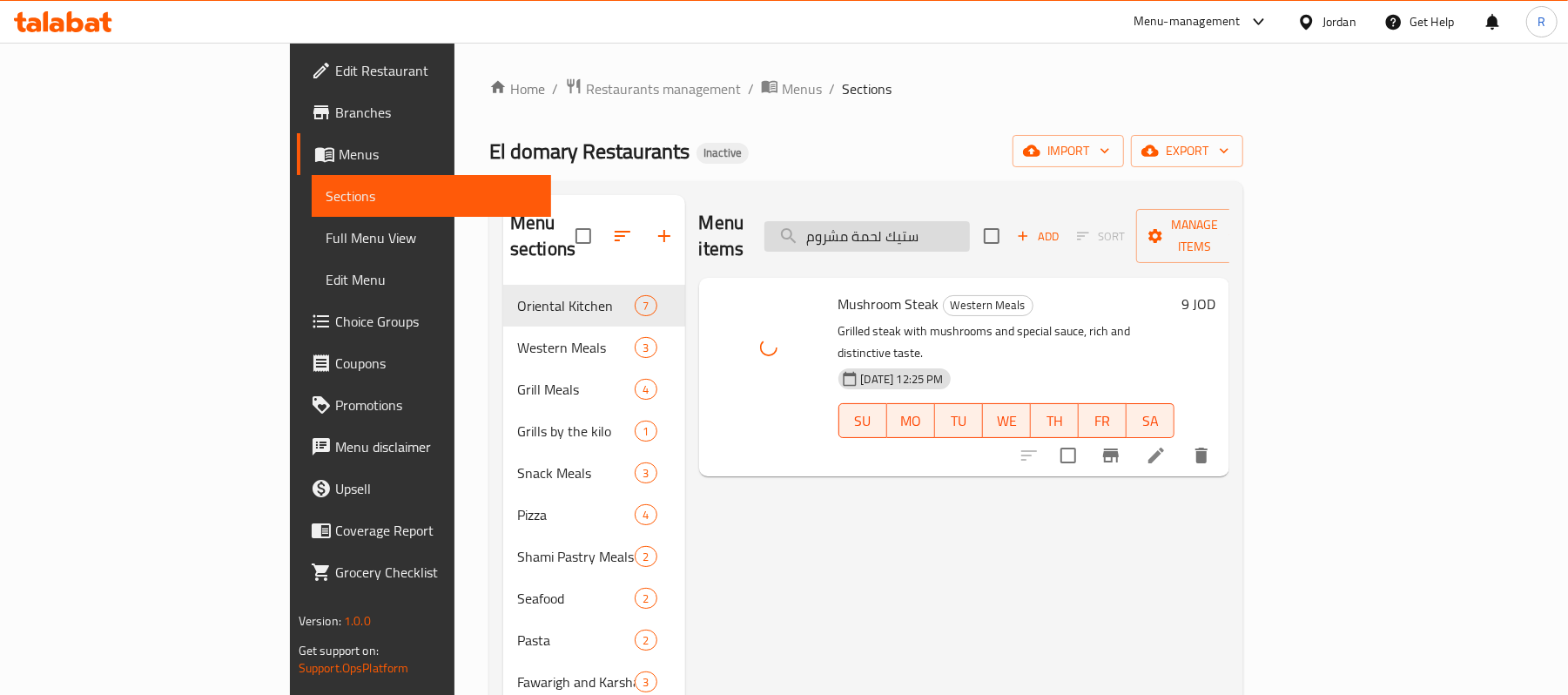
click at [1032, 241] on div "Menu items ستيك لحمة مشروم Add Sort Manage items" at bounding box center [965, 237] width 531 height 83
click at [970, 230] on input "ستيك لحمة مشروم" at bounding box center [867, 236] width 206 height 31
paste input "لامي"
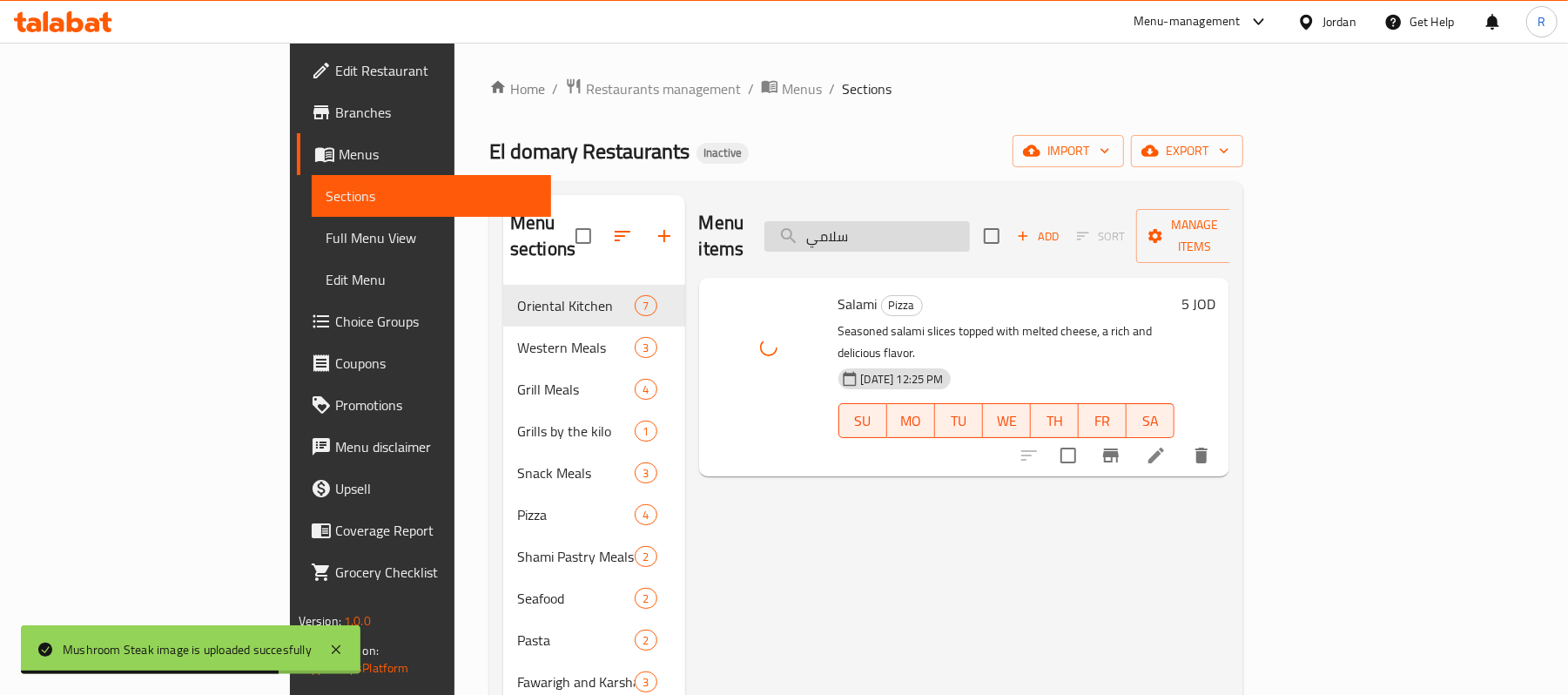
click at [970, 221] on input "سلامي" at bounding box center [867, 236] width 206 height 31
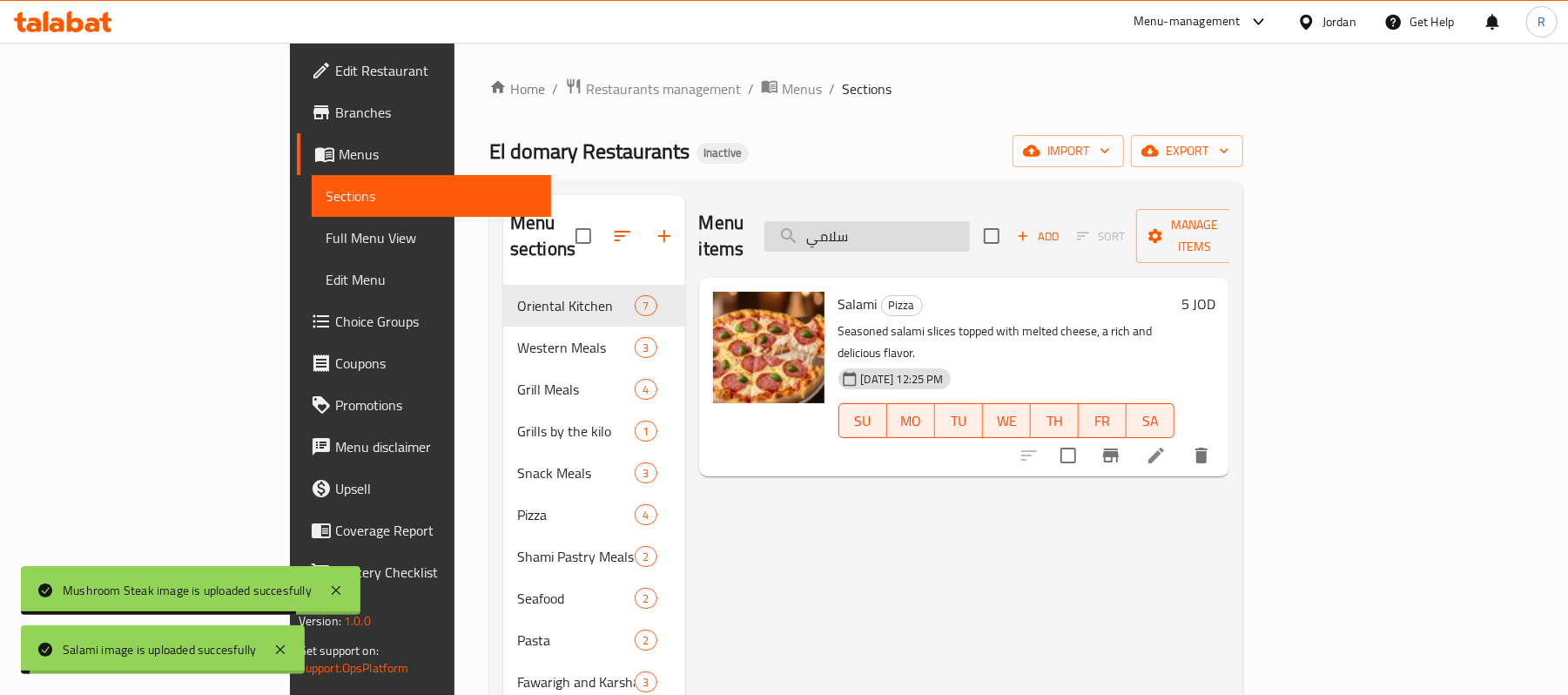
click at [970, 221] on input "سلامي" at bounding box center [867, 236] width 206 height 31
paste input "ة تركية"
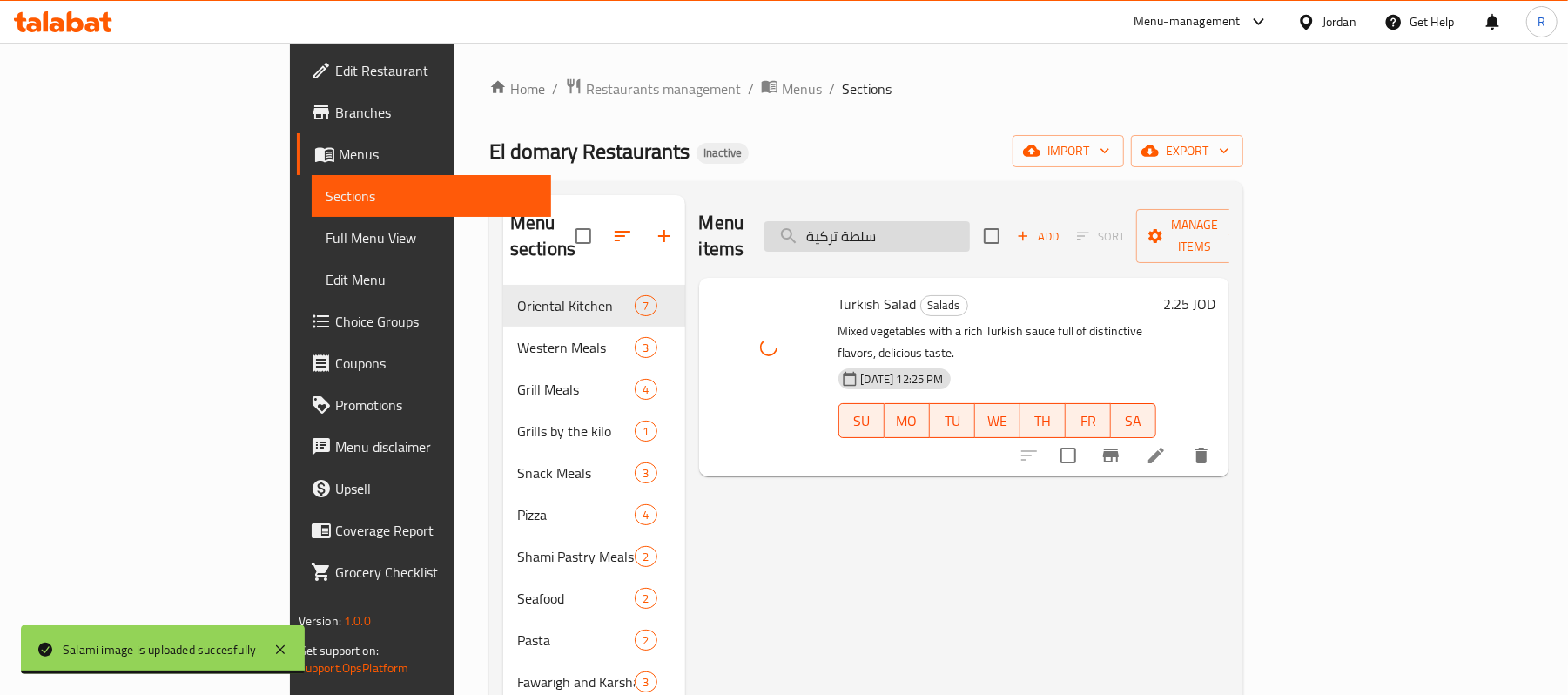
click at [970, 230] on input "سلطة تركية" at bounding box center [867, 236] width 206 height 31
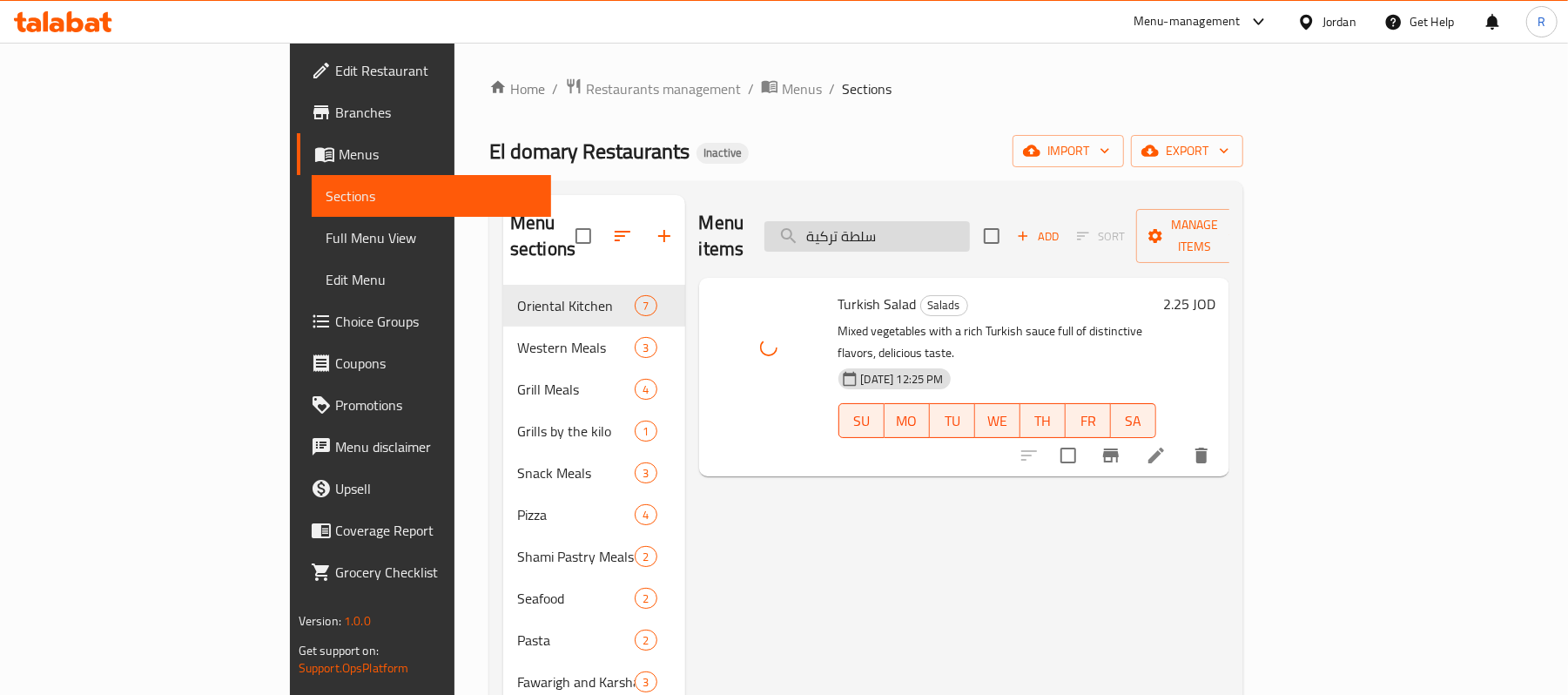
click at [970, 230] on input "سلطة تركية" at bounding box center [867, 236] width 206 height 31
paste input "رة بالمايونيز"
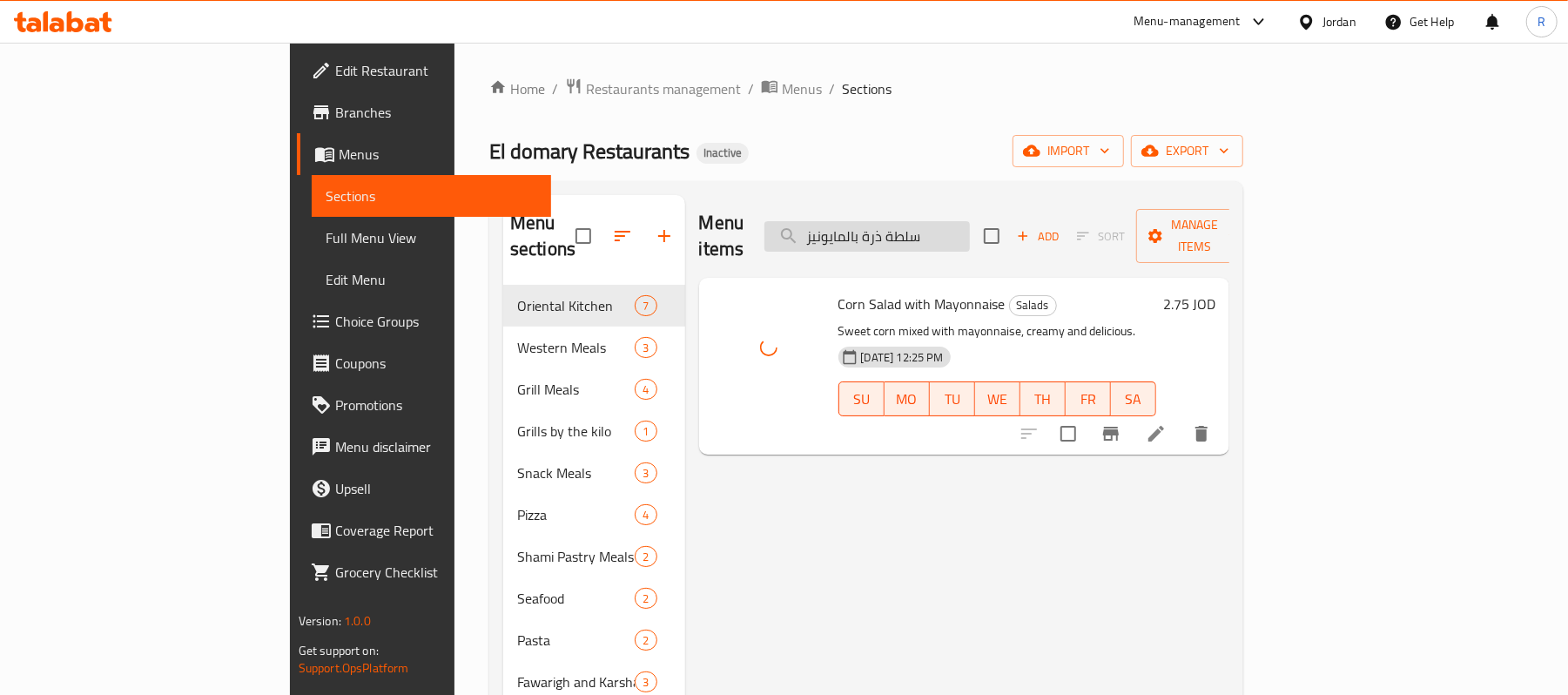
click at [958, 231] on input "سلطة ذرة بالمايونيز" at bounding box center [867, 236] width 206 height 31
paste input "يتون"
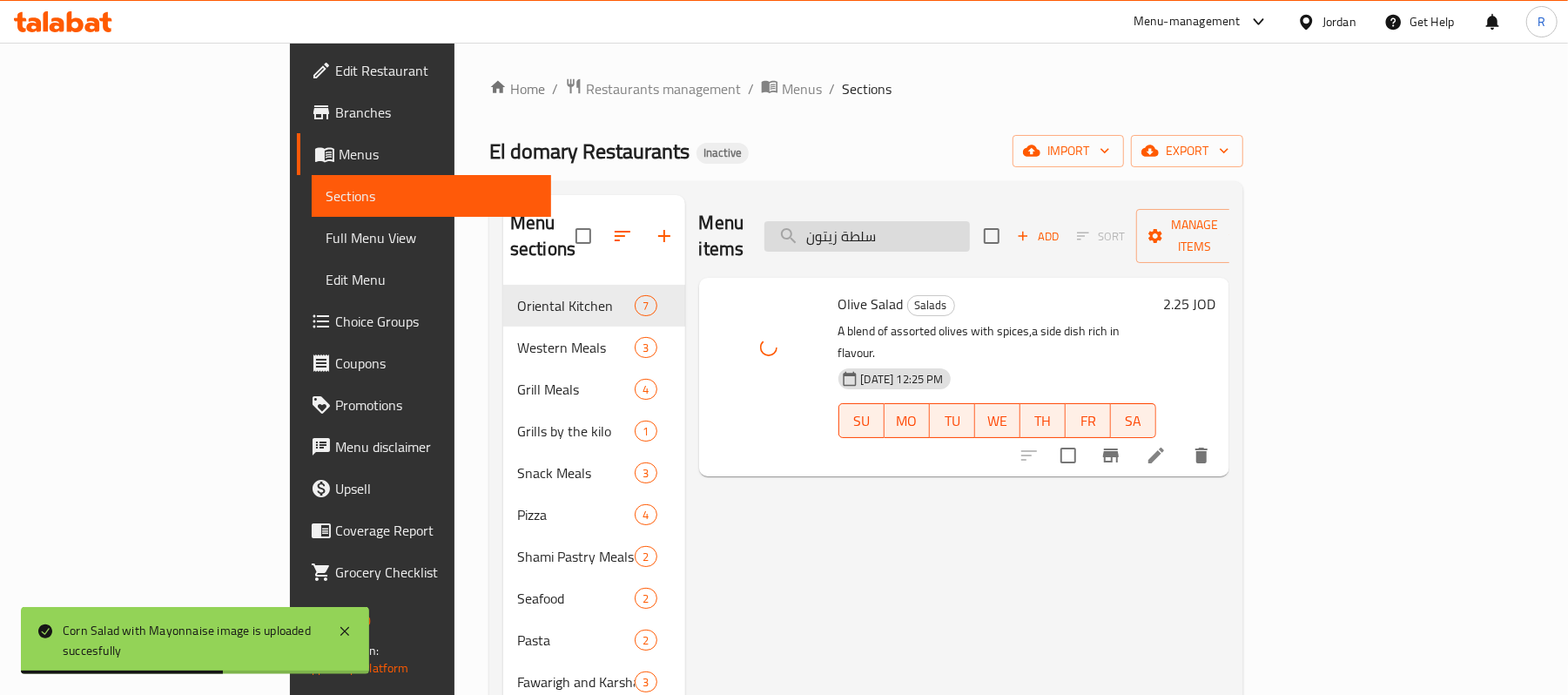
click at [970, 223] on input "سلطة زيتون" at bounding box center [867, 236] width 206 height 31
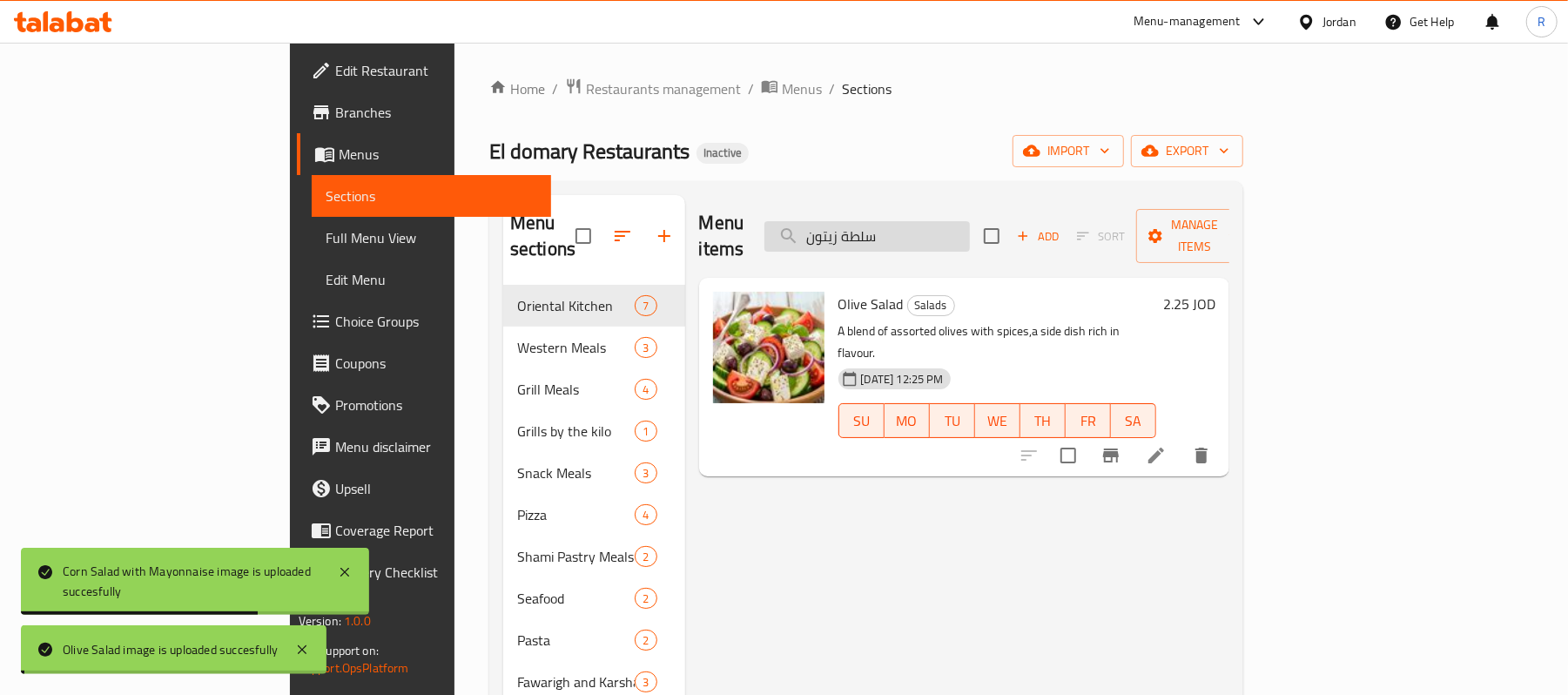
click at [970, 223] on input "سلطة زيتون" at bounding box center [867, 236] width 206 height 31
paste input "ربية"
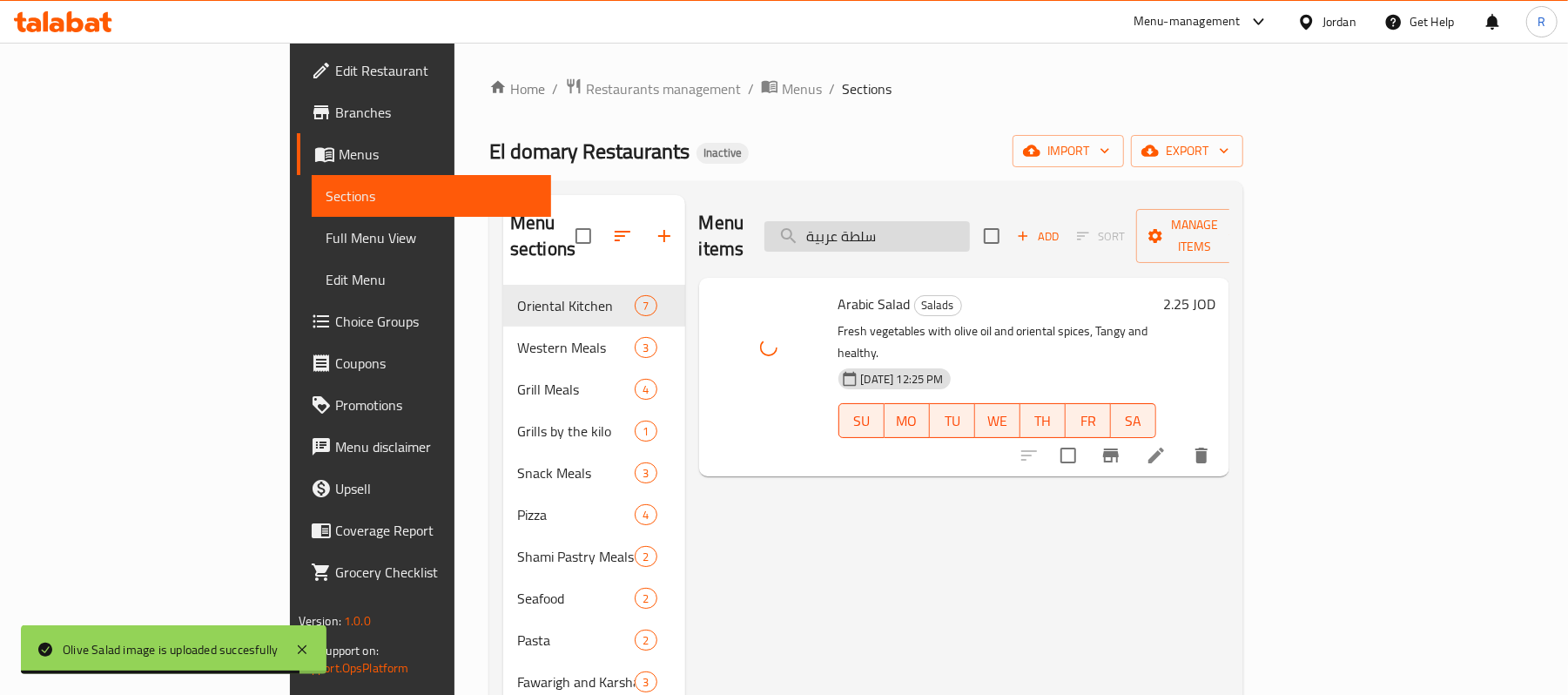
click at [970, 221] on input "سلطة عربية" at bounding box center [867, 236] width 206 height 31
paste input "يونانية_"
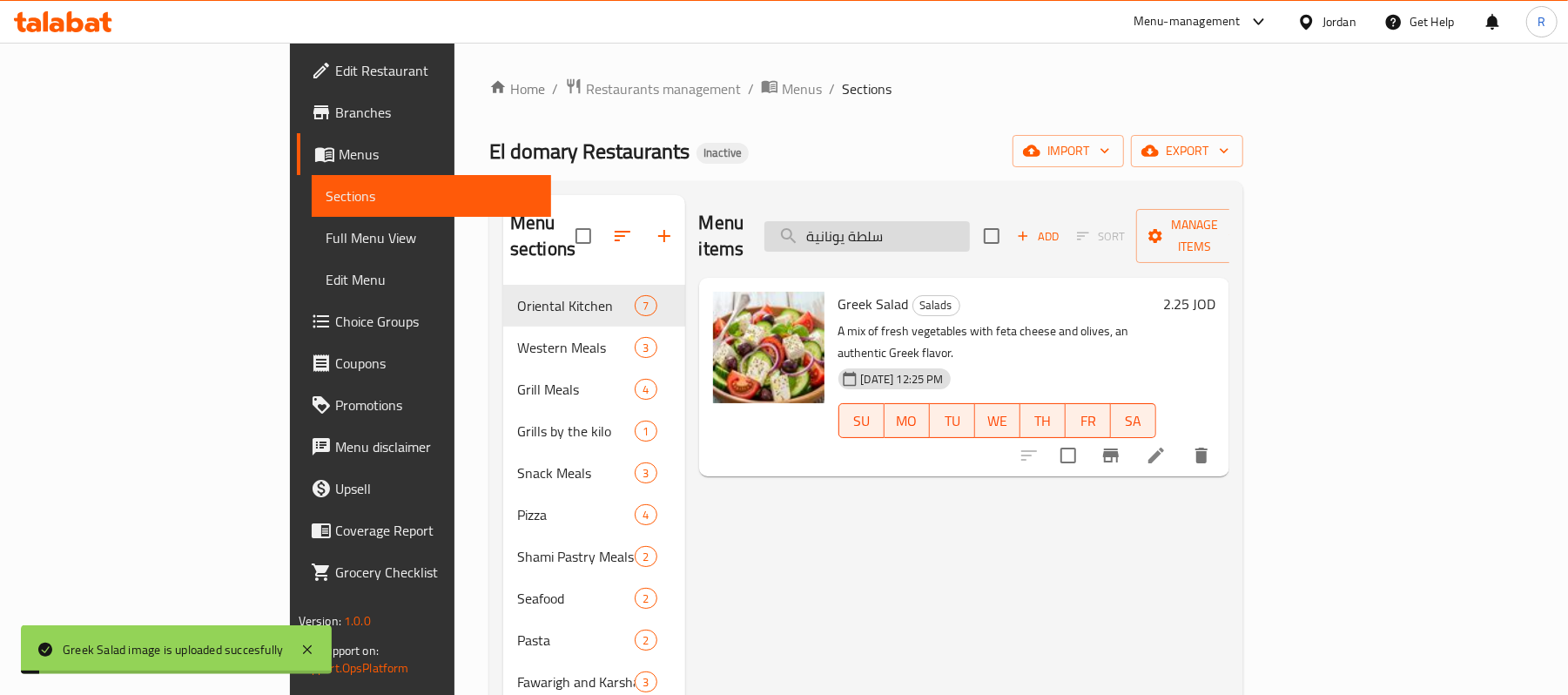
click at [970, 230] on input "سلطة يونانية" at bounding box center [867, 236] width 206 height 31
paste input "ك دينيس مقلي"
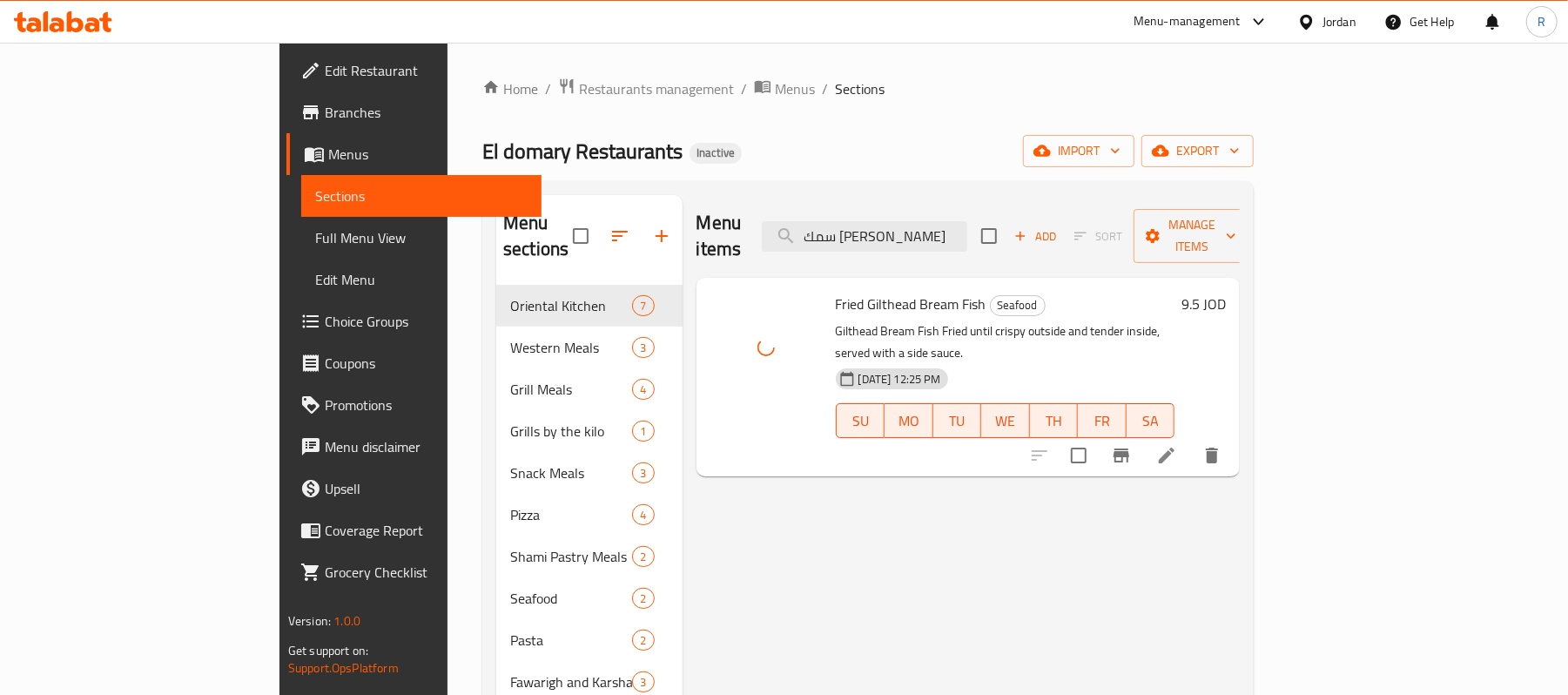
click at [987, 240] on div "Menu items سمك دينيس مقلي Add Sort Manage items" at bounding box center [968, 237] width 543 height 83
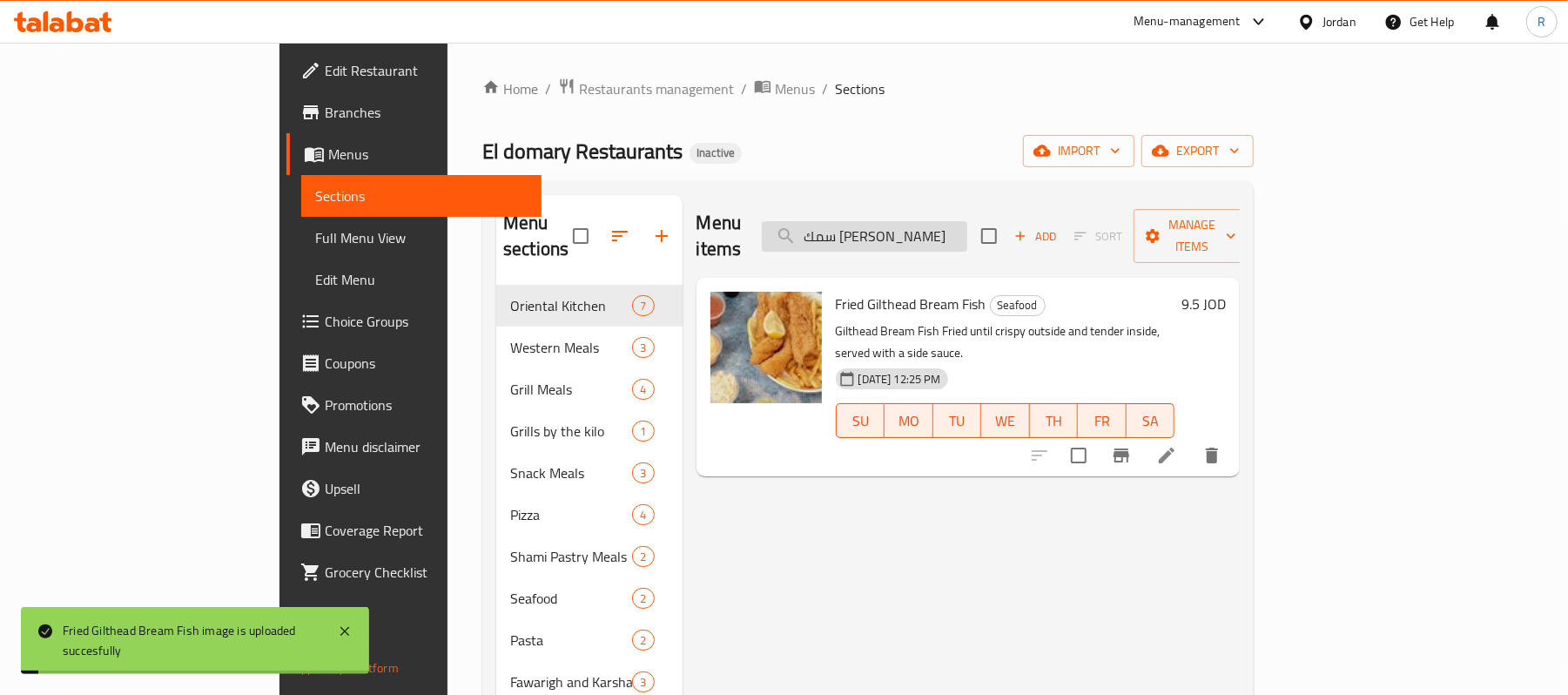
click at [967, 221] on input "سمك دينيس مقلي" at bounding box center [864, 236] width 206 height 31
paste input "زر سالاد"
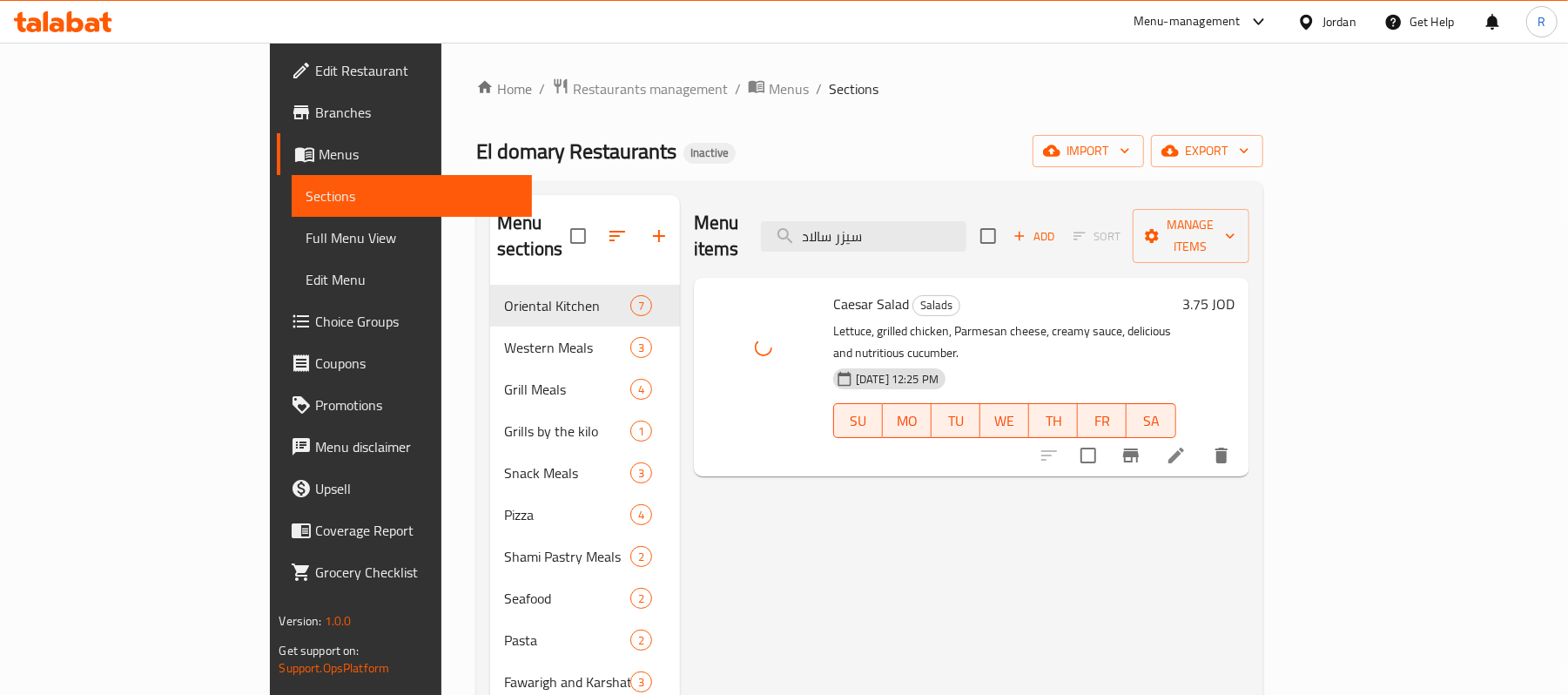
click at [959, 248] on div "Menu items سيزر سالاد Add Sort Manage items" at bounding box center [972, 237] width 556 height 83
click at [966, 221] on input "سيزر سالاد" at bounding box center [864, 236] width 206 height 31
paste input "اجية لحمة"
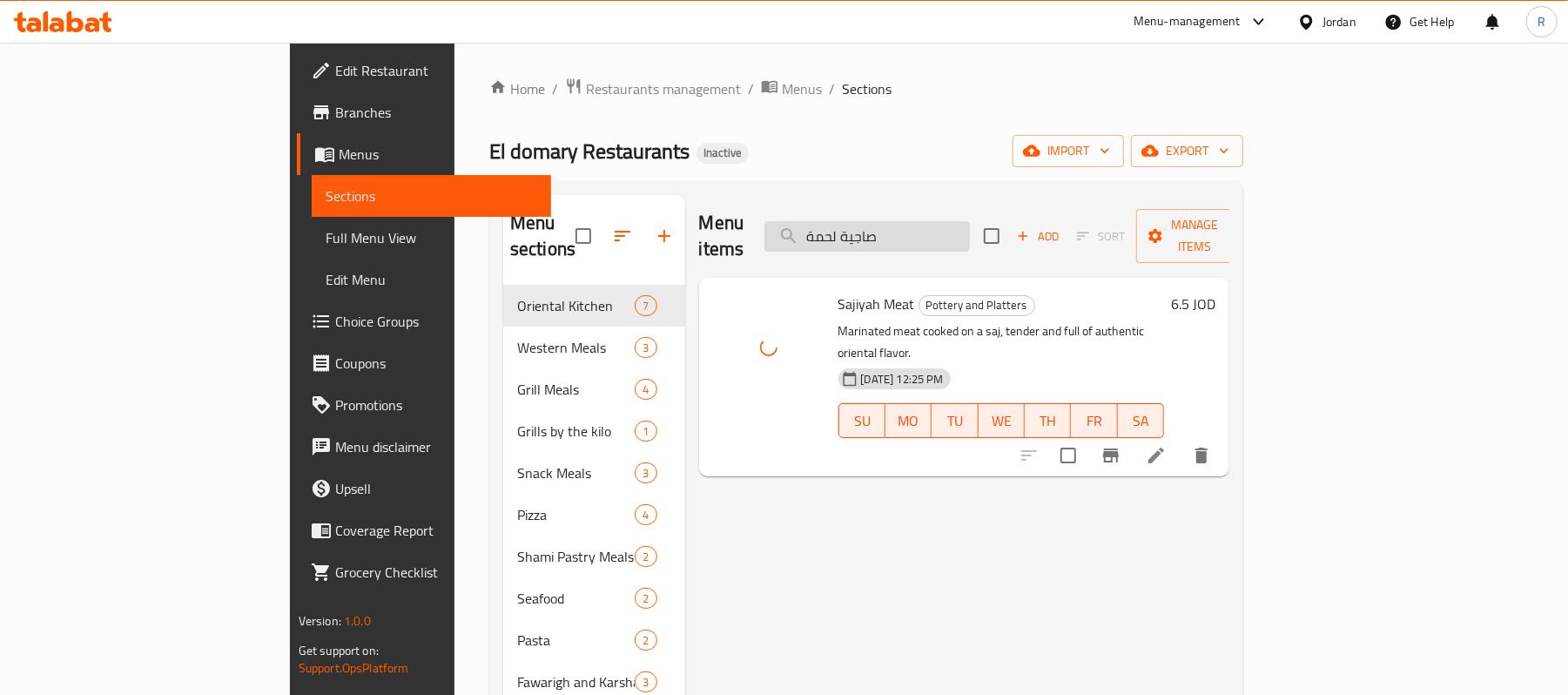
click at [970, 230] on input "صاجية لحمة" at bounding box center [867, 236] width 206 height 31
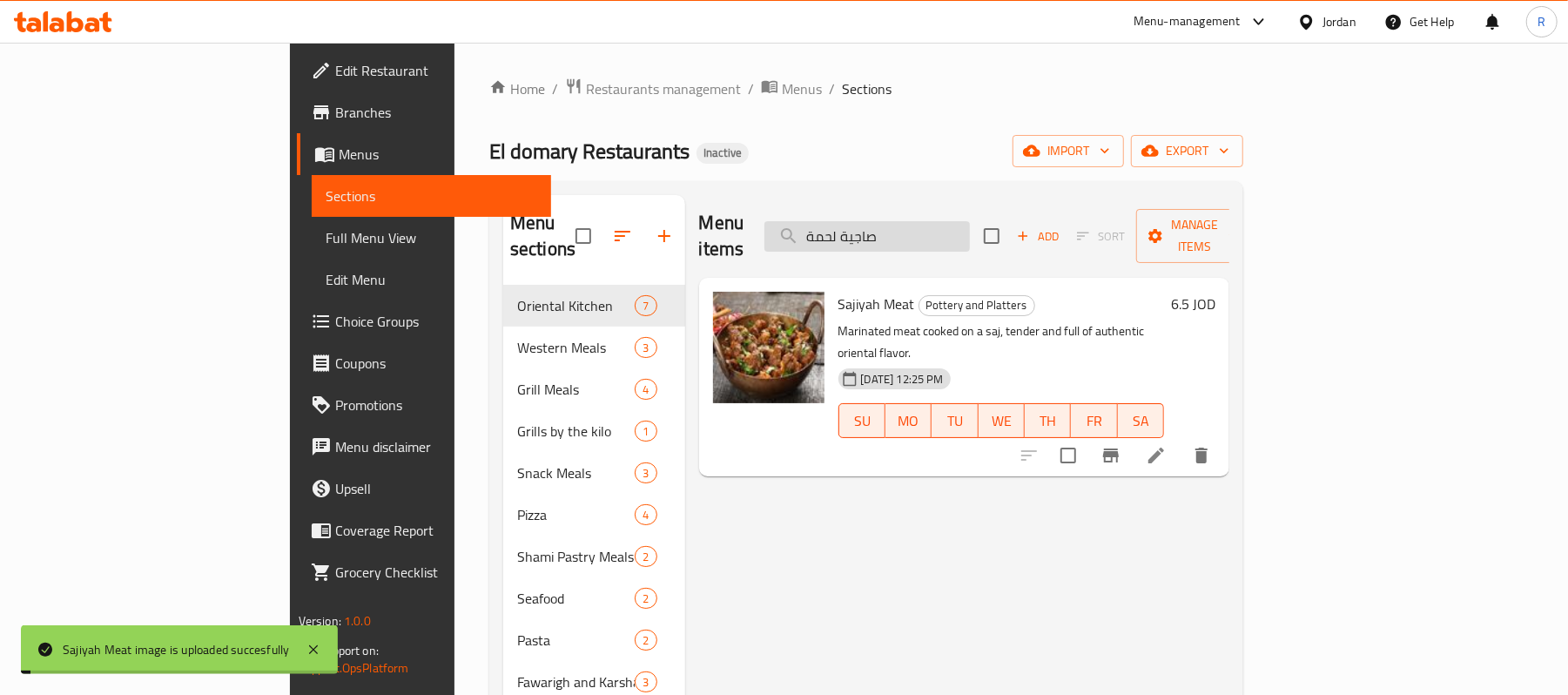
click at [970, 230] on input "صاجية لحمة" at bounding box center [867, 236] width 206 height 31
paste input "ينية كفتة بالبندور"
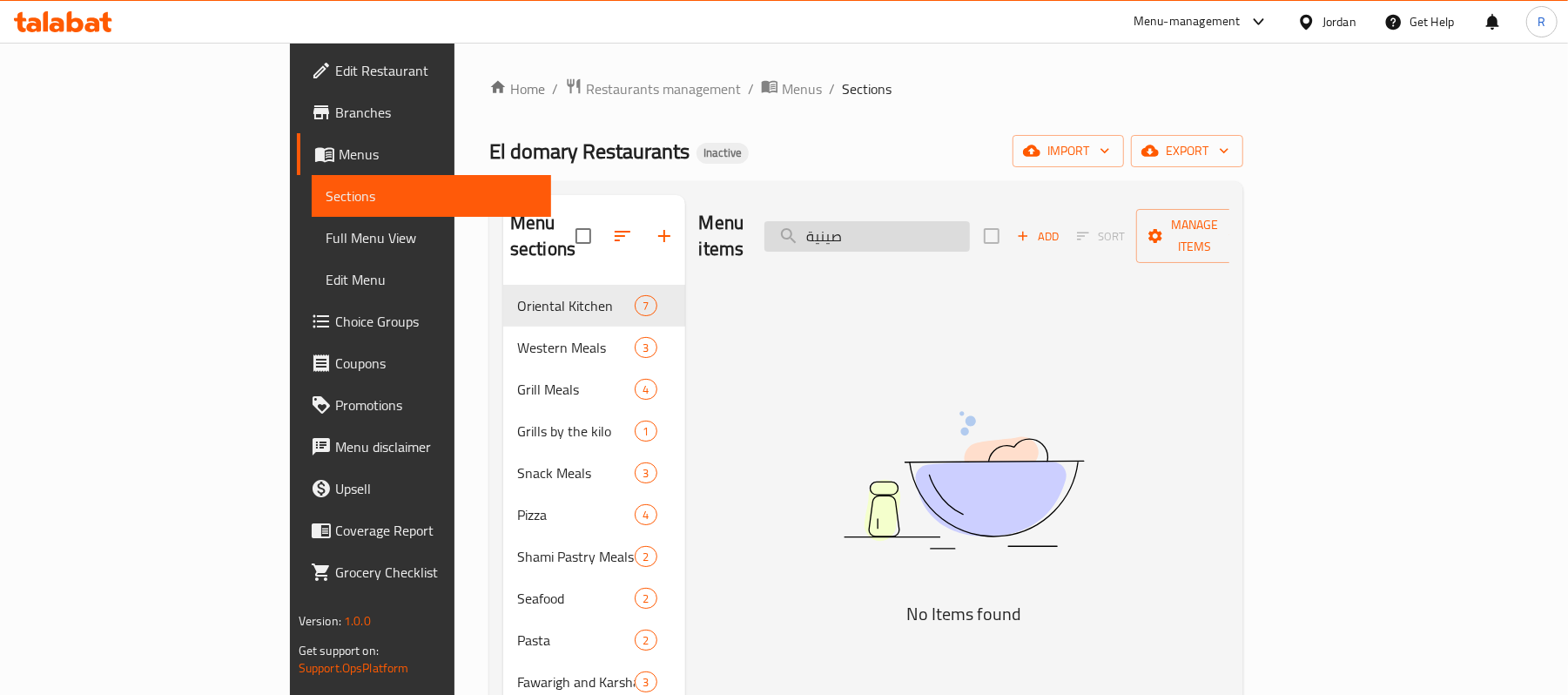
click at [949, 230] on input "صينية" at bounding box center [867, 236] width 206 height 31
paste input "كفتة بالبندورة"
click at [970, 228] on input "صينية كفتة بالبندورة" at bounding box center [867, 236] width 206 height 31
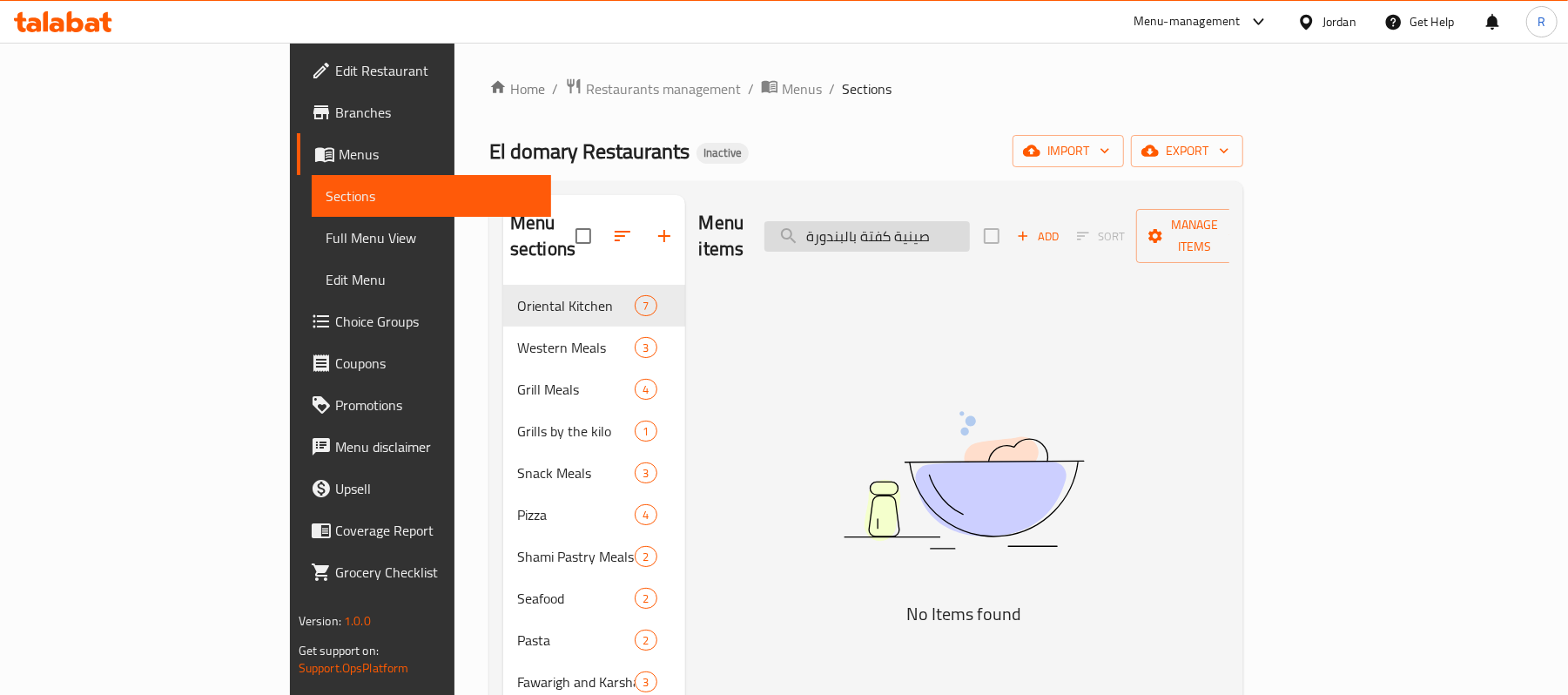
click at [970, 228] on input "صينية كفتة بالبندورة" at bounding box center [867, 236] width 206 height 31
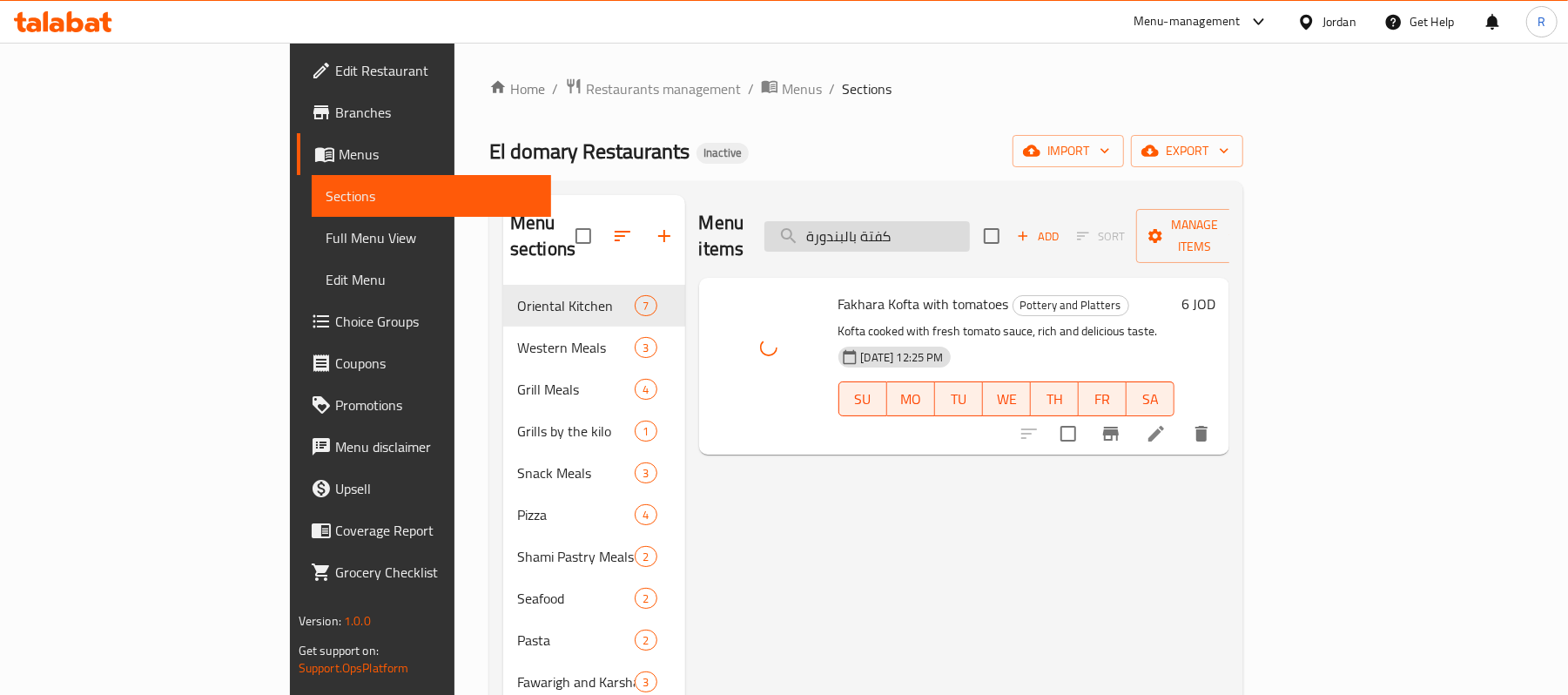
click at [970, 227] on input "كفتة بالبندورة" at bounding box center [867, 236] width 206 height 31
paste input "صينية كفتة بالطحيني"
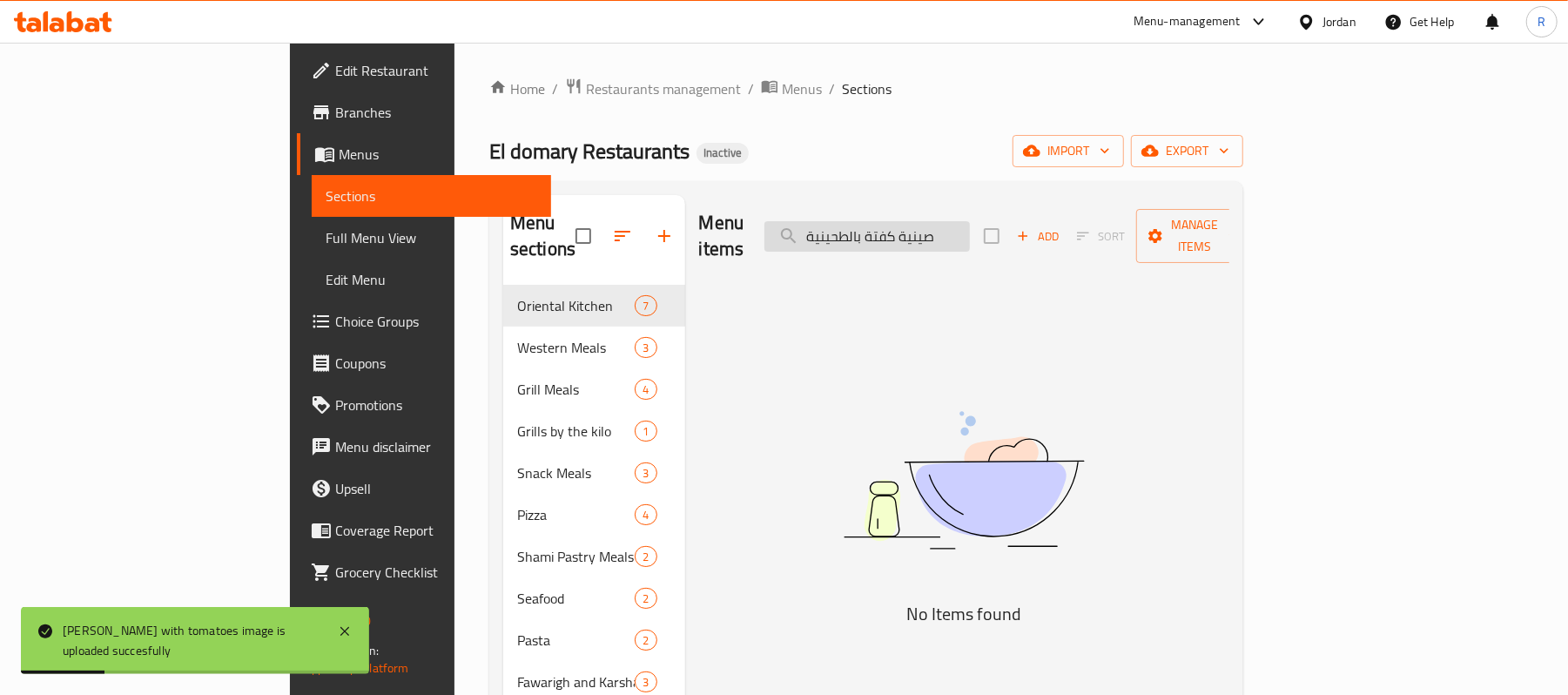
click at [970, 226] on input "صينية كفتة بالطحينية" at bounding box center [867, 236] width 206 height 31
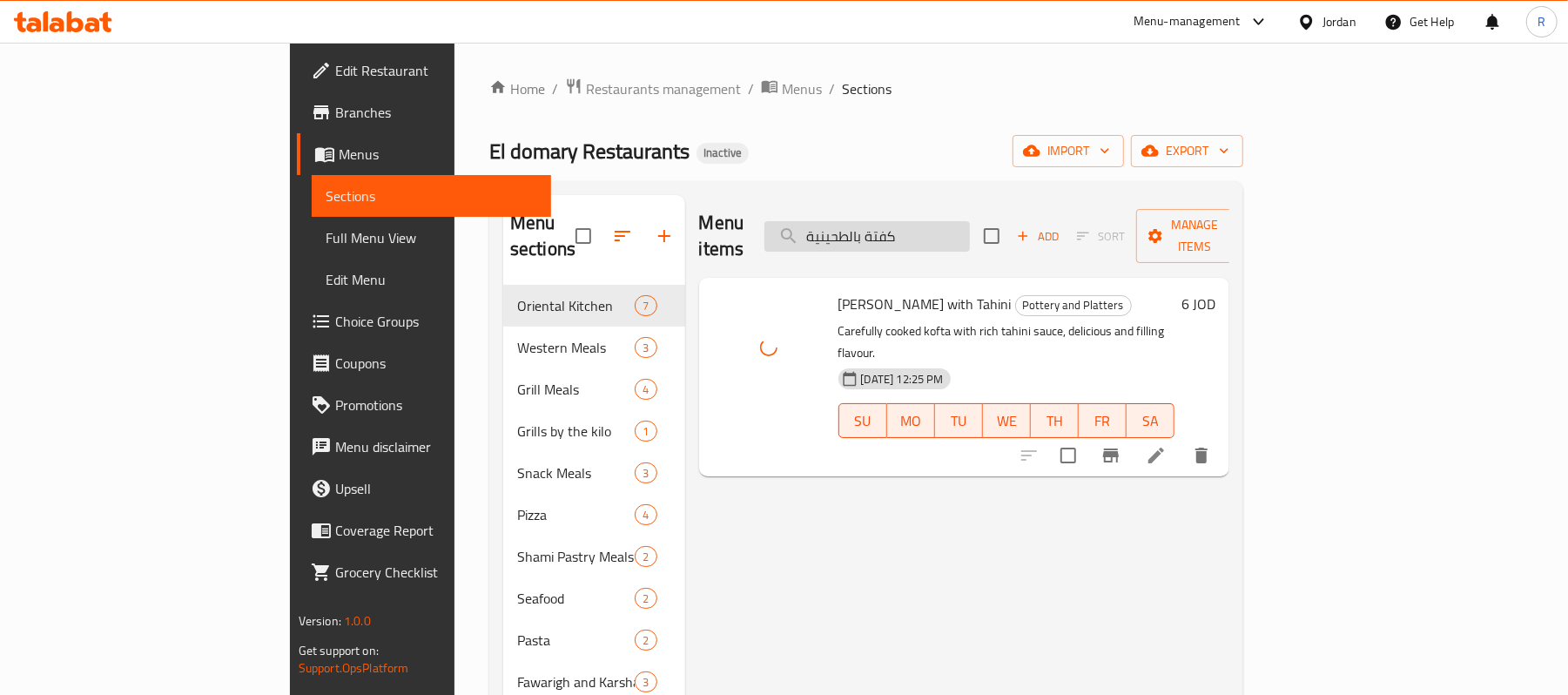
click at [970, 221] on input "كفتة بالطحينية" at bounding box center [867, 236] width 206 height 31
paste input "تة روس"
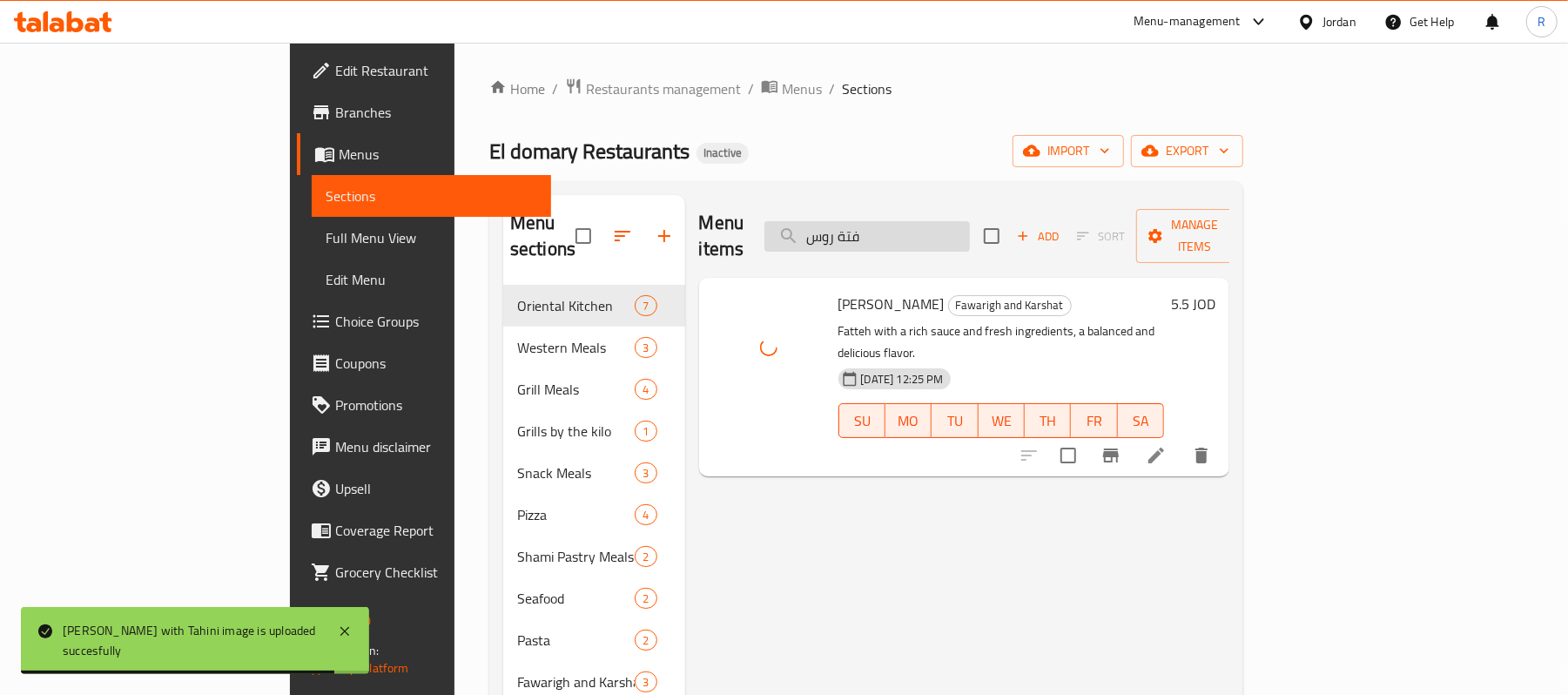
click at [970, 230] on input "فتة روس" at bounding box center [867, 236] width 206 height 31
paste input "مقادم"
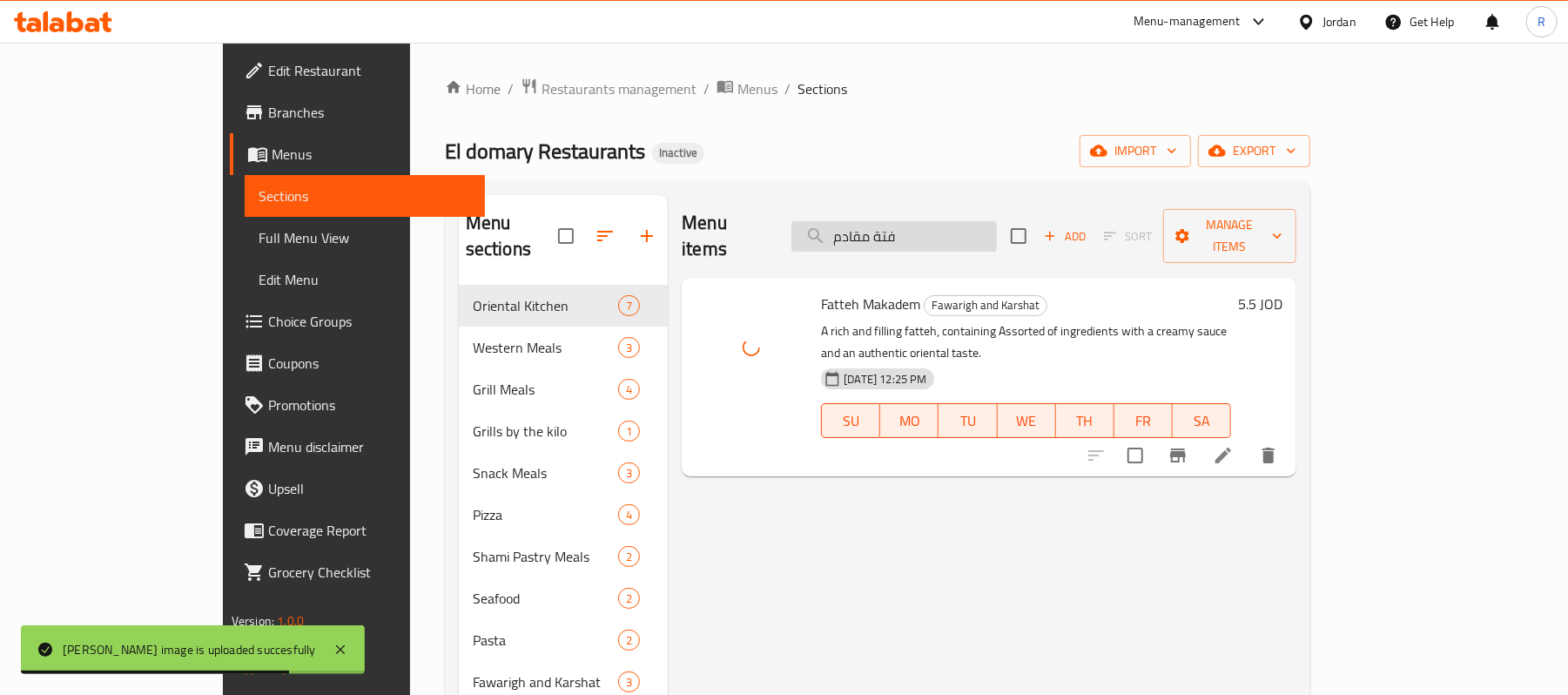
click at [997, 230] on input "فتة مقادم" at bounding box center [894, 236] width 206 height 31
paste input "وش"
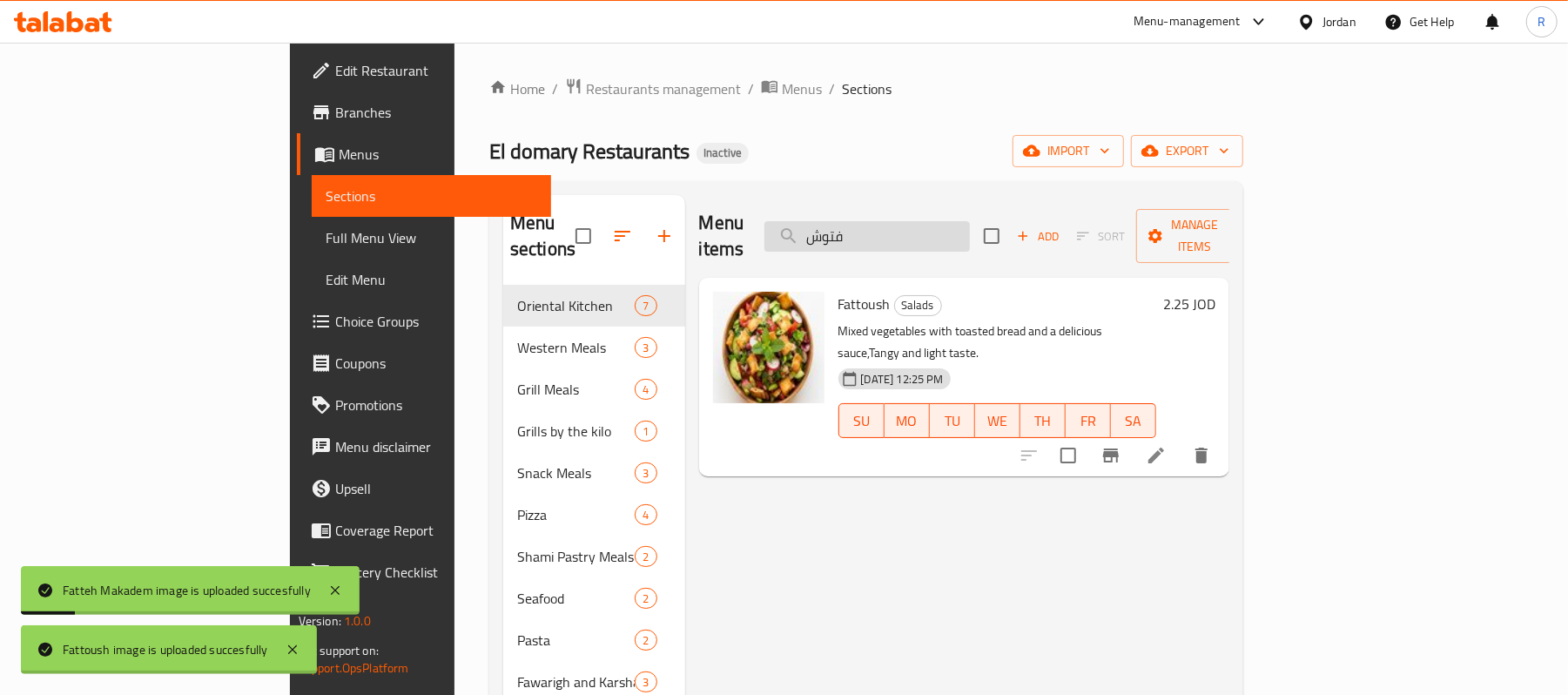
click at [959, 230] on input "فتوش" at bounding box center [867, 236] width 206 height 31
paste input "ارة دجاج مطفى"
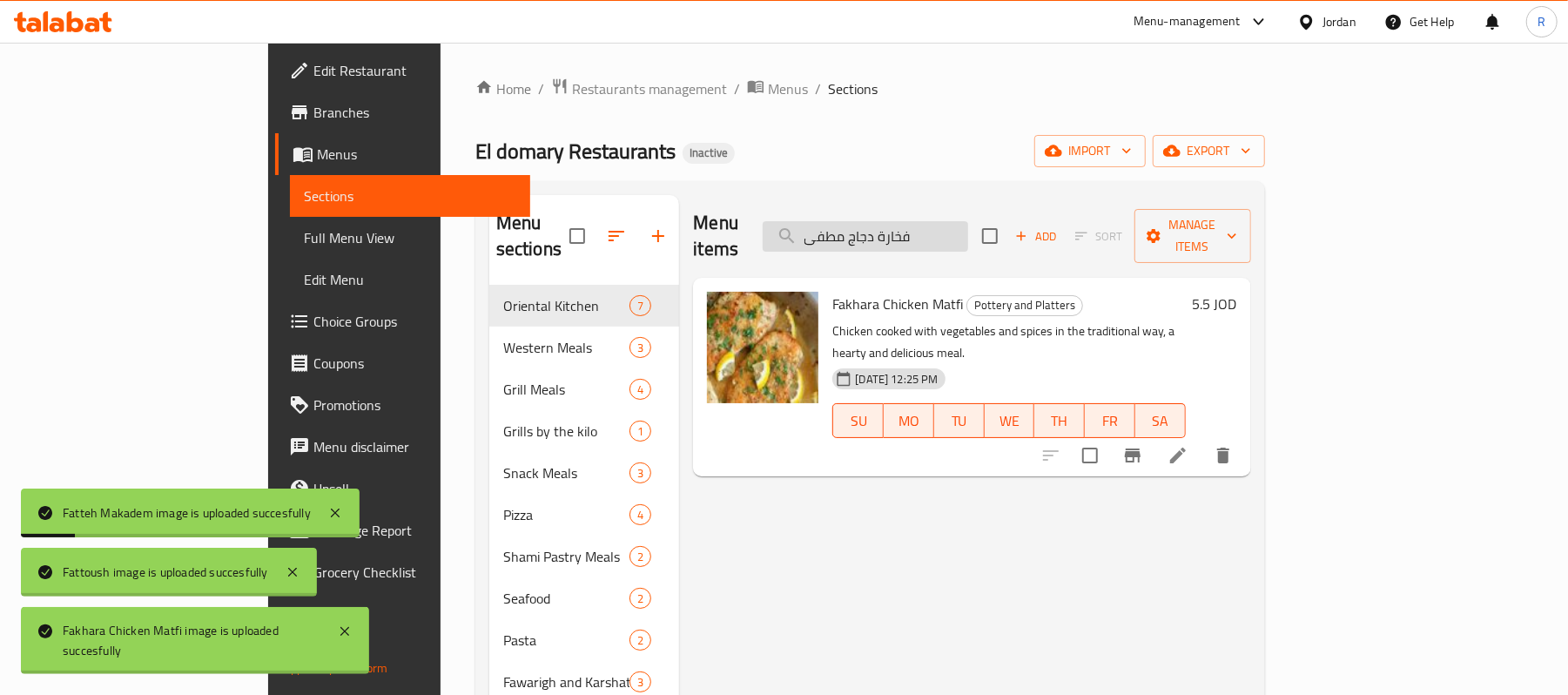
click at [968, 224] on input "فخارة دجاج مطفى" at bounding box center [865, 236] width 206 height 31
paste input "ول اربعة"
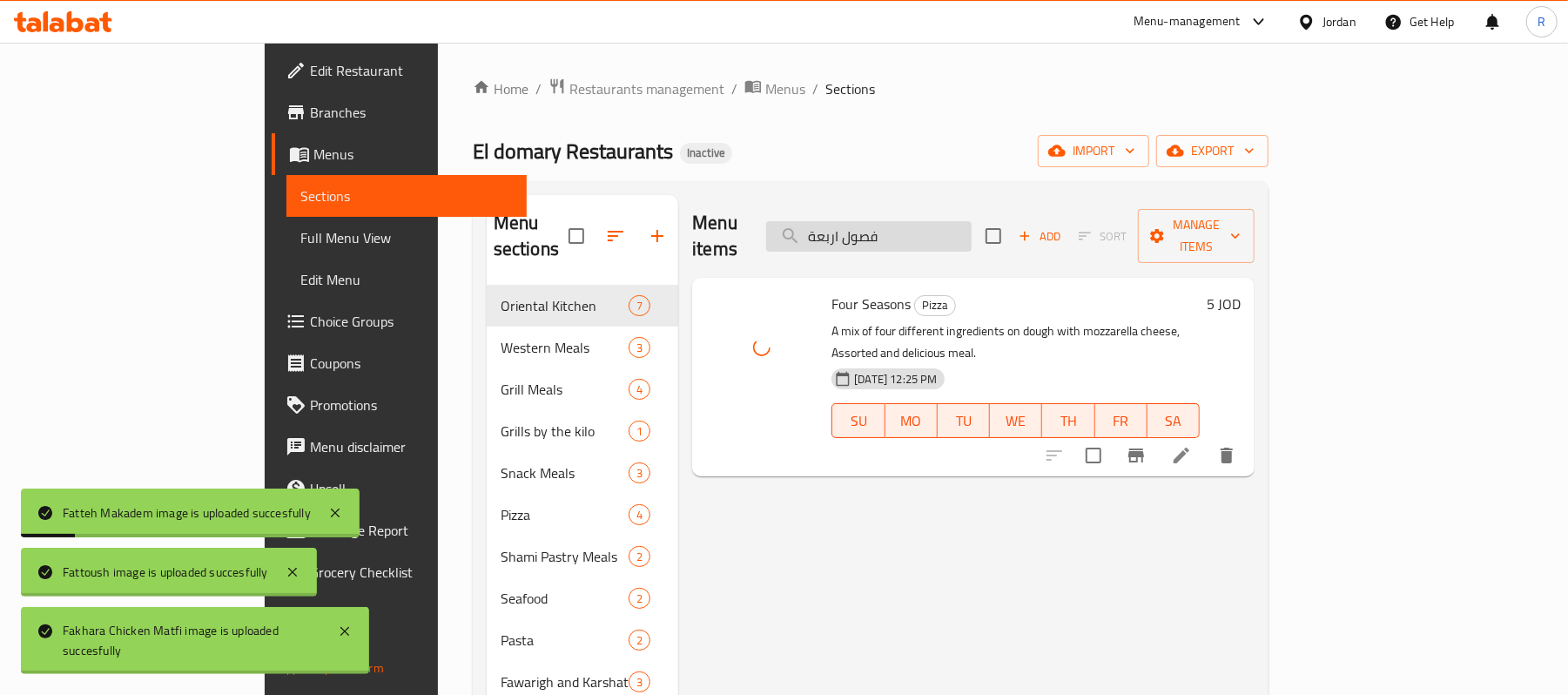
click at [972, 230] on input "فصول اربعة" at bounding box center [869, 236] width 206 height 31
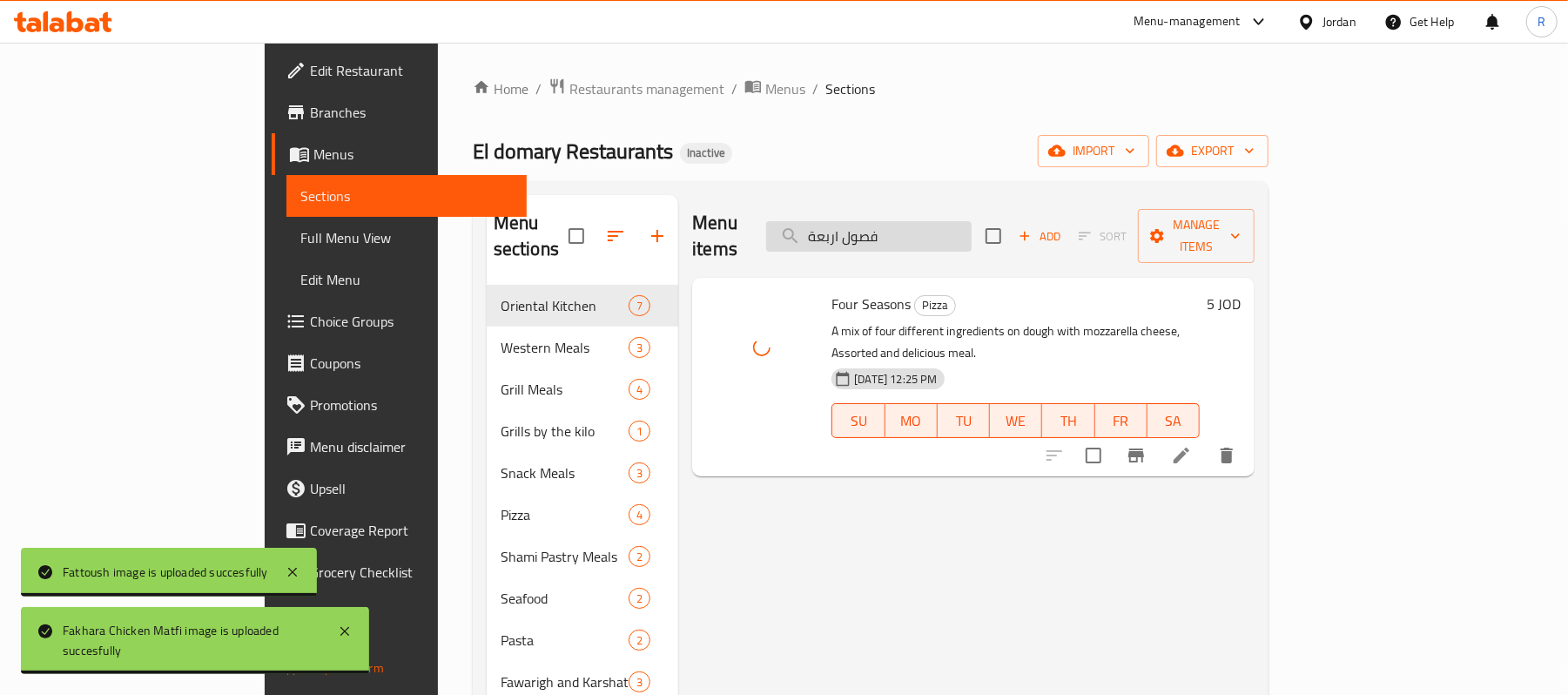
click at [972, 231] on input "فصول اربعة" at bounding box center [869, 236] width 206 height 31
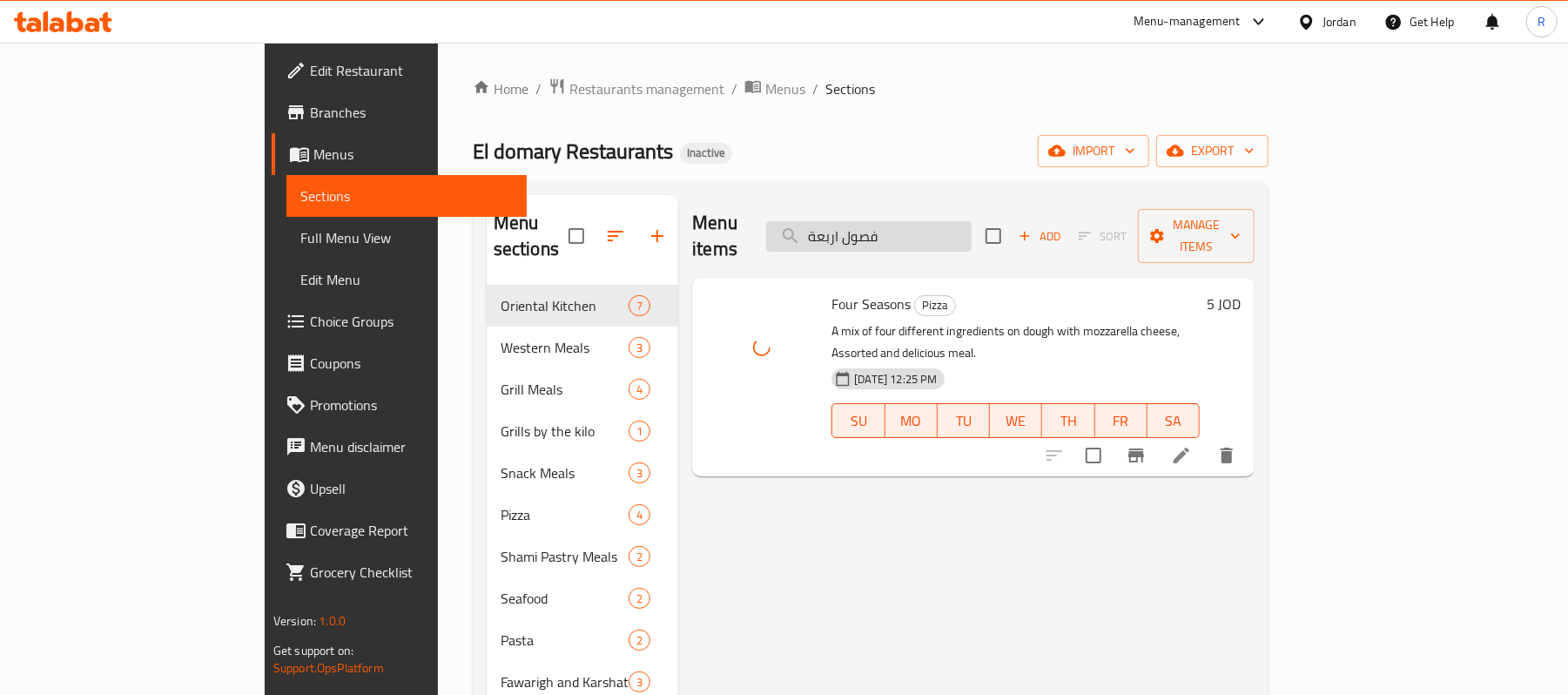
click at [972, 231] on input "فصول اربعة" at bounding box center [869, 236] width 206 height 31
paste input "وتوتشيني الفريدو دجاج"
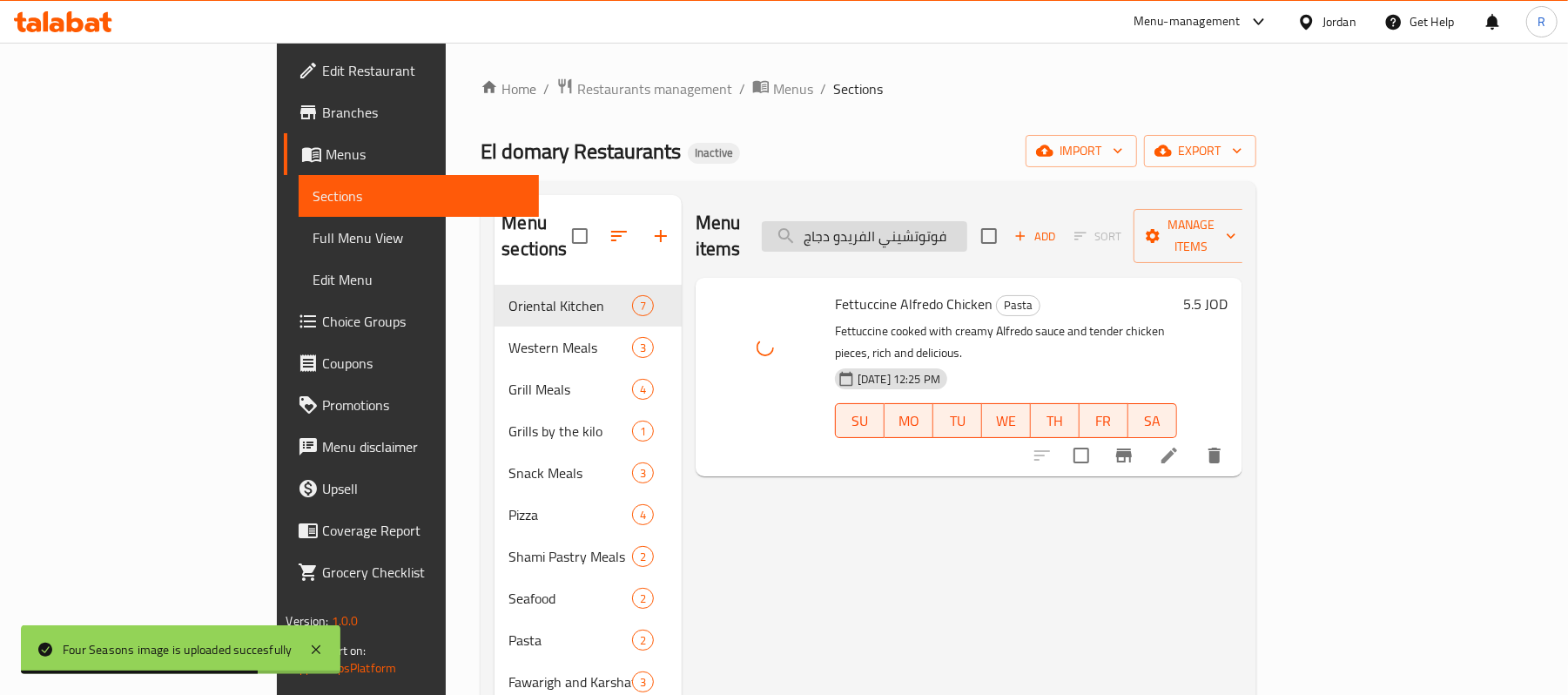
click at [967, 224] on input "فوتوتشيني الفريدو دجاج" at bounding box center [864, 236] width 206 height 31
paste input "بة لبنية"
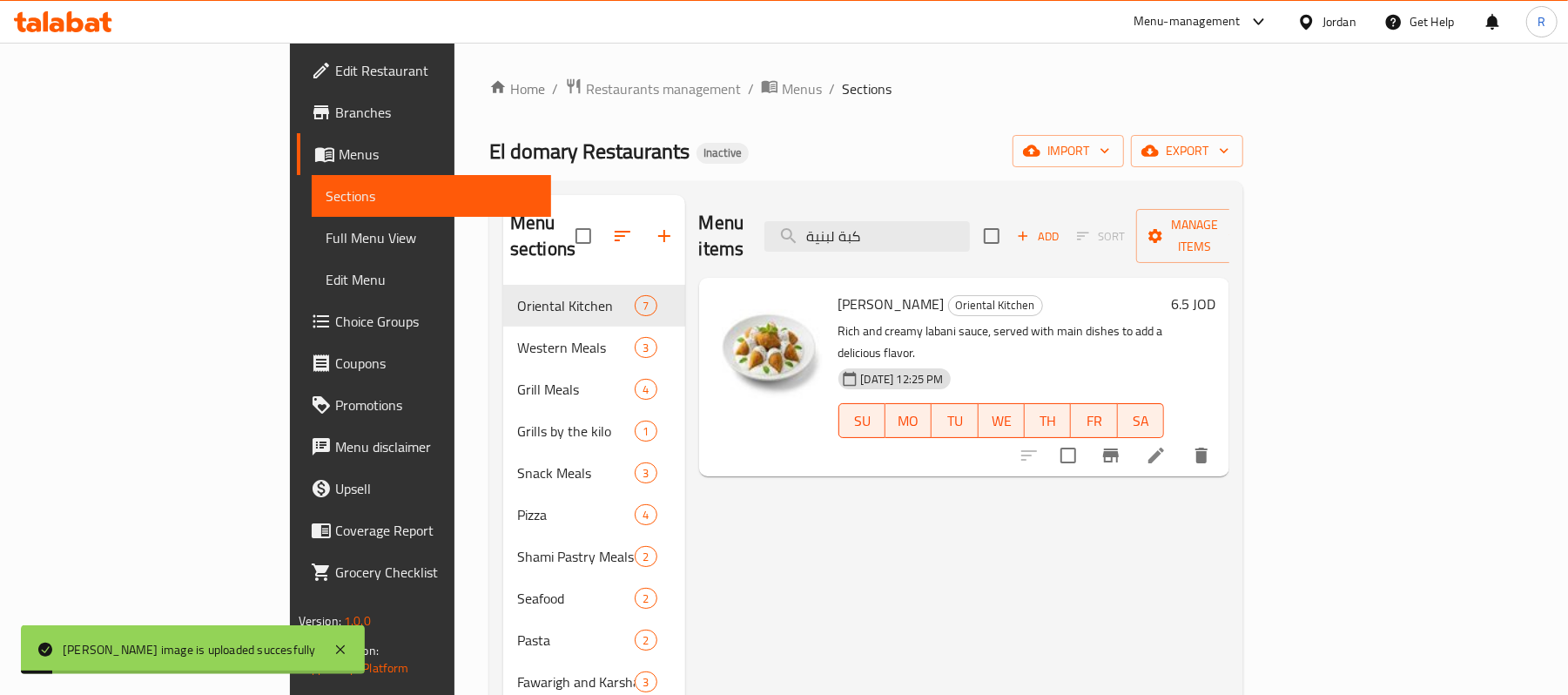
click at [1075, 223] on div "Menu items كبة لبنية Add Sort Manage items" at bounding box center [965, 237] width 531 height 83
click at [970, 221] on input "كبة لبنية" at bounding box center [867, 236] width 206 height 31
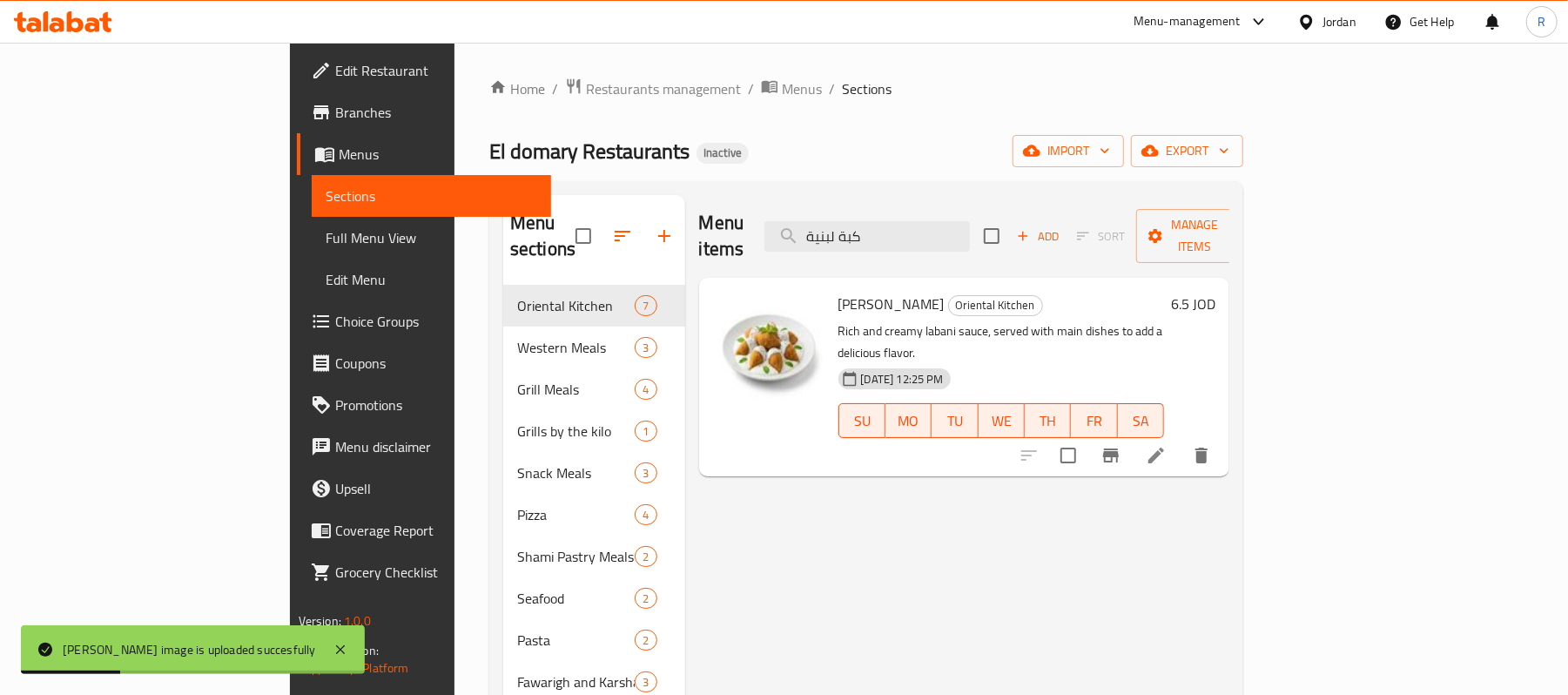
paste input "شو"
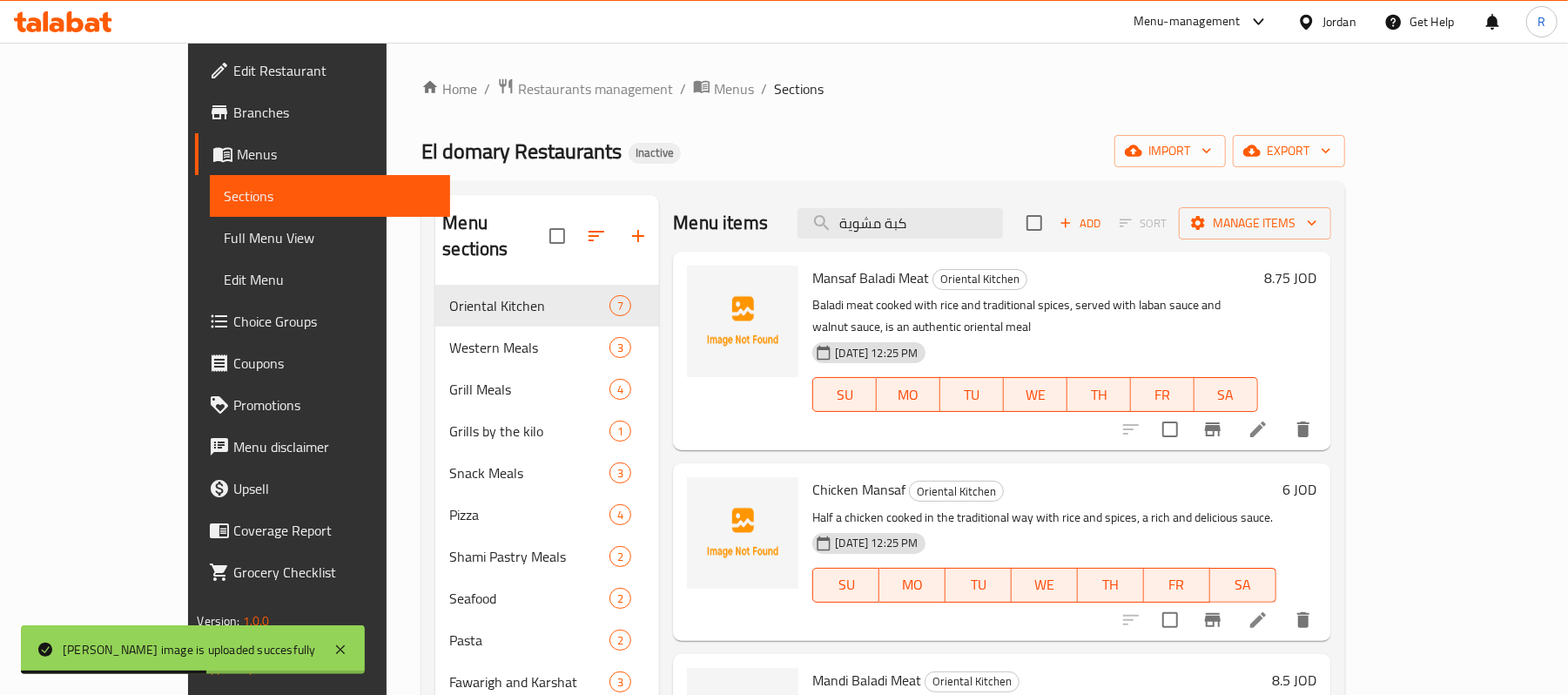
type input "كبة مشوية"
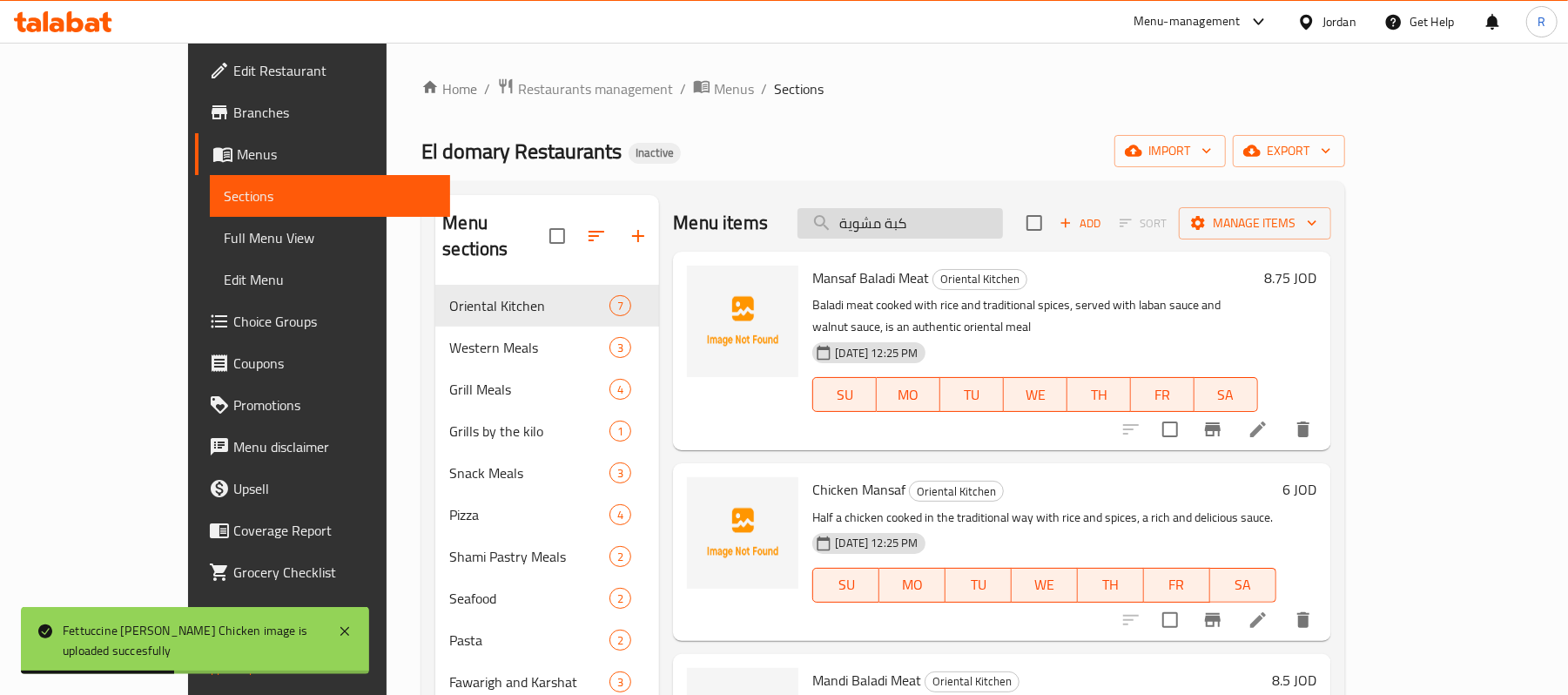
click at [983, 223] on input "كبة مشوية" at bounding box center [901, 223] width 206 height 31
click at [969, 108] on div "Home / Restaurants management / Menus / Sections El domary Restaurants Inactive…" at bounding box center [882, 490] width 923 height 826
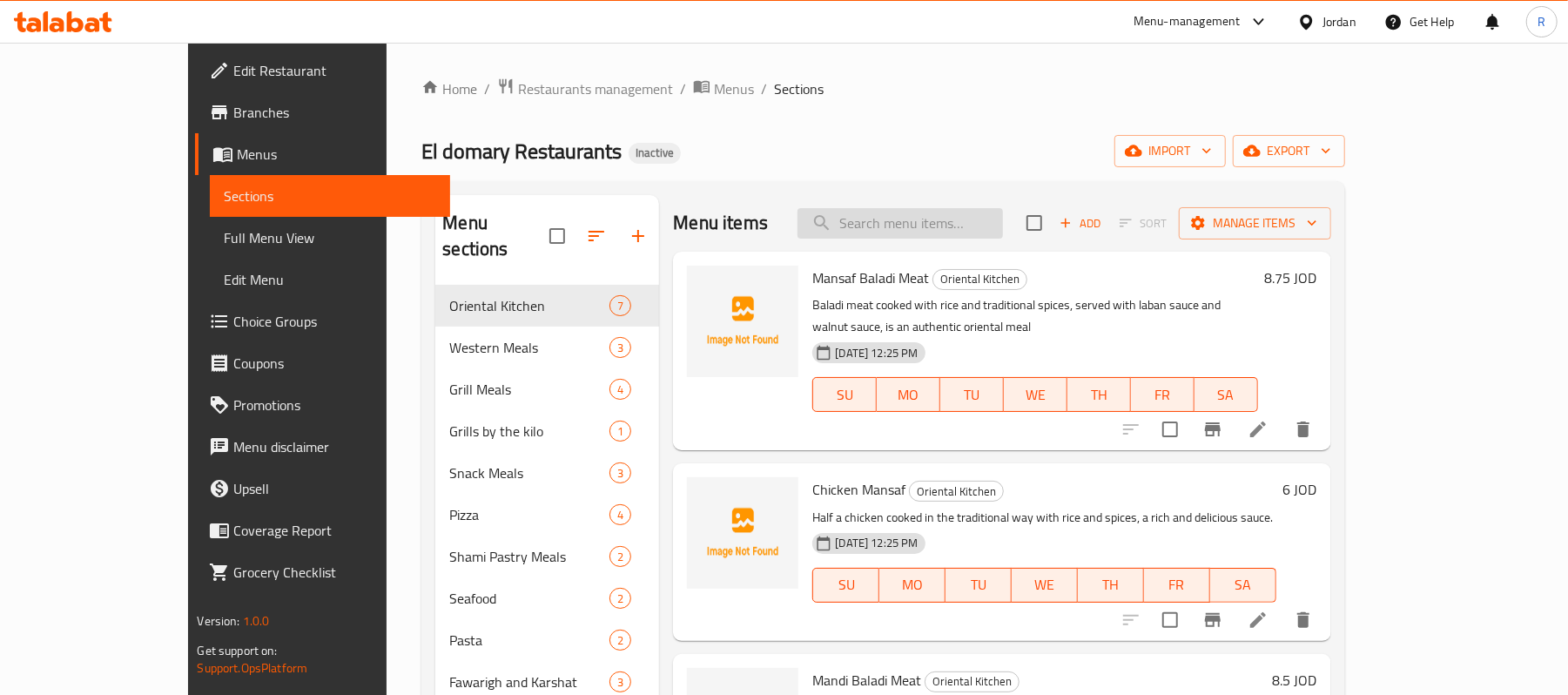
click at [965, 228] on input "search" at bounding box center [901, 223] width 206 height 31
paste input "كبة مشوية"
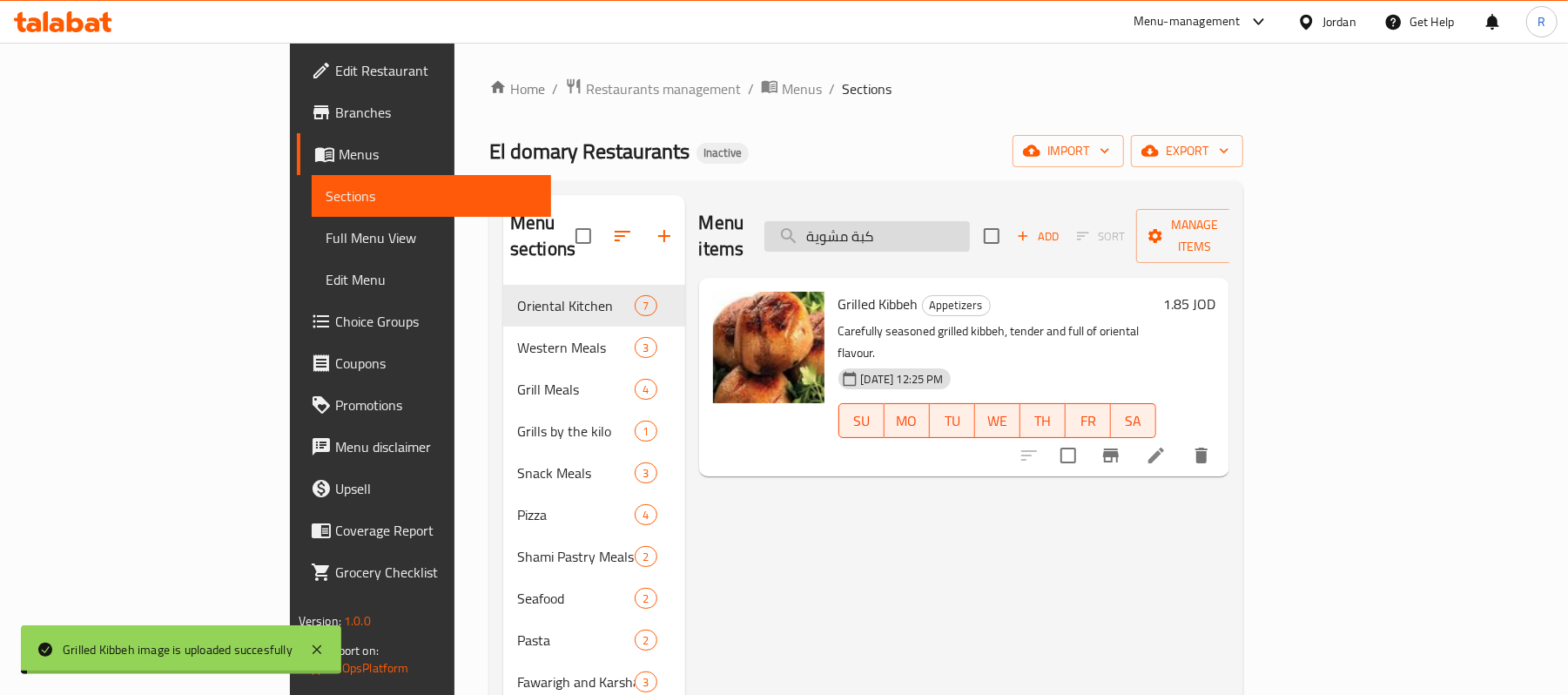
click at [970, 223] on input "كبة مشوية" at bounding box center [867, 236] width 206 height 31
paste input "قلية_"
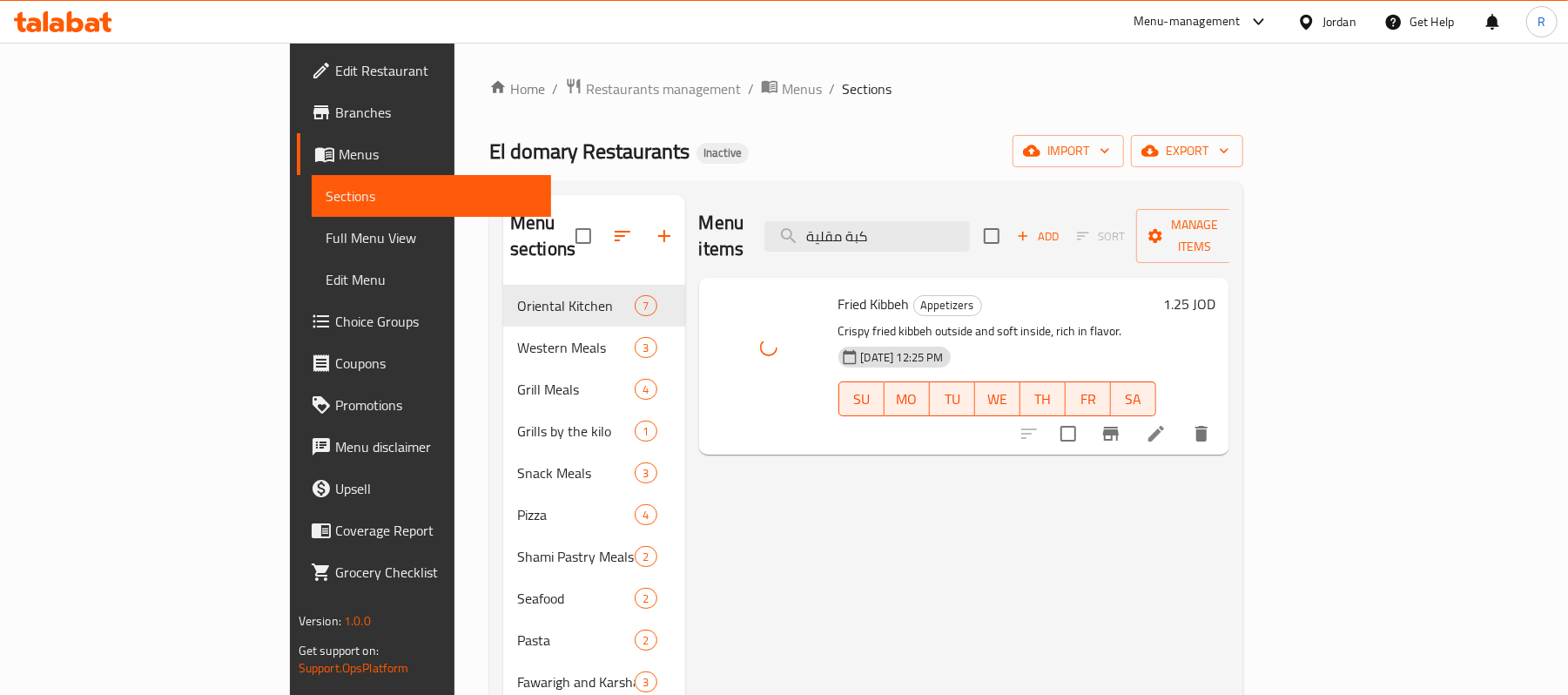
click at [1039, 201] on div "Menu items كبة مقلية Add Sort Manage items" at bounding box center [965, 237] width 531 height 83
click at [970, 231] on input "كبة مقلية" at bounding box center [867, 236] width 206 height 31
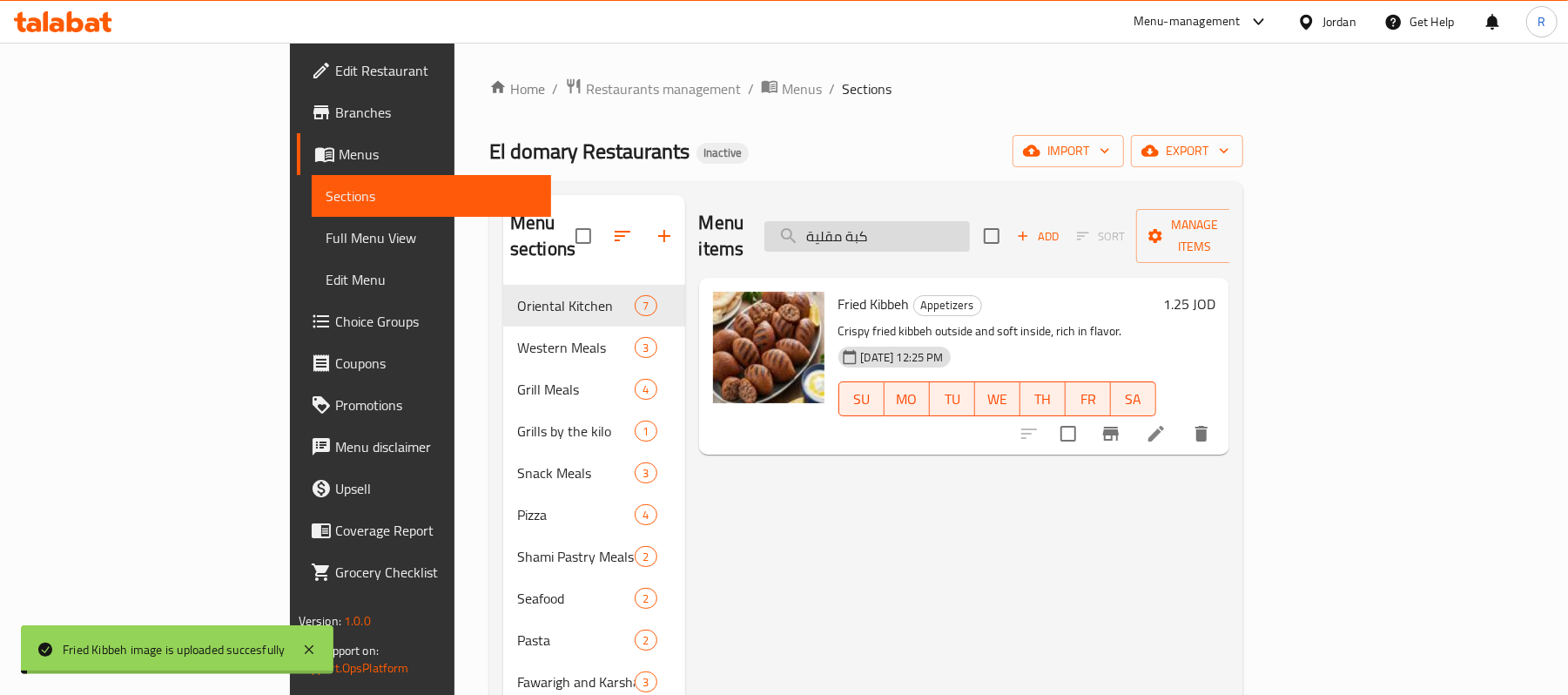
paste input "ة لحمة بلد"
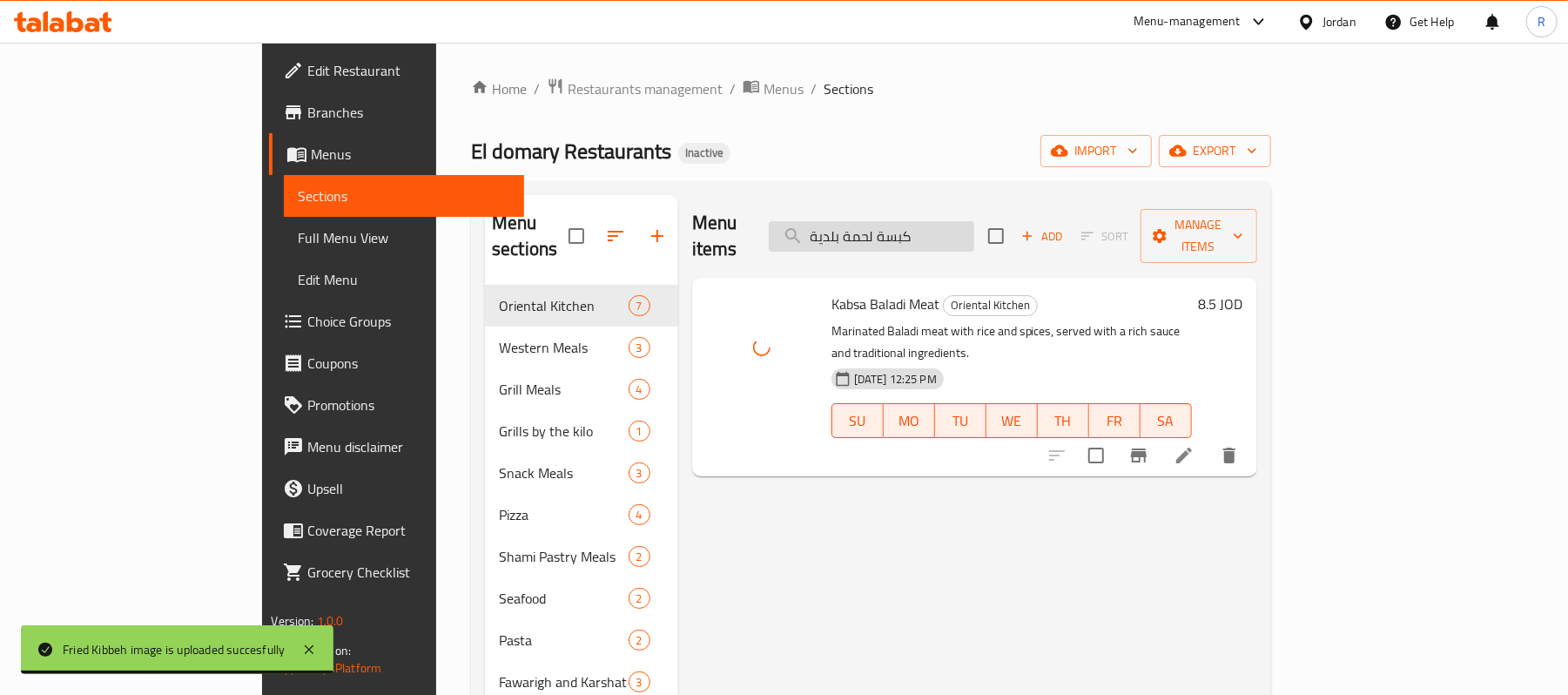
click at [974, 221] on input "كبسة لحمة بلدية" at bounding box center [872, 236] width 206 height 31
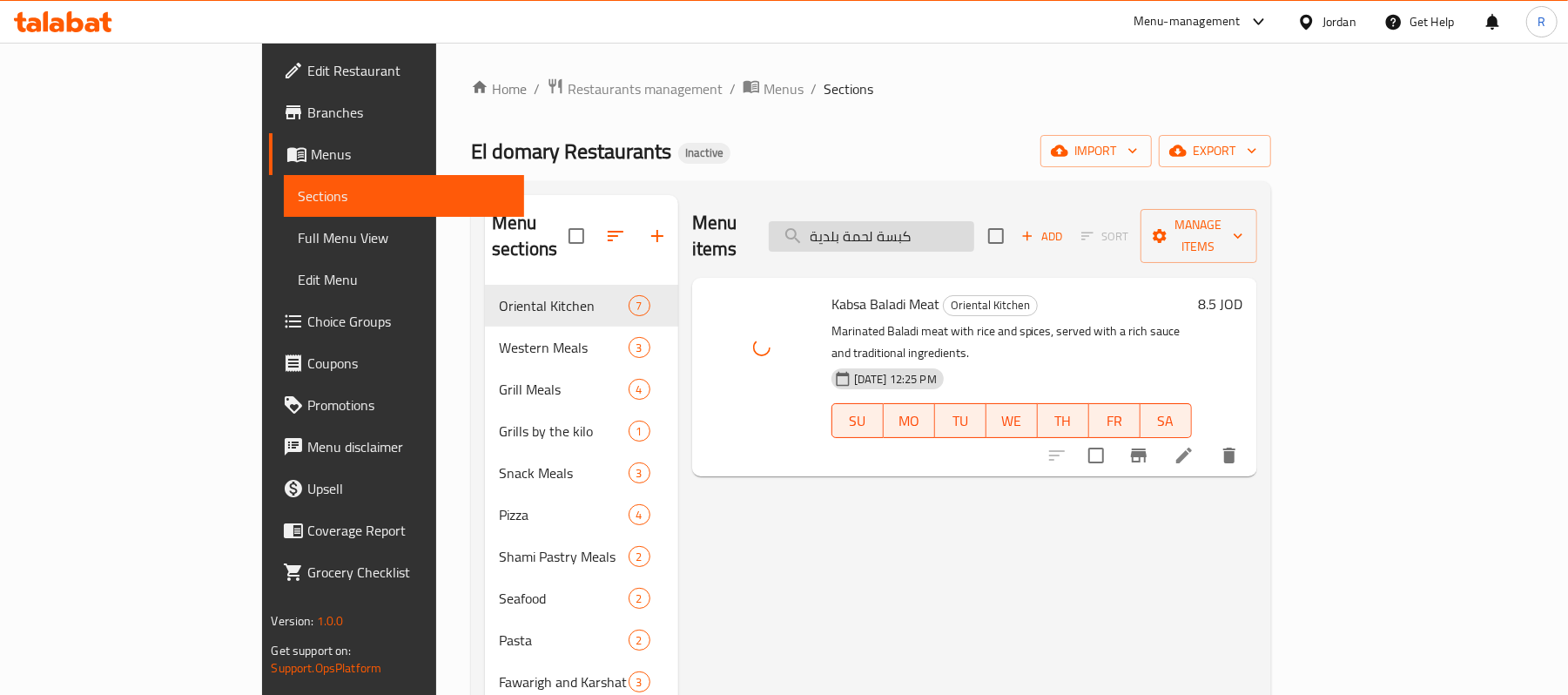
click at [974, 221] on input "كبسة لحمة بلدية" at bounding box center [872, 236] width 206 height 31
paste input ".png دجاج"
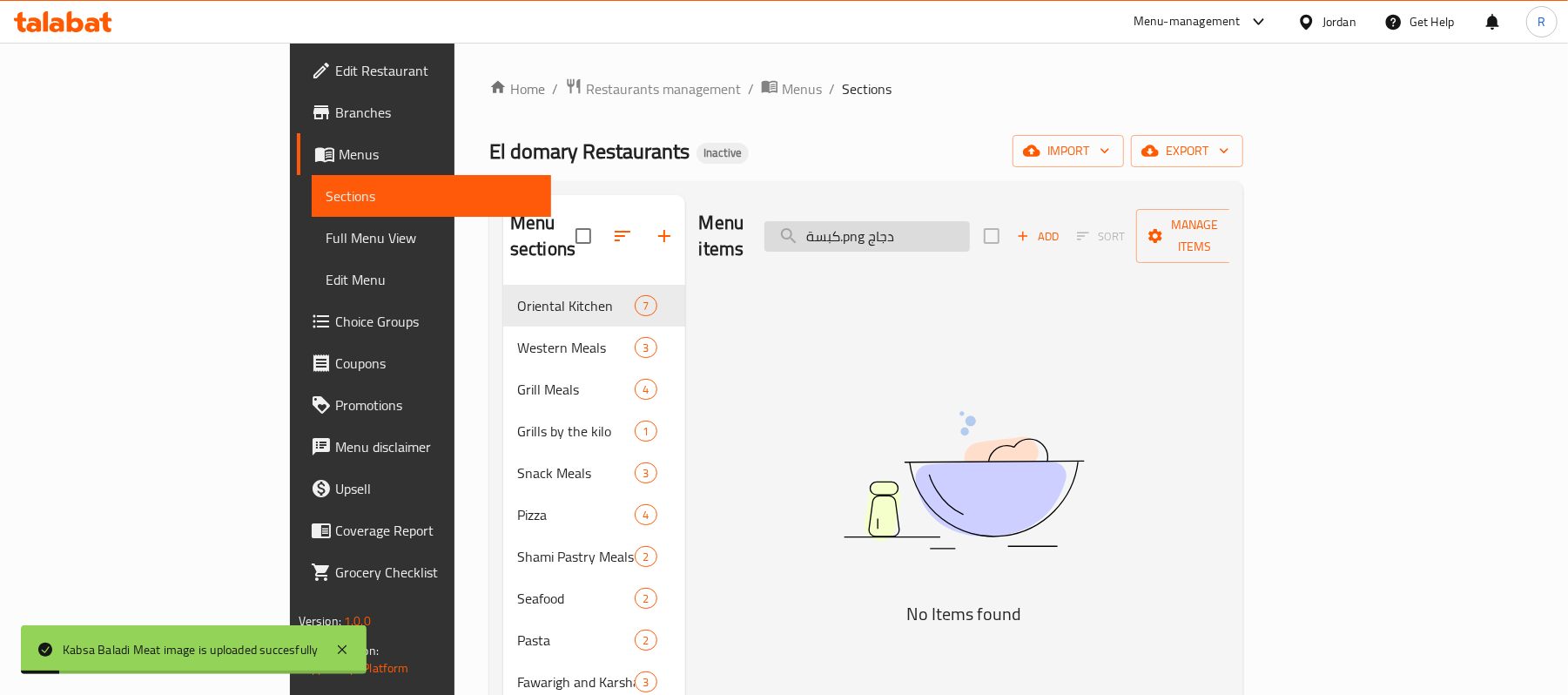
click at [961, 231] on input "كبسة.png دجاج" at bounding box center [867, 236] width 206 height 31
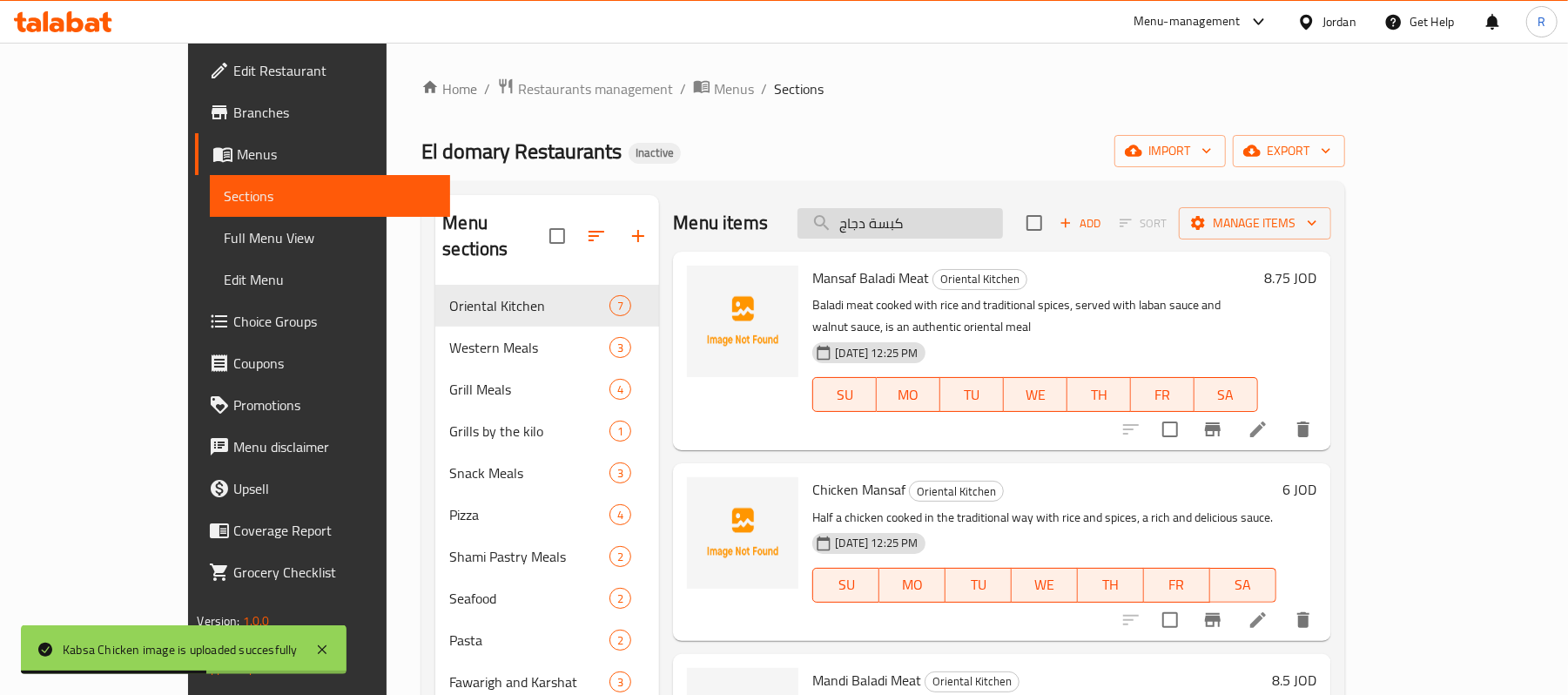
click at [989, 221] on input "كبسة دجاج" at bounding box center [901, 223] width 206 height 31
paste input "وردن بلو"
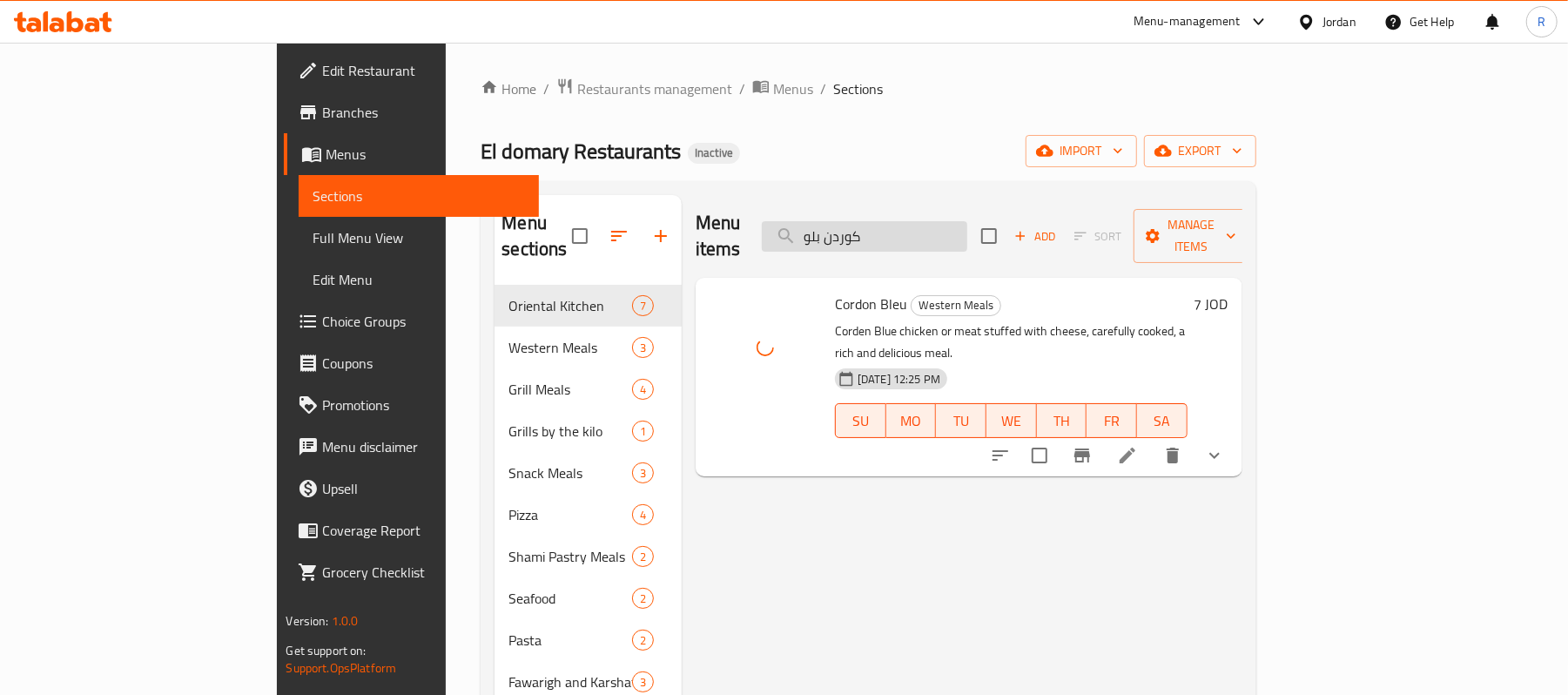
click at [967, 224] on input "كوردن بلو" at bounding box center [864, 236] width 206 height 31
paste input "لو صفيحة شامية بالبندورة"
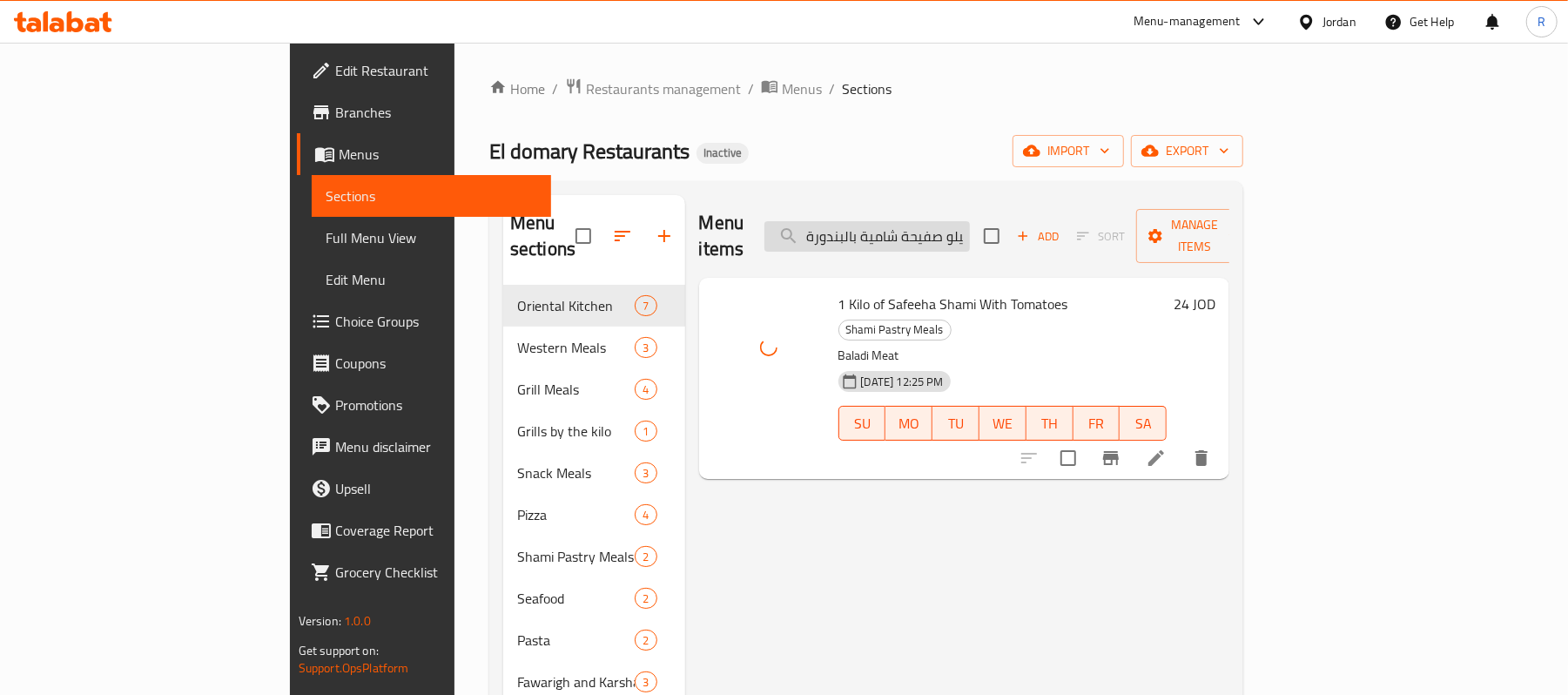
click at [970, 221] on input "كيلو صفيحة شامية بالبندورة" at bounding box center [867, 236] width 206 height 31
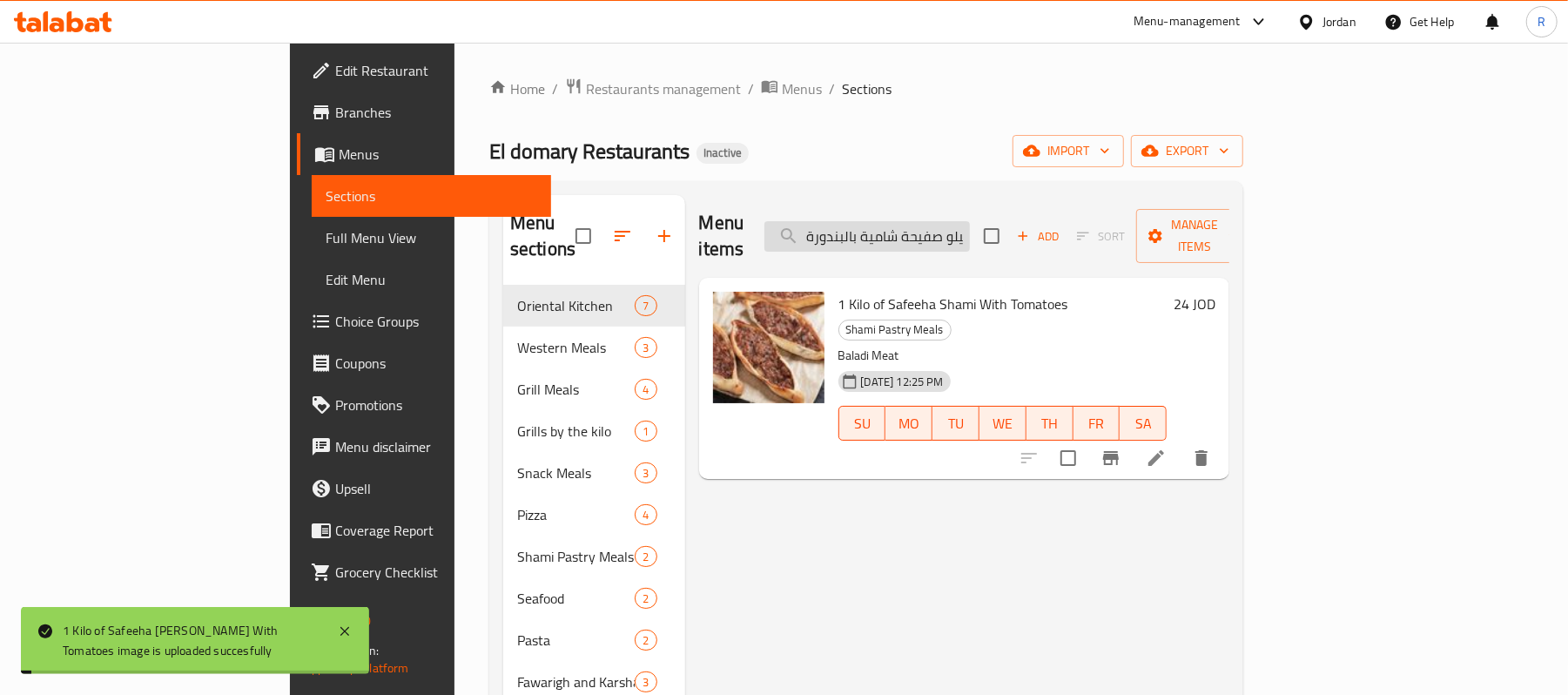
click at [970, 221] on input "كيلو صفيحة شامية بالبندورة" at bounding box center [867, 236] width 206 height 31
paste input "لبن"
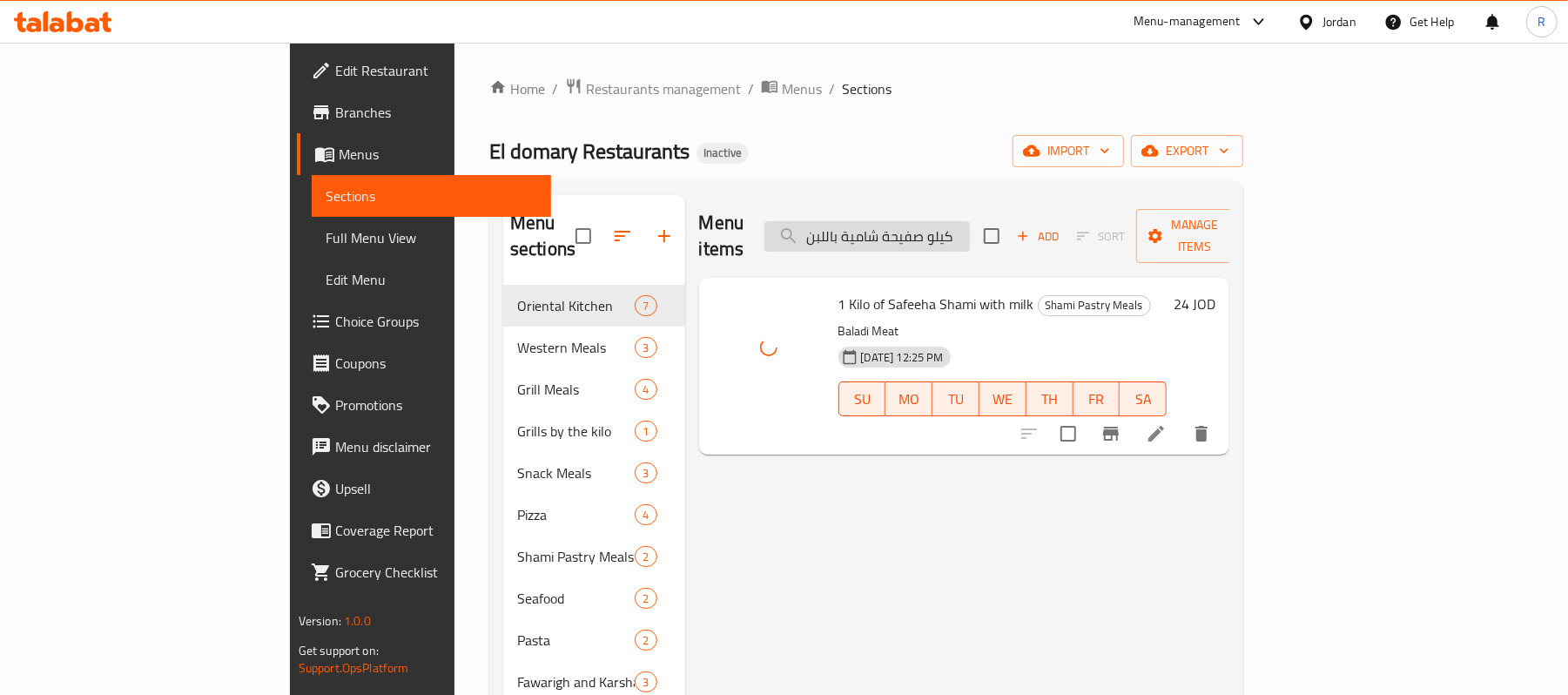
click at [970, 230] on input "كيلو صفيحة شامية باللبن" at bounding box center [867, 236] width 206 height 31
paste input "ازانيا"
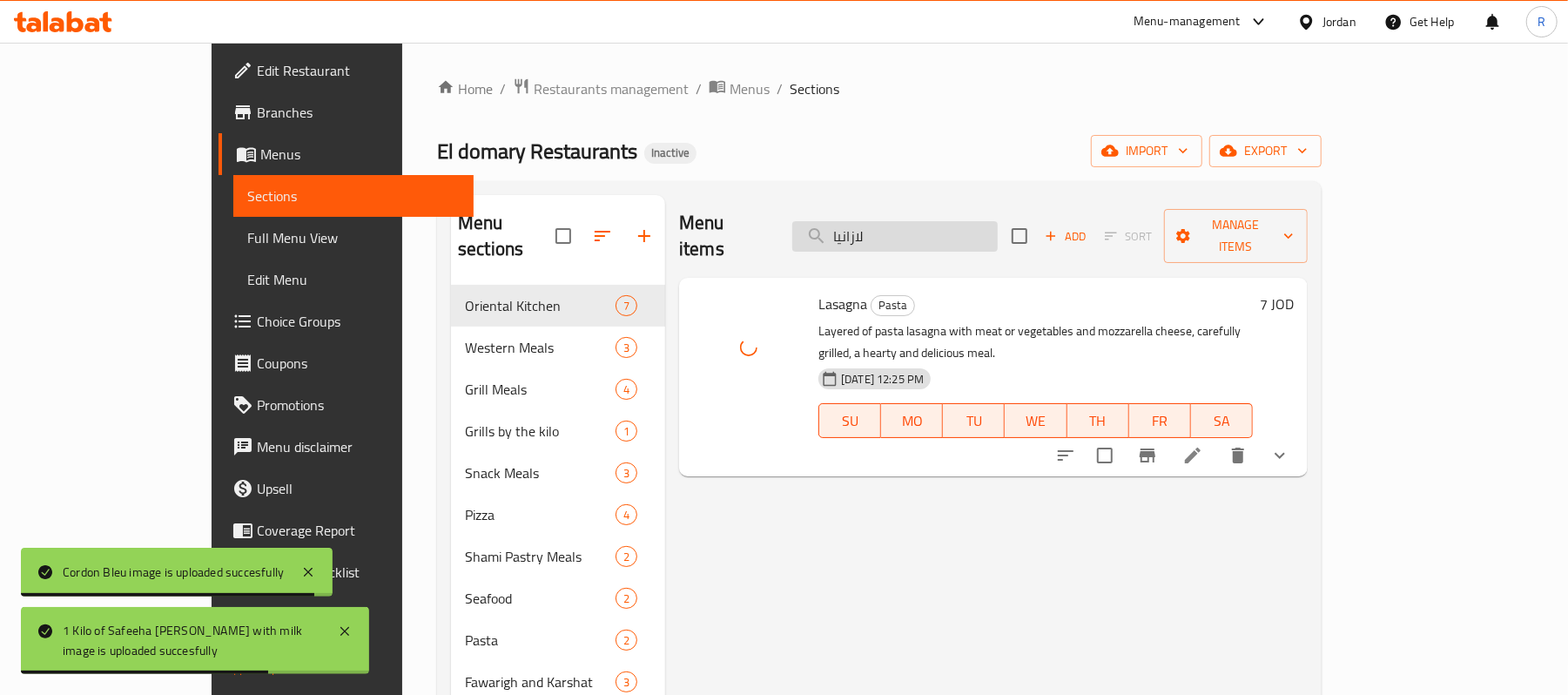
click at [998, 221] on input "لازانيا" at bounding box center [895, 236] width 206 height 31
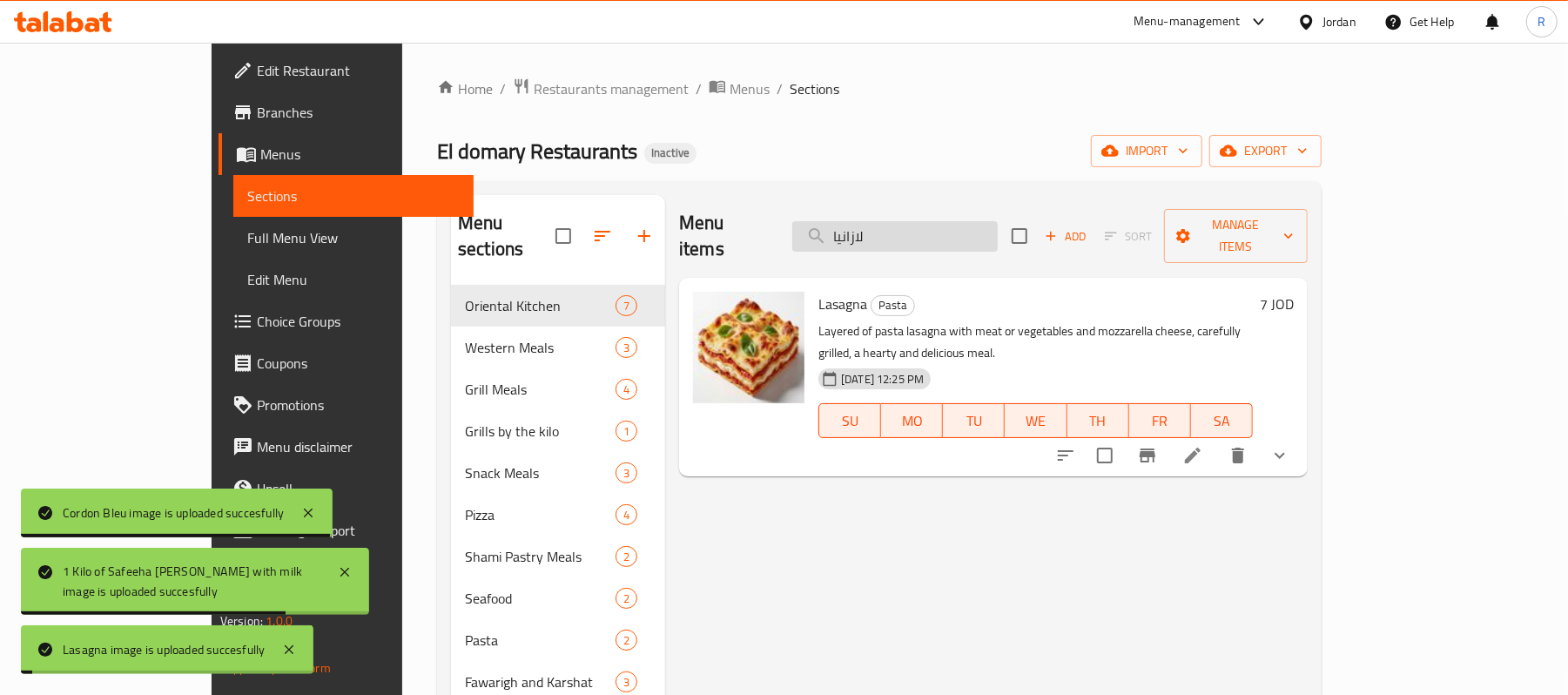
click at [998, 221] on input "لازانيا" at bounding box center [895, 236] width 206 height 31
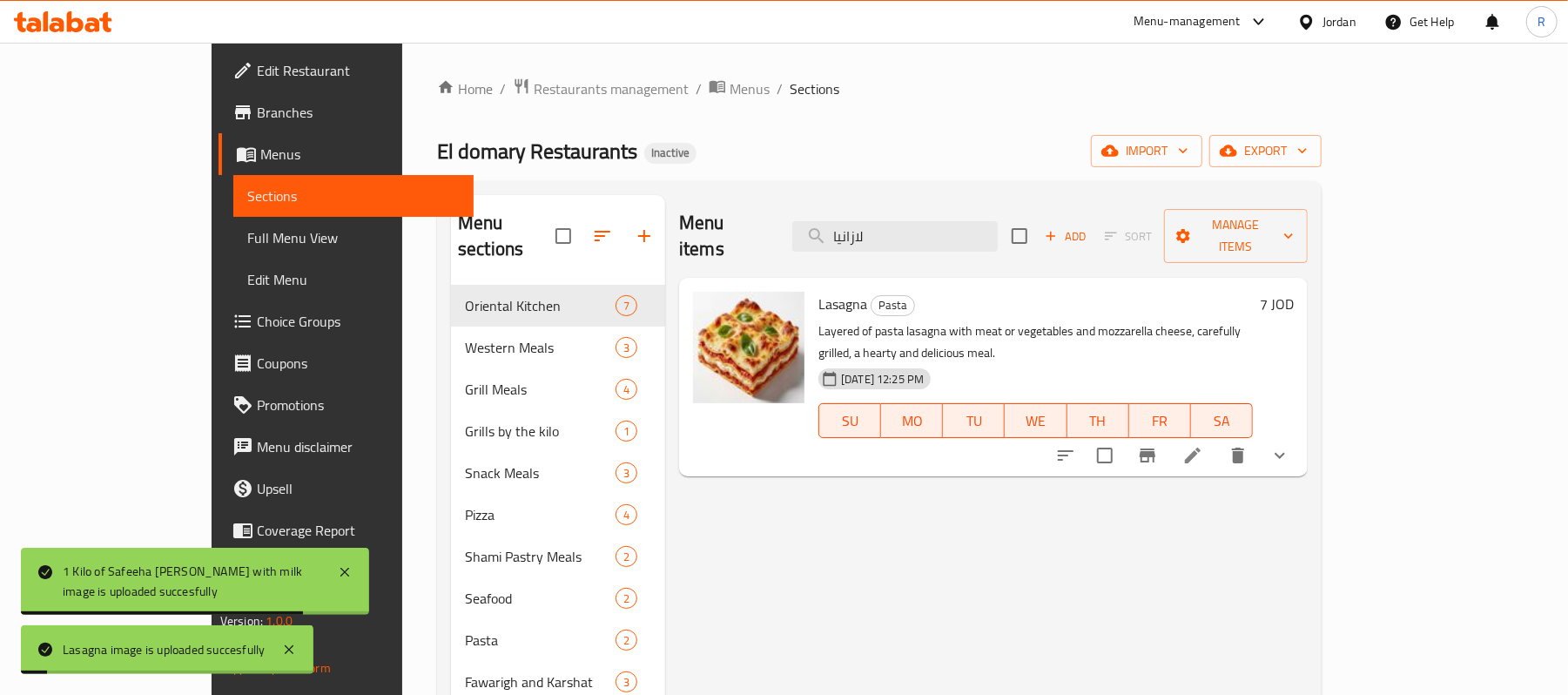
paste input "تبل_"
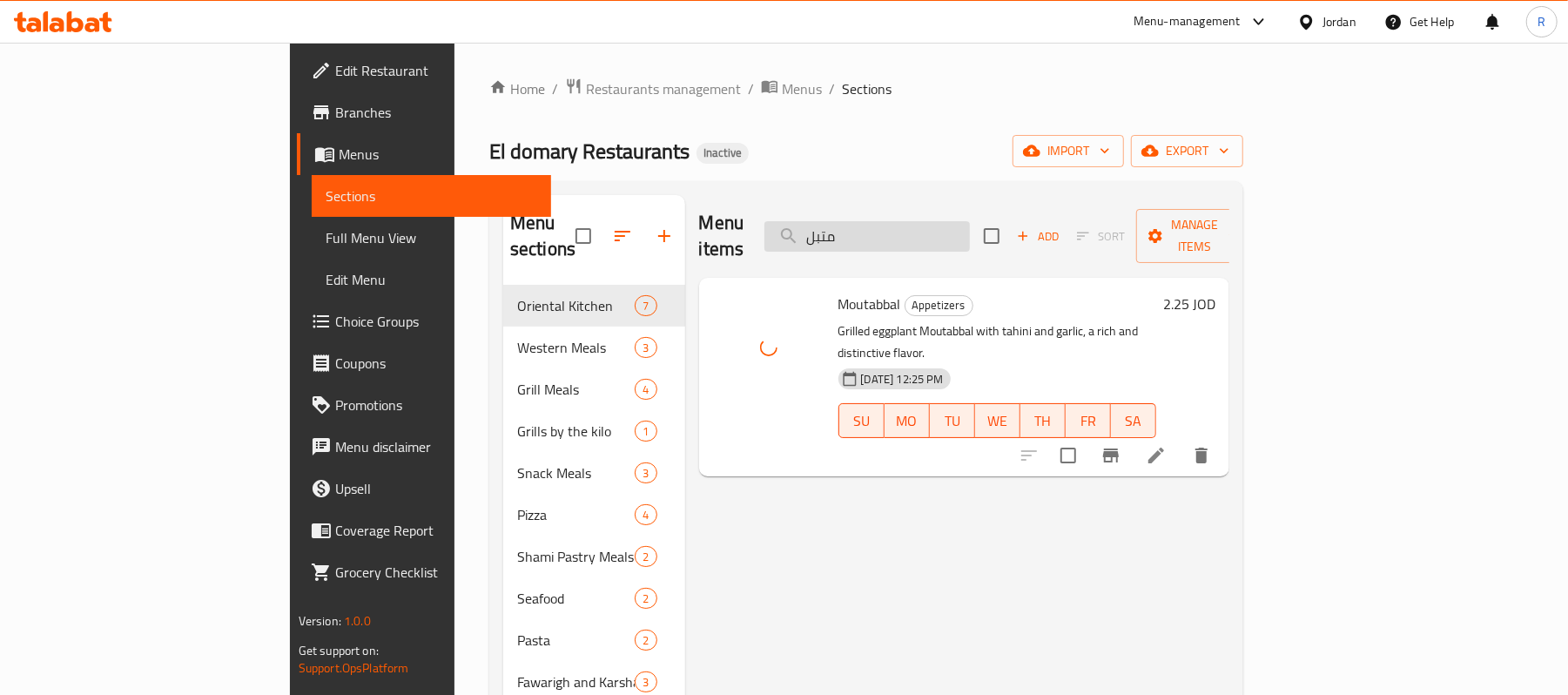
click at [970, 221] on input "متبل" at bounding box center [867, 236] width 206 height 31
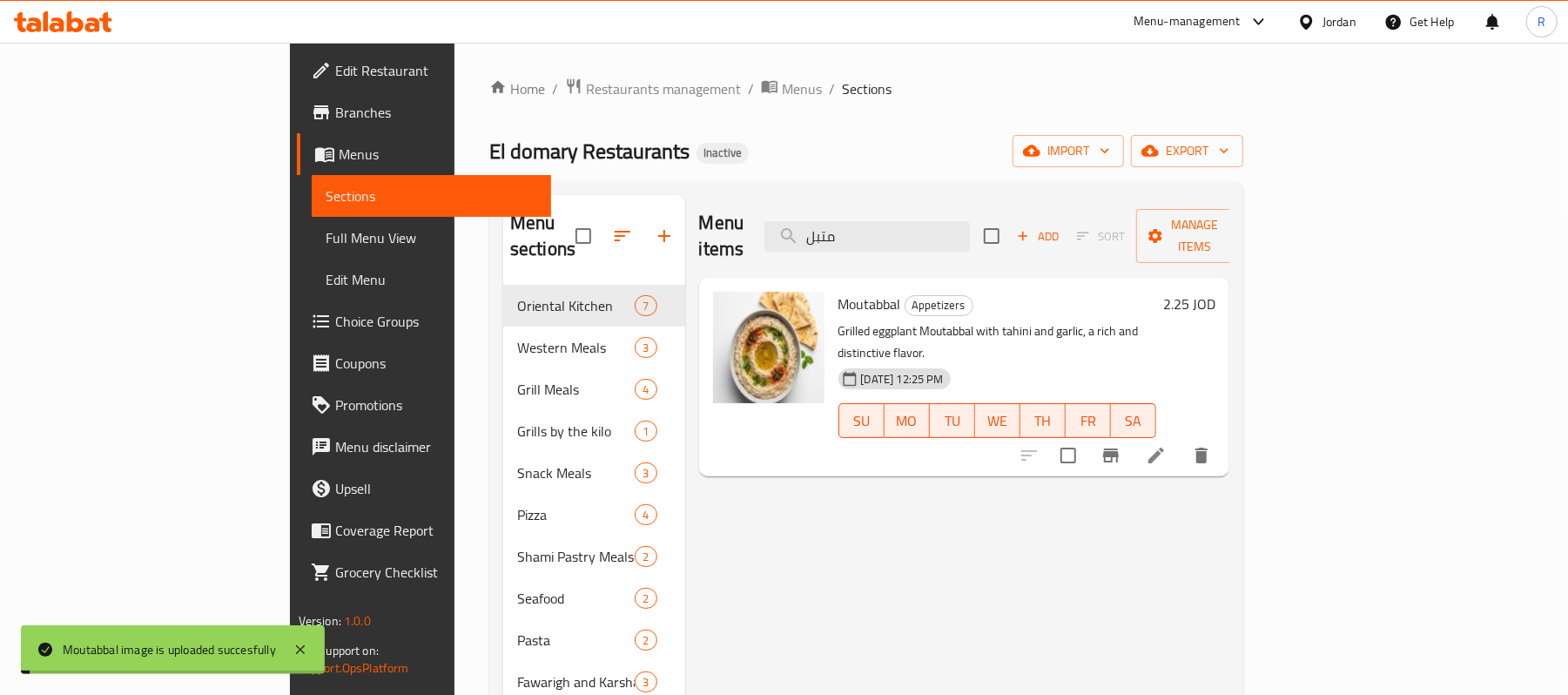
paste input "مرة شامية بالجوز"
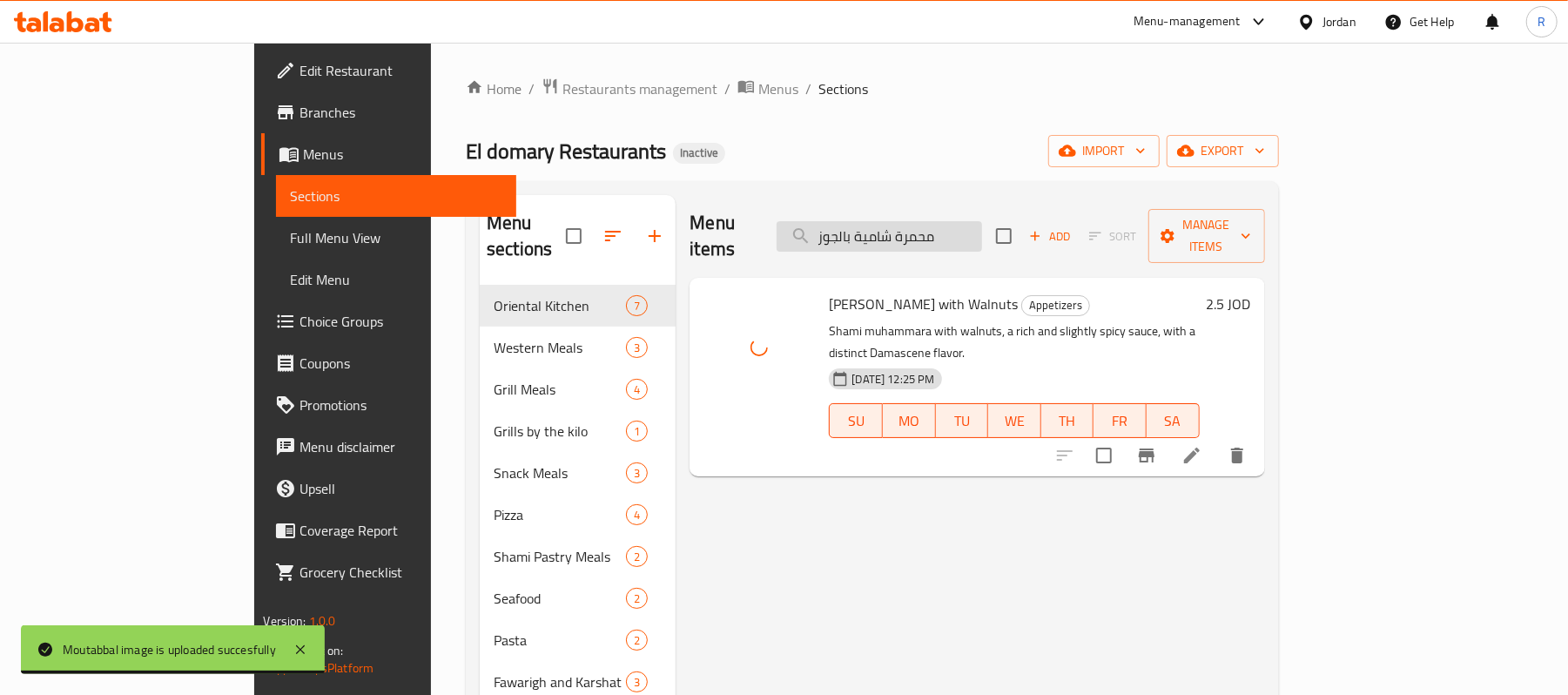
click at [982, 230] on input "محمرة شامية بالجوز" at bounding box center [879, 236] width 206 height 31
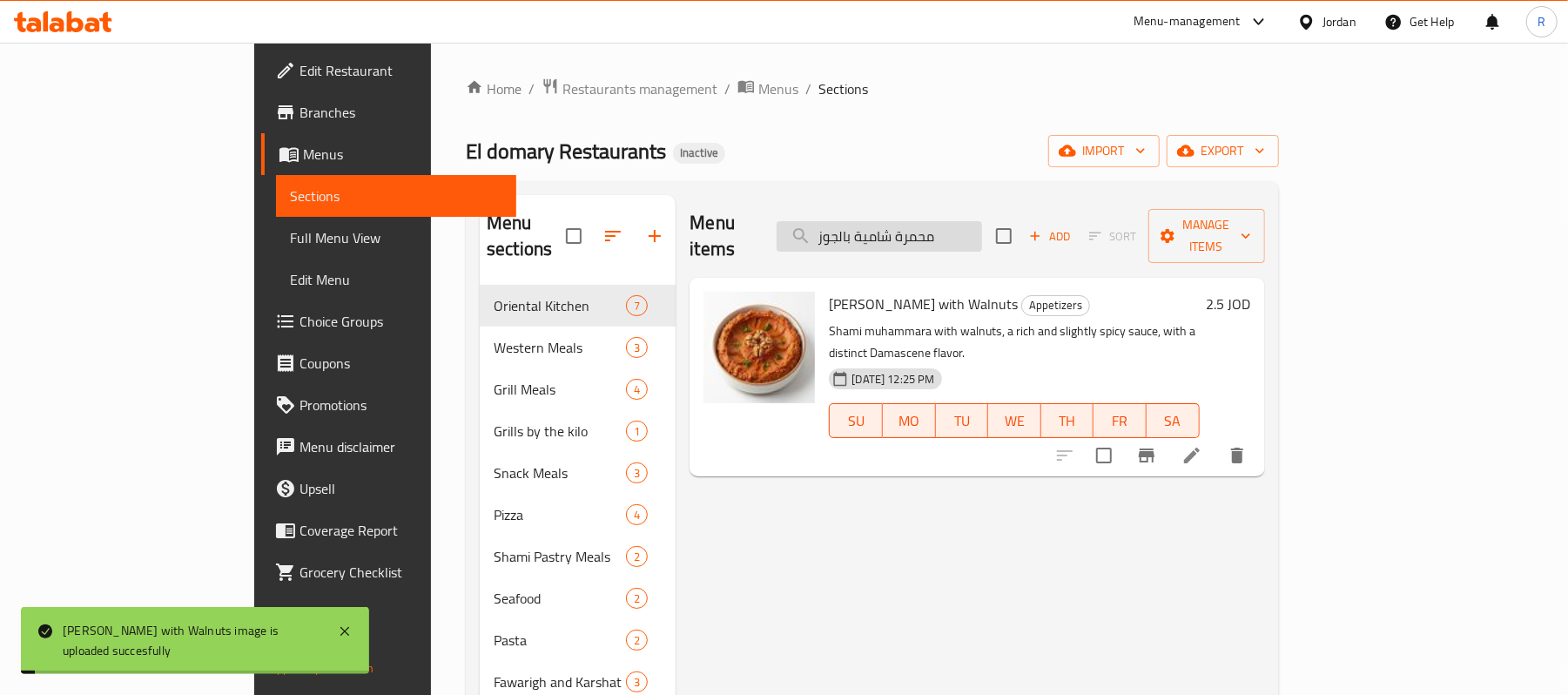
click at [982, 230] on input "محمرة شامية بالجوز" at bounding box center [879, 236] width 206 height 31
paste input "اوي مشكل بلدي بالكيلو"
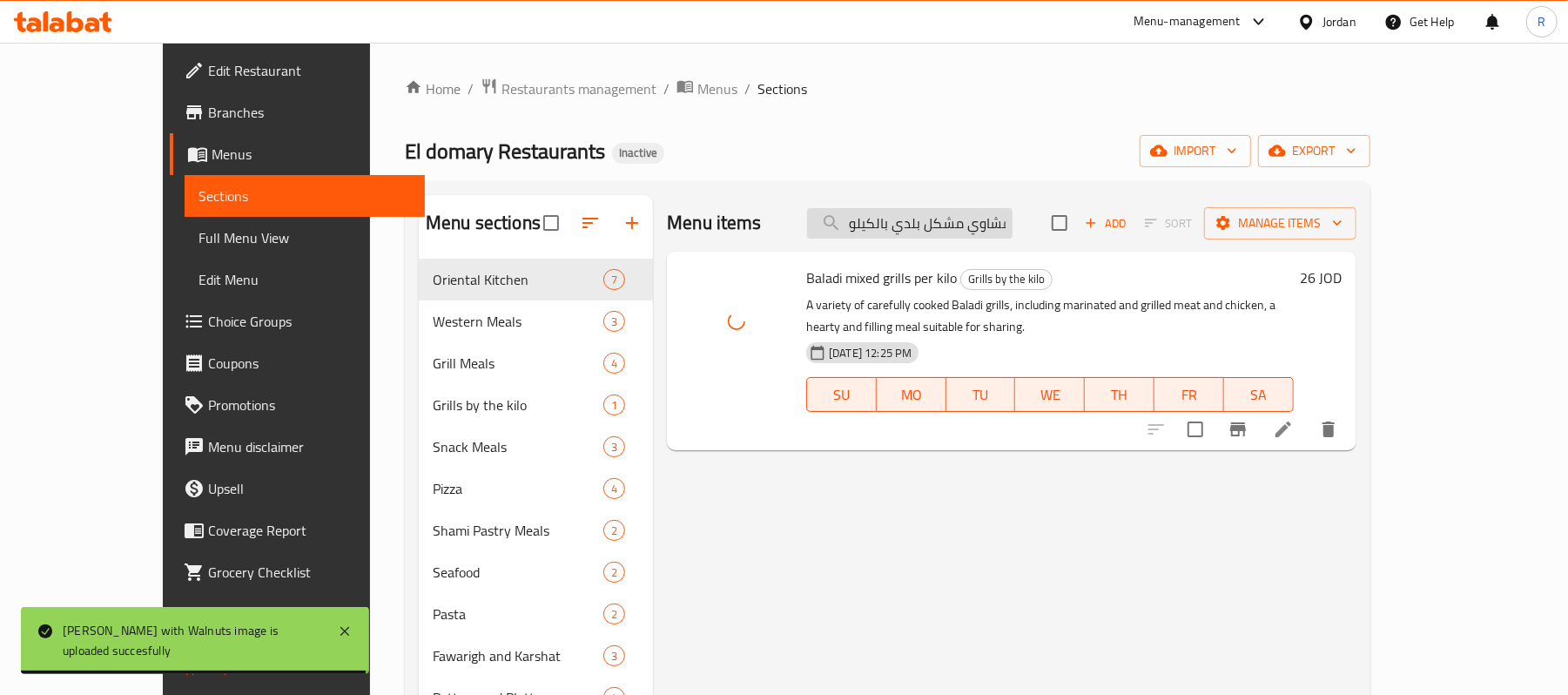
click at [973, 223] on input "مشاوي مشكل بلدي بالكيلو" at bounding box center [910, 223] width 206 height 31
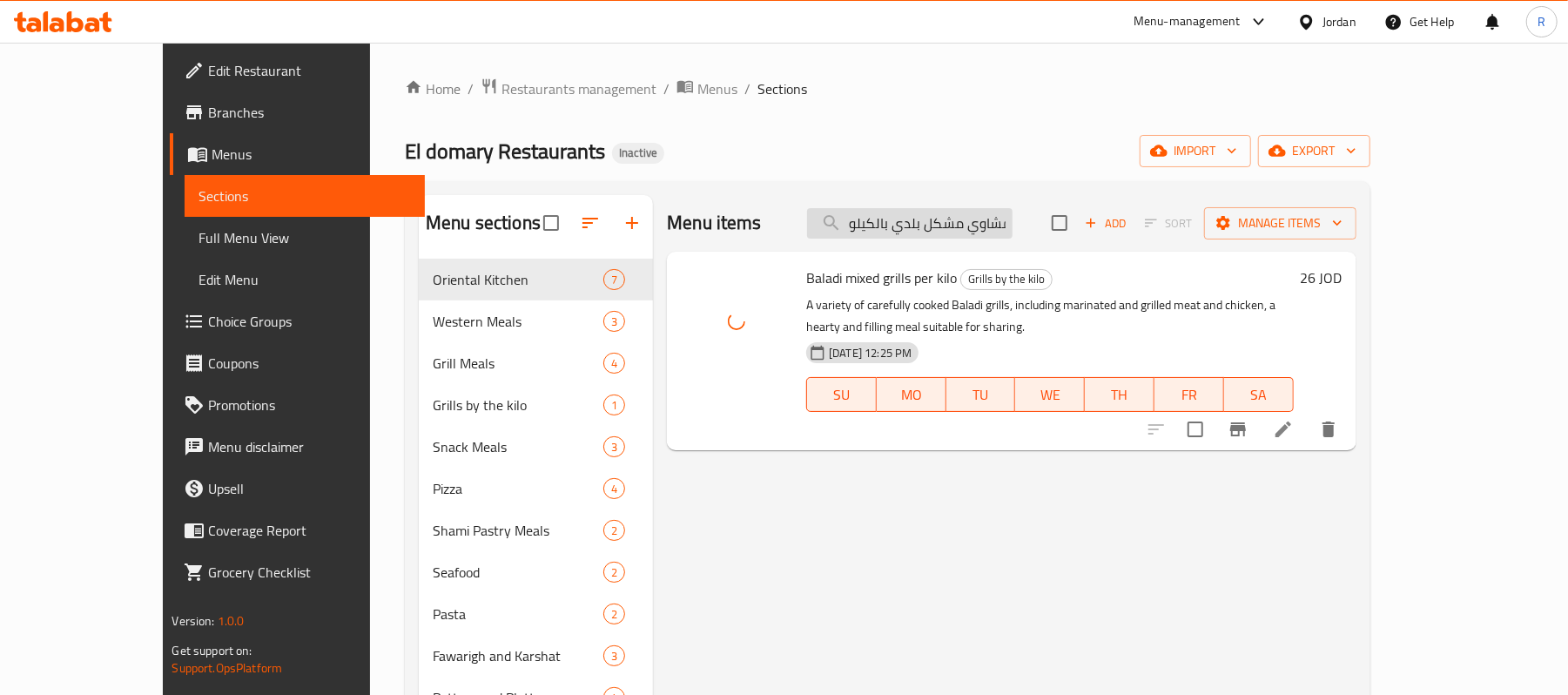
click at [973, 223] on input "مشاوي مشكل بلدي بالكيلو" at bounding box center [910, 223] width 206 height 31
paste input "كش فوارغ وكرشات"
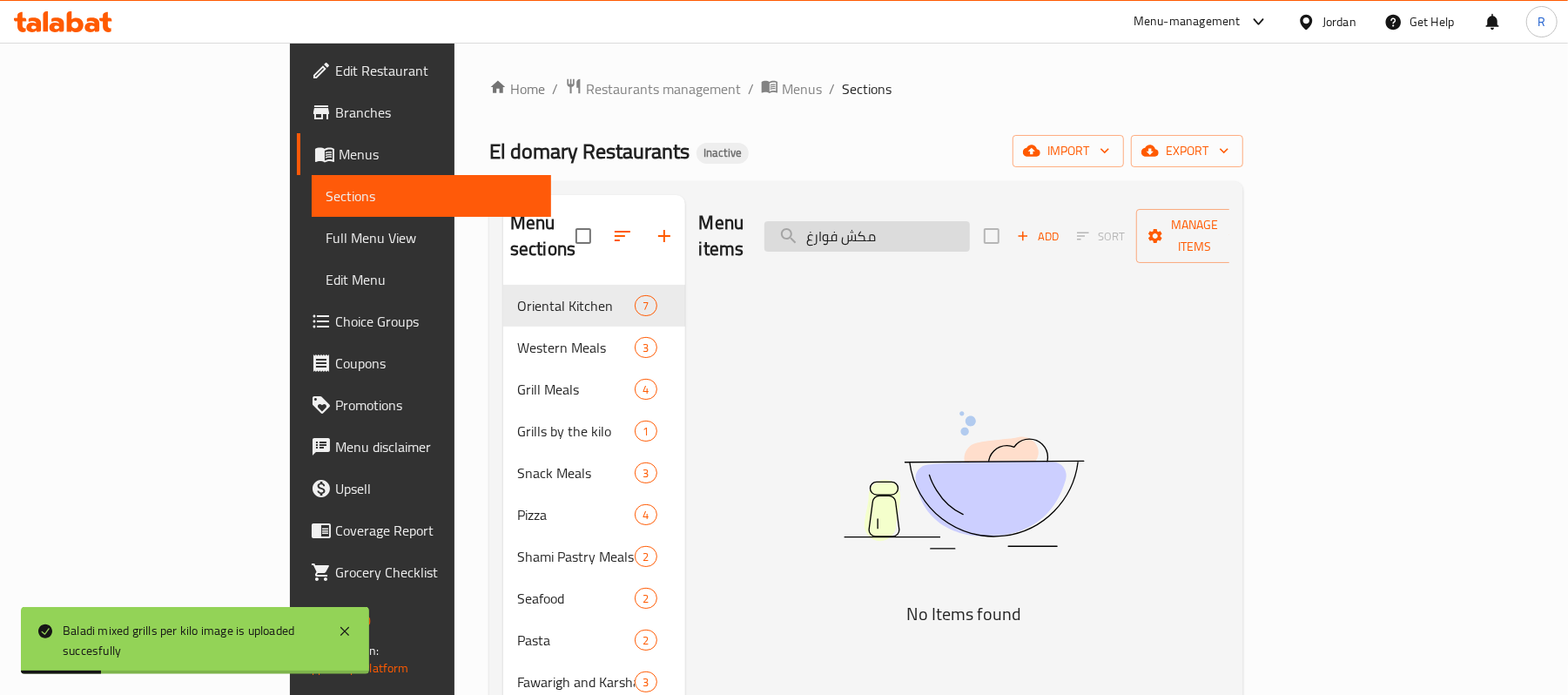
click at [937, 221] on input "مكش فوارغ" at bounding box center [867, 236] width 206 height 31
click at [914, 237] on input "مكش" at bounding box center [867, 236] width 206 height 31
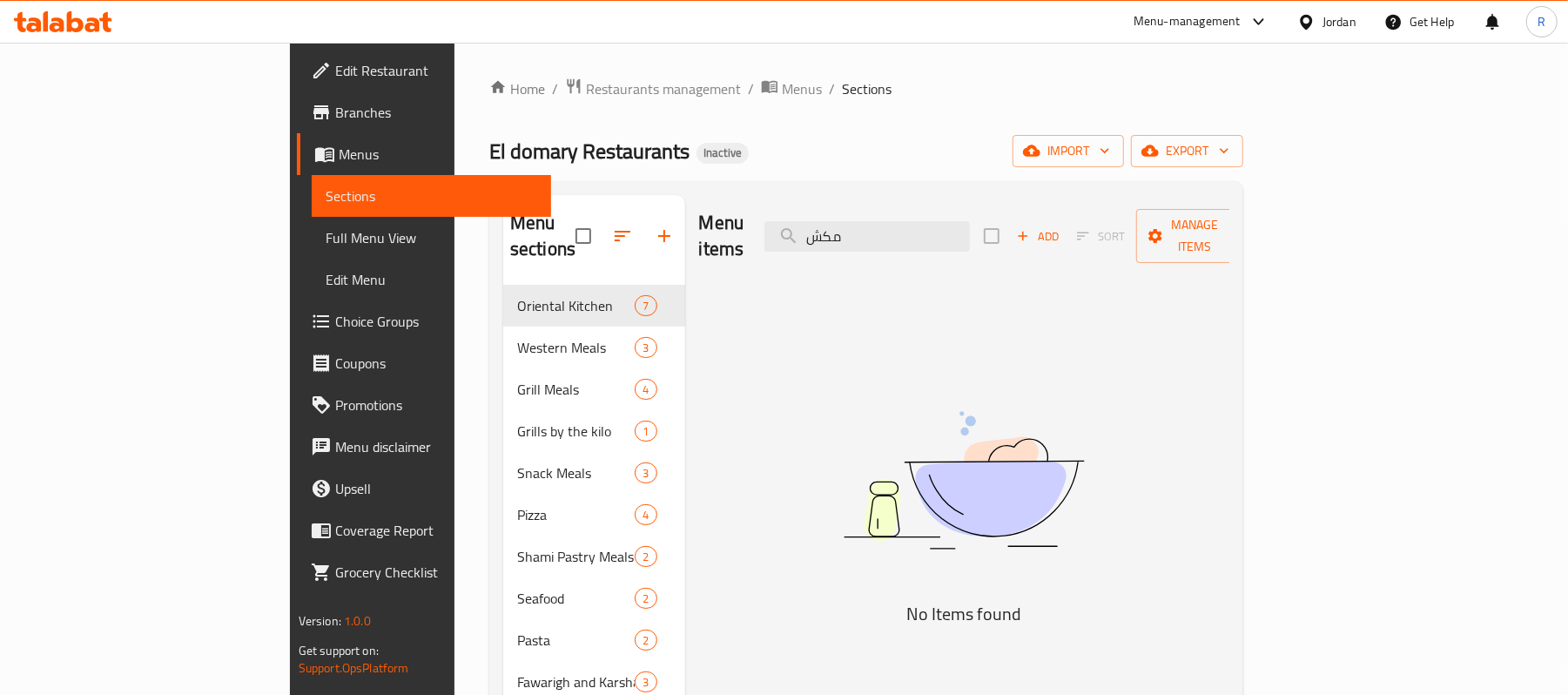
drag, startPoint x: 912, startPoint y: 230, endPoint x: 923, endPoint y: 240, distance: 14.9
click at [920, 230] on input "مكش" at bounding box center [867, 236] width 206 height 31
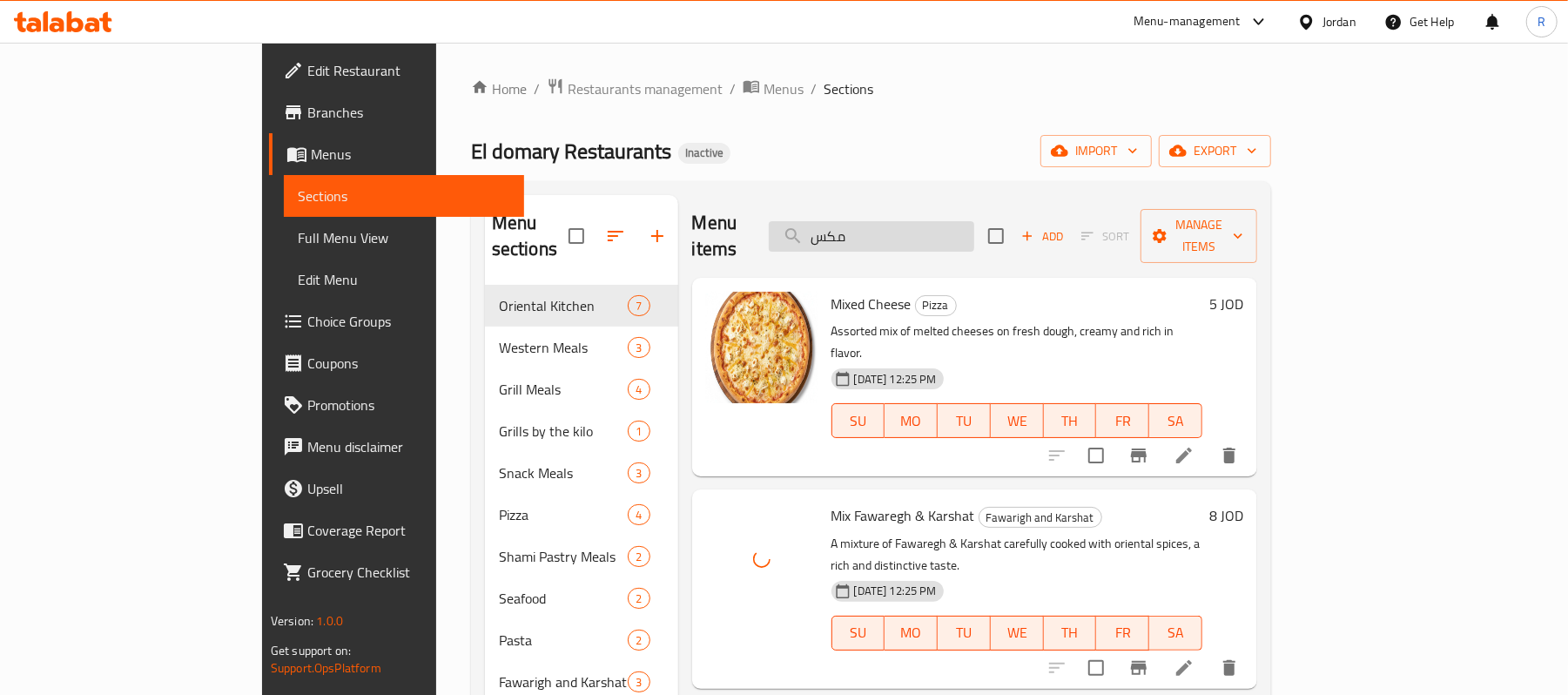
click at [974, 221] on input "مكس" at bounding box center [872, 236] width 206 height 31
paste input "دي دجاج"
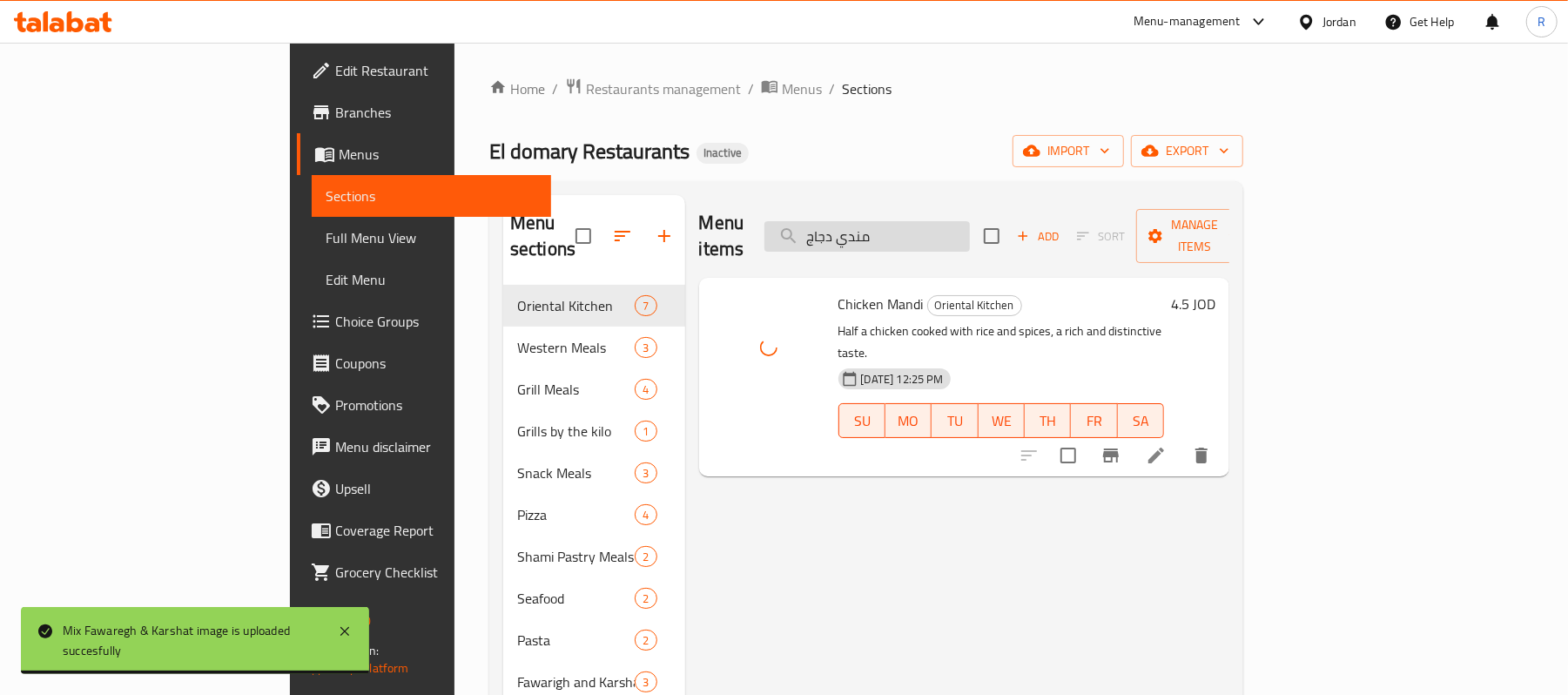
click at [966, 224] on input "مندي دجاج" at bounding box center [867, 236] width 206 height 31
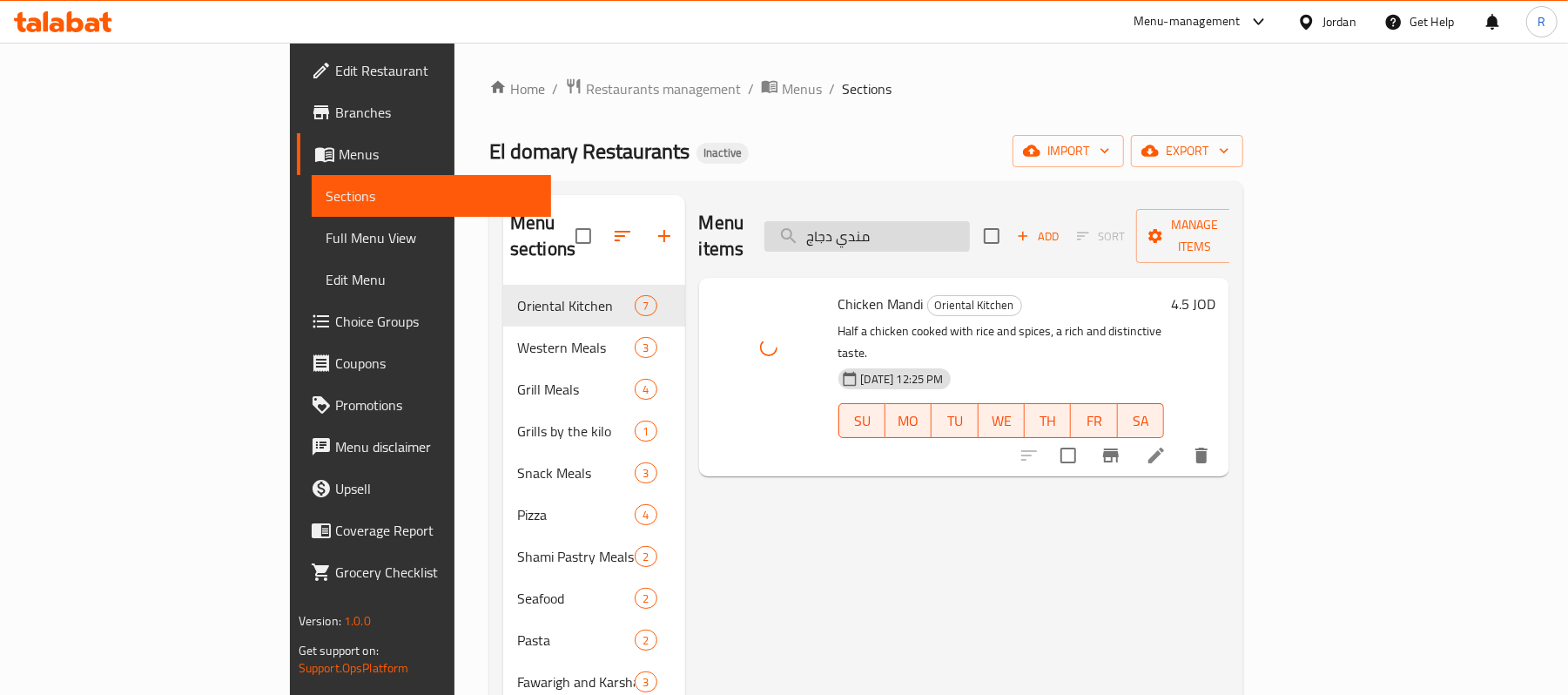
click at [966, 224] on input "مندي دجاج" at bounding box center [867, 236] width 206 height 31
paste input "لحمة بلدية"
type input "مندي لحمة بلدية"
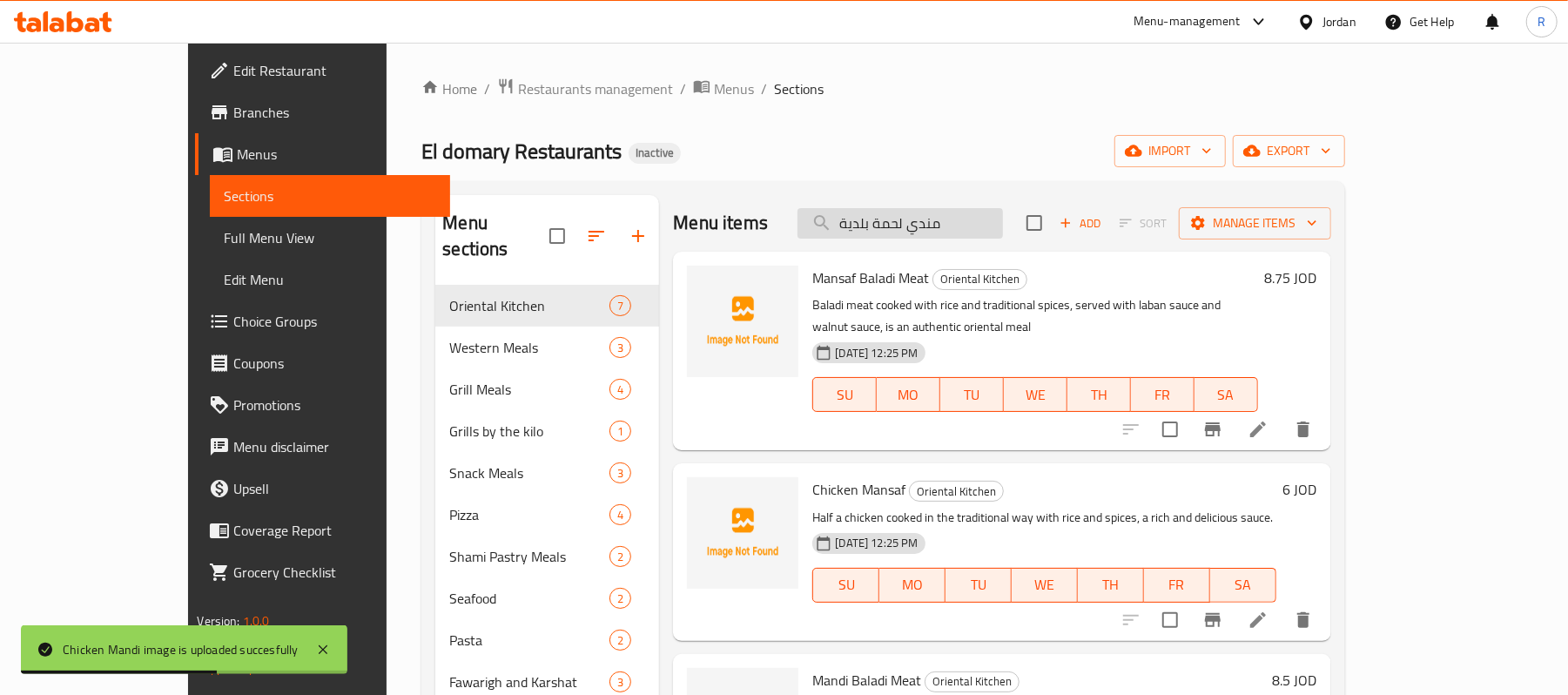
click at [942, 220] on input "مندي لحمة بلدية" at bounding box center [901, 223] width 206 height 31
click at [981, 157] on div "El domary Restaurants Inactive import export" at bounding box center [882, 150] width 923 height 33
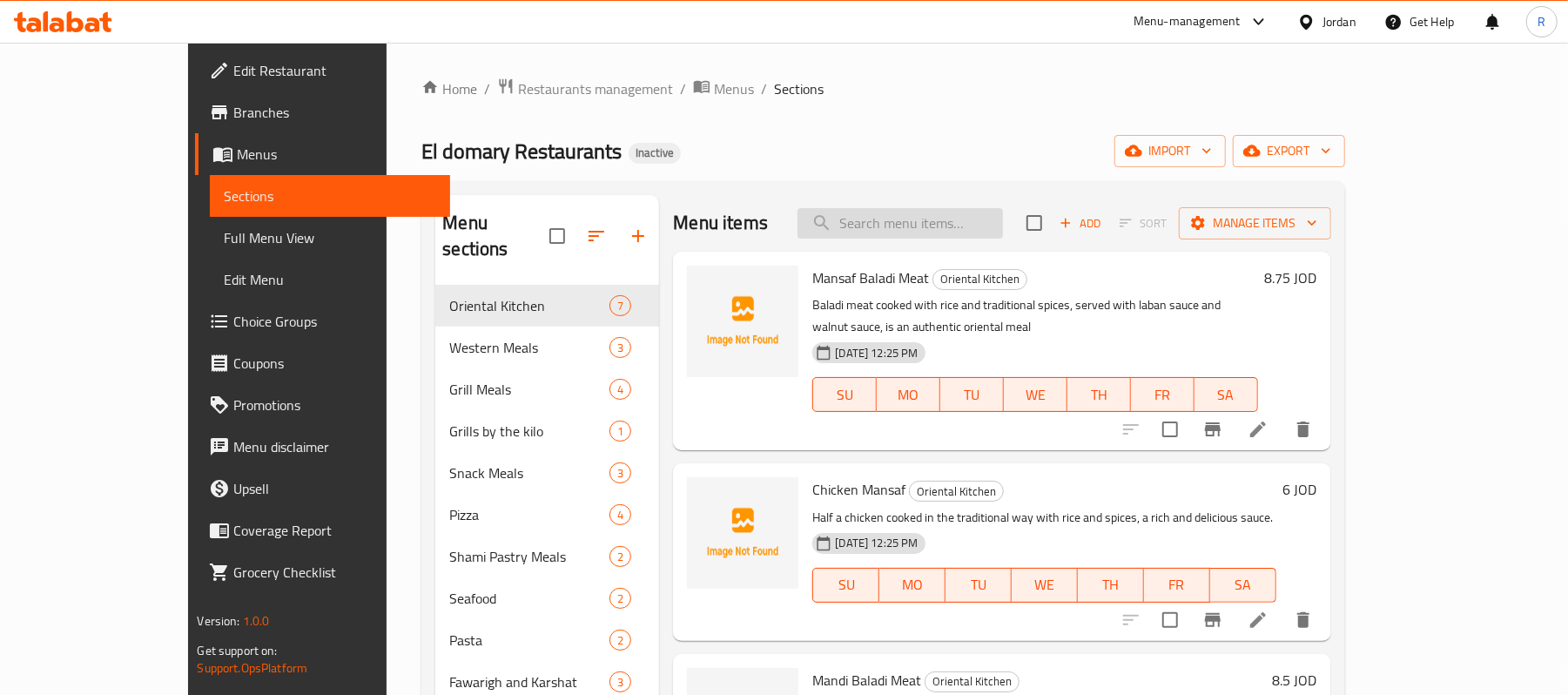
click at [959, 227] on input "search" at bounding box center [901, 223] width 206 height 31
paste input "مندي لحمة بلدية"
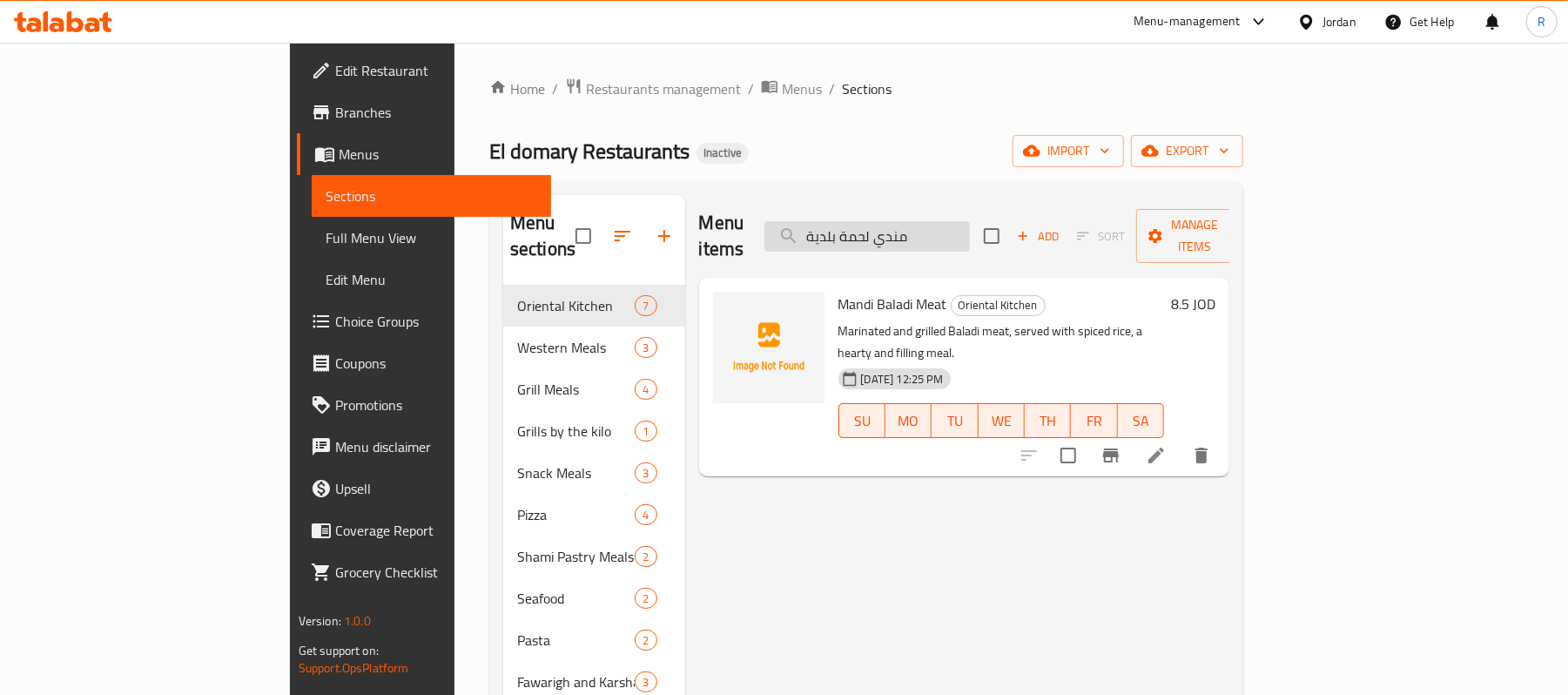
click at [970, 221] on input "مندي لحمة بلدية" at bounding box center [867, 236] width 206 height 31
paste input "ف دجاج_"
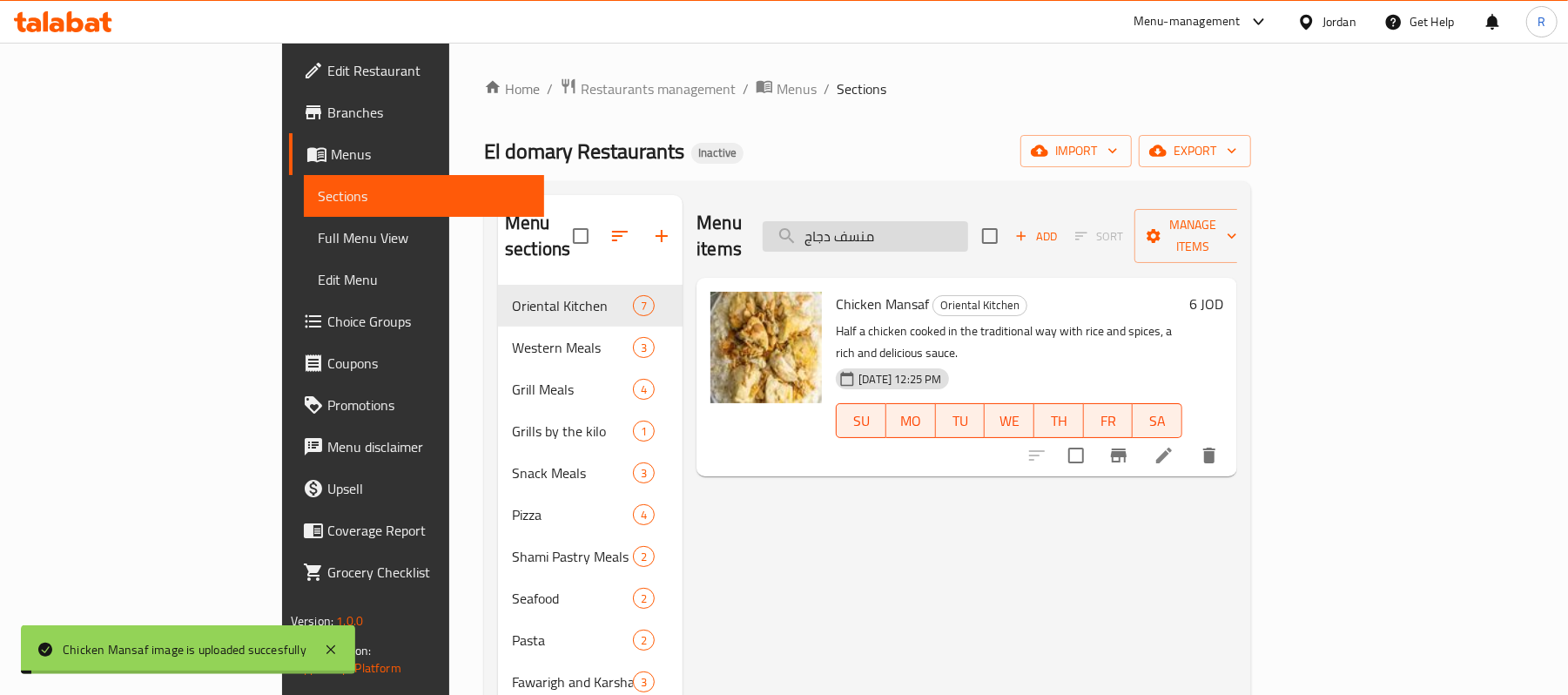
click at [926, 221] on input "منسف دجاج" at bounding box center [865, 236] width 206 height 31
paste input "لحمة بلدية_"
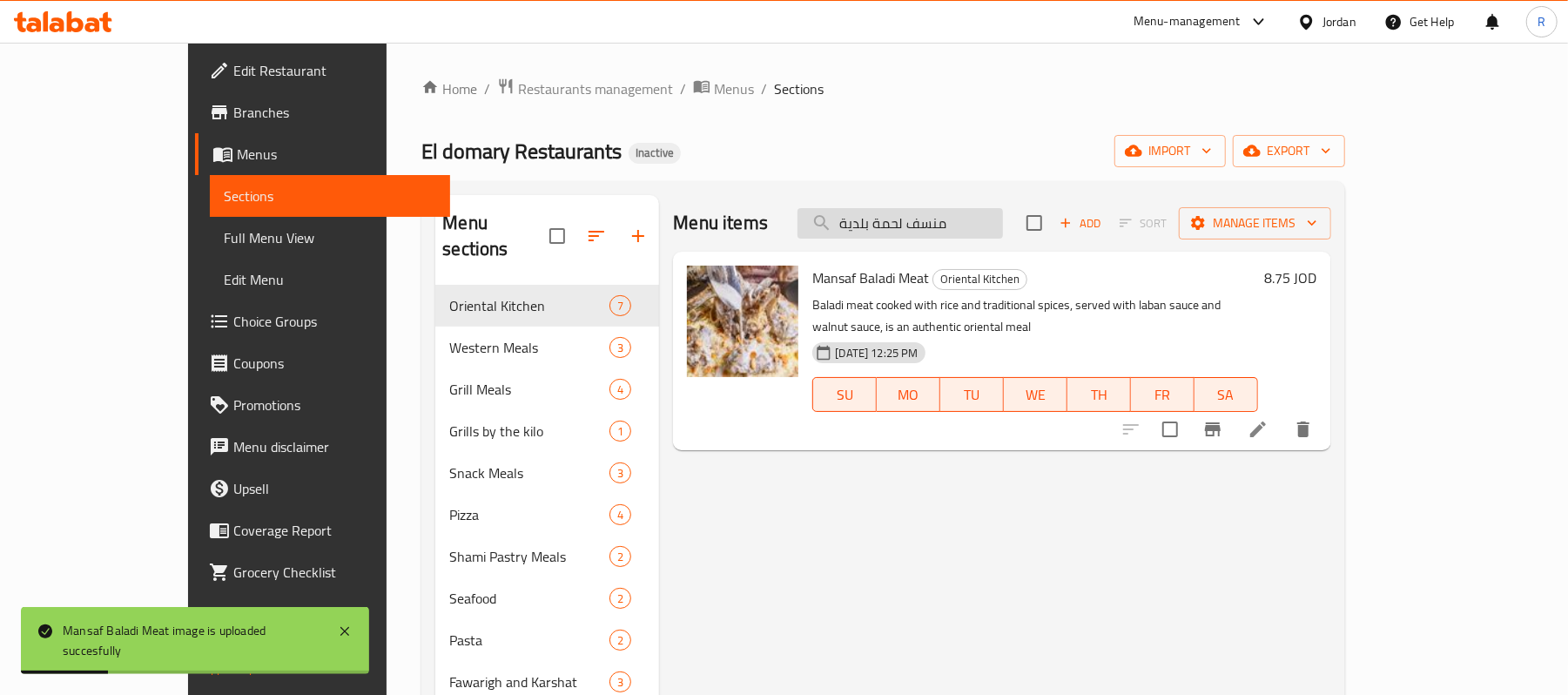
click at [987, 223] on input "منسف لحمة بلدية" at bounding box center [901, 223] width 206 height 31
paste input "جبة برغر دجاج"
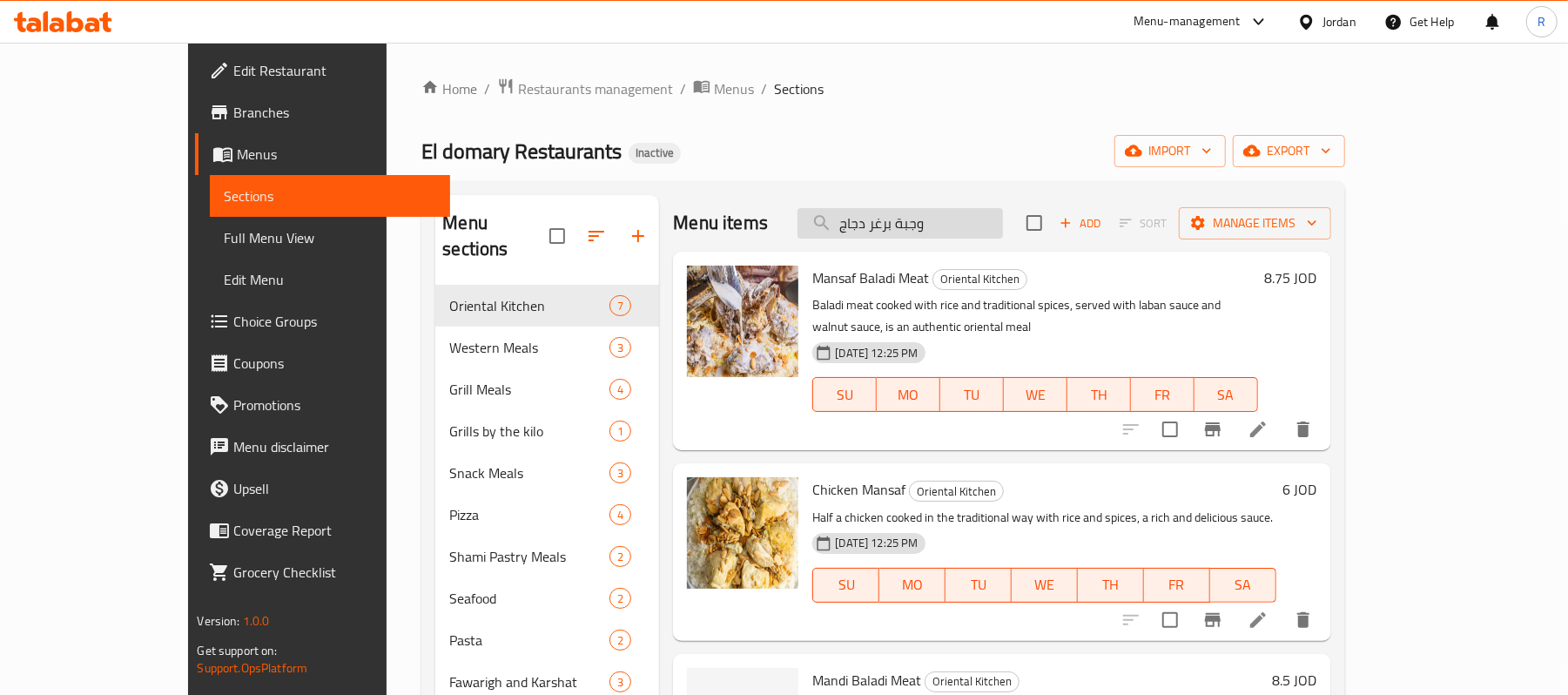
click at [1003, 213] on input "وجبة برغر دجاج" at bounding box center [901, 223] width 206 height 31
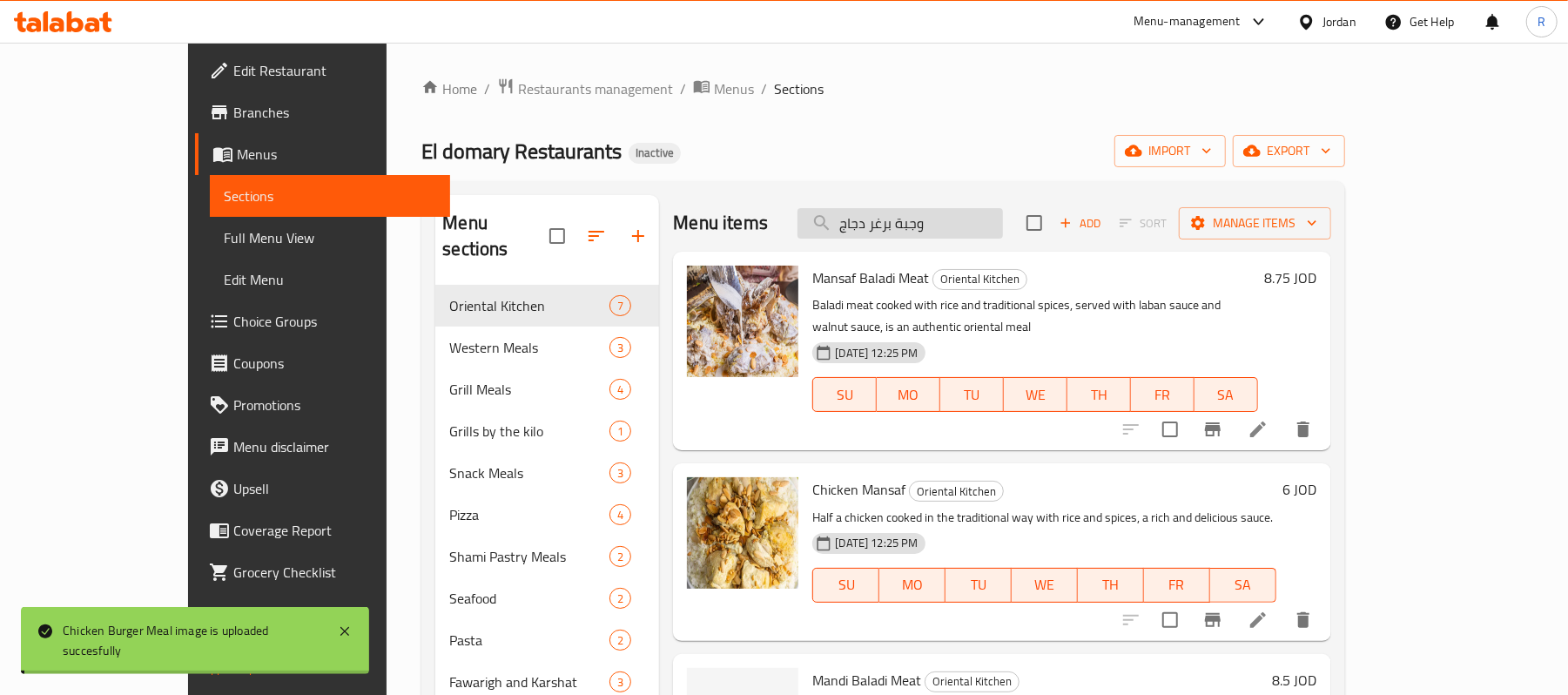
click at [1003, 213] on input "وجبة برغر دجاج" at bounding box center [901, 223] width 206 height 31
paste input "وستد"
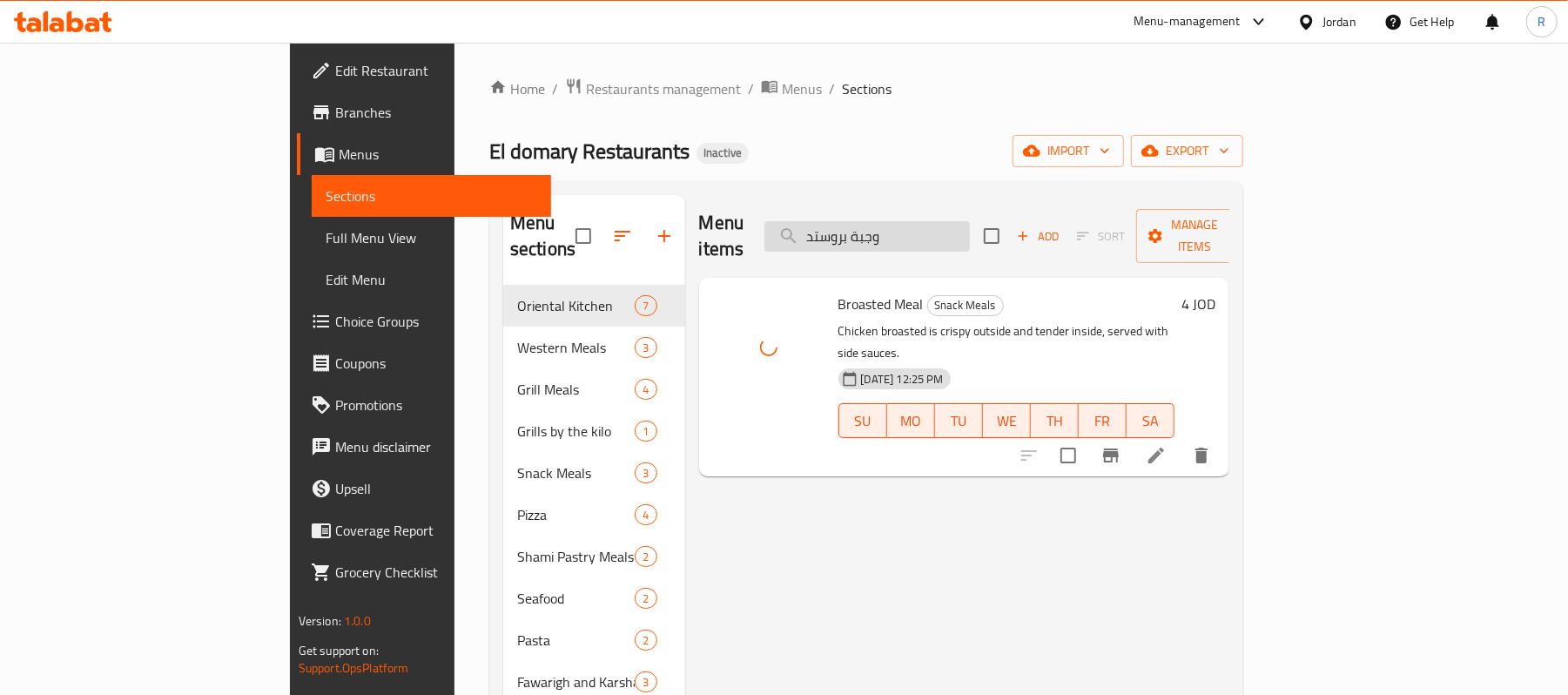
click at [970, 226] on input "وجبة بروستد" at bounding box center [867, 236] width 206 height 31
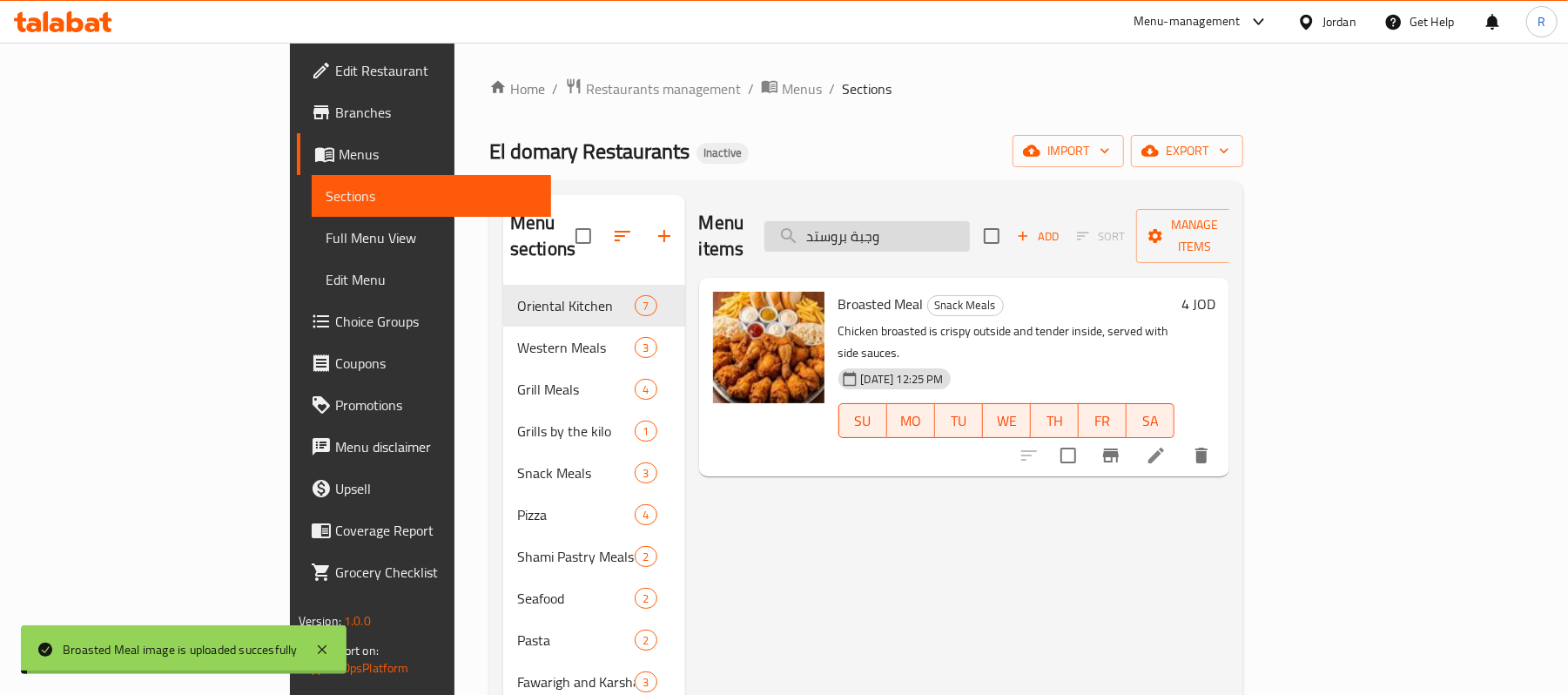
click at [970, 226] on input "وجبة بروستد" at bounding box center [867, 236] width 206 height 31
paste input "جاج على الفحم مطفى بالليمون"
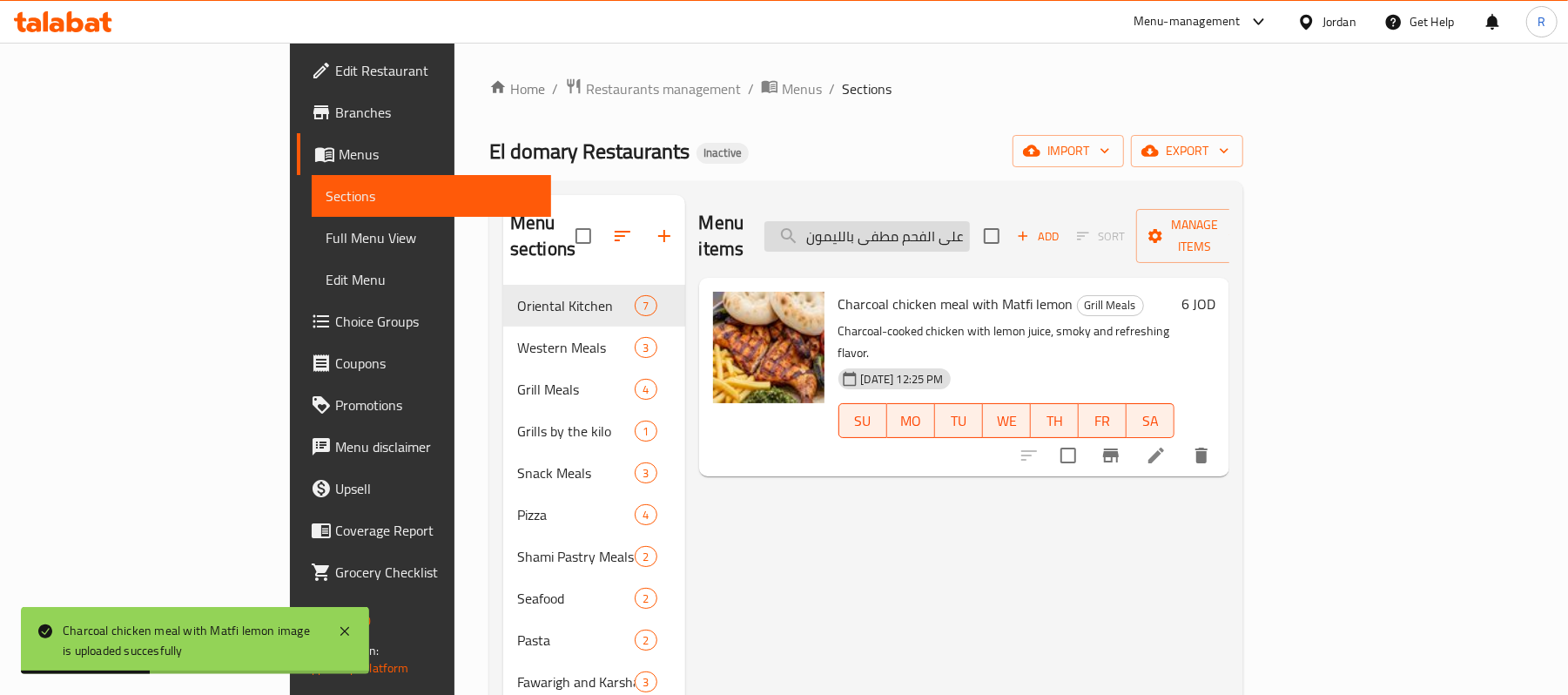
click at [970, 227] on input "وجبة دجاج على الفحم مطفى بالليمون" at bounding box center [867, 236] width 206 height 31
paste input "نجر"
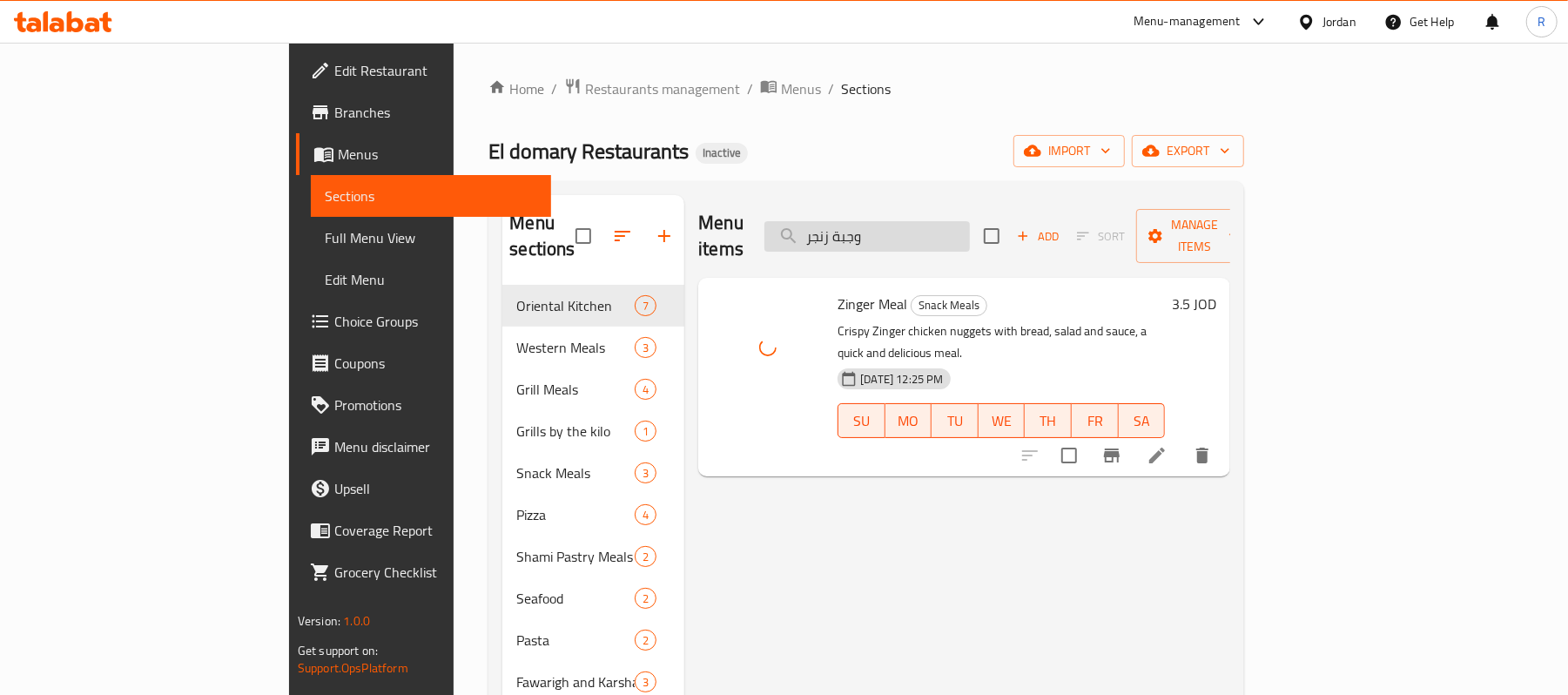
click at [970, 224] on input "وجبة زنجر" at bounding box center [867, 236] width 206 height 31
paste input "رايس بلدي"
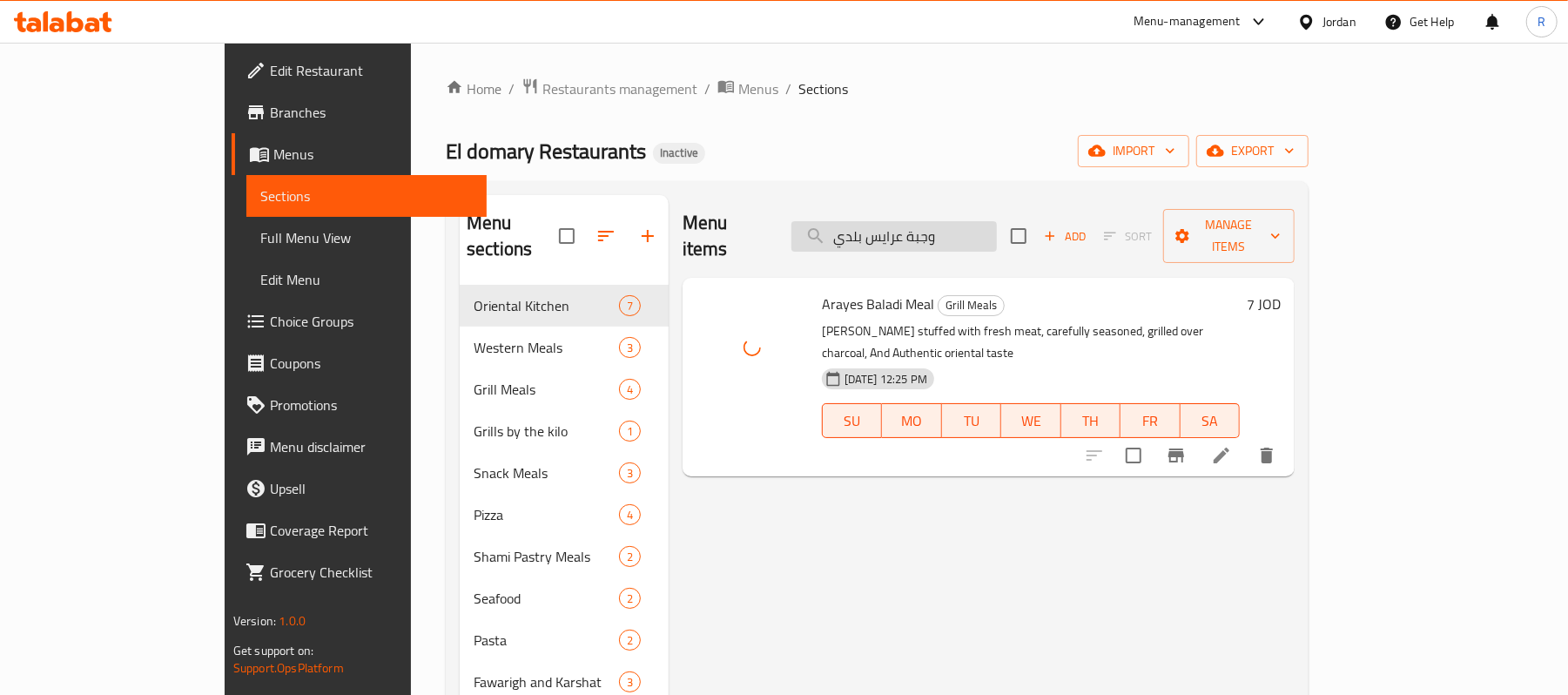
click at [965, 221] on input "وجبة عرايس بلدي" at bounding box center [894, 236] width 206 height 31
paste input "فروج على الفحم"
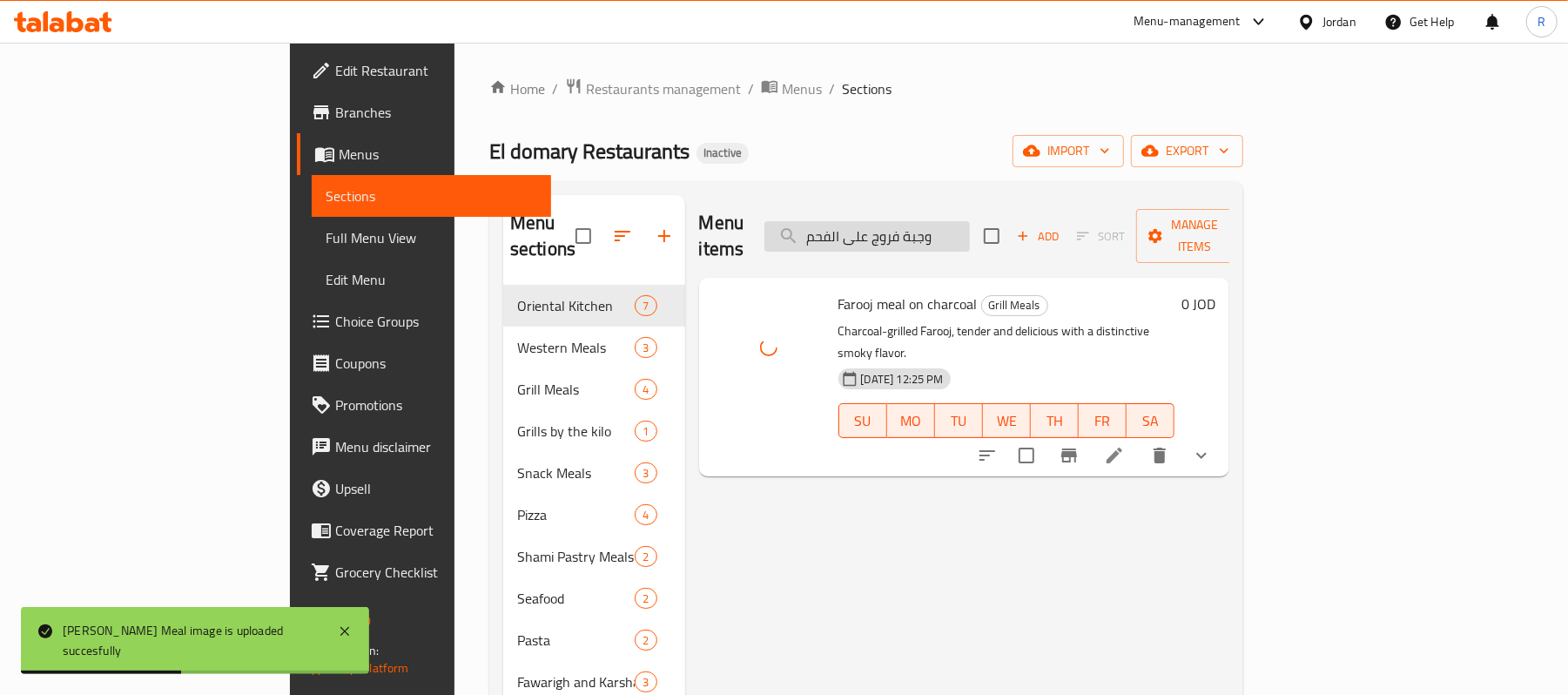
click at [970, 221] on input "وجبة فروج على الفحم" at bounding box center [867, 236] width 206 height 31
paste input "شاوي مشكلة"
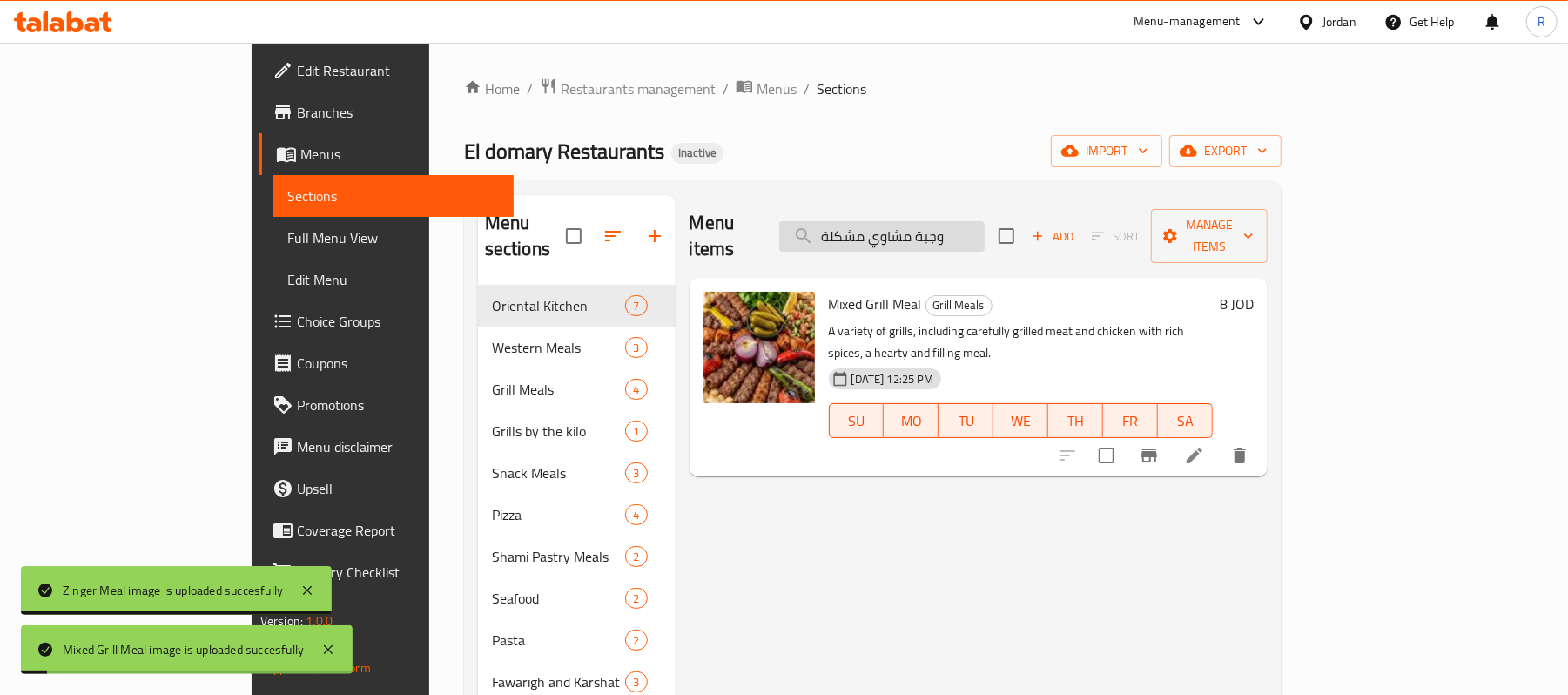
click at [985, 221] on input "وجبة مشاوي مشكلة" at bounding box center [882, 236] width 206 height 31
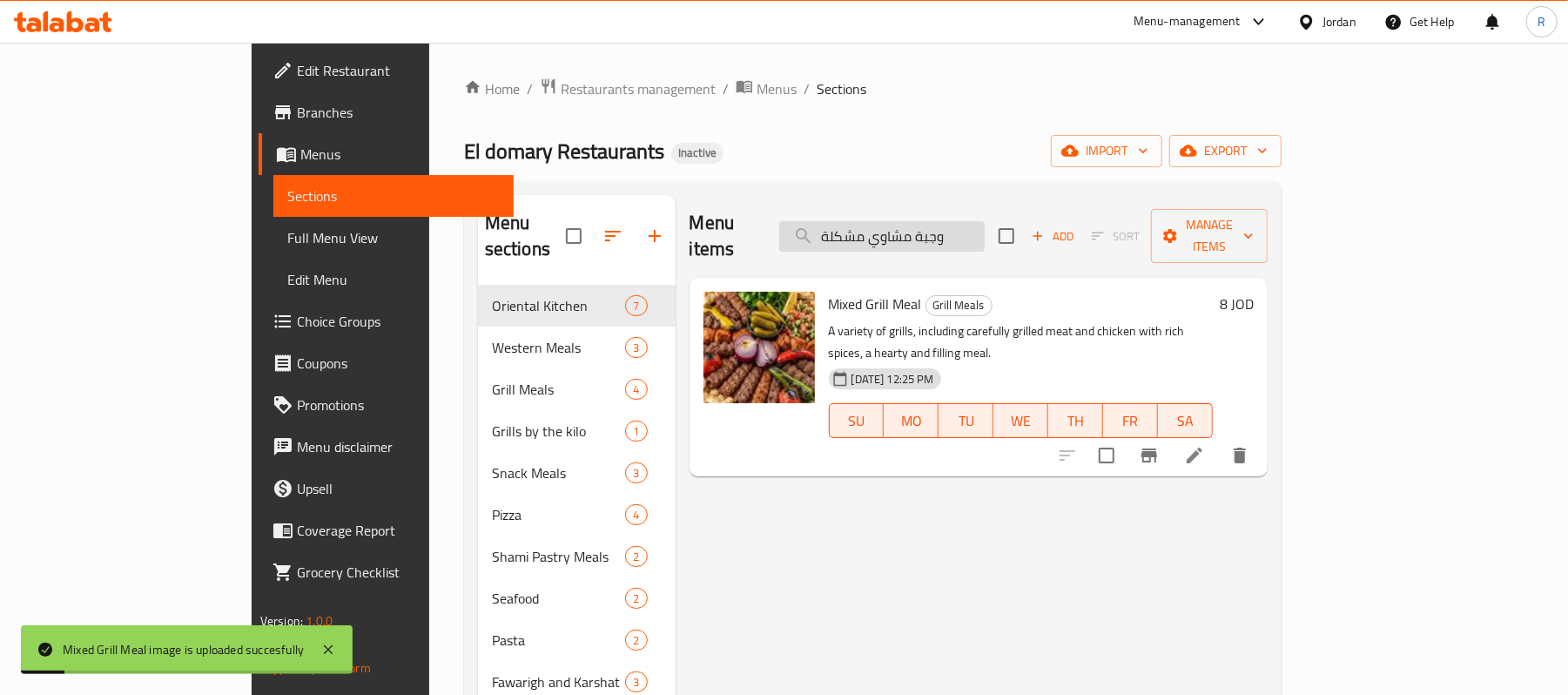
click at [985, 221] on input "وجبة مشاوي مشكلة" at bounding box center [882, 236] width 206 height 31
paste input "النجي"
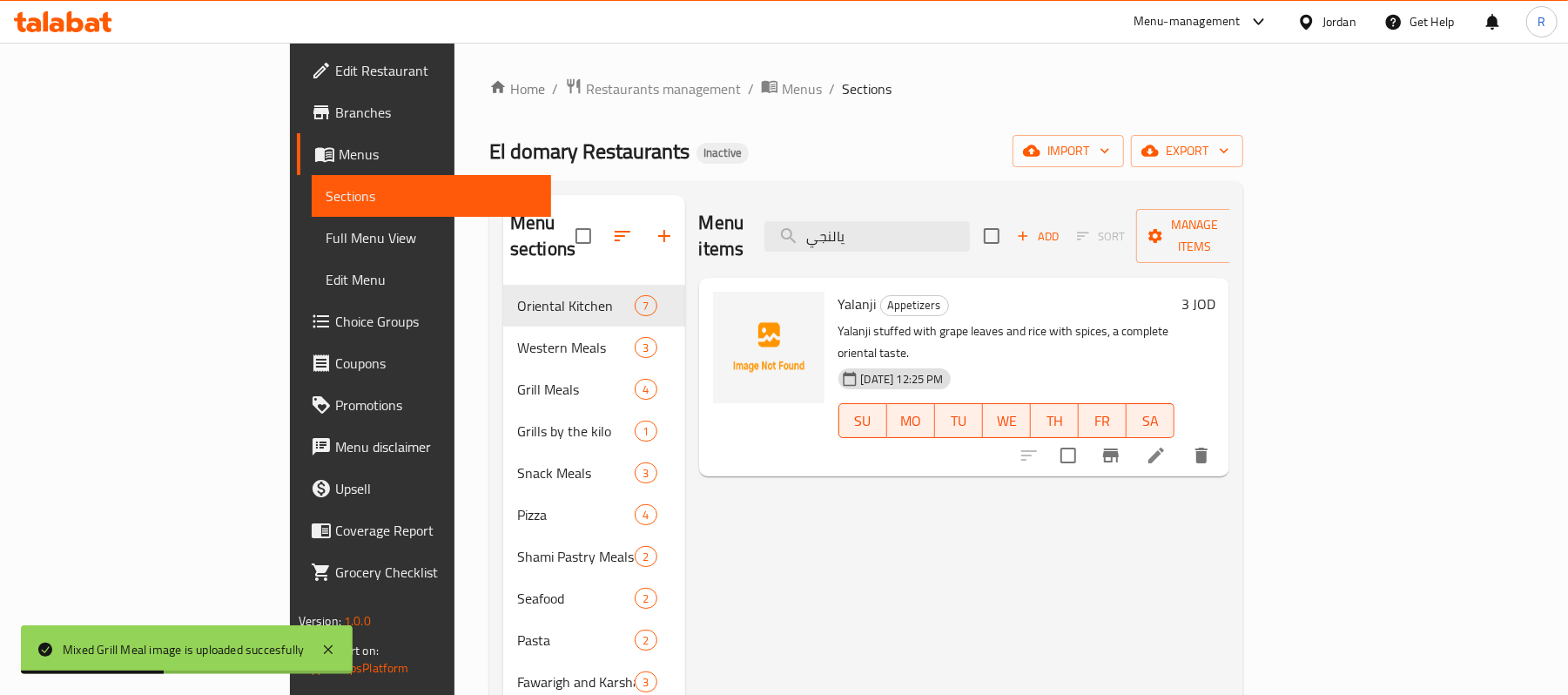
type input "يالنجي"
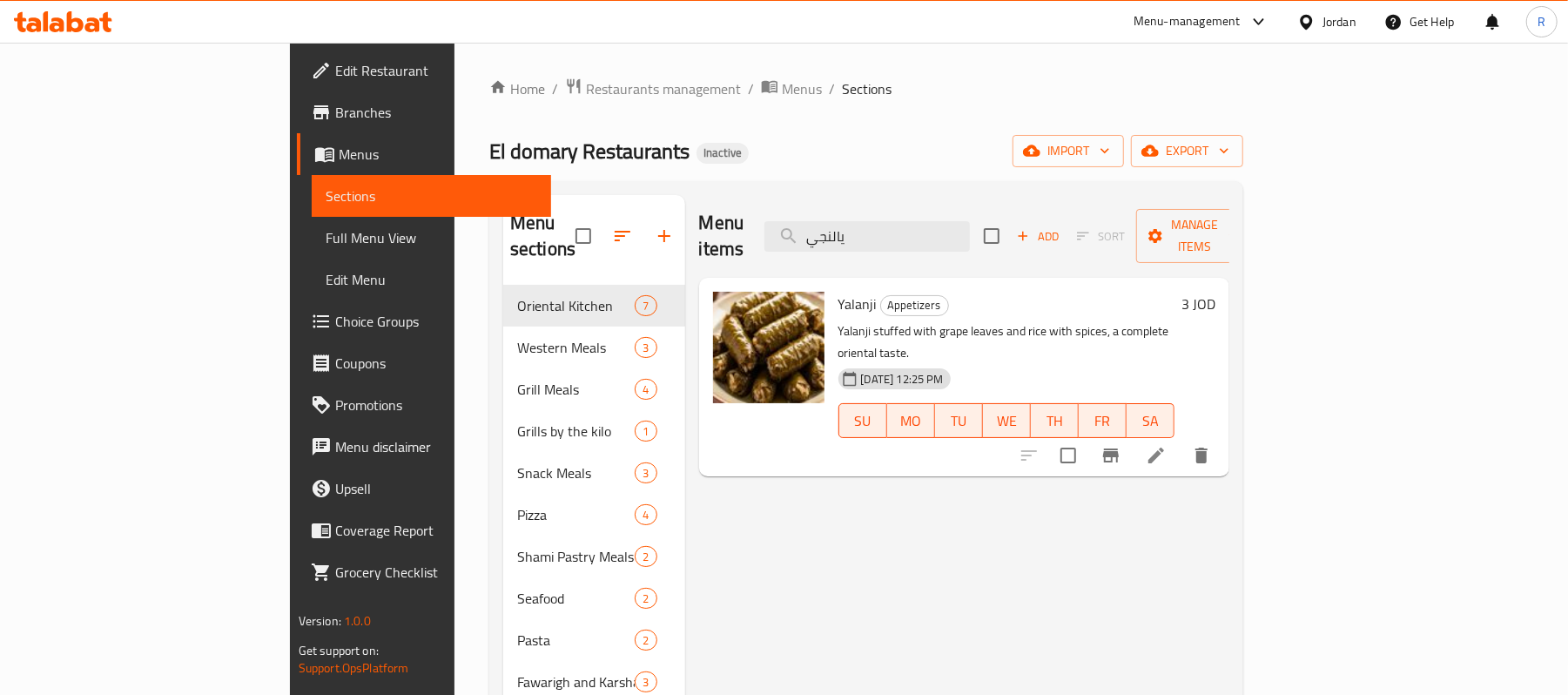
click at [853, 509] on div "Menu items يالنجي Add Sort Manage items Yalanji Appetizers Yalanji stuffed with…" at bounding box center [958, 543] width 545 height 695
